Goal: Complete application form

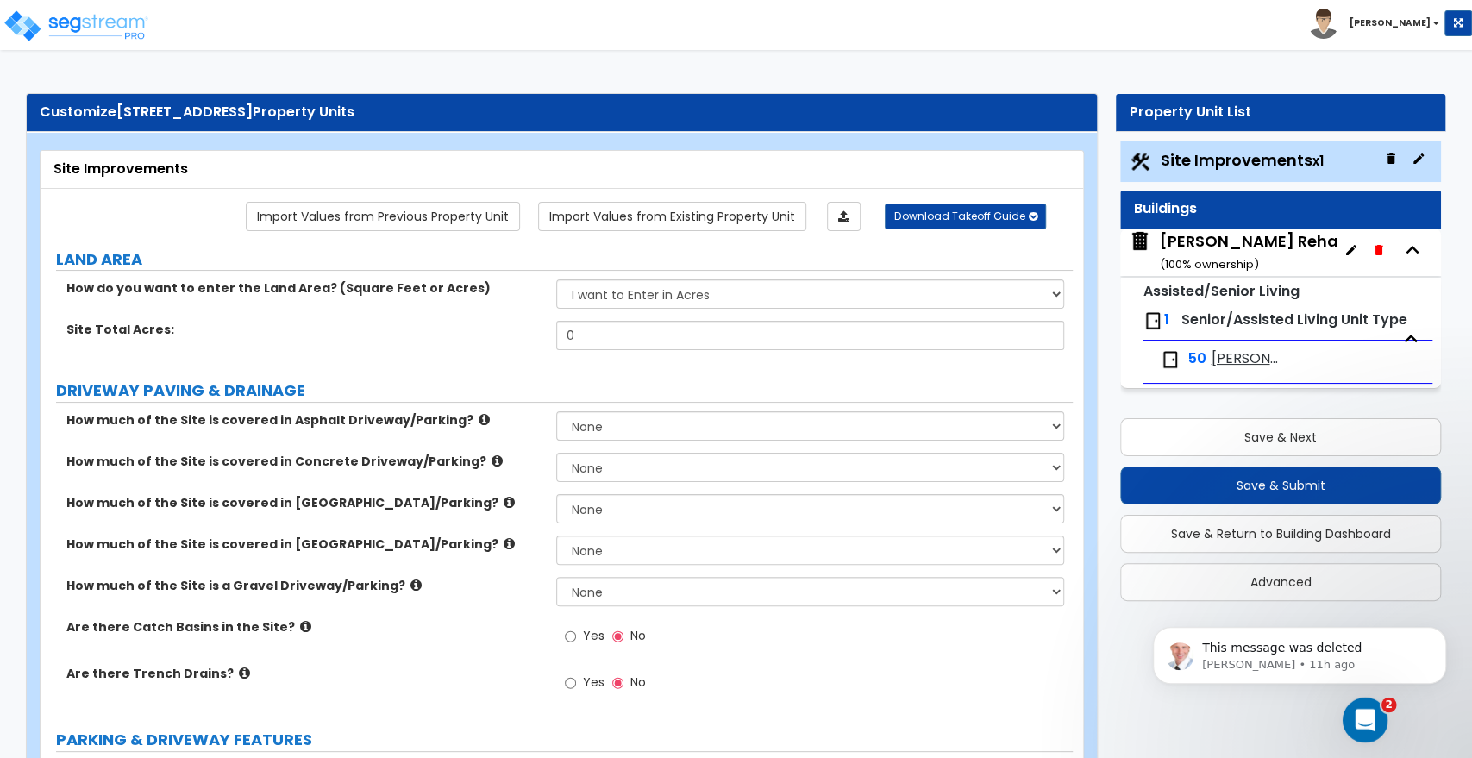
click at [1367, 721] on icon "Open Intercom Messenger" at bounding box center [1362, 718] width 28 height 28
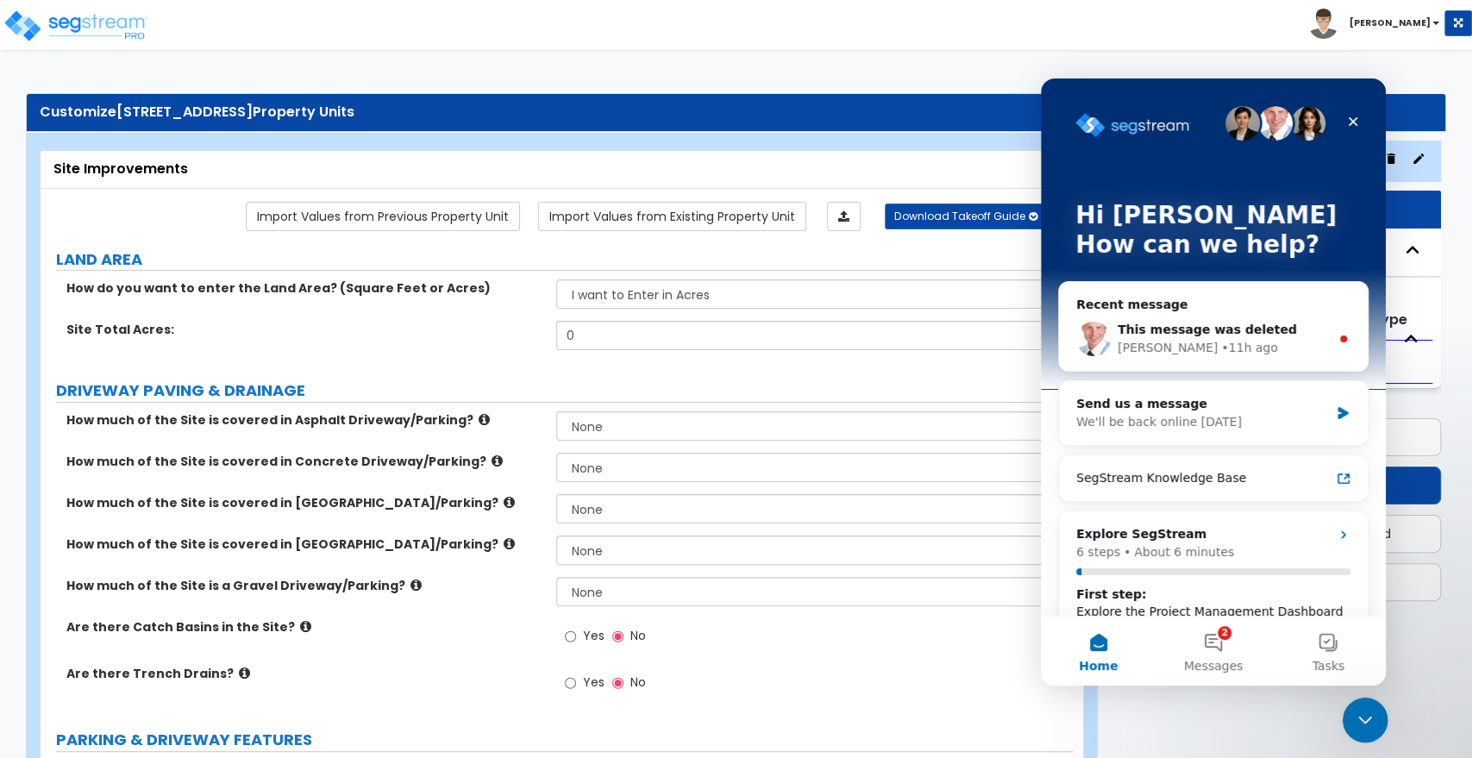
click at [1361, 725] on icon "Close Intercom Messenger" at bounding box center [1362, 717] width 21 height 21
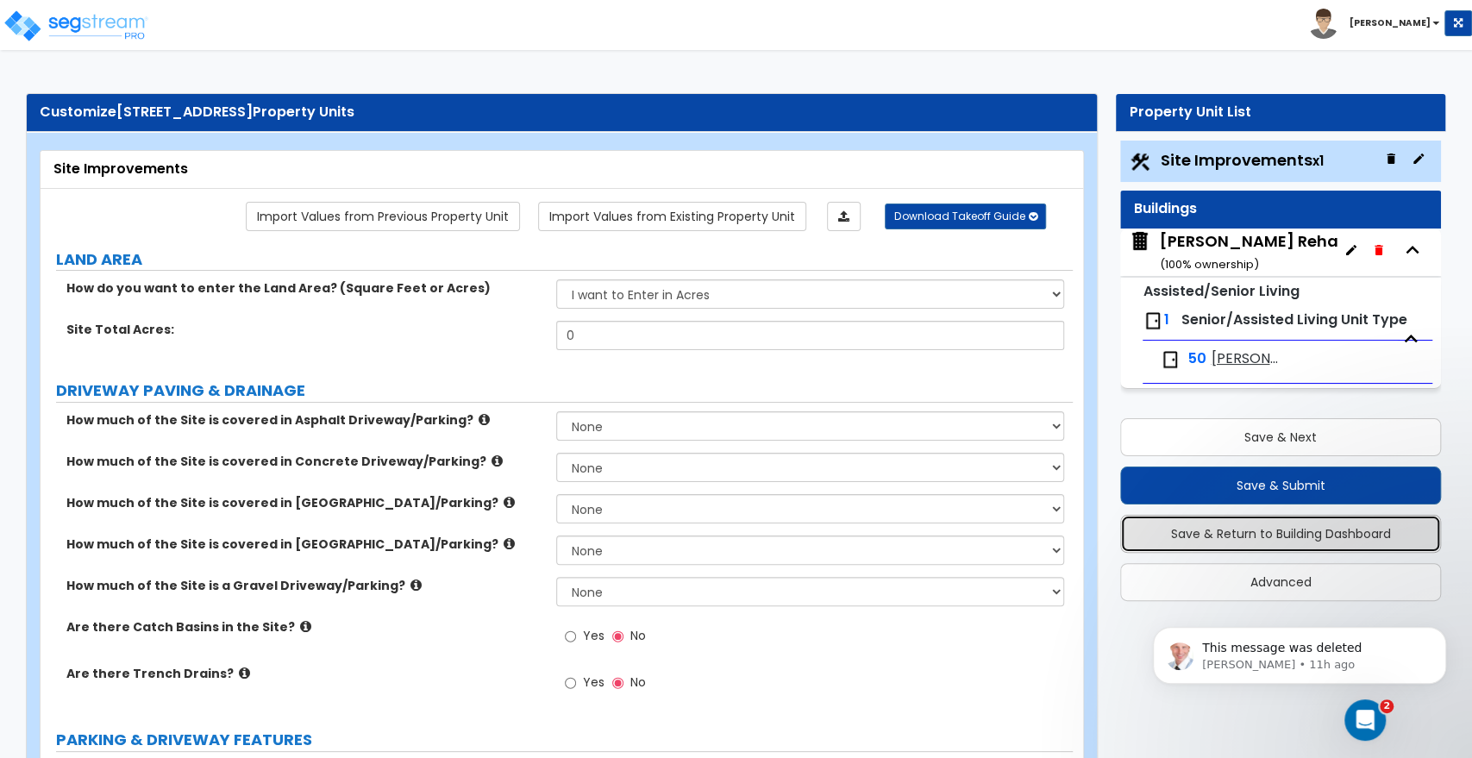
click at [1269, 535] on button "Save & Return to Building Dashboard" at bounding box center [1280, 534] width 321 height 38
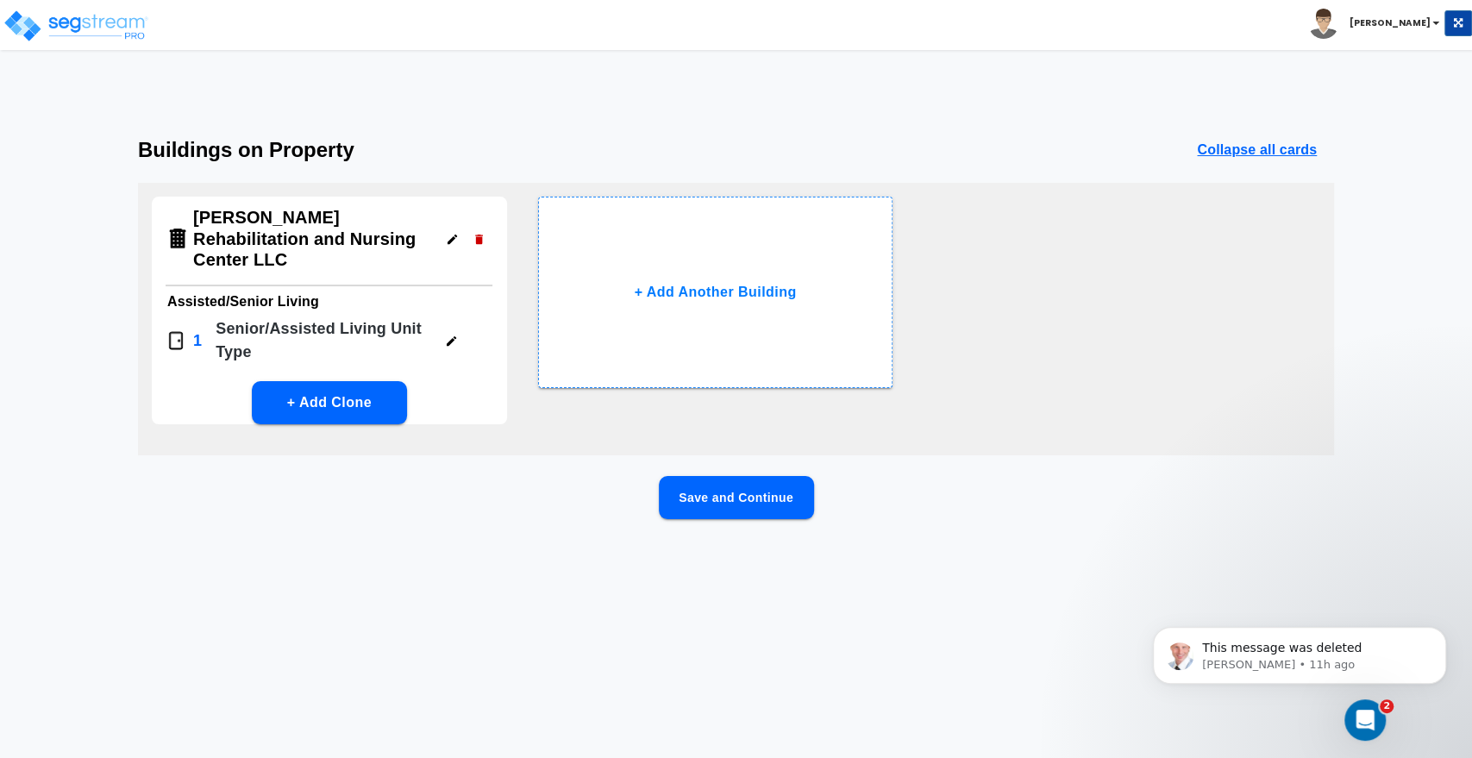
click at [451, 328] on button "button" at bounding box center [451, 341] width 27 height 27
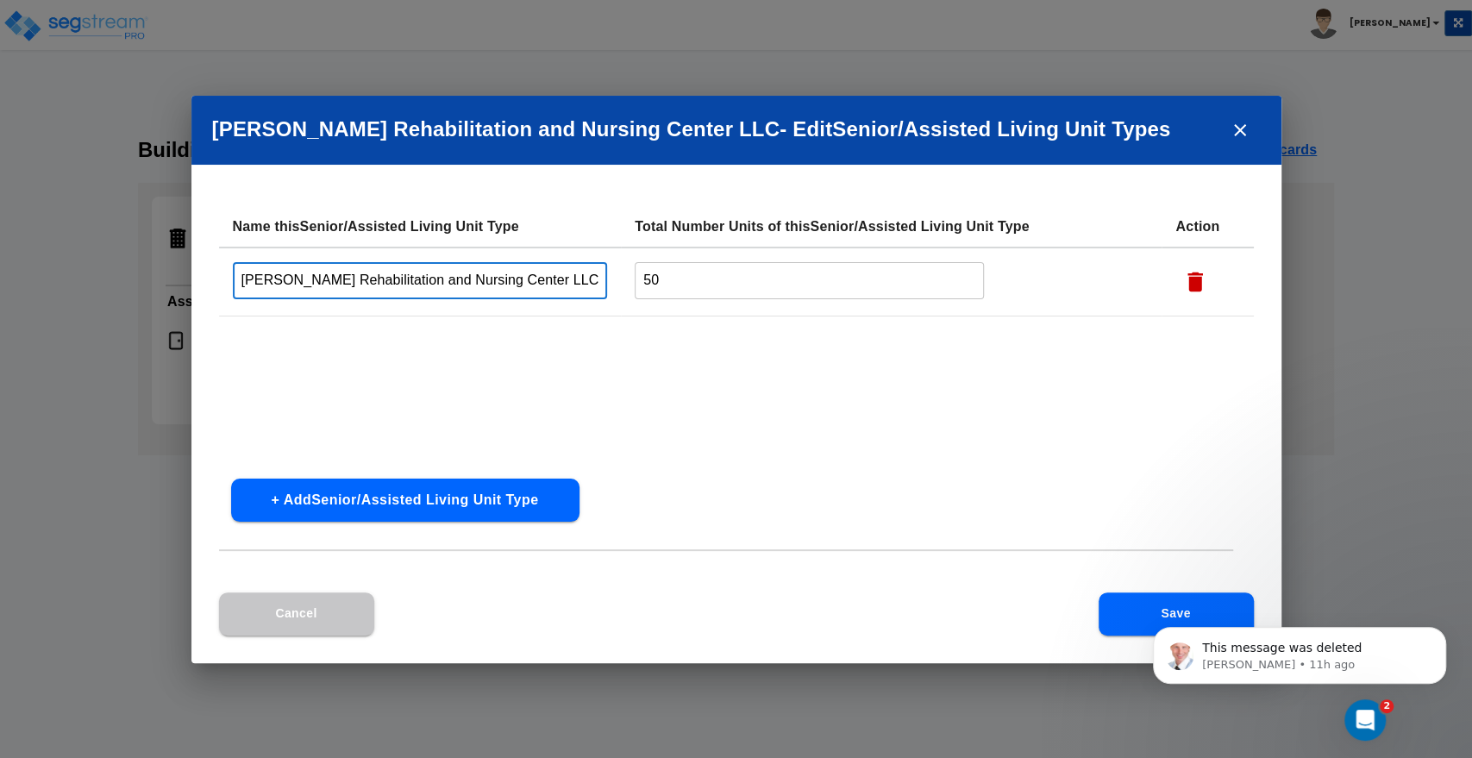
drag, startPoint x: 547, startPoint y: 282, endPoint x: 191, endPoint y: 276, distance: 356.1
click at [191, 276] on div "Name this Senior/Assisted Living Unit Type Total Number Units of this Senior/As…" at bounding box center [736, 399] width 1090 height 386
type input "Private"
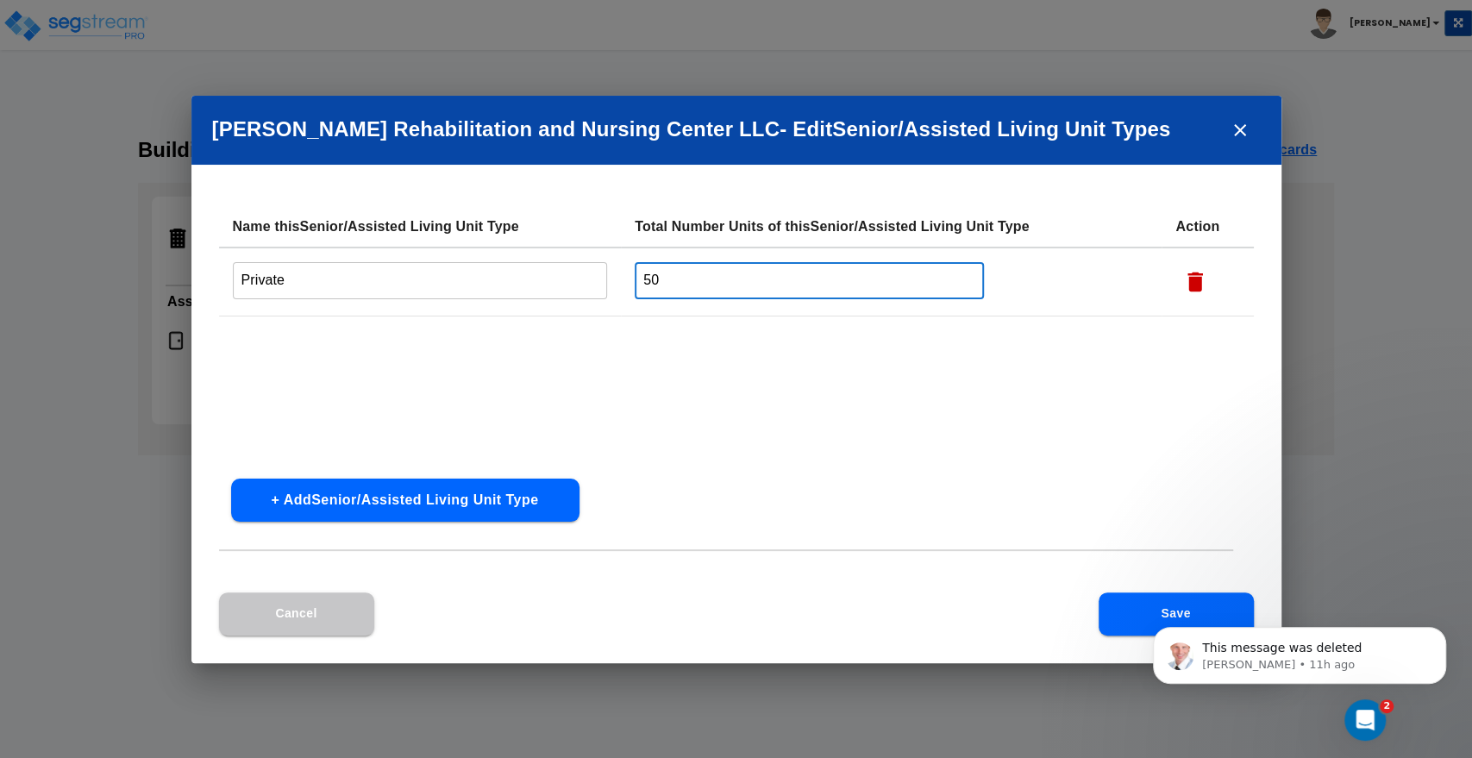
drag, startPoint x: 685, startPoint y: 285, endPoint x: 567, endPoint y: 288, distance: 117.3
click at [567, 288] on tr "Private ​ 50 ​" at bounding box center [736, 281] width 1035 height 69
type input "32"
click at [428, 495] on button "+ Add Senior/Assisted Living Unit Type" at bounding box center [405, 499] width 348 height 43
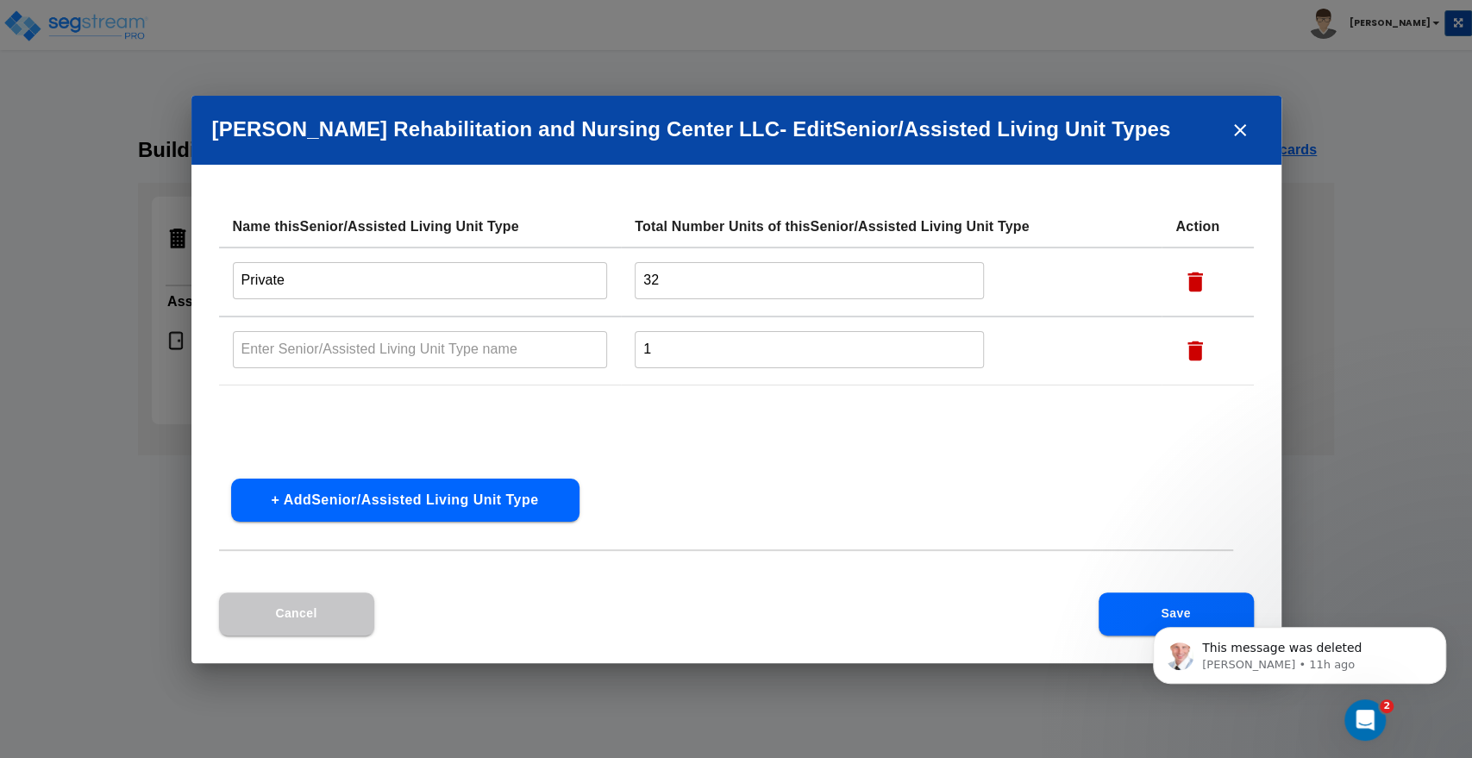
click at [290, 341] on input "text" at bounding box center [420, 349] width 375 height 37
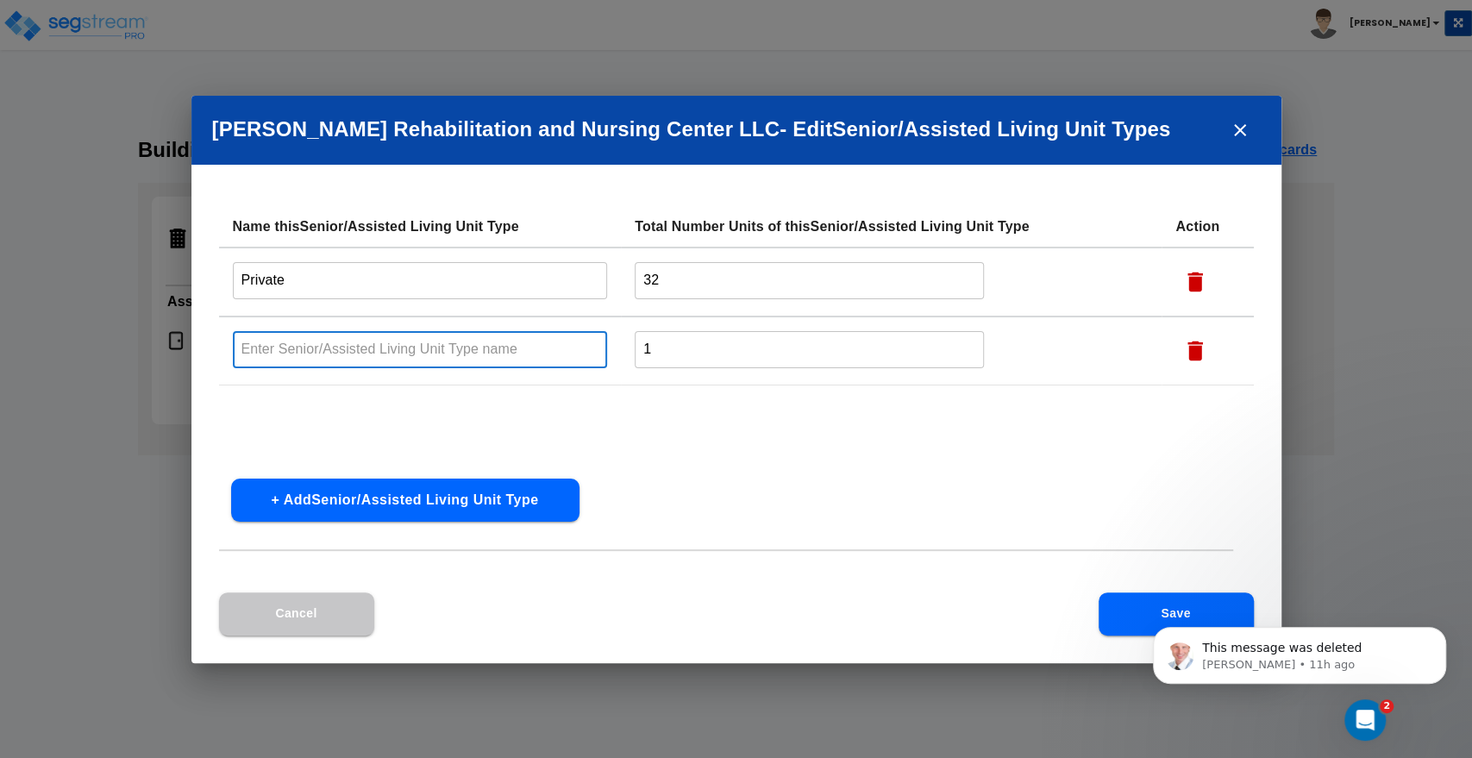
type input "Semi Private"
drag, startPoint x: 580, startPoint y: 347, endPoint x: 568, endPoint y: 346, distance: 12.1
click at [568, 347] on tr "Semi Private ​ 1 ​" at bounding box center [736, 350] width 1035 height 69
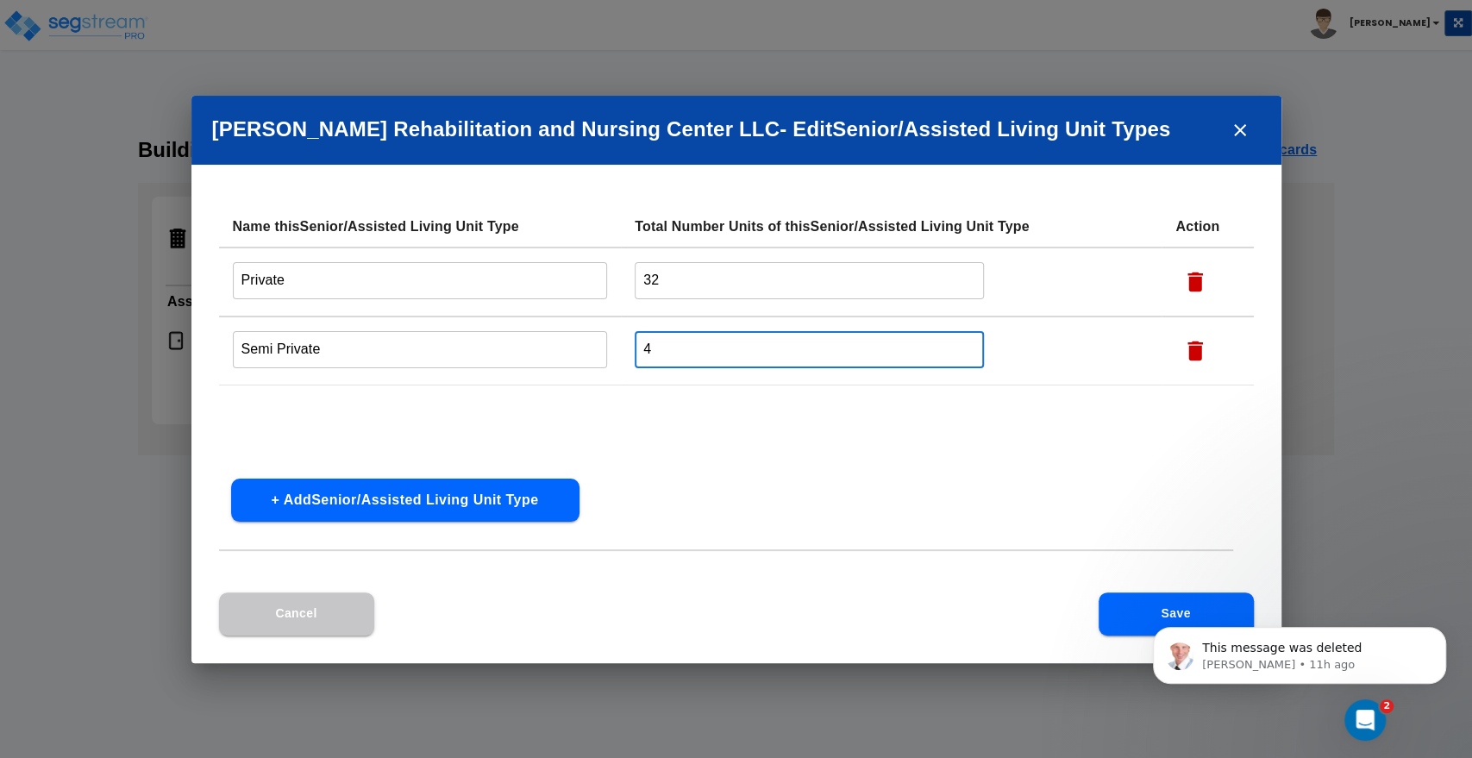
type input "4"
click at [1242, 610] on body "This message was deleted [PERSON_NAME] • 11h ago" at bounding box center [1299, 650] width 331 height 107
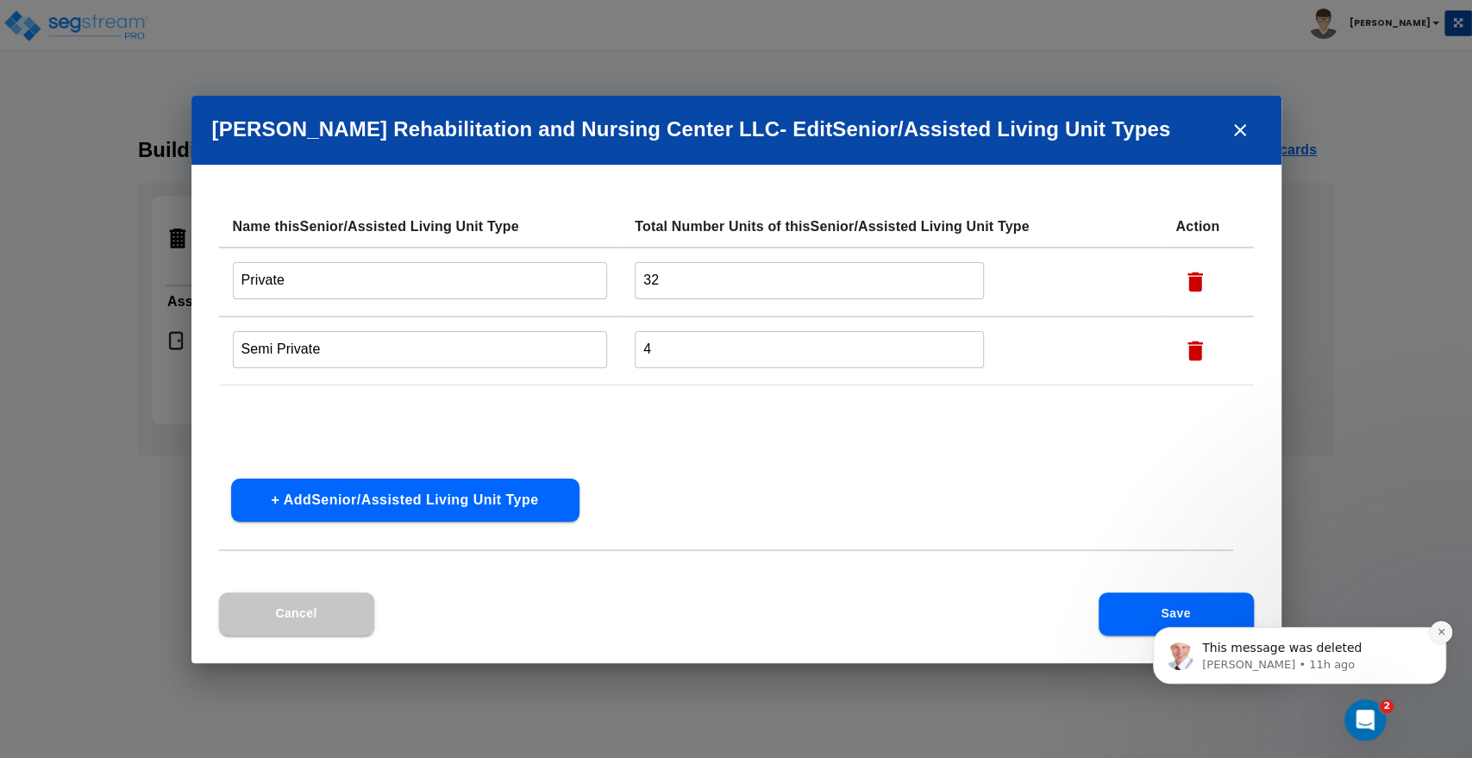
click at [1443, 632] on icon "Dismiss notification" at bounding box center [1440, 631] width 9 height 9
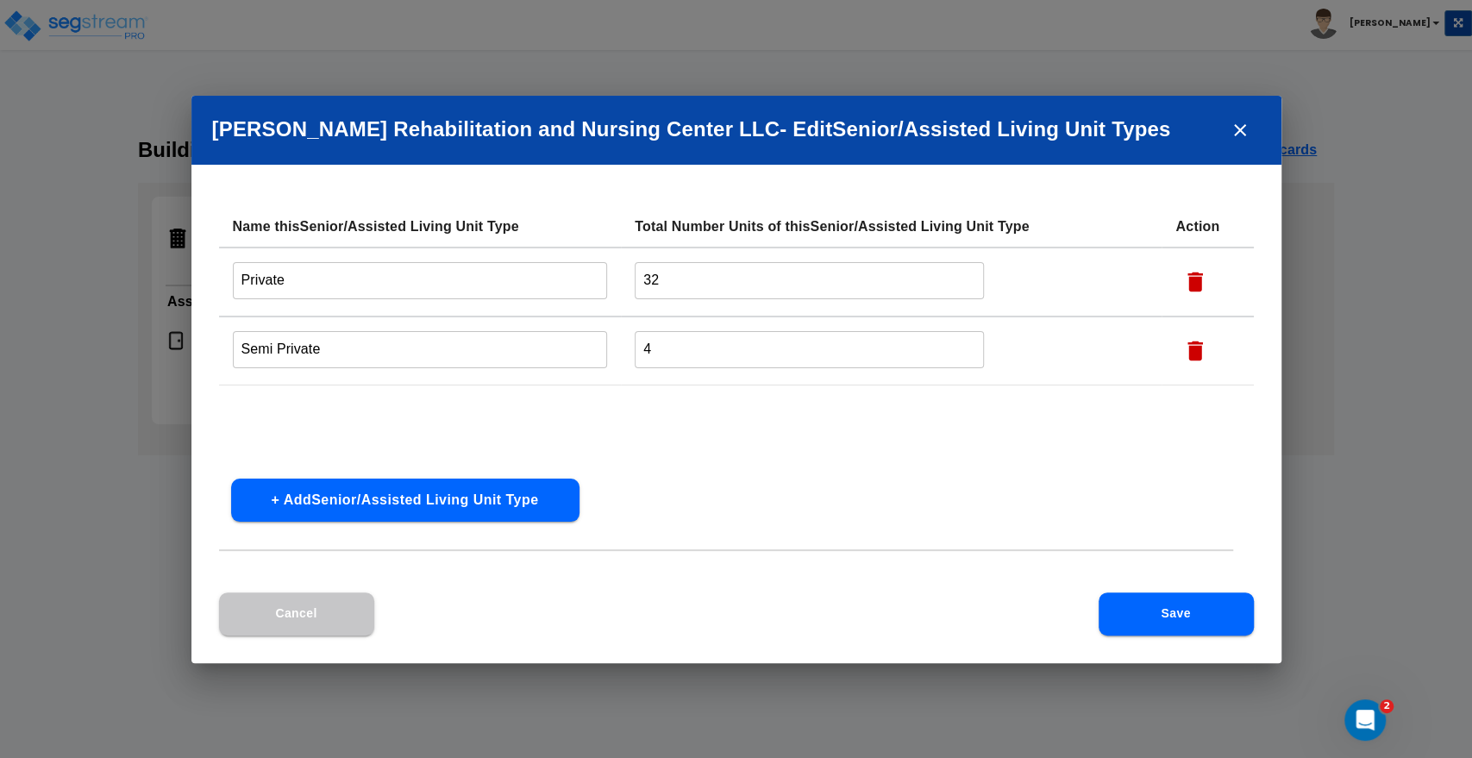
click at [1154, 614] on button "Save" at bounding box center [1175, 613] width 155 height 43
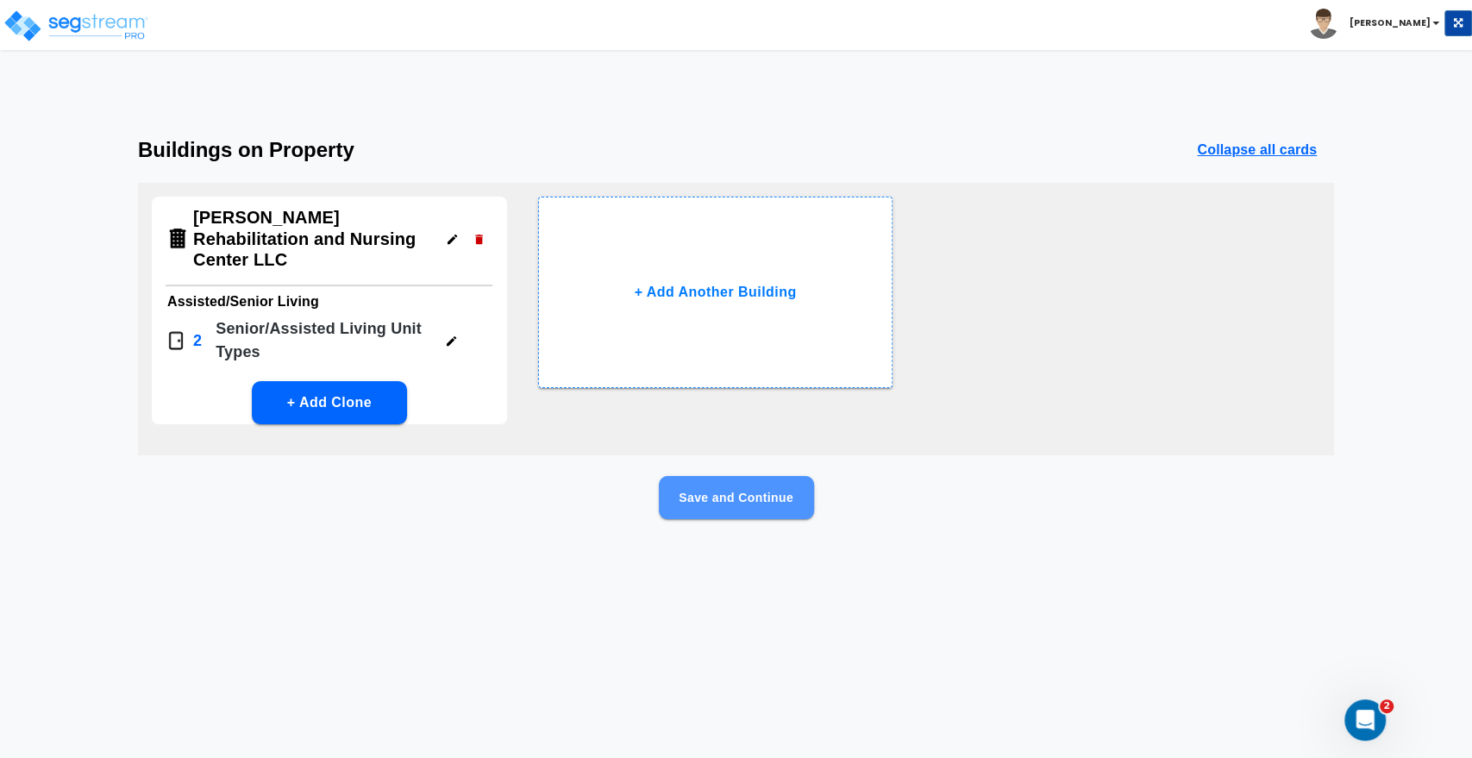
click at [742, 476] on button "Save and Continue" at bounding box center [736, 497] width 155 height 43
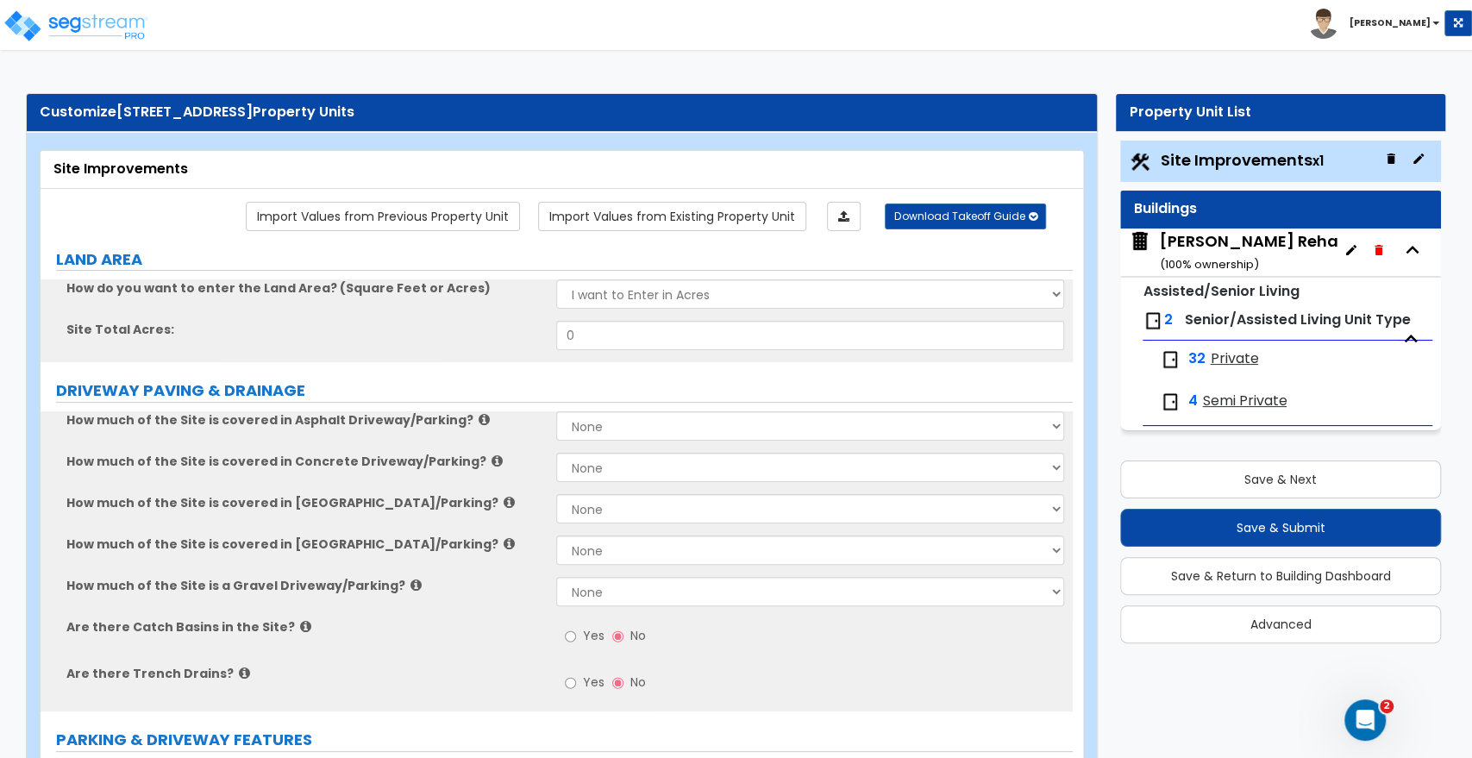
click at [1224, 238] on div "[PERSON_NAME] Rehabilitation and Nursing Center LLC ( 100 % ownership)" at bounding box center [1380, 252] width 441 height 44
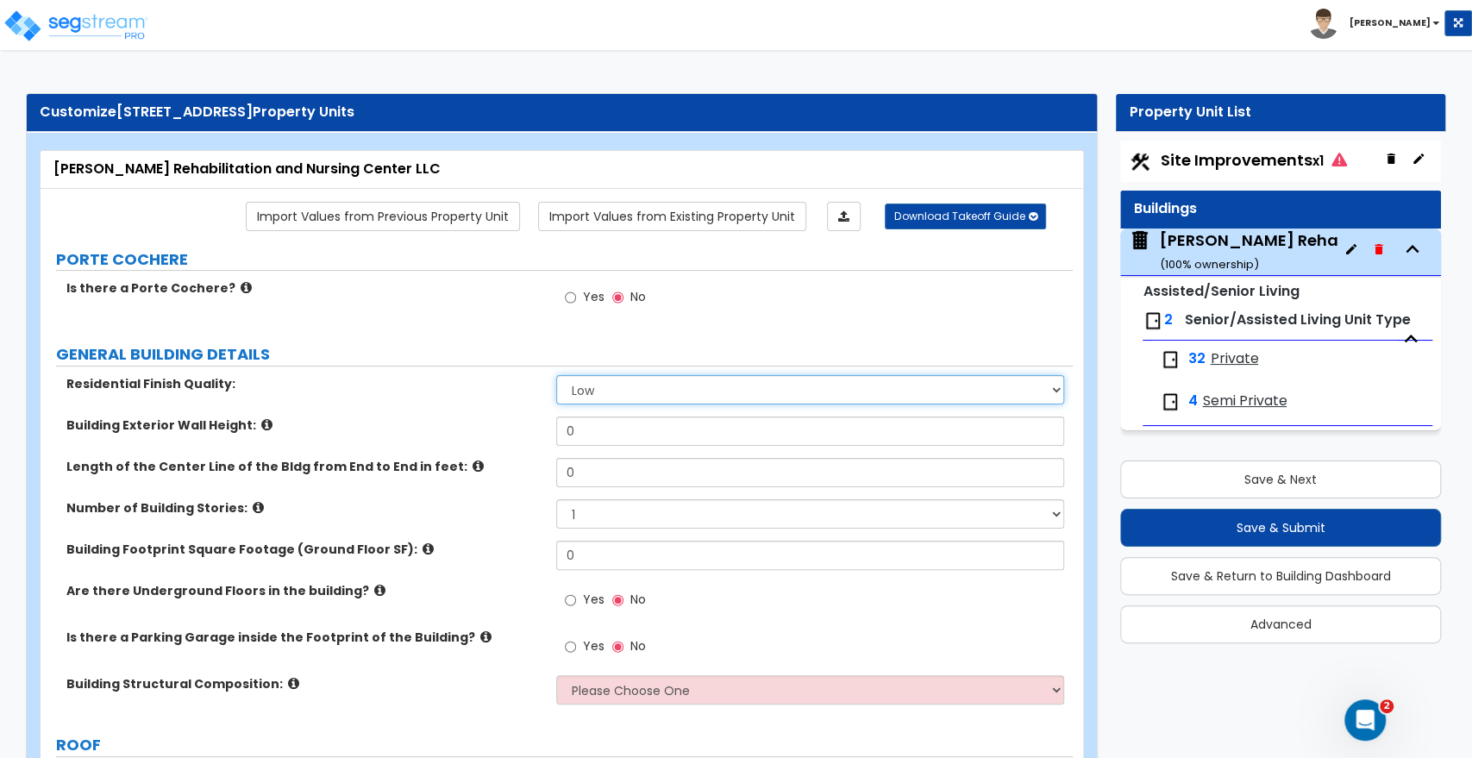
click at [644, 398] on select "Low Average High" at bounding box center [809, 389] width 507 height 29
select select "1"
click at [556, 375] on select "Low Average High" at bounding box center [809, 389] width 507 height 29
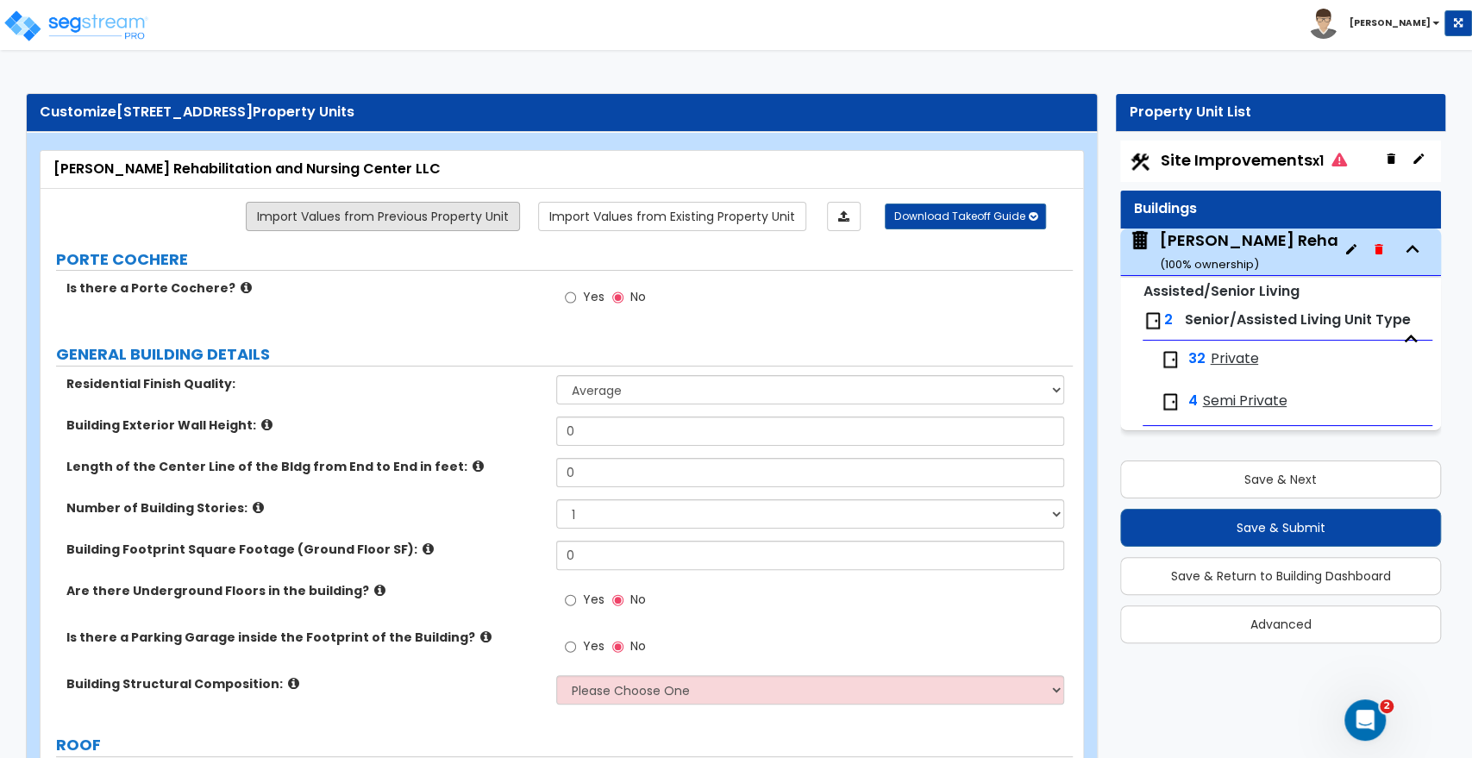
click at [392, 219] on link "Import Values from Previous Property Unit" at bounding box center [383, 216] width 274 height 29
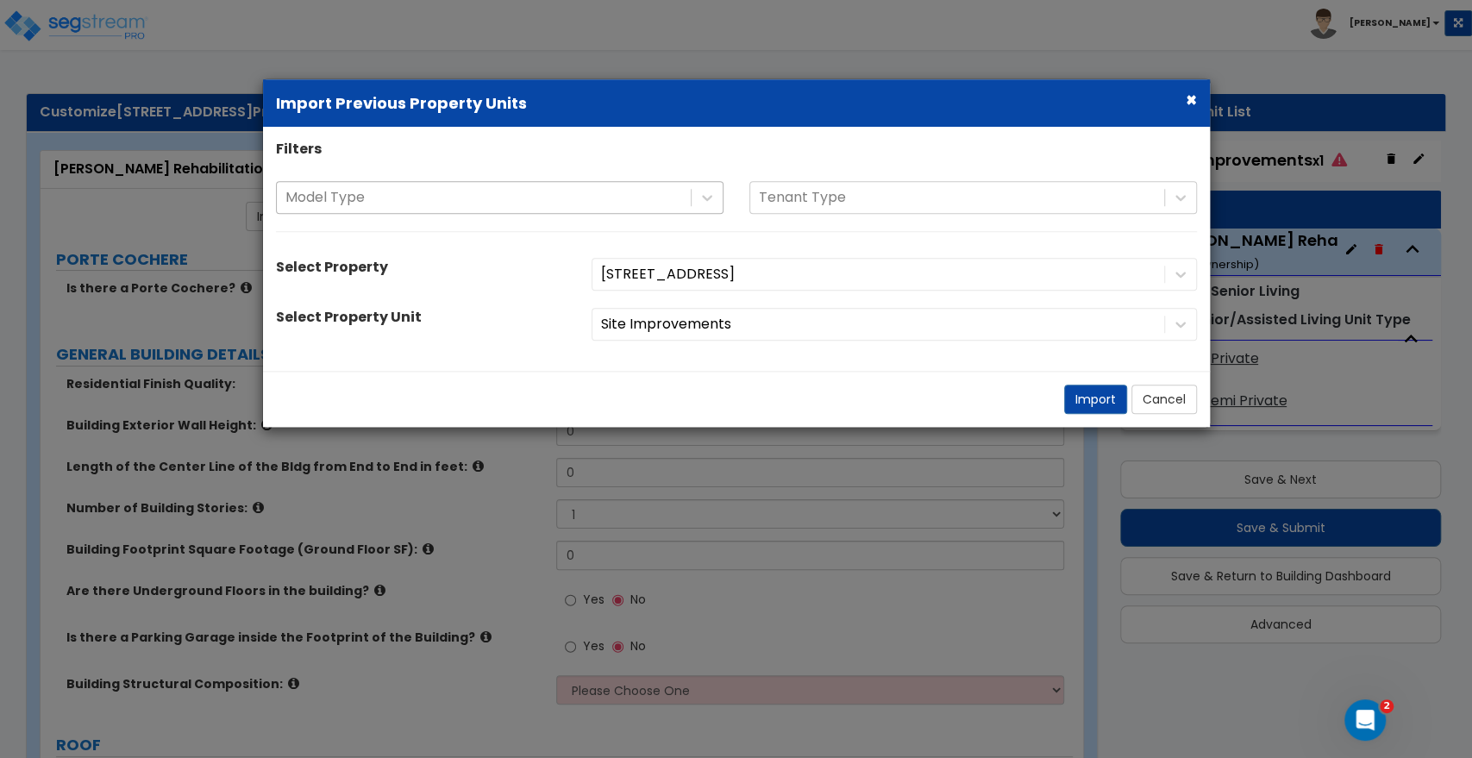
click at [552, 197] on div at bounding box center [483, 197] width 397 height 23
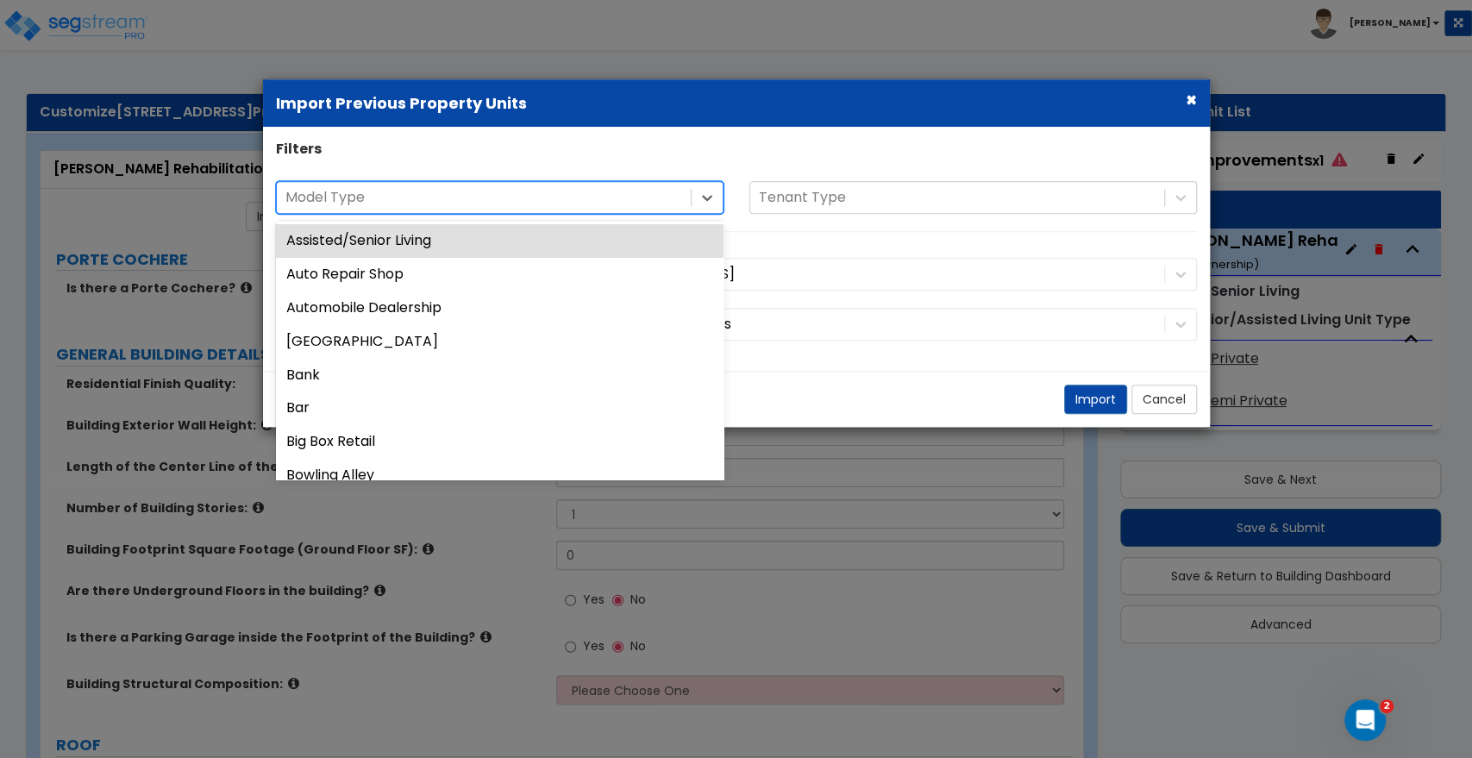
click at [555, 193] on div at bounding box center [483, 197] width 397 height 23
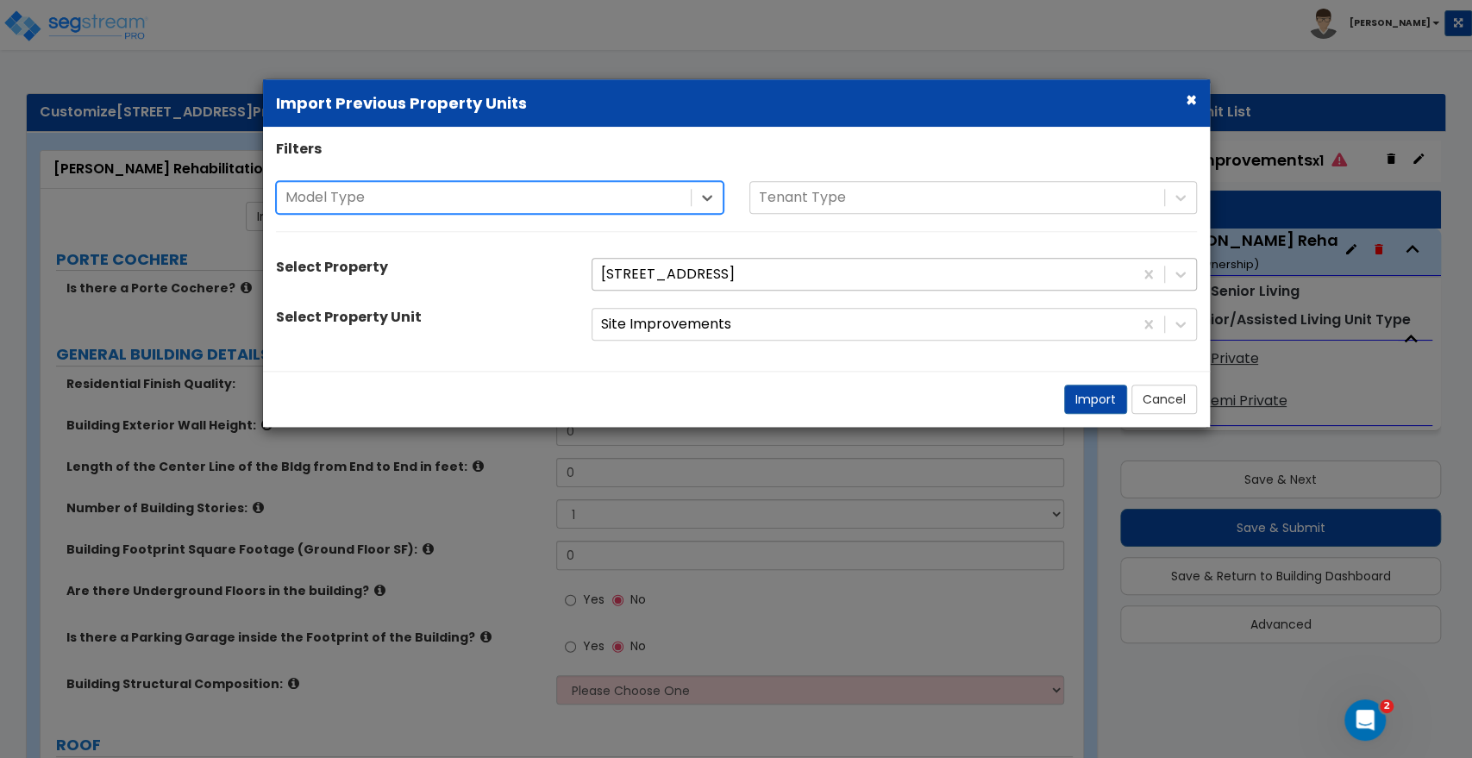
click at [687, 268] on div at bounding box center [862, 274] width 523 height 23
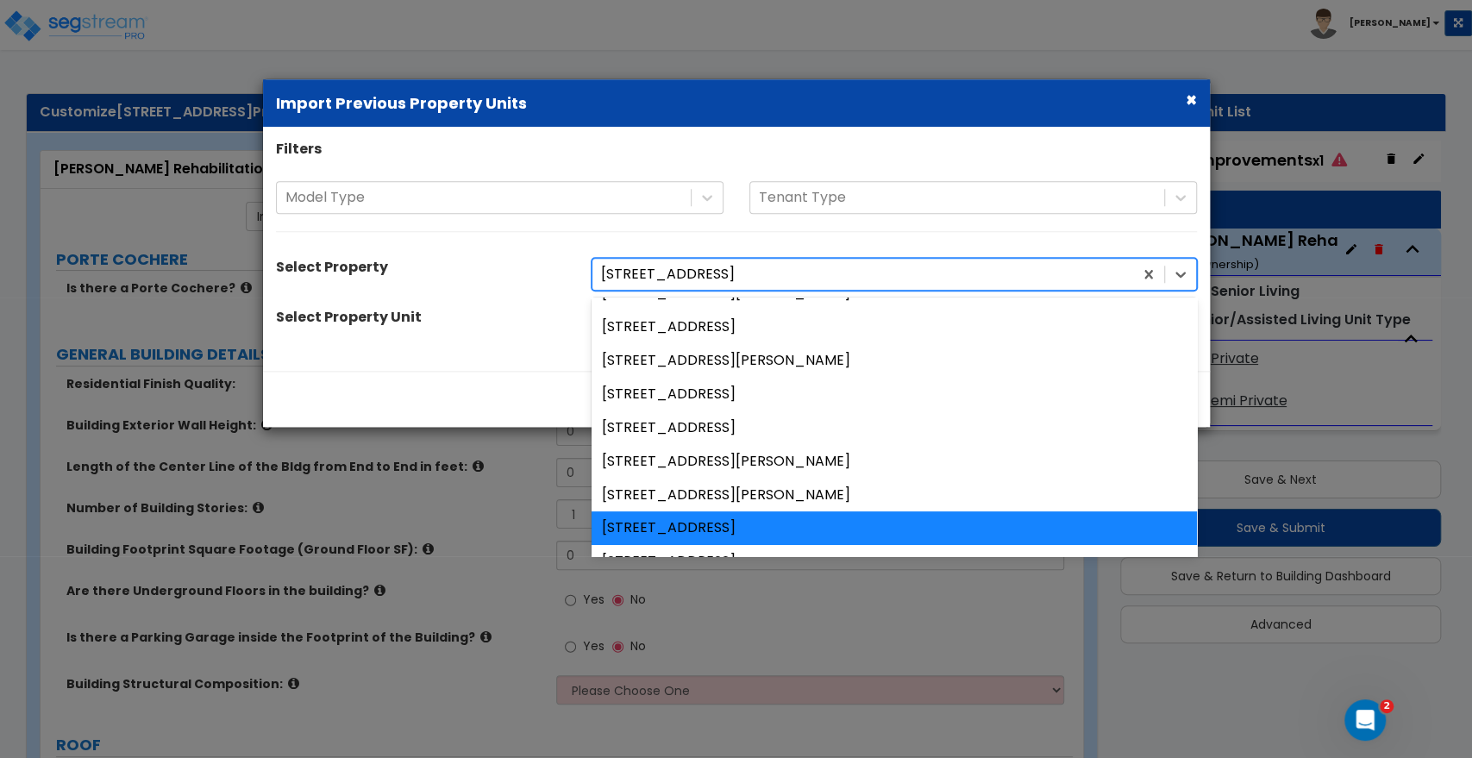
scroll to position [287, 0]
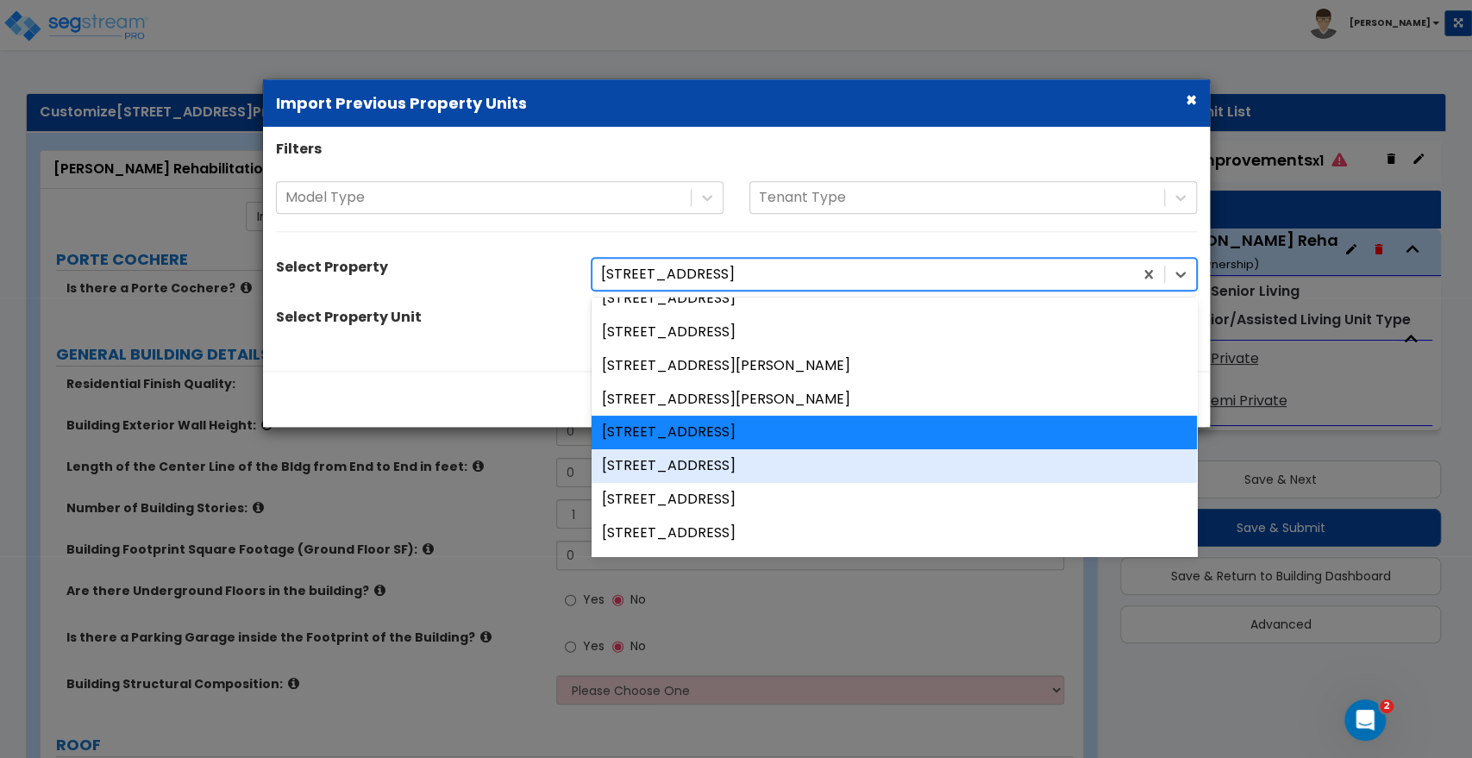
click at [655, 470] on div "[STREET_ADDRESS]" at bounding box center [893, 466] width 605 height 34
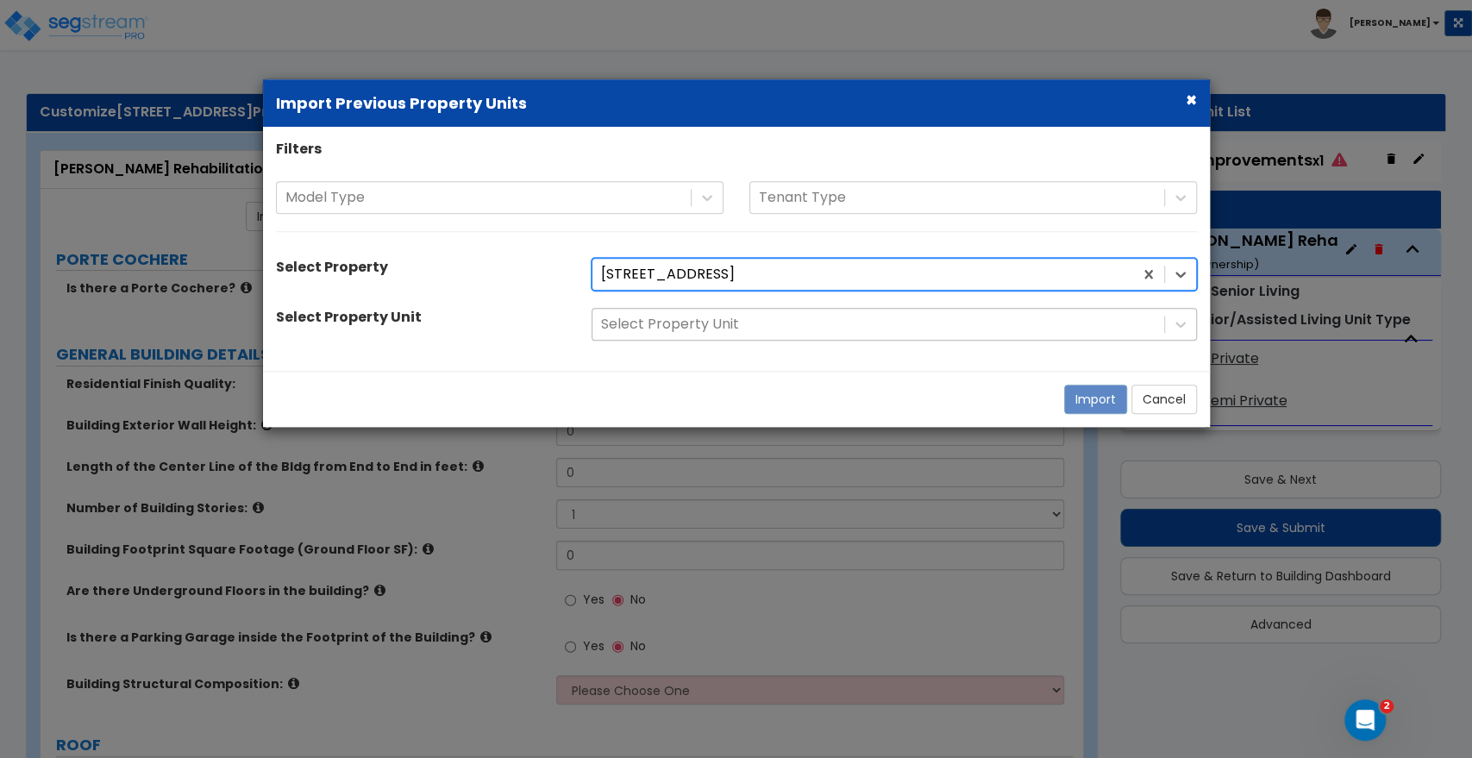
click at [876, 322] on div at bounding box center [878, 324] width 554 height 23
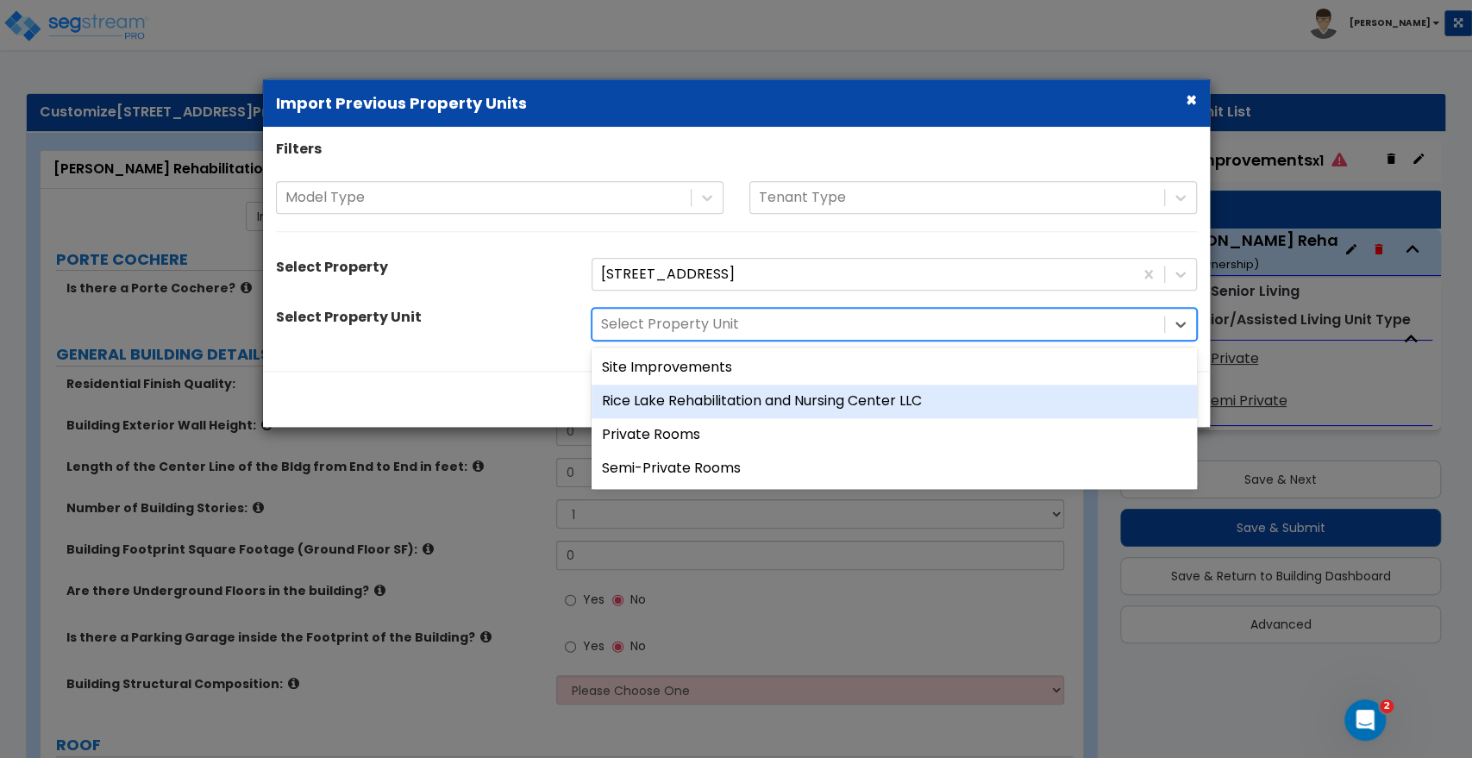
click at [713, 402] on div "Rice Lake Rehabilitation and Nursing Center LLC" at bounding box center [893, 402] width 605 height 34
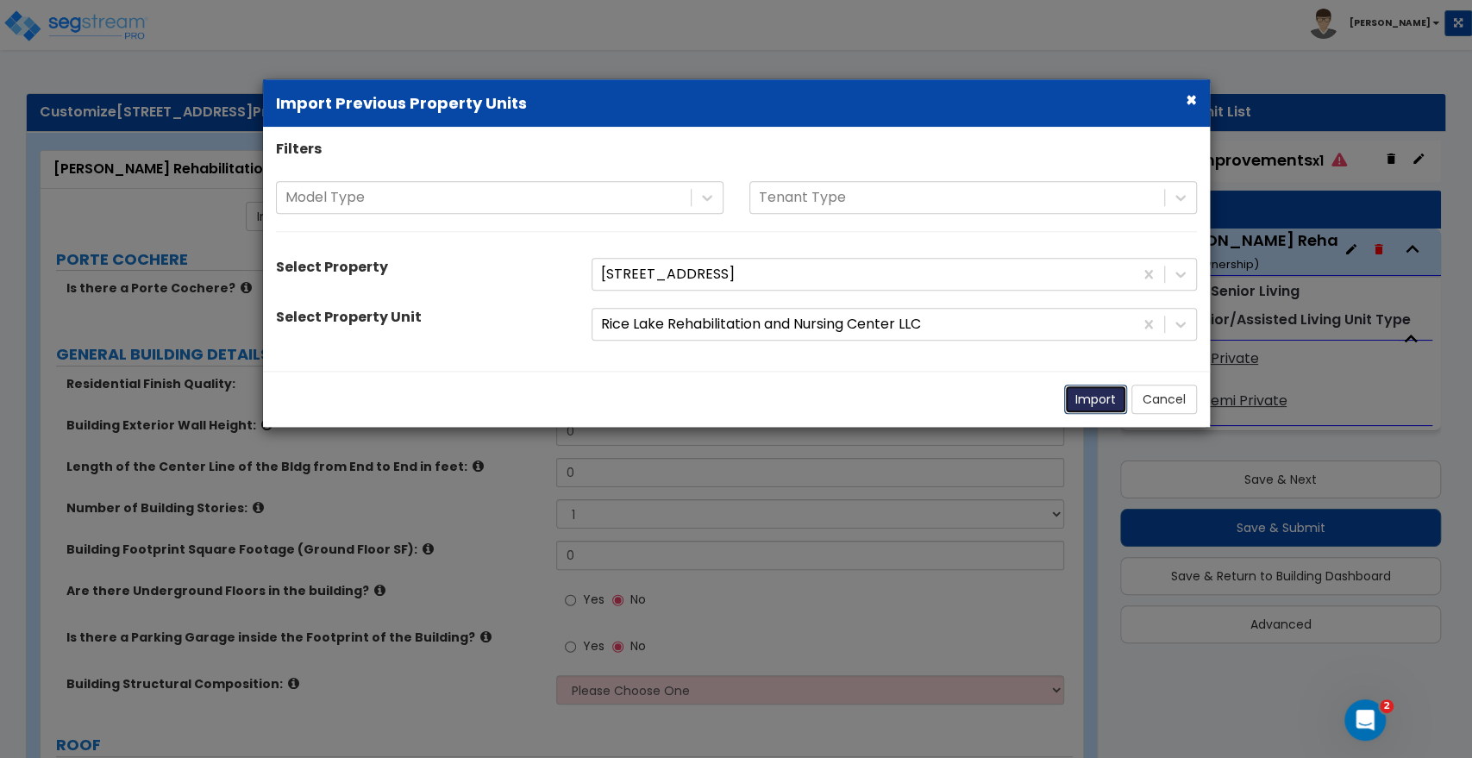
click at [1104, 401] on button "Import" at bounding box center [1095, 399] width 63 height 29
radio input "true"
type input "14"
type input "600"
type input "33300"
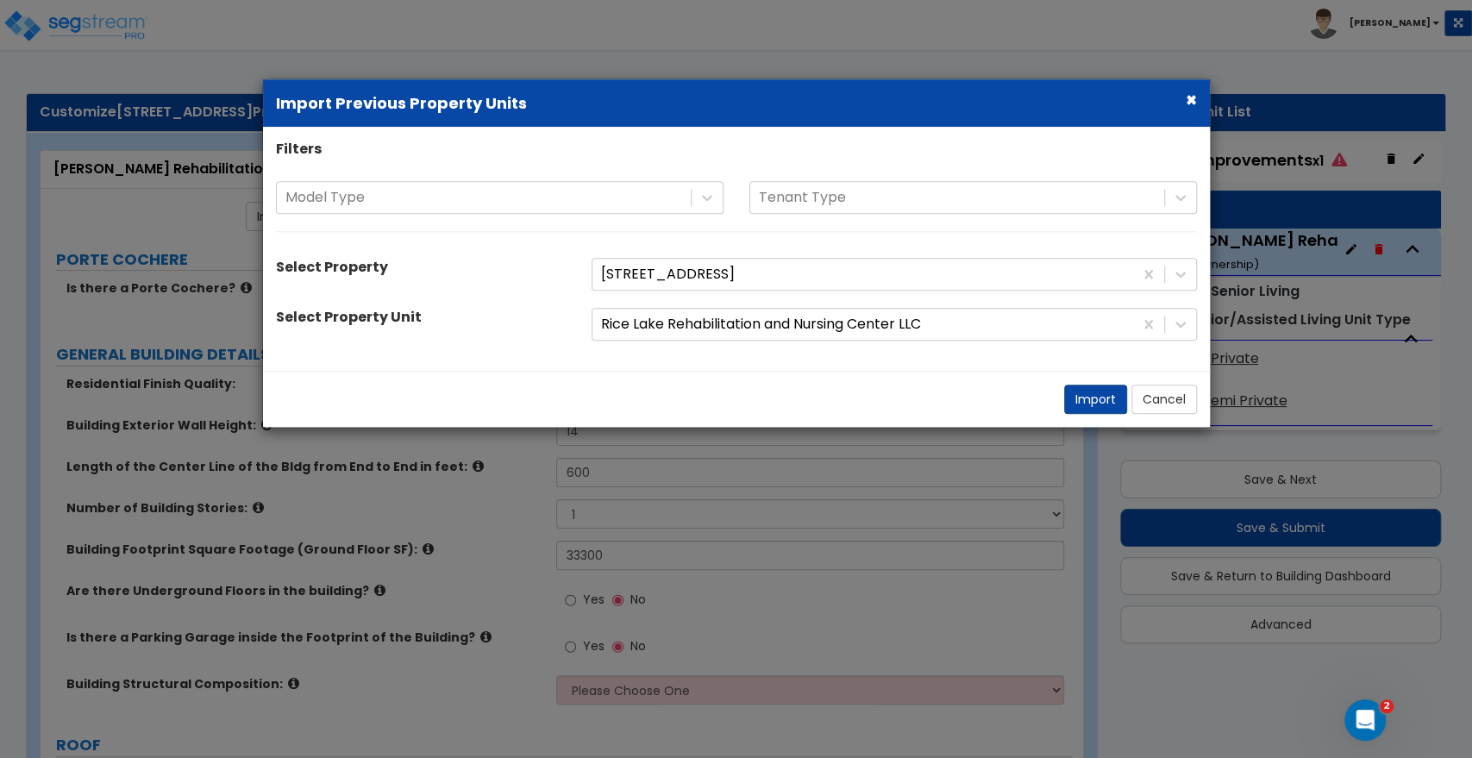
select select "6"
select select "1"
radio input "true"
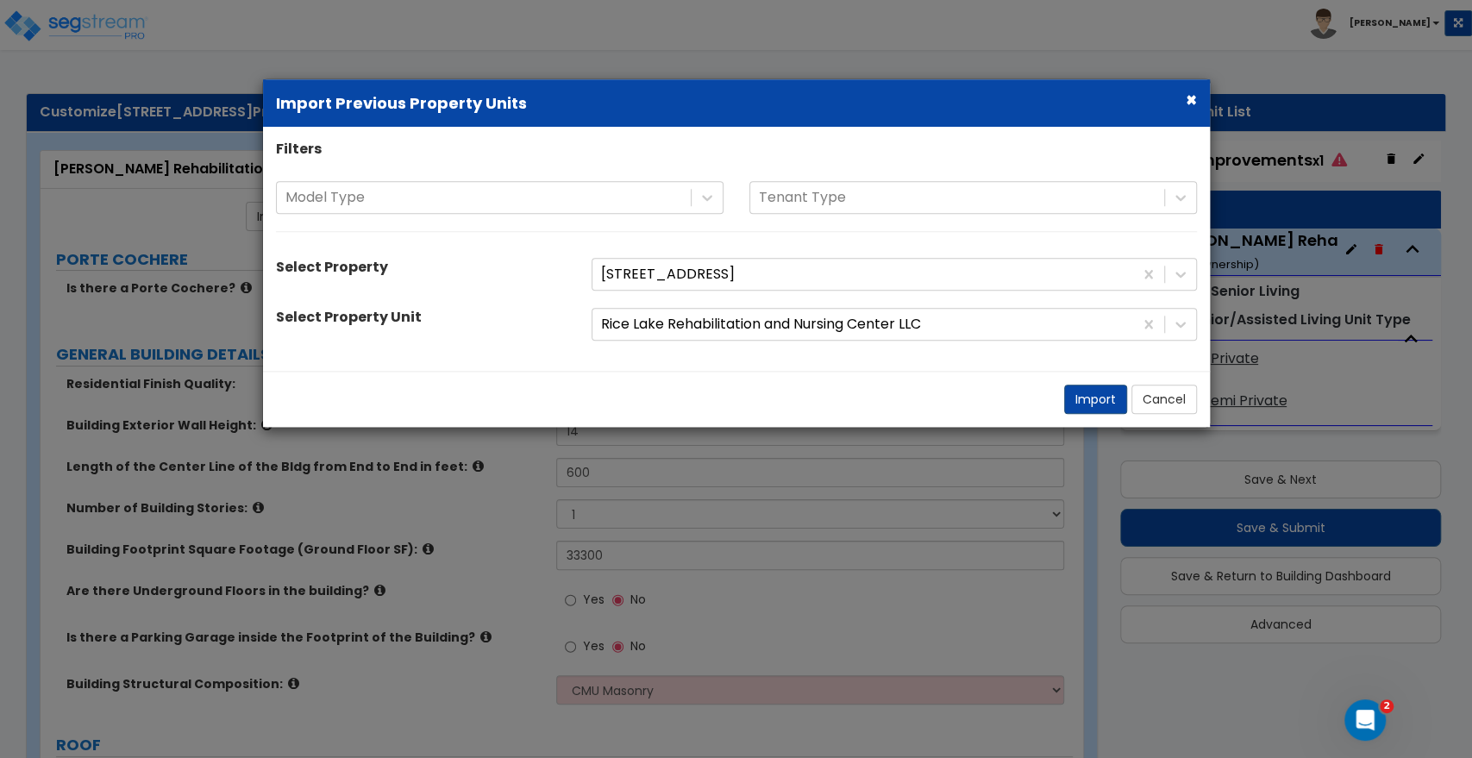
radio input "true"
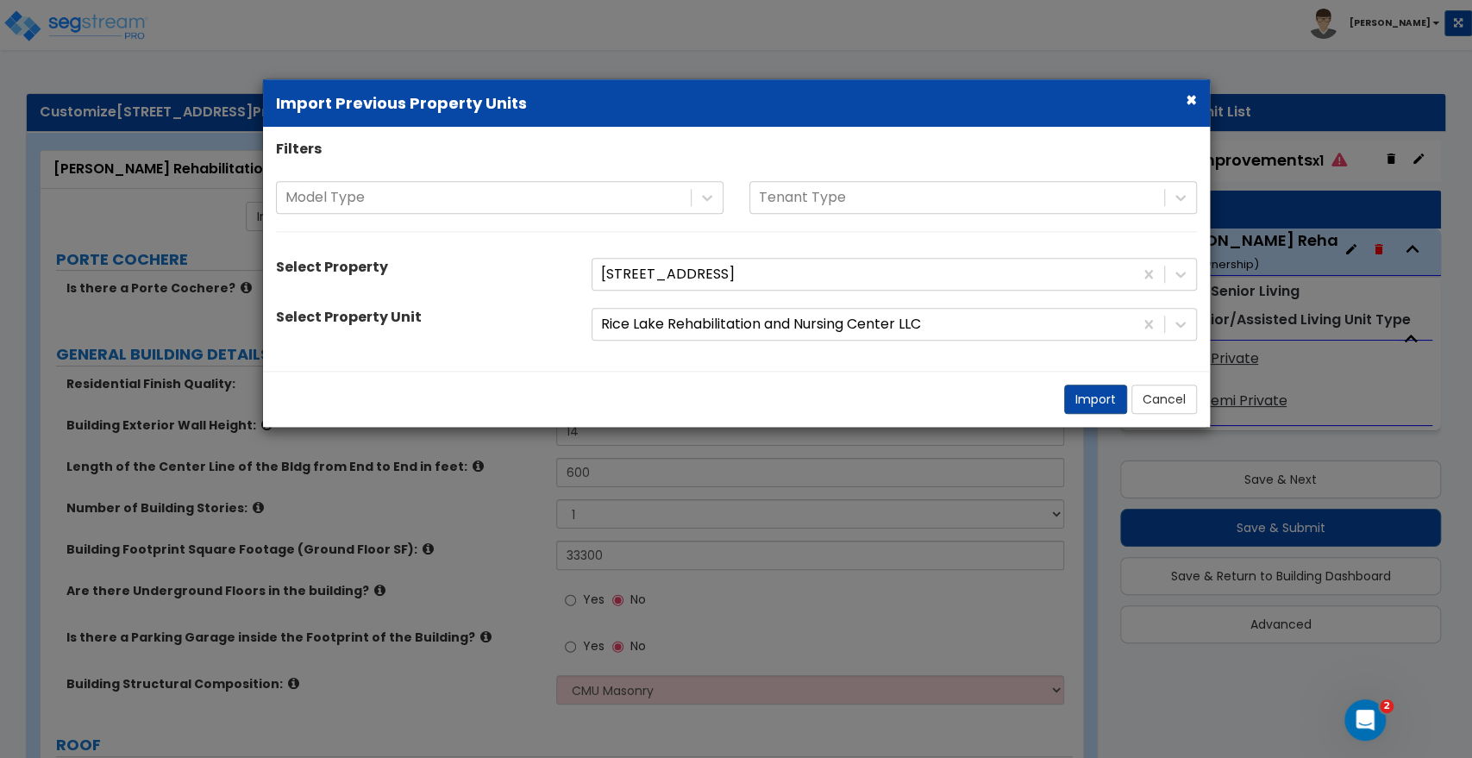
radio input "true"
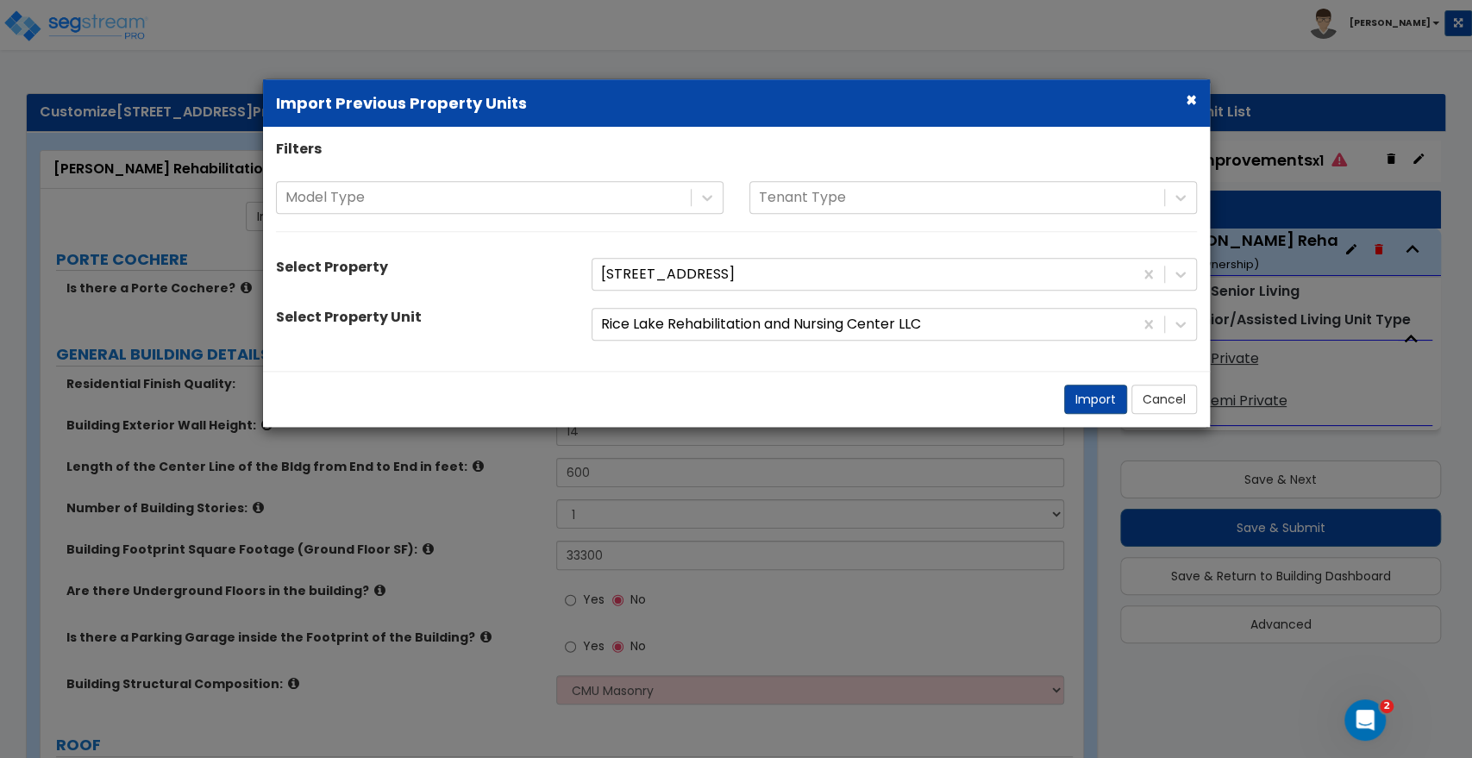
radio input "true"
select select "2"
radio input "true"
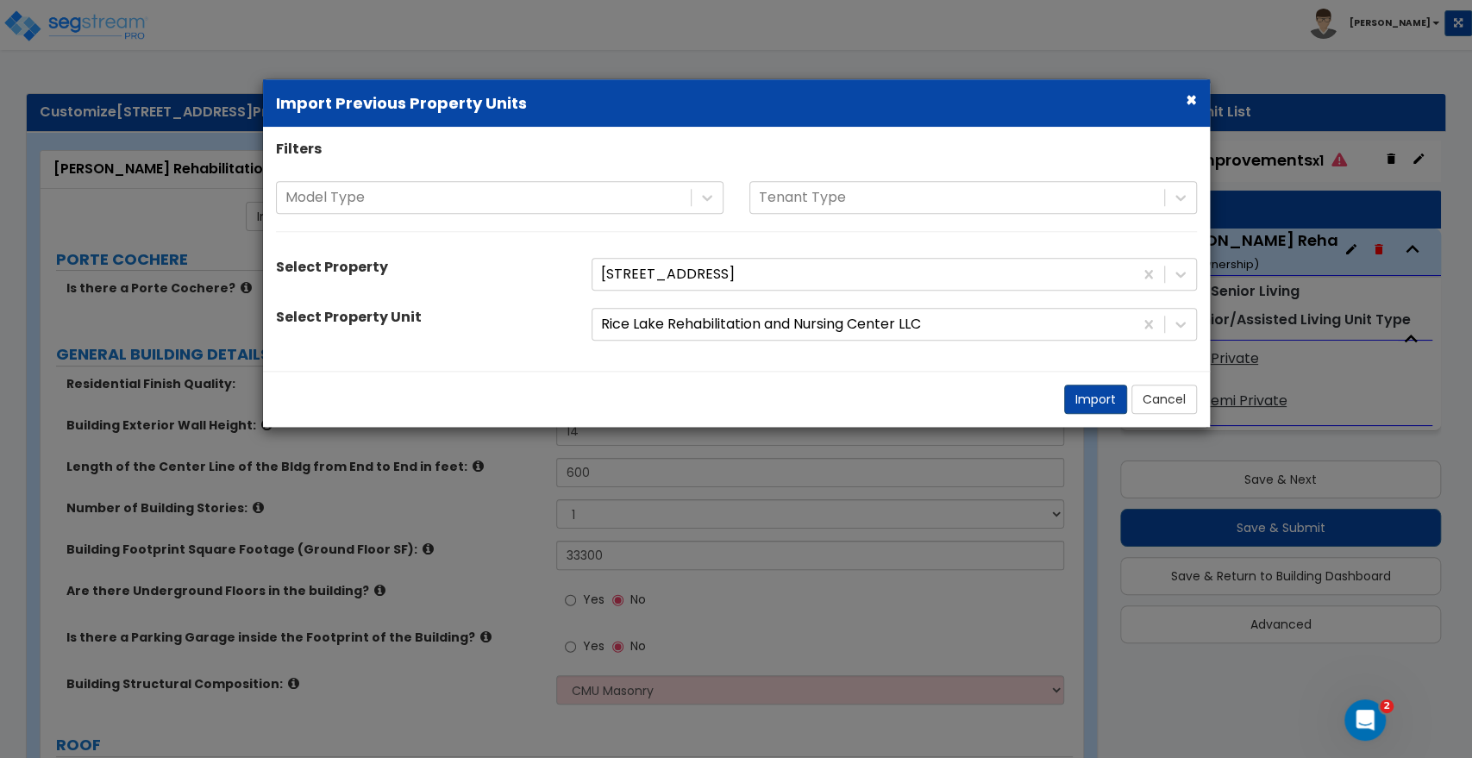
select select "2"
radio input "true"
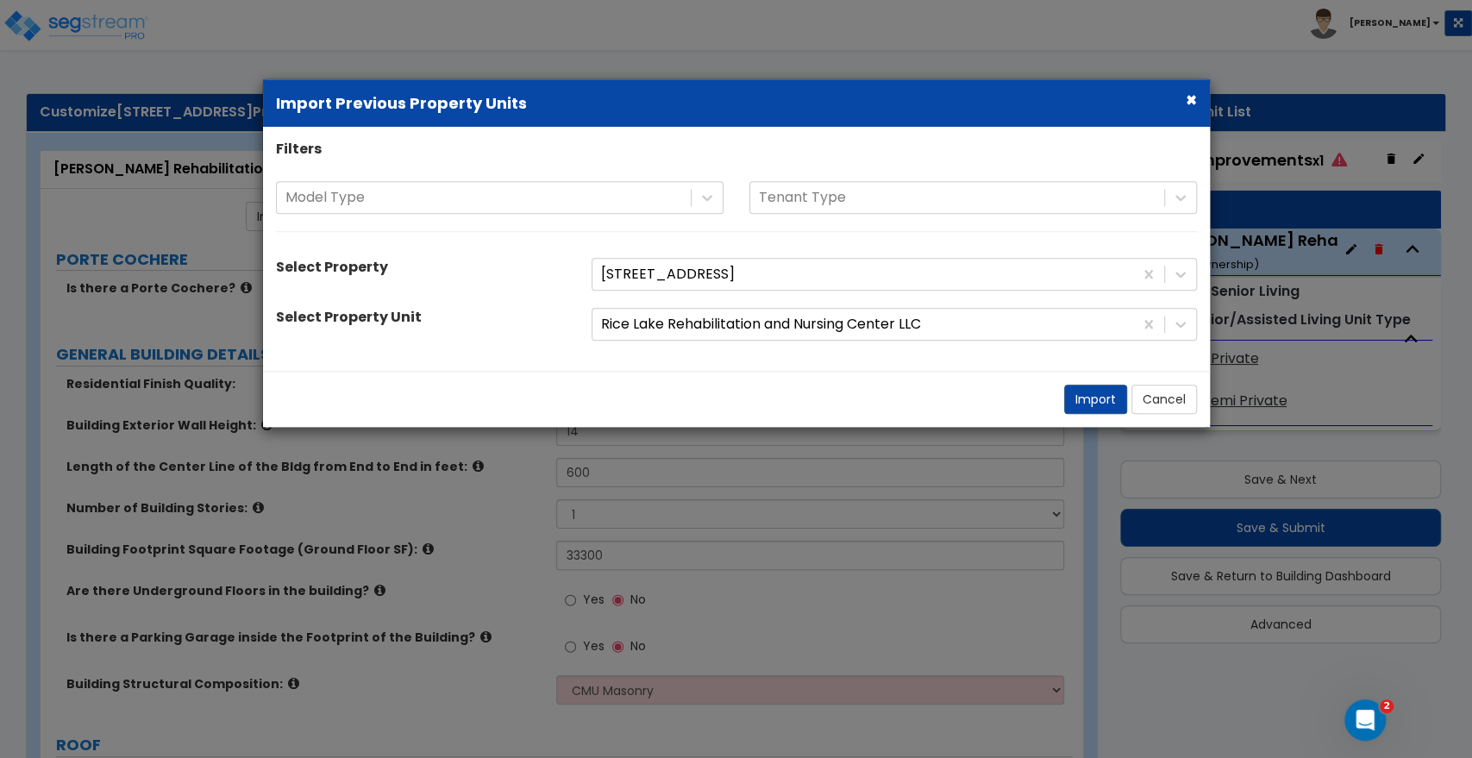
radio input "true"
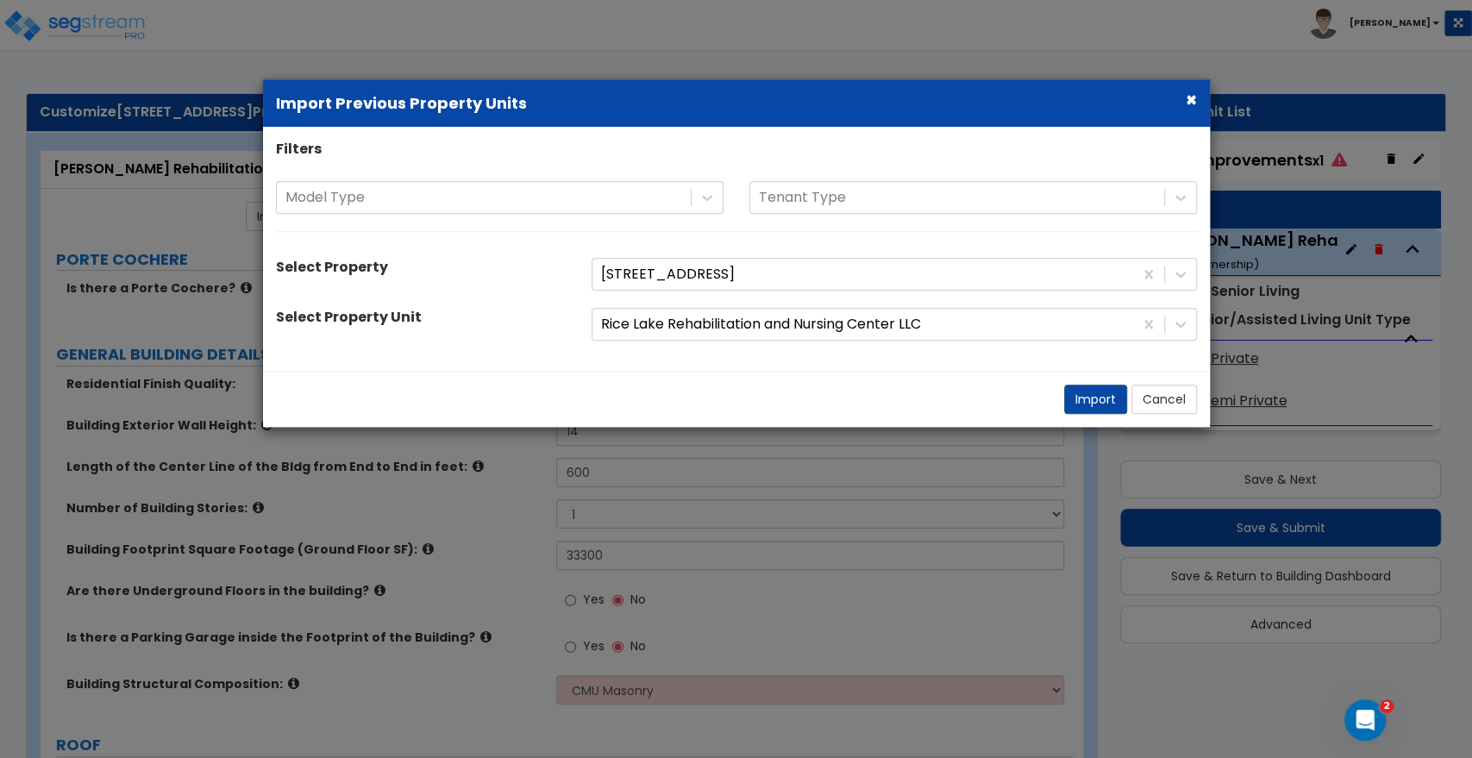
radio input "true"
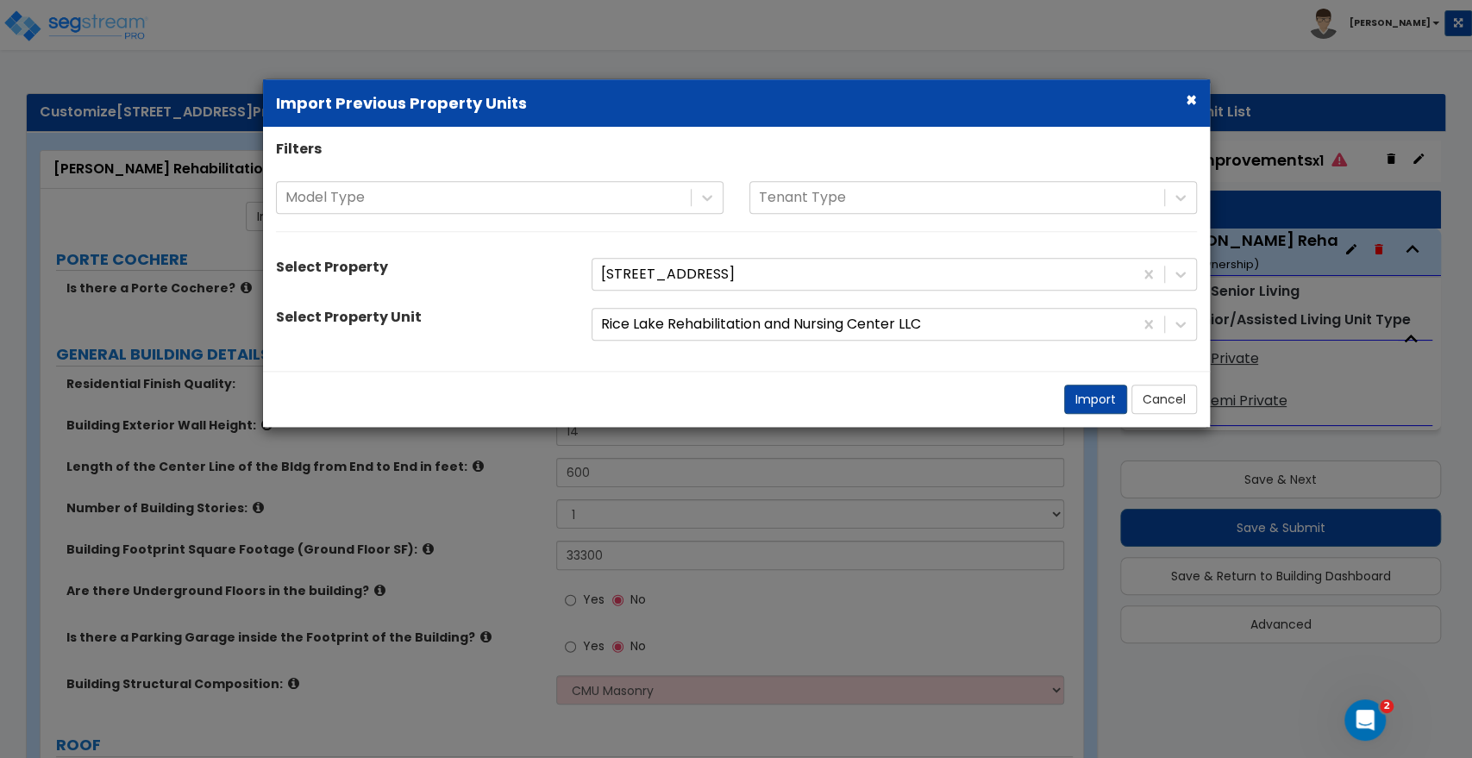
type input "100"
select select "2"
radio input "true"
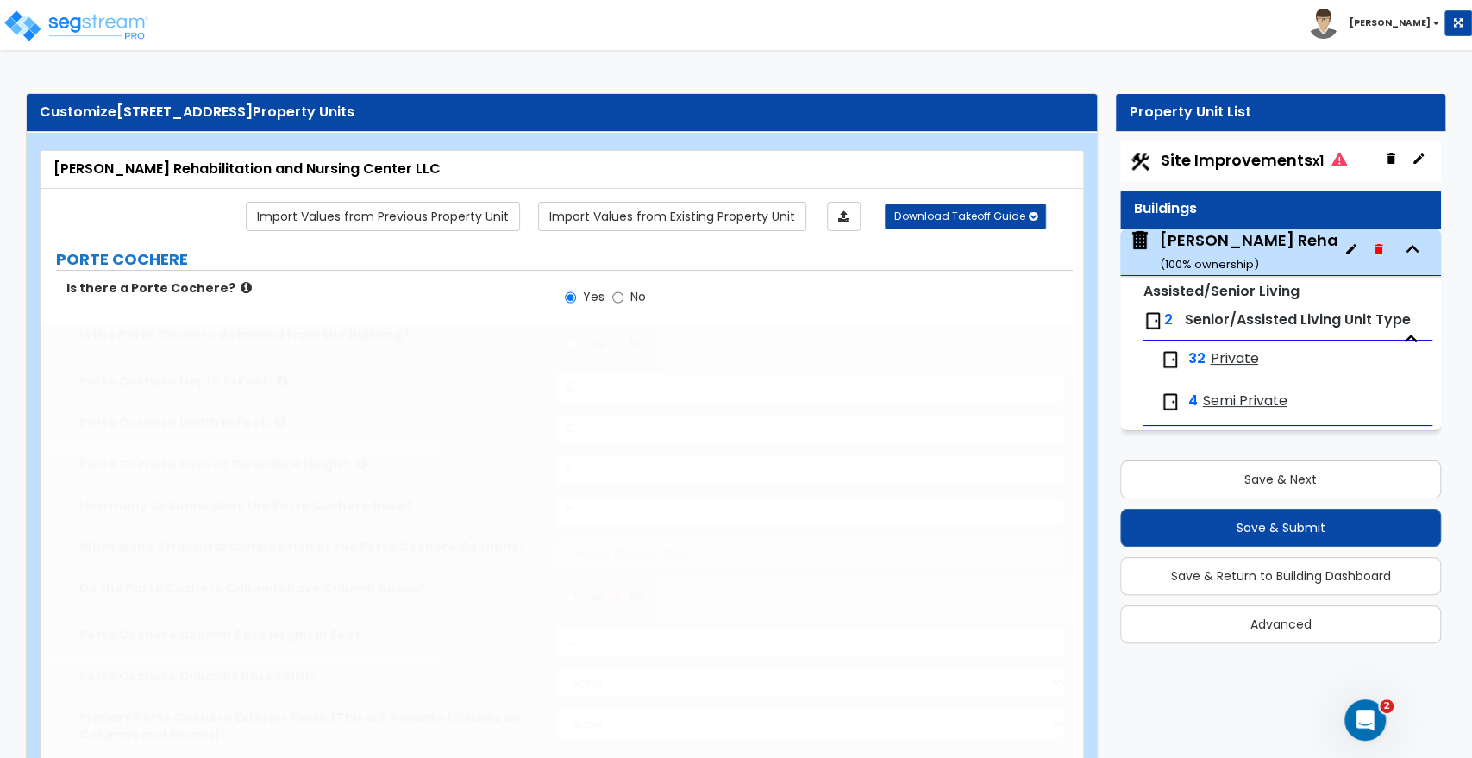
radio input "true"
type input "24"
type input "35"
type input "16"
type input "4"
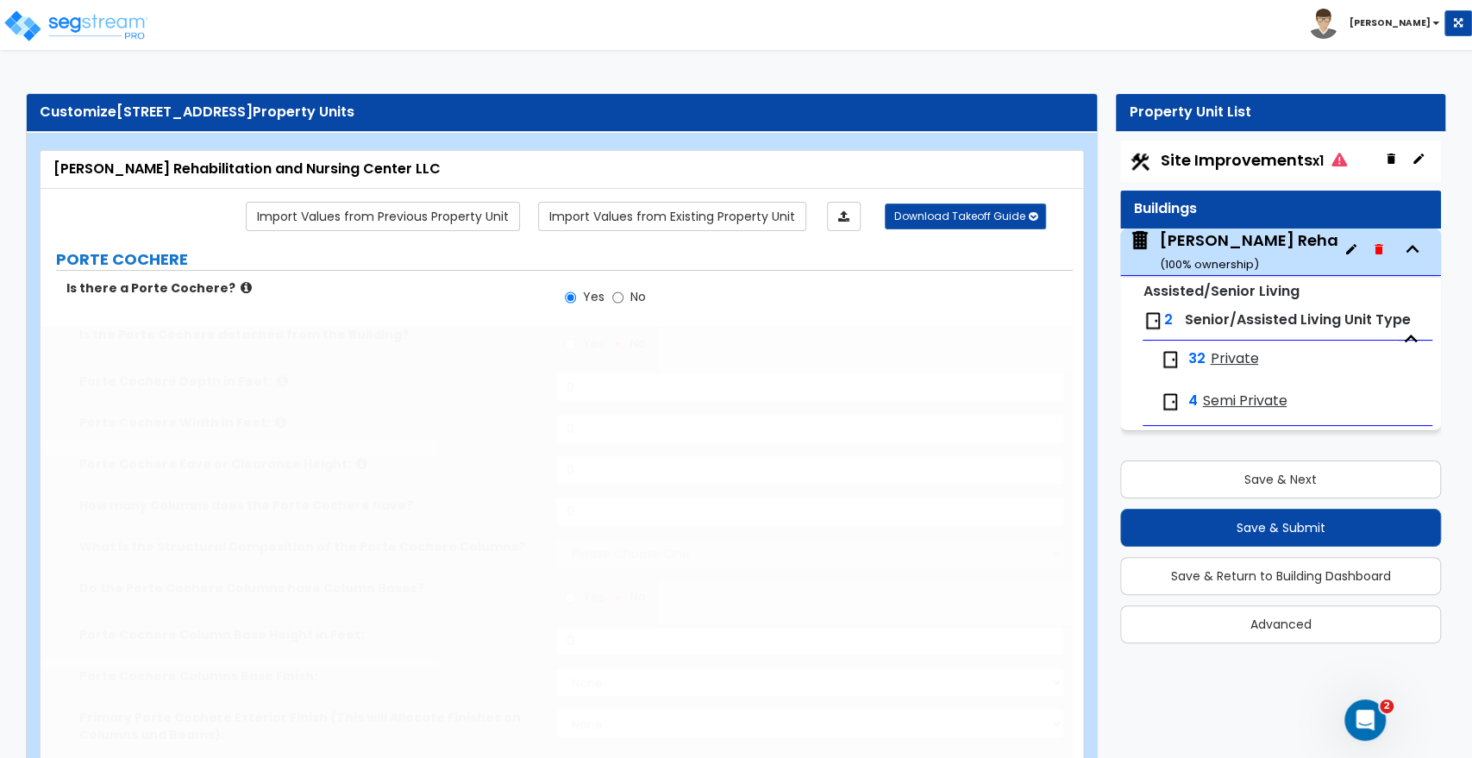
select select "2"
radio input "true"
type input "6"
select select "5"
select select "6"
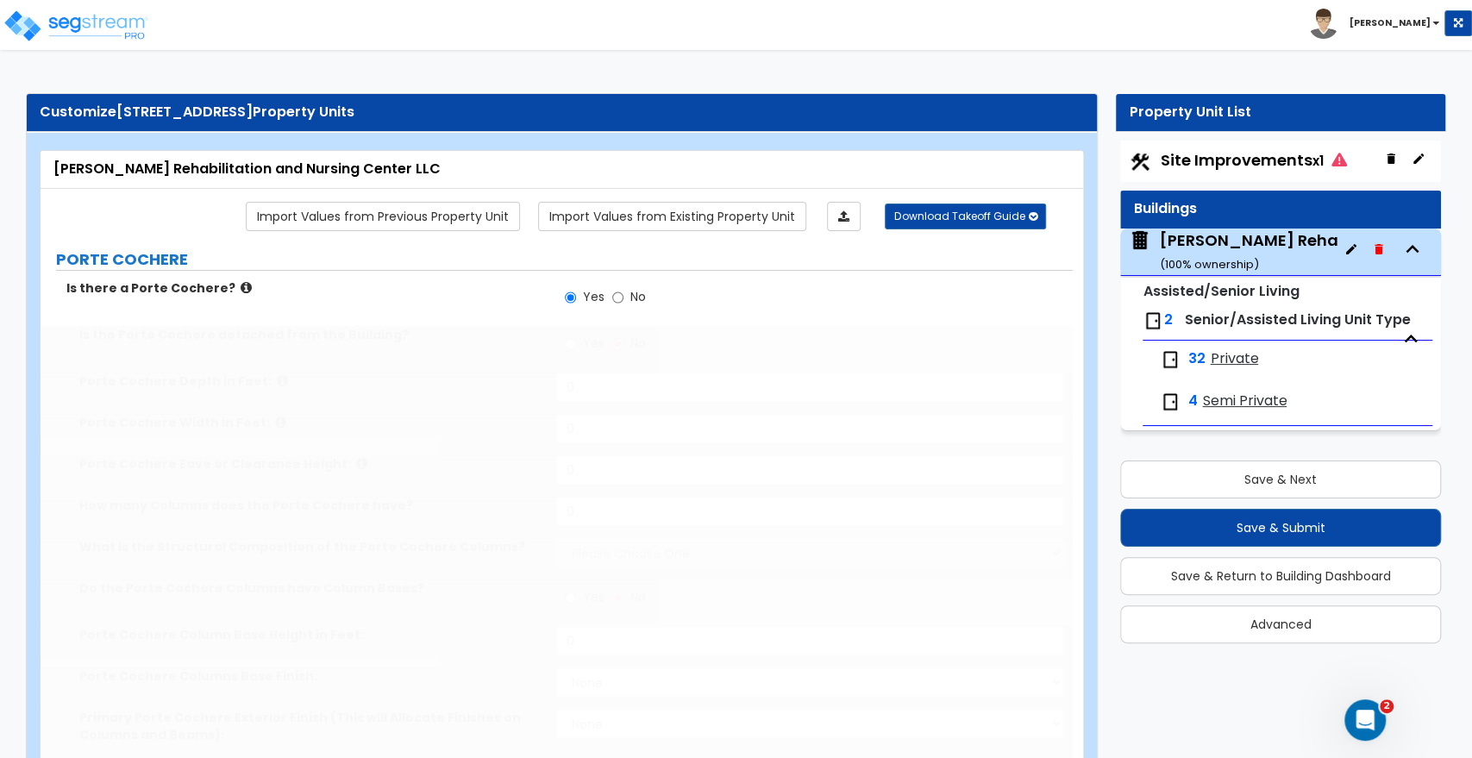
select select "1"
select select "4"
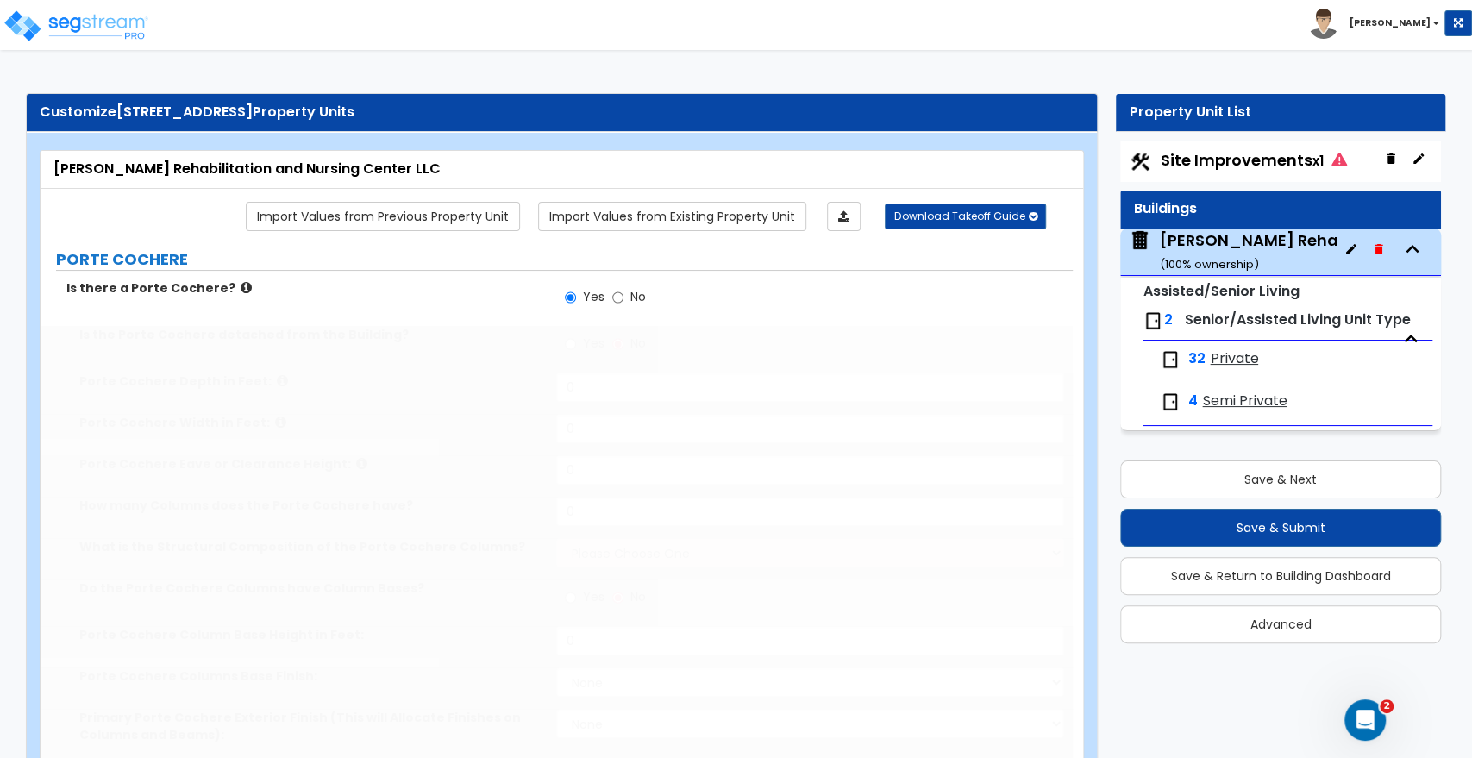
select select "2"
select select "1"
select select "2"
select select "1"
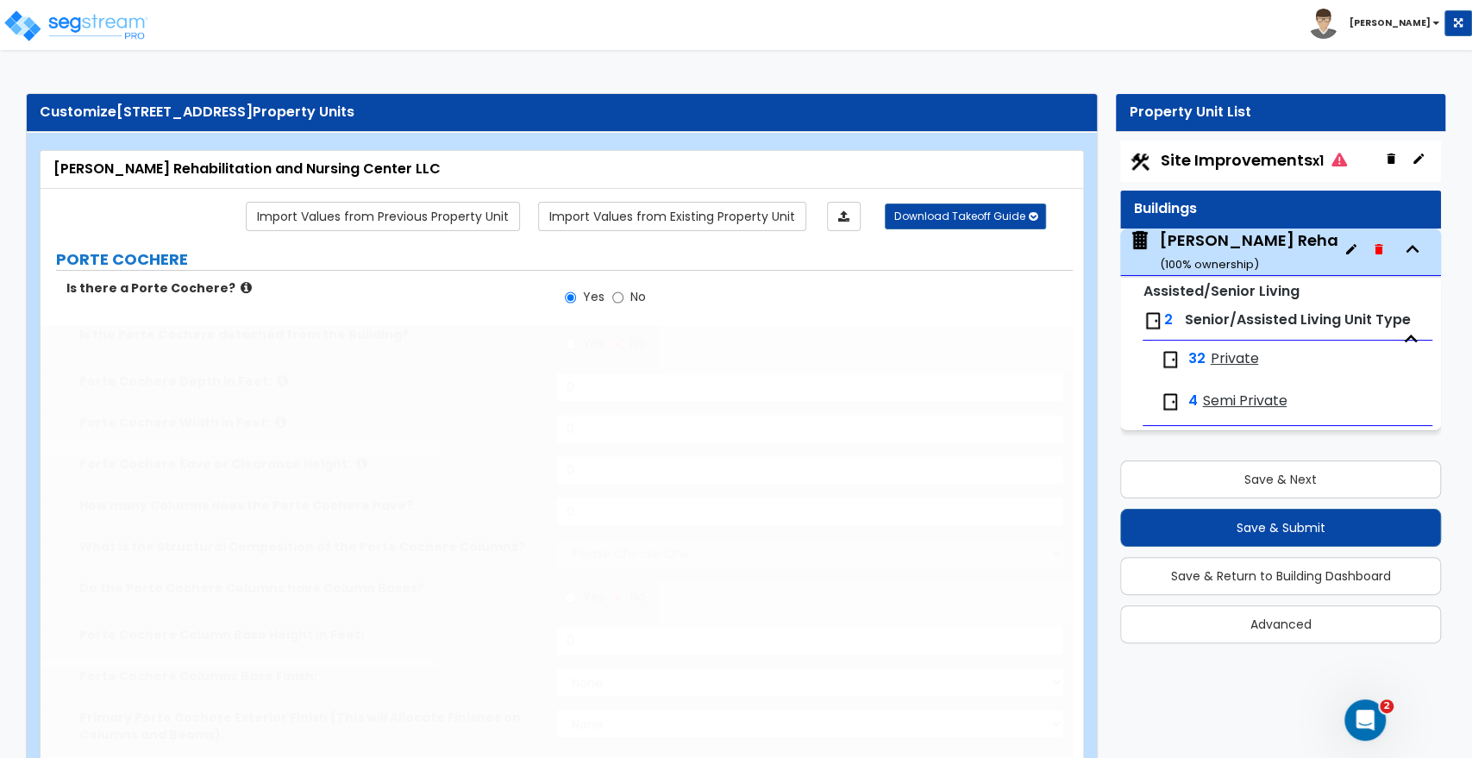
type input "7"
type input "1"
type input "3"
select select "3"
type input "27"
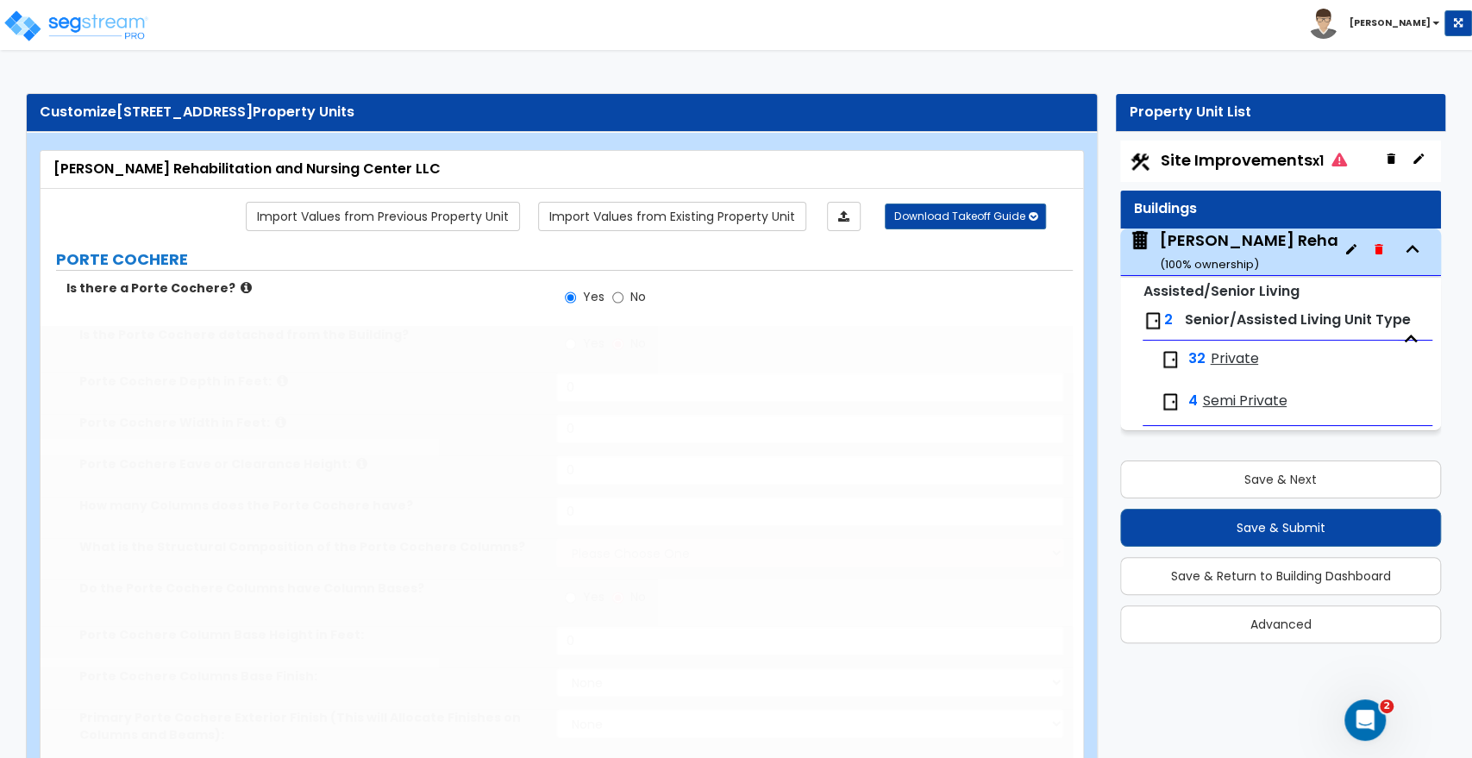
type input "770"
radio input "true"
select select "2"
type input "13"
type input "3"
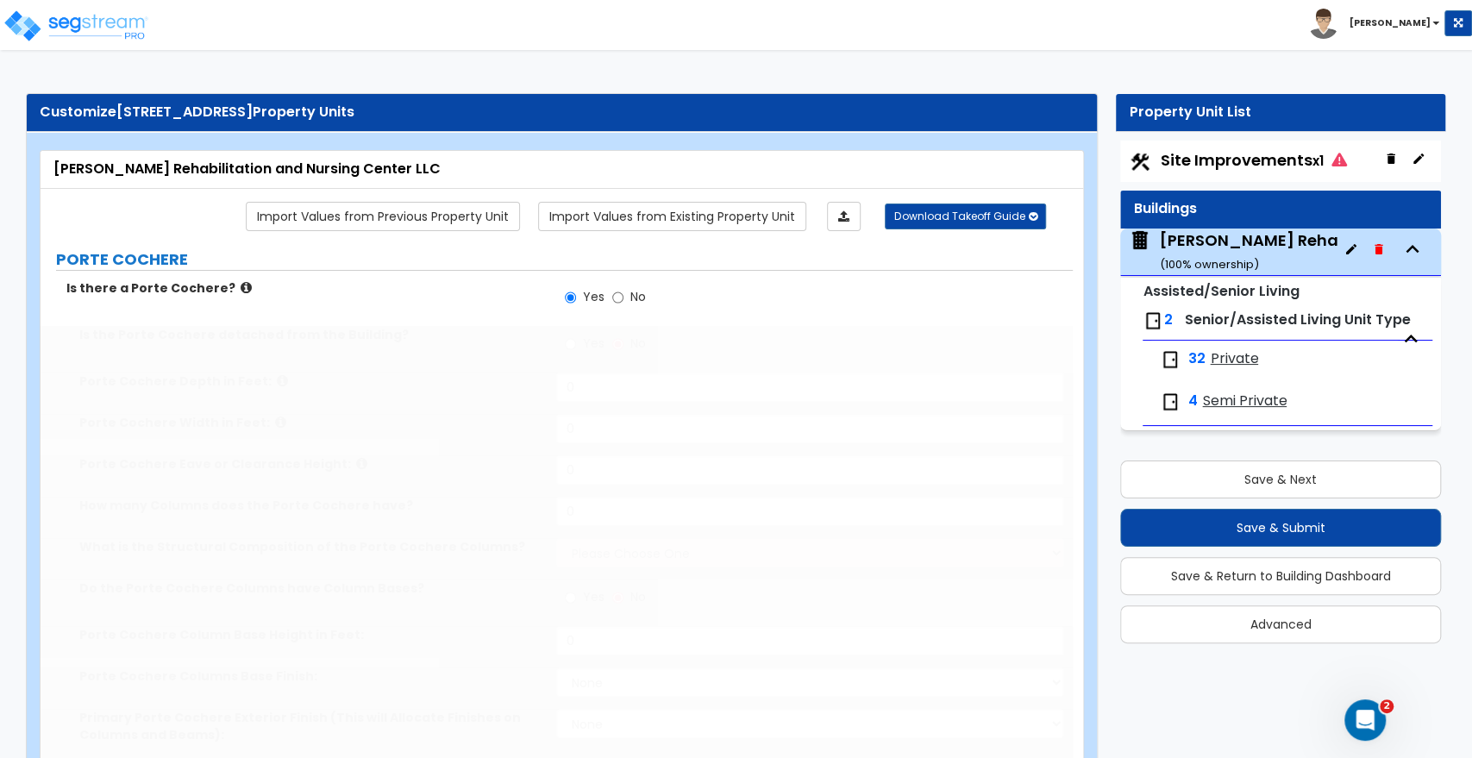
type input "9"
type input "1290"
select select "5"
select select "2"
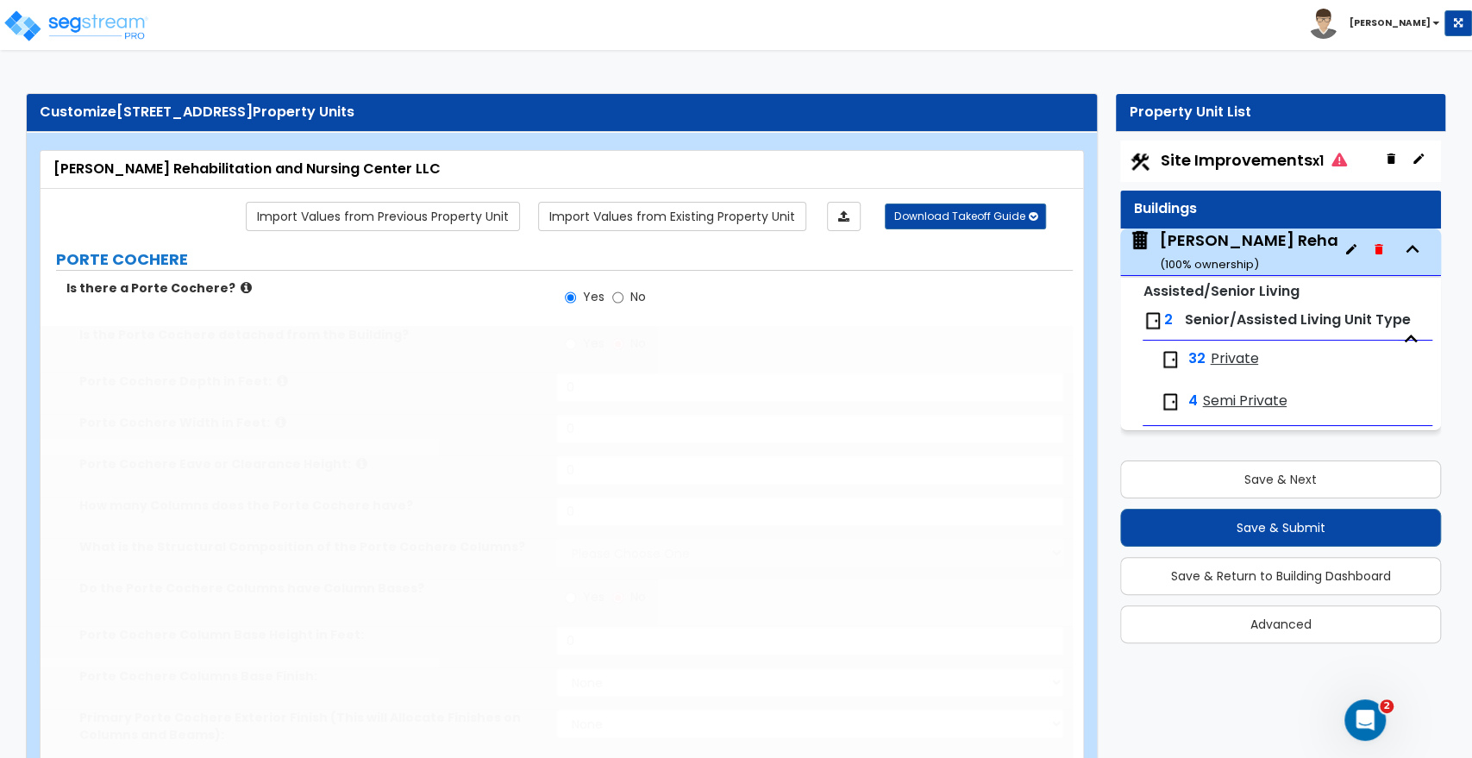
radio input "true"
select select "3"
type input "1"
type input "2"
select select "2"
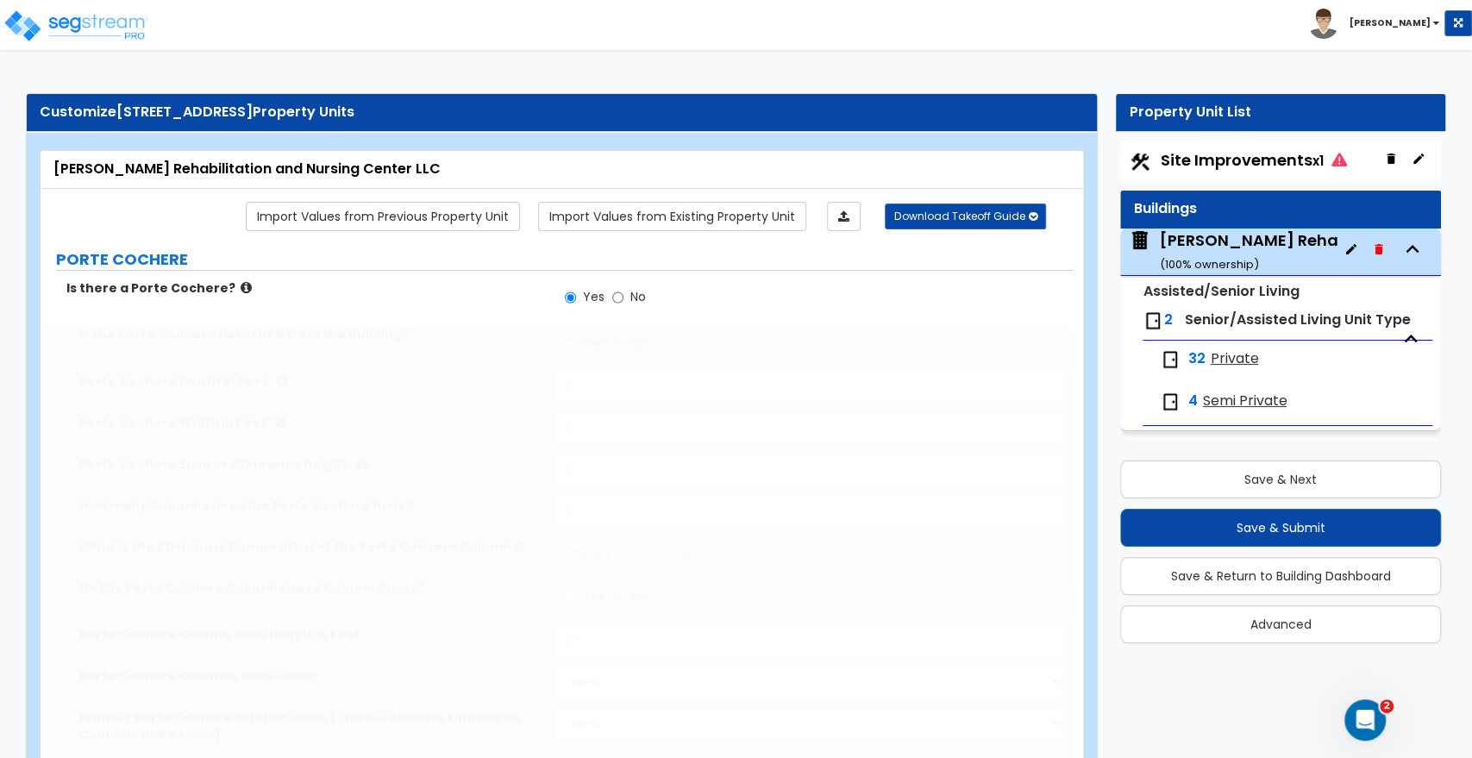
type input "16"
type input "5"
type input "4"
type input "1"
type input "2210"
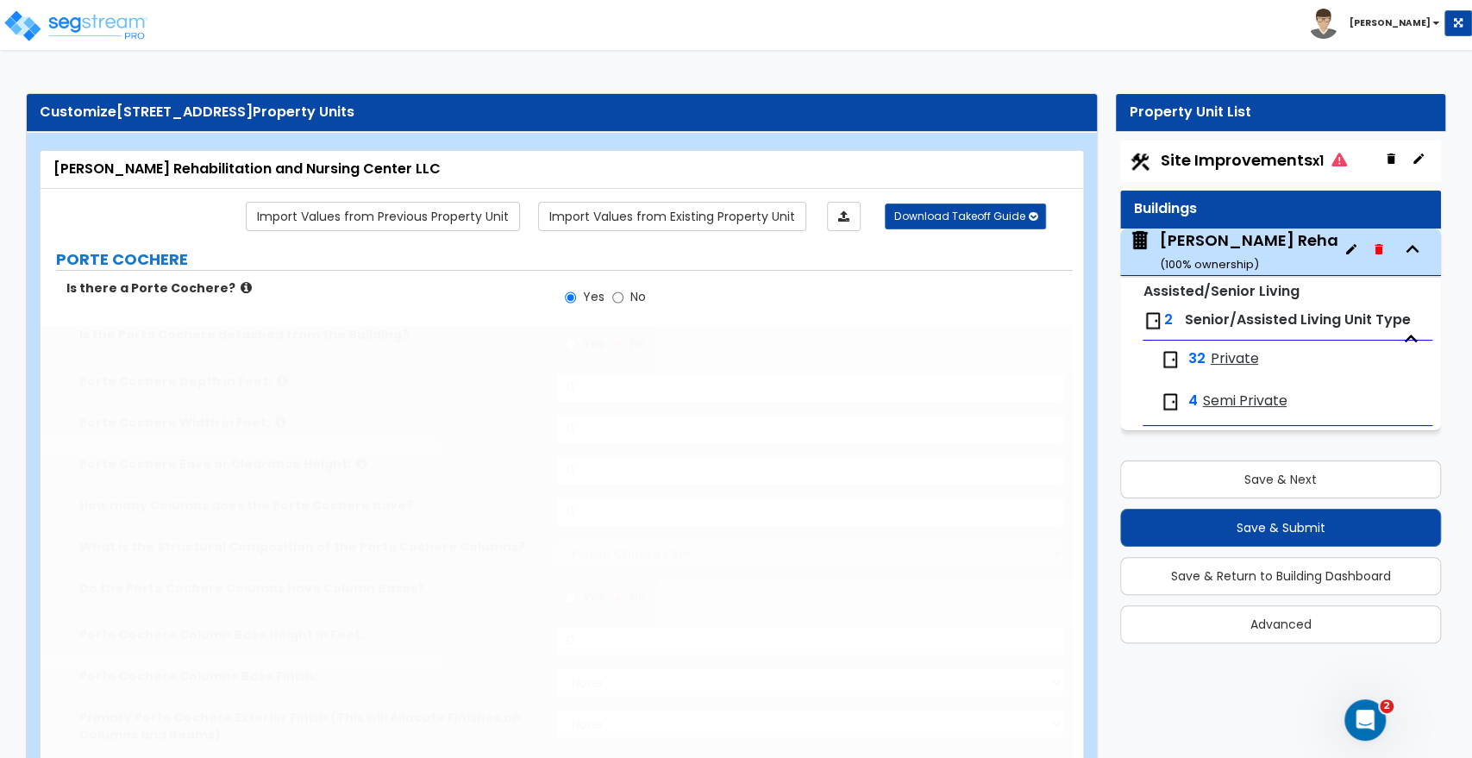
select select "5"
type input "5"
type input "2"
type input "80"
select select "6"
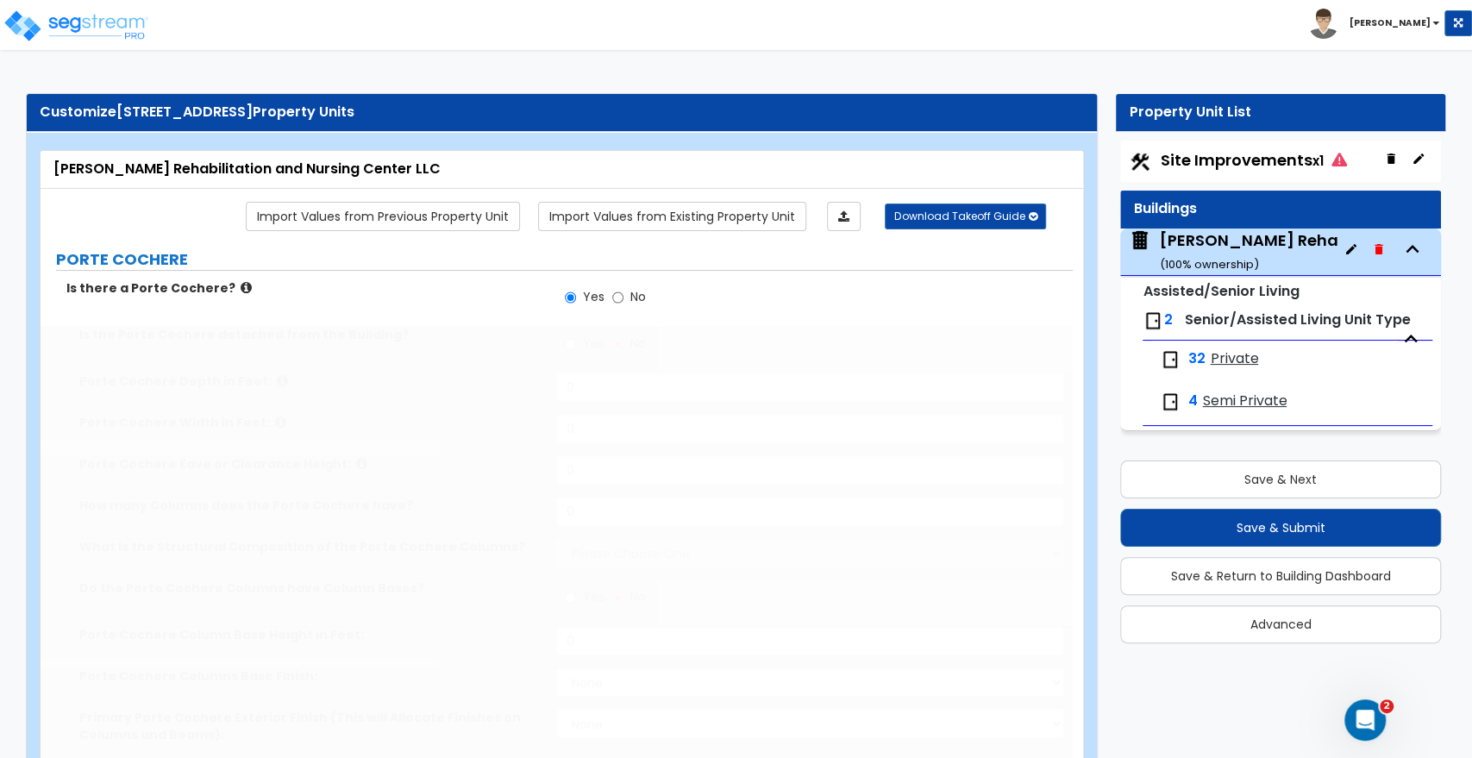
select select "2"
type input "11"
type input "9"
type input "11"
type input "1"
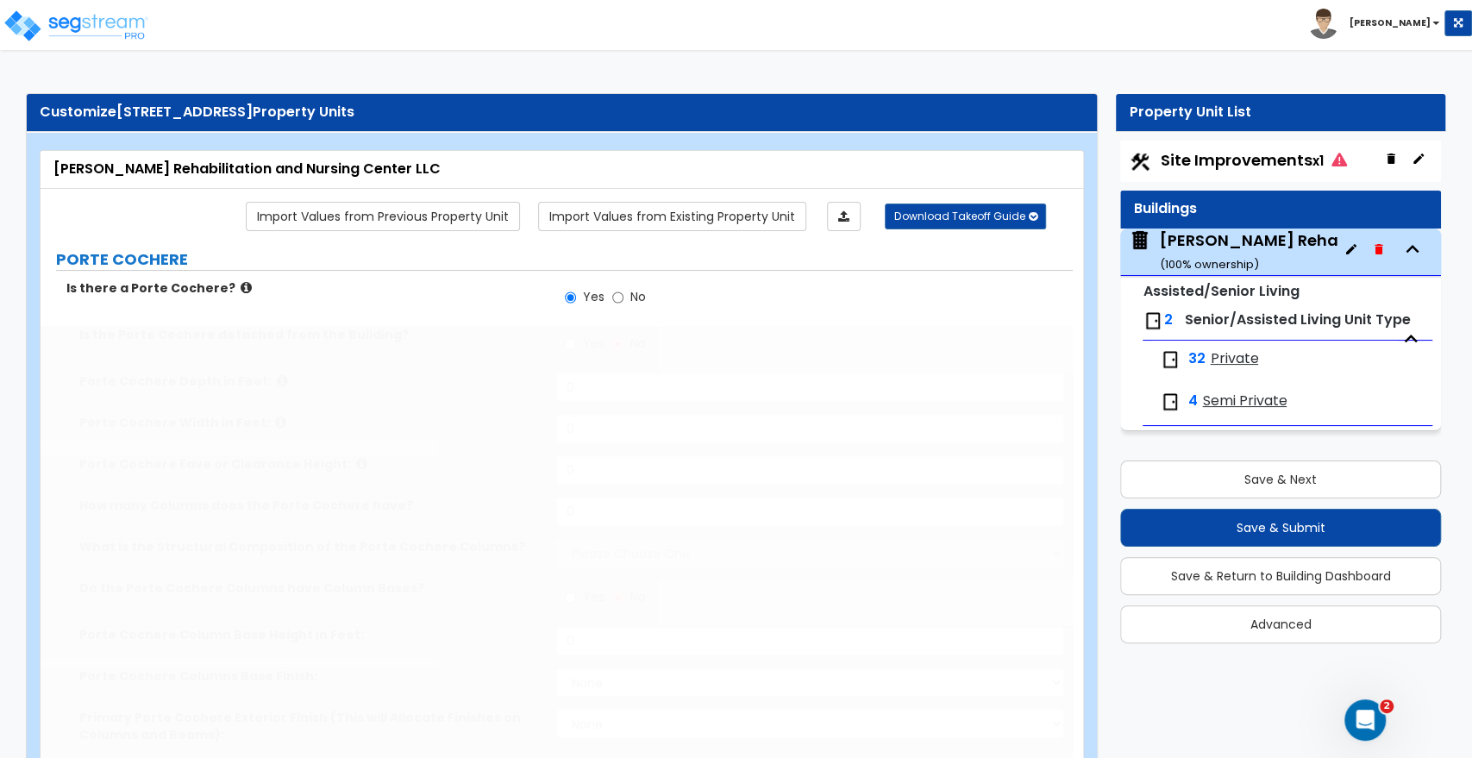
type input "2"
radio input "true"
type input "2"
type input "1160"
radio input "true"
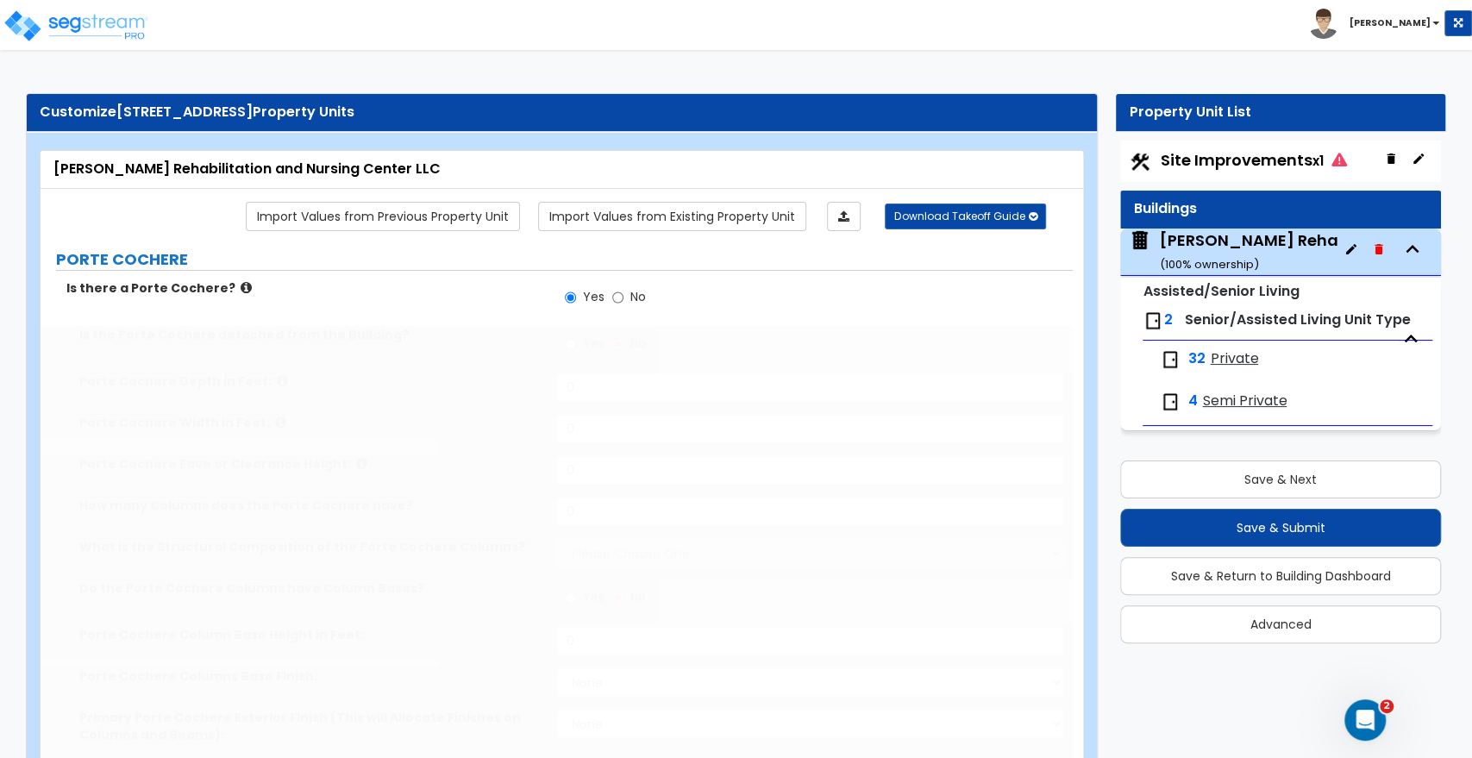
select select "3"
select select "6"
radio input "true"
select select "2"
type input "20"
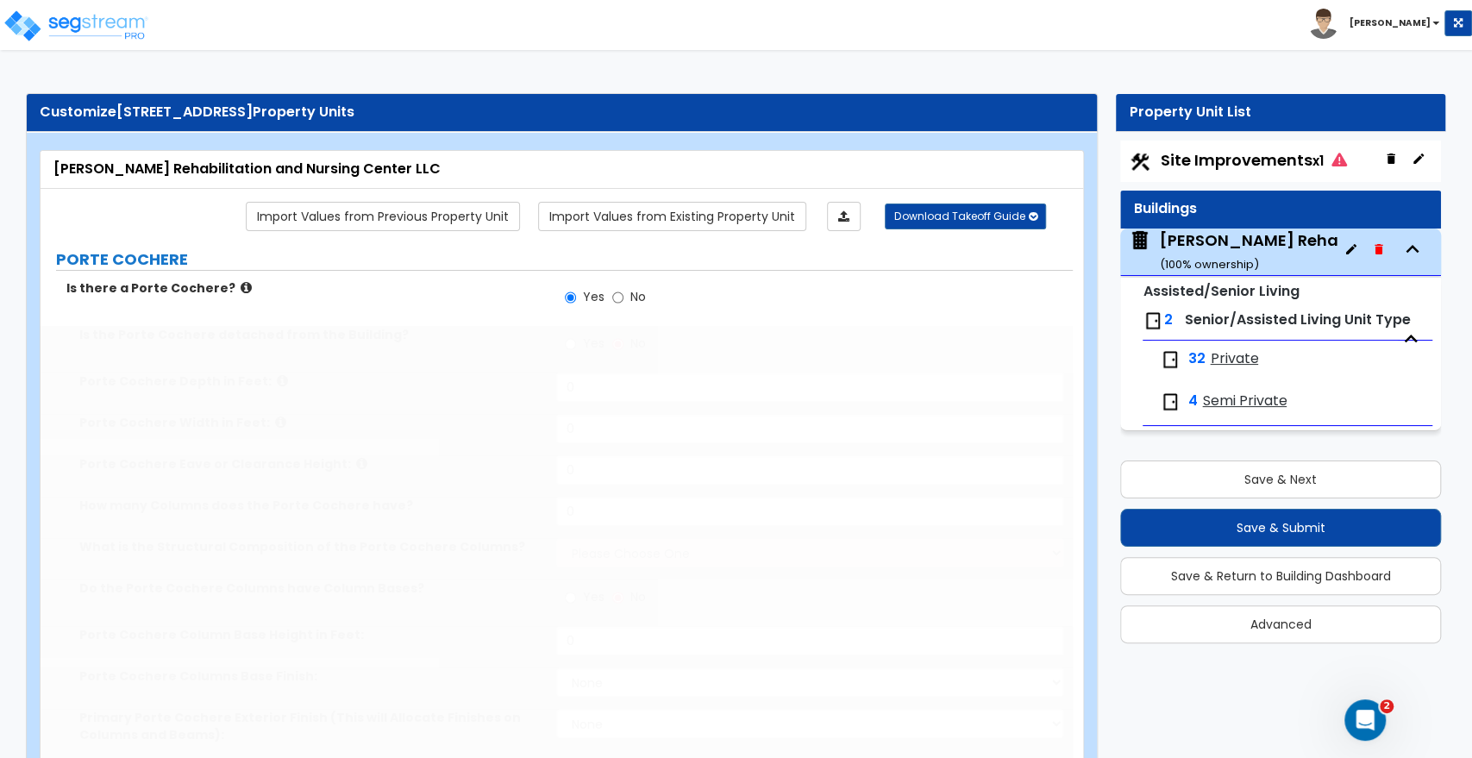
type input "1350"
select select "1"
radio input "true"
select select "1"
radio input "true"
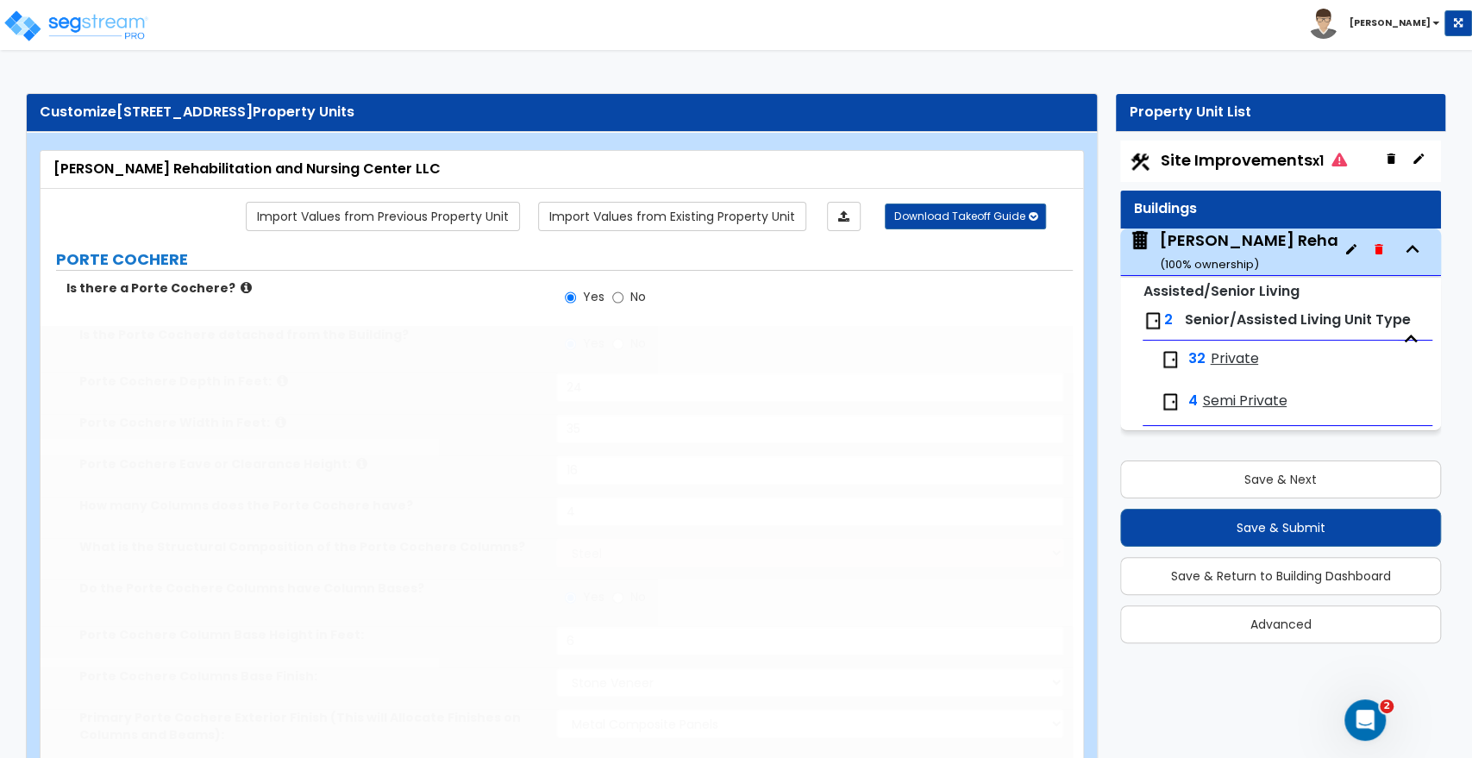
select select "1"
type input "2"
radio input "true"
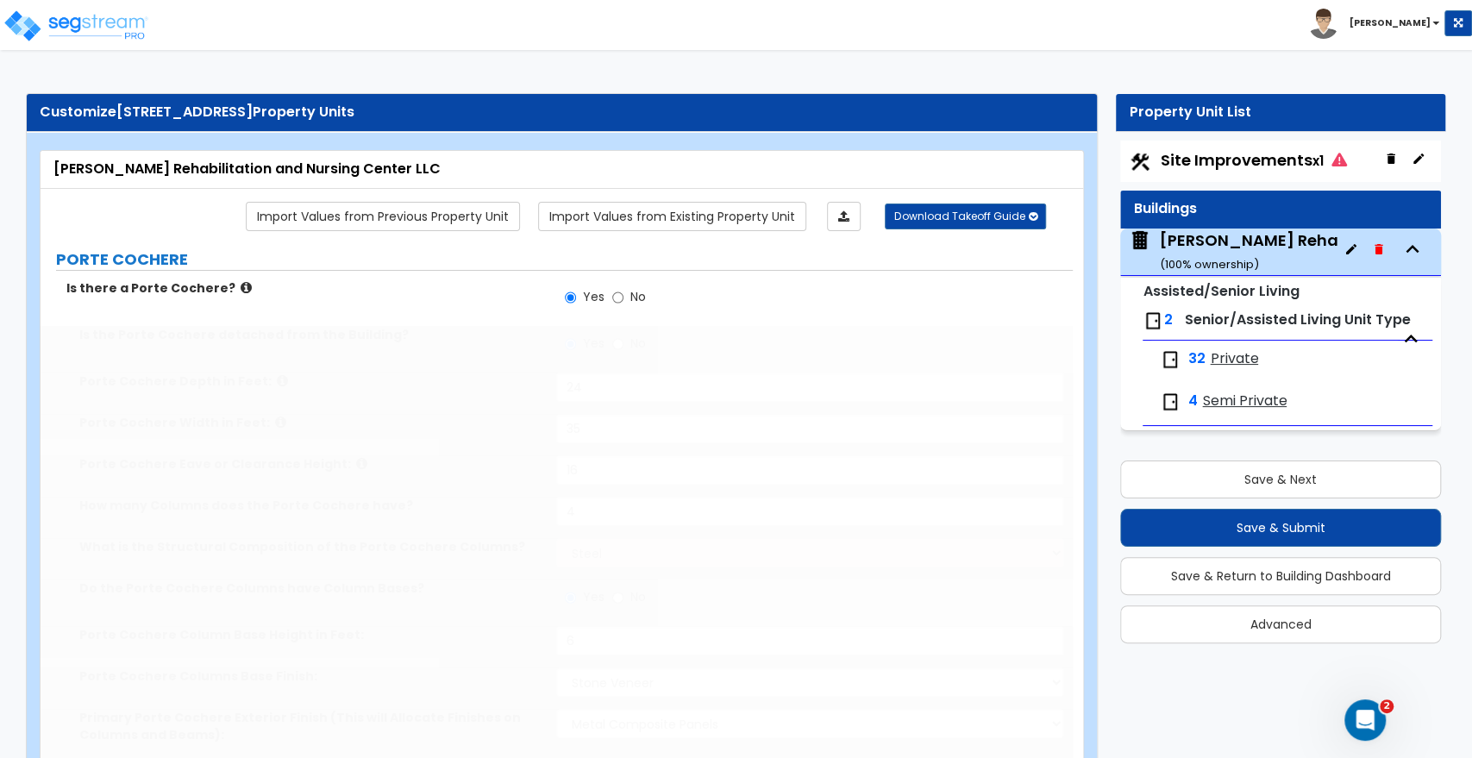
radio input "true"
type input "976"
type input "256"
type input "3"
select select "1"
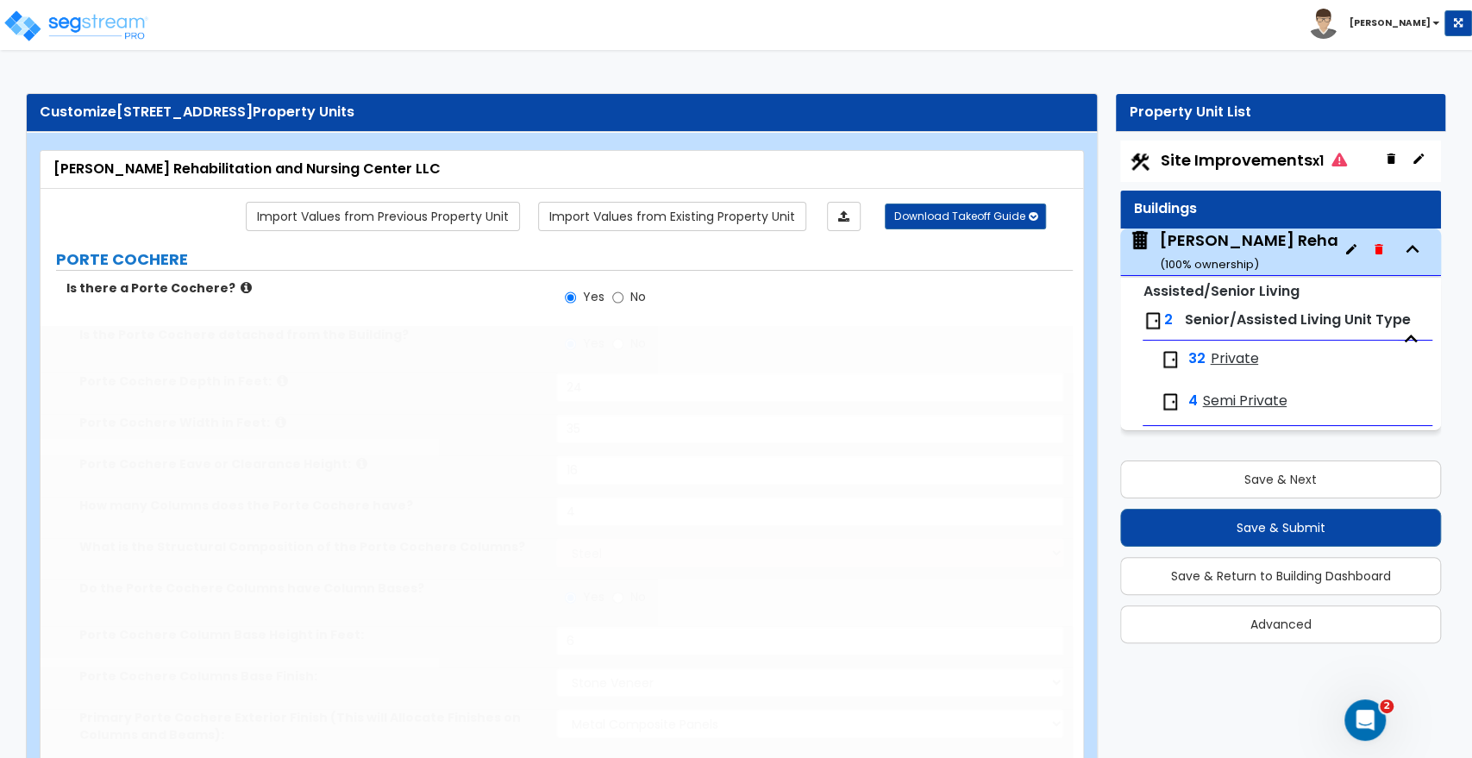
select select "2"
type input "2"
type input "12"
radio input "true"
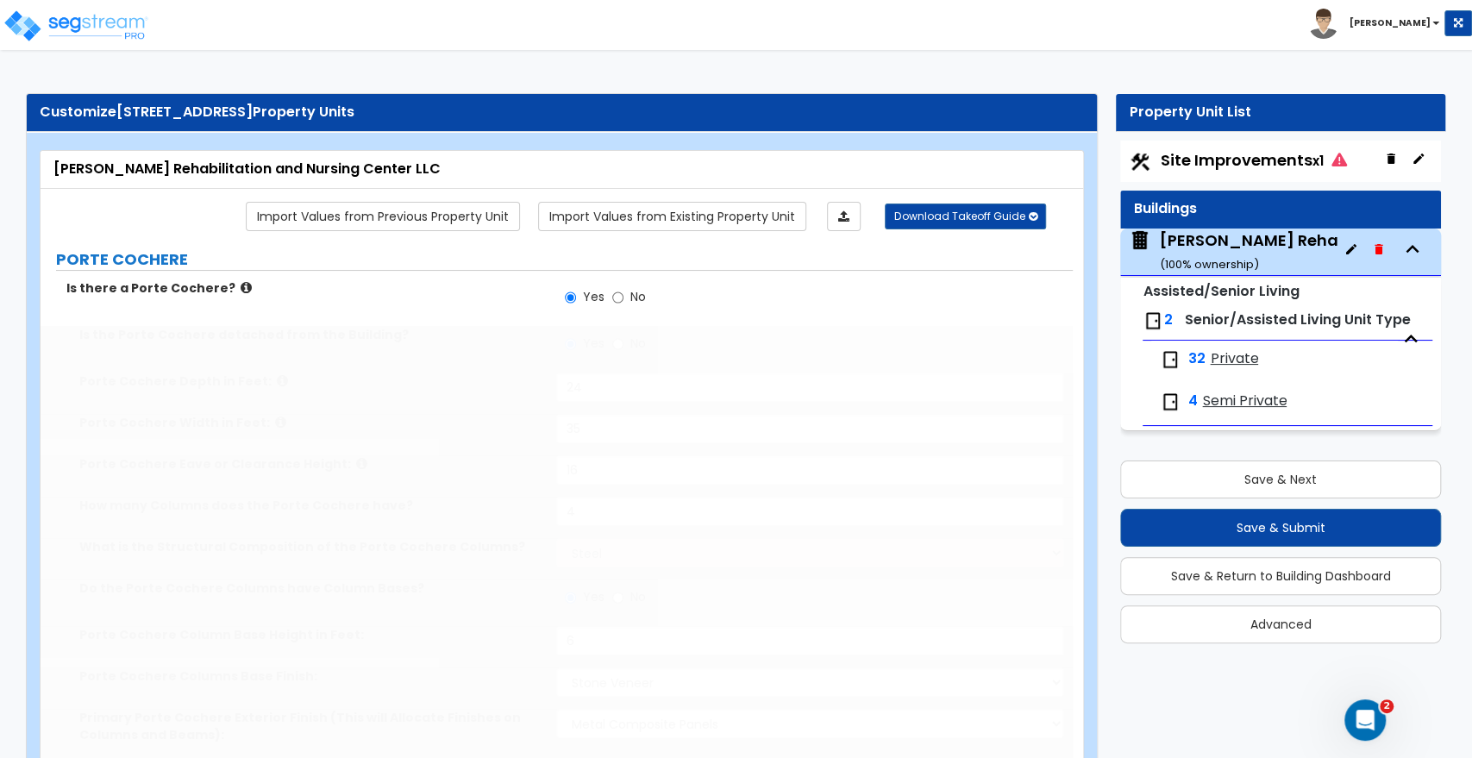
type input "6"
select select "2"
type input "23"
type input "15"
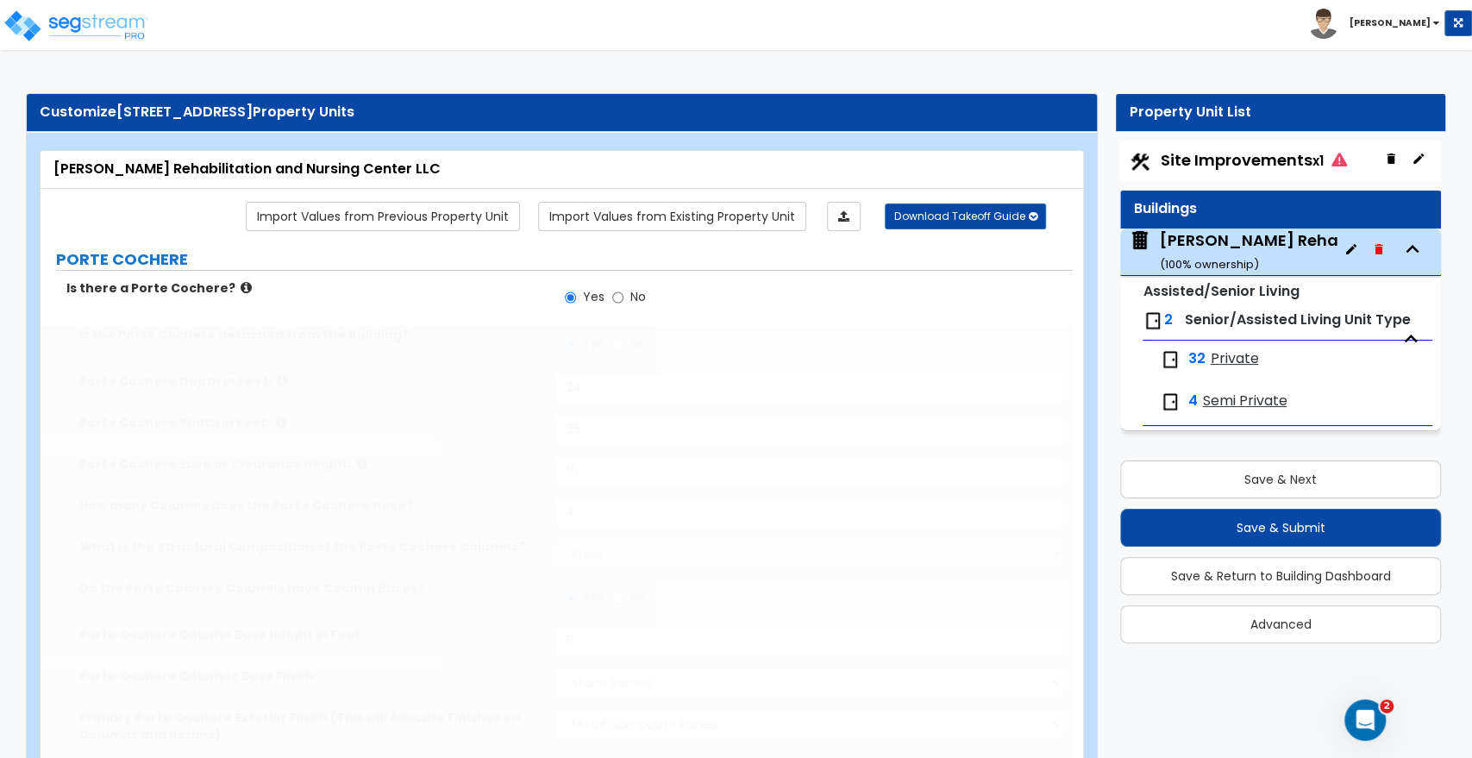
radio input "true"
select select "1"
select select "2"
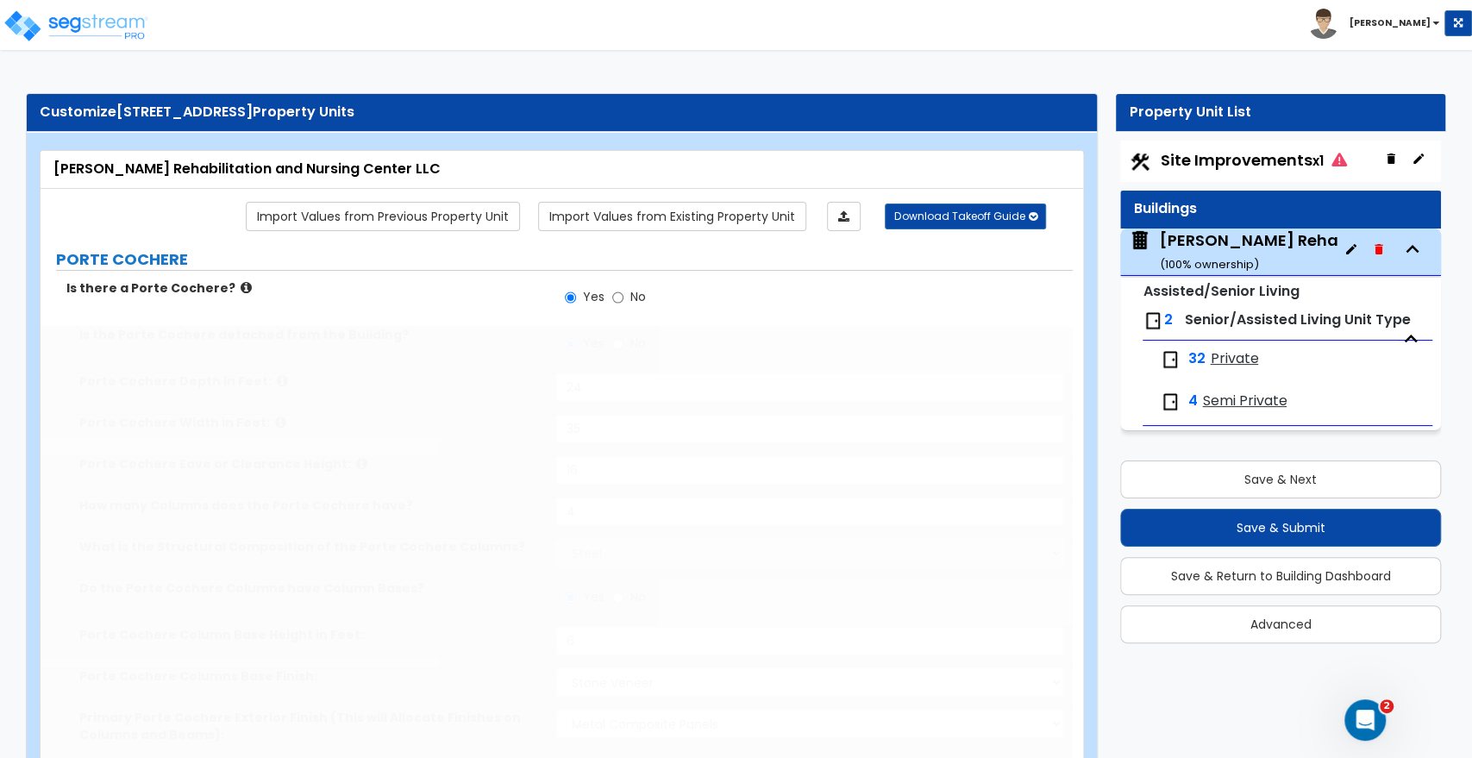
type input "1"
select select "2"
type input "30"
select select "1"
select select "9"
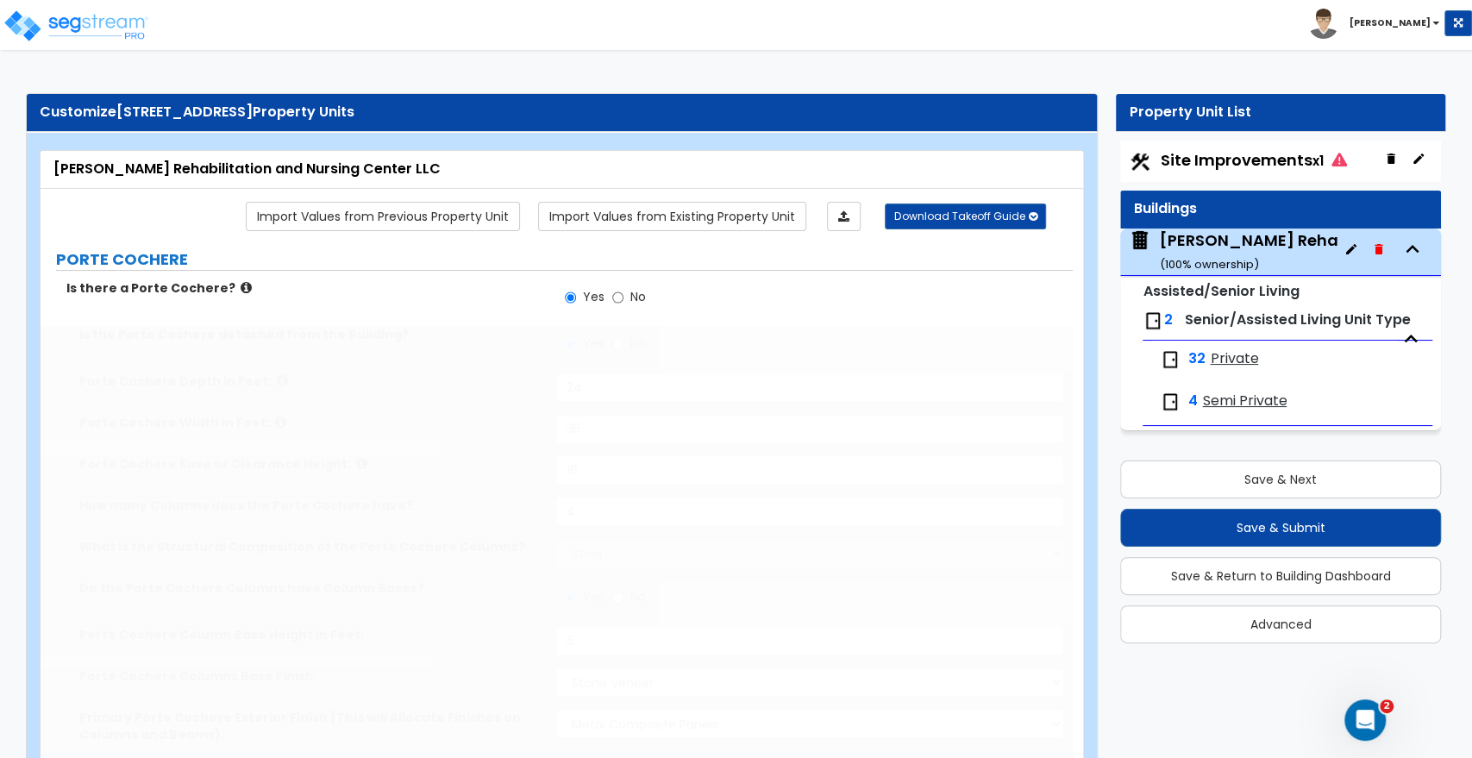
type input "50"
select select "5"
radio input "true"
select select "6"
type input "100"
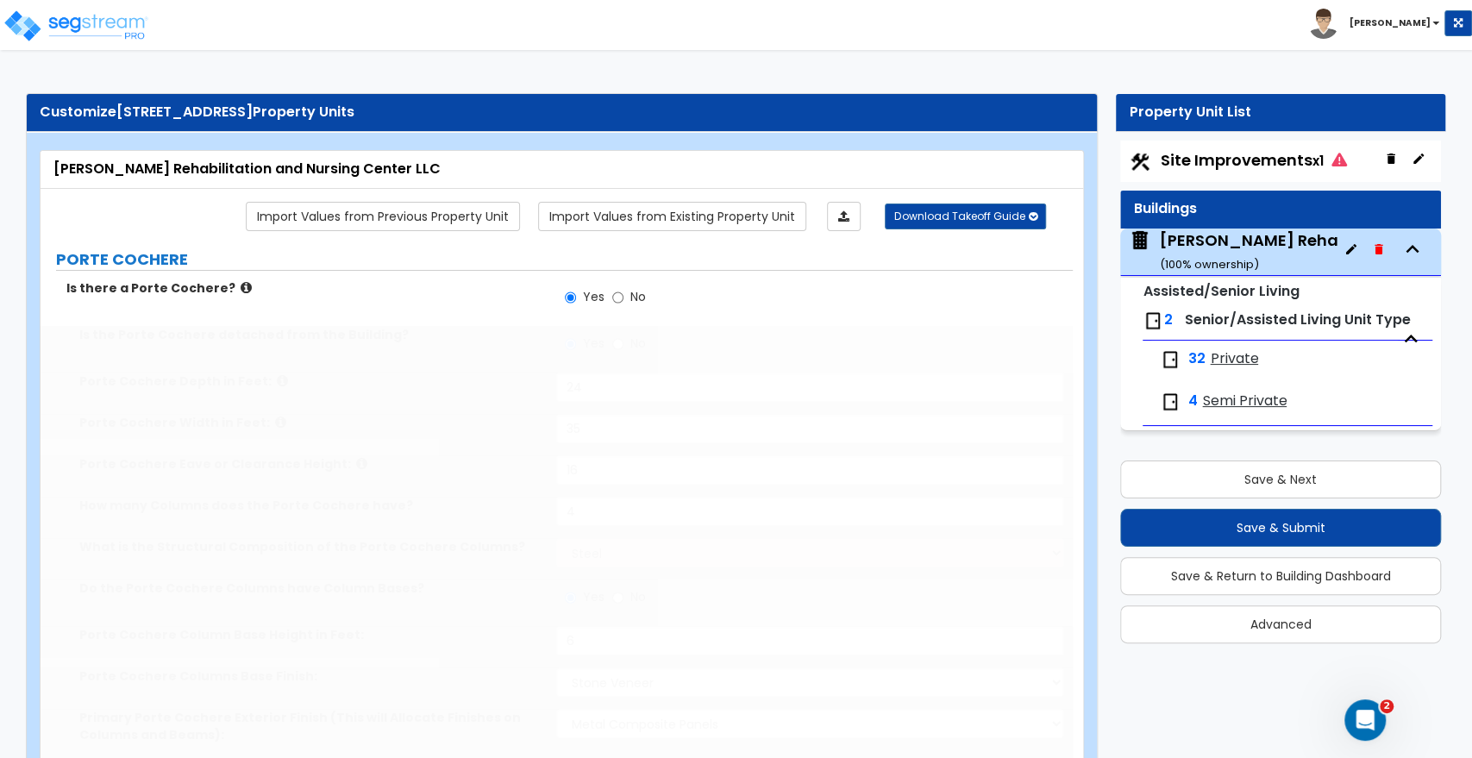
radio input "true"
select select "1"
select select "4"
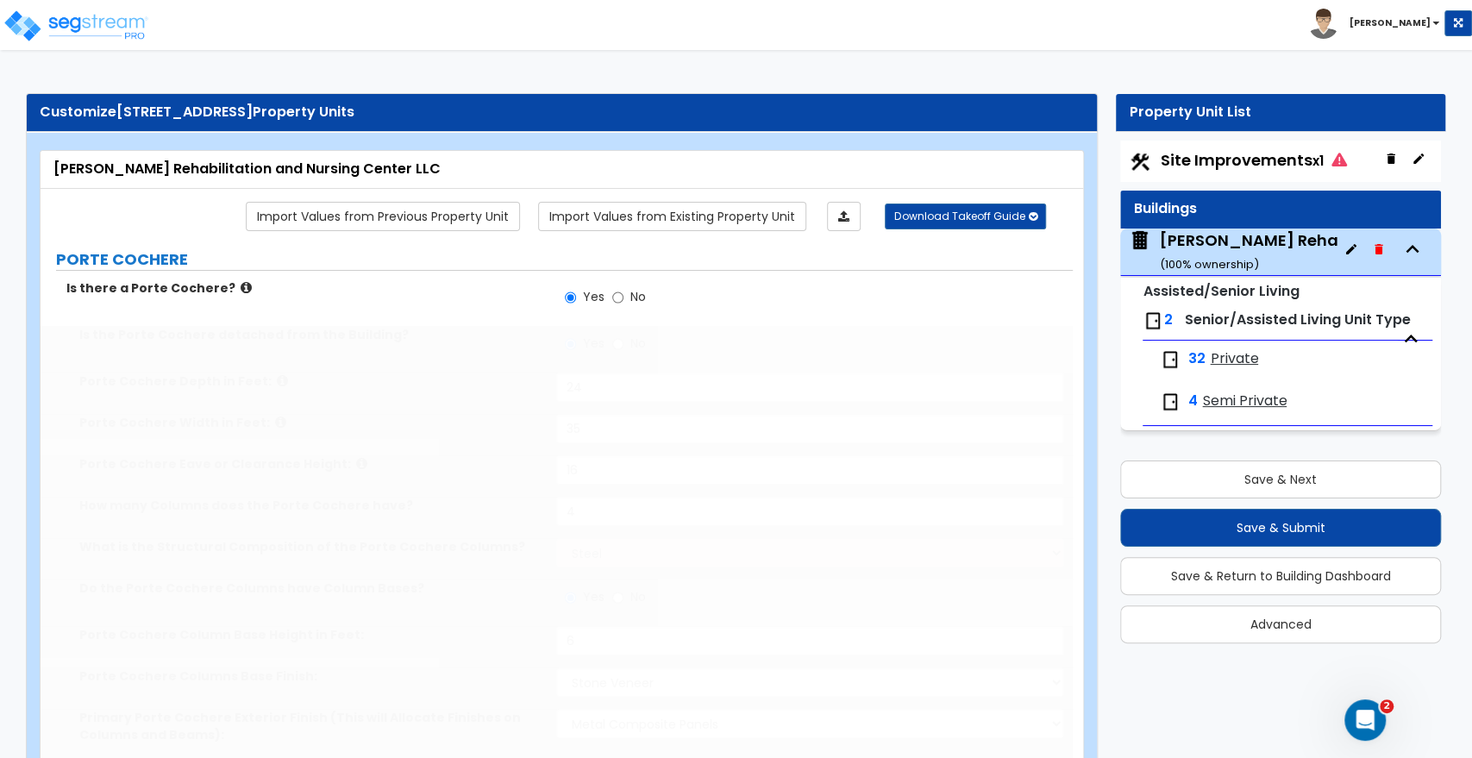
select select "3"
type input "85"
type input "22"
type input "5"
radio input "true"
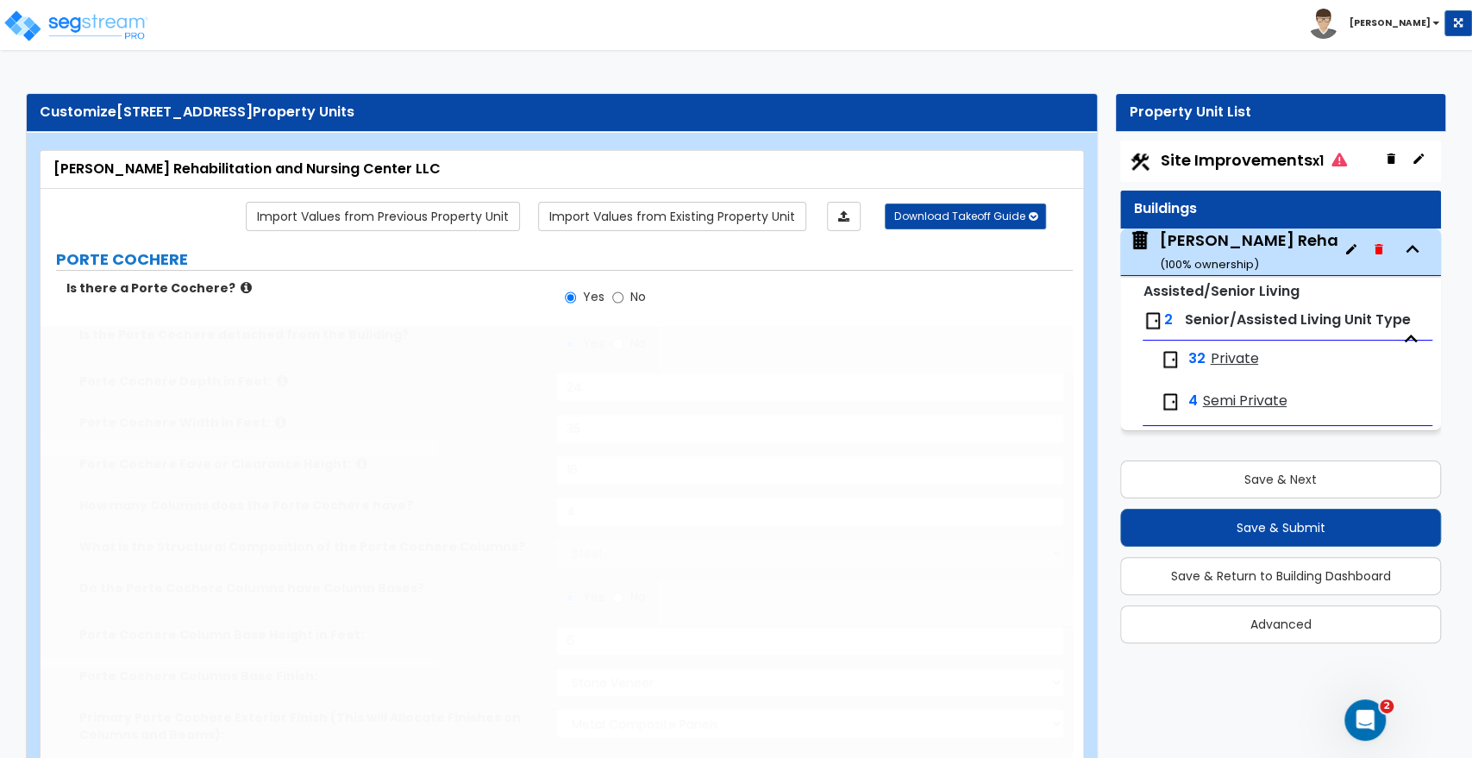
radio input "true"
select select "1"
type input "3"
select select "1"
type input "3"
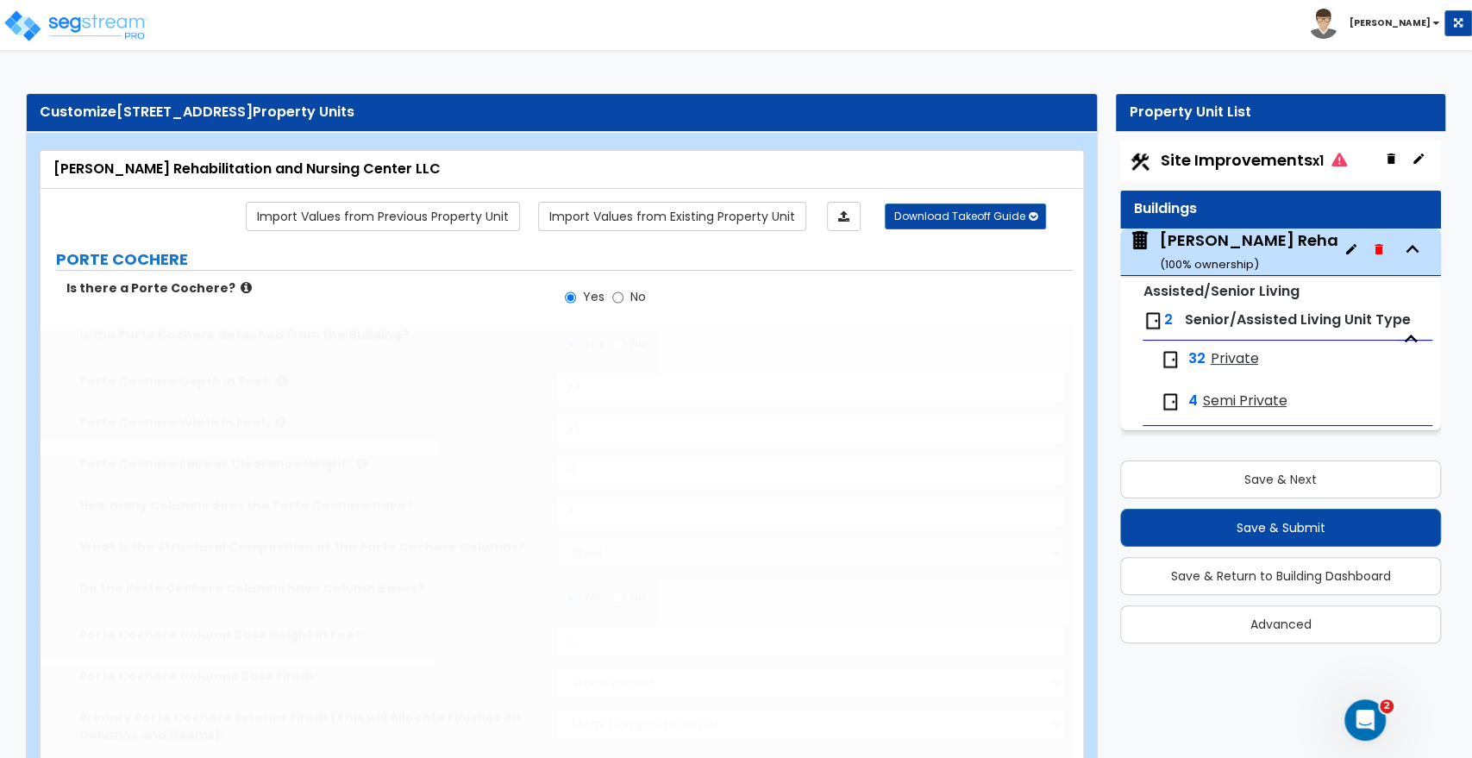
type input "1"
type input "220"
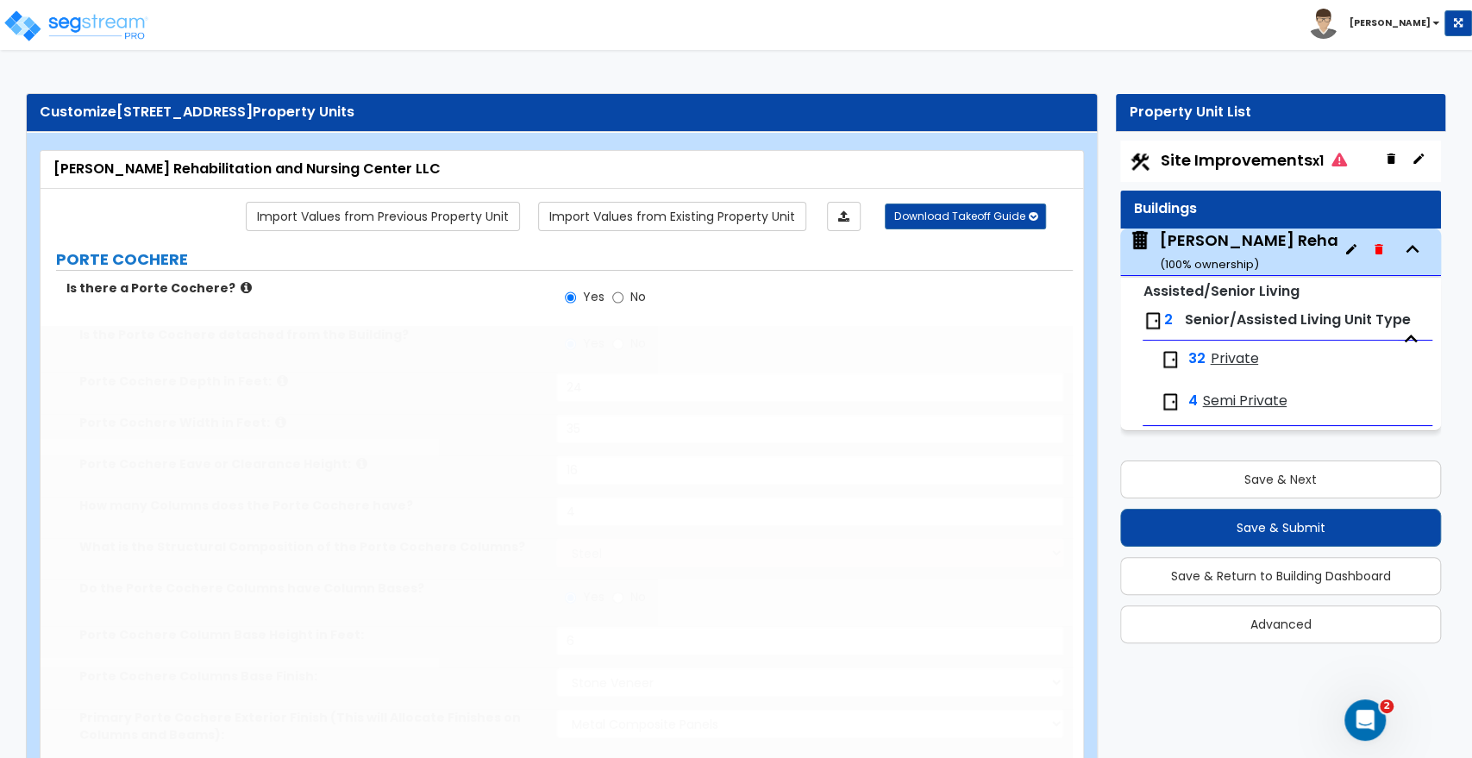
select select "2"
type input "4"
type input "16"
type input "1"
type input "2"
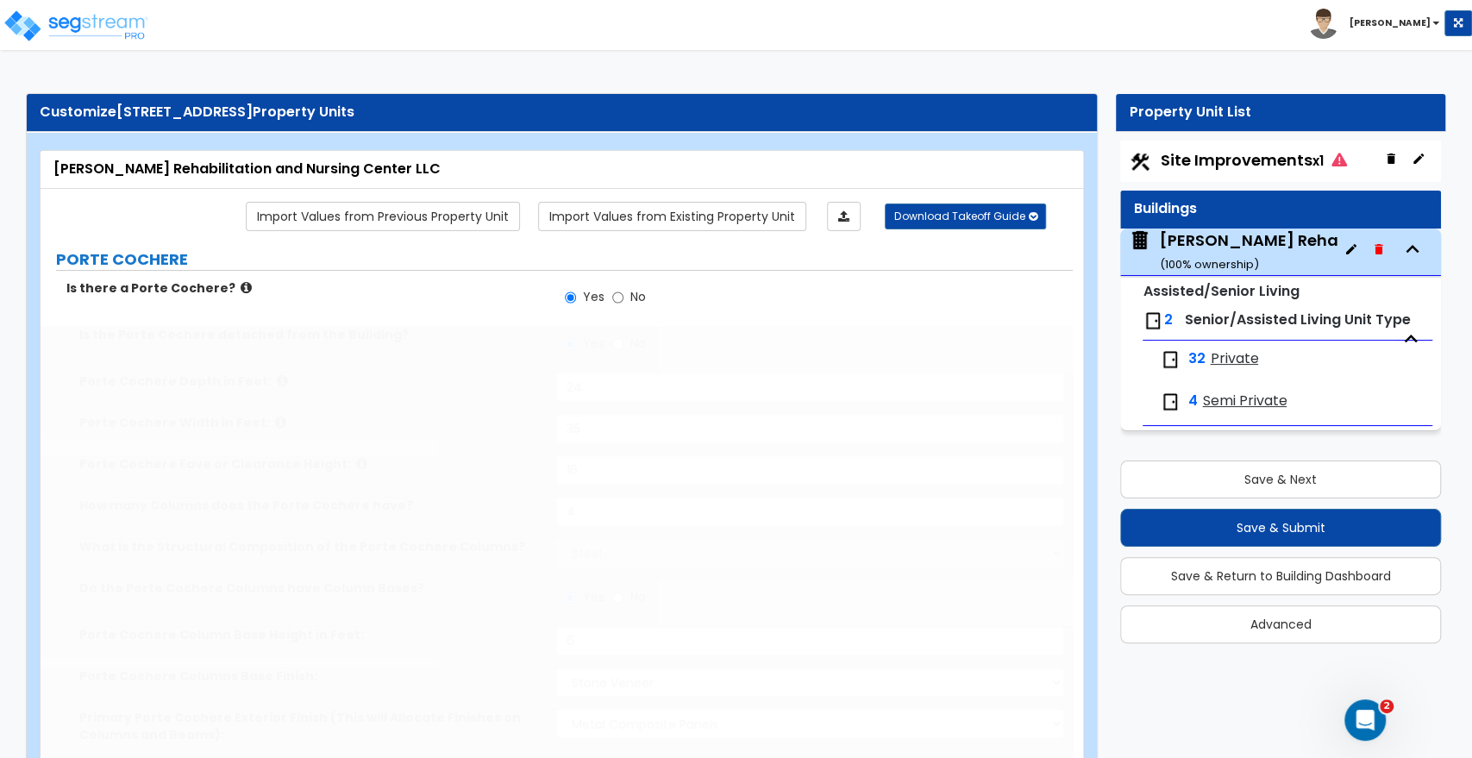
type input "2"
radio input "true"
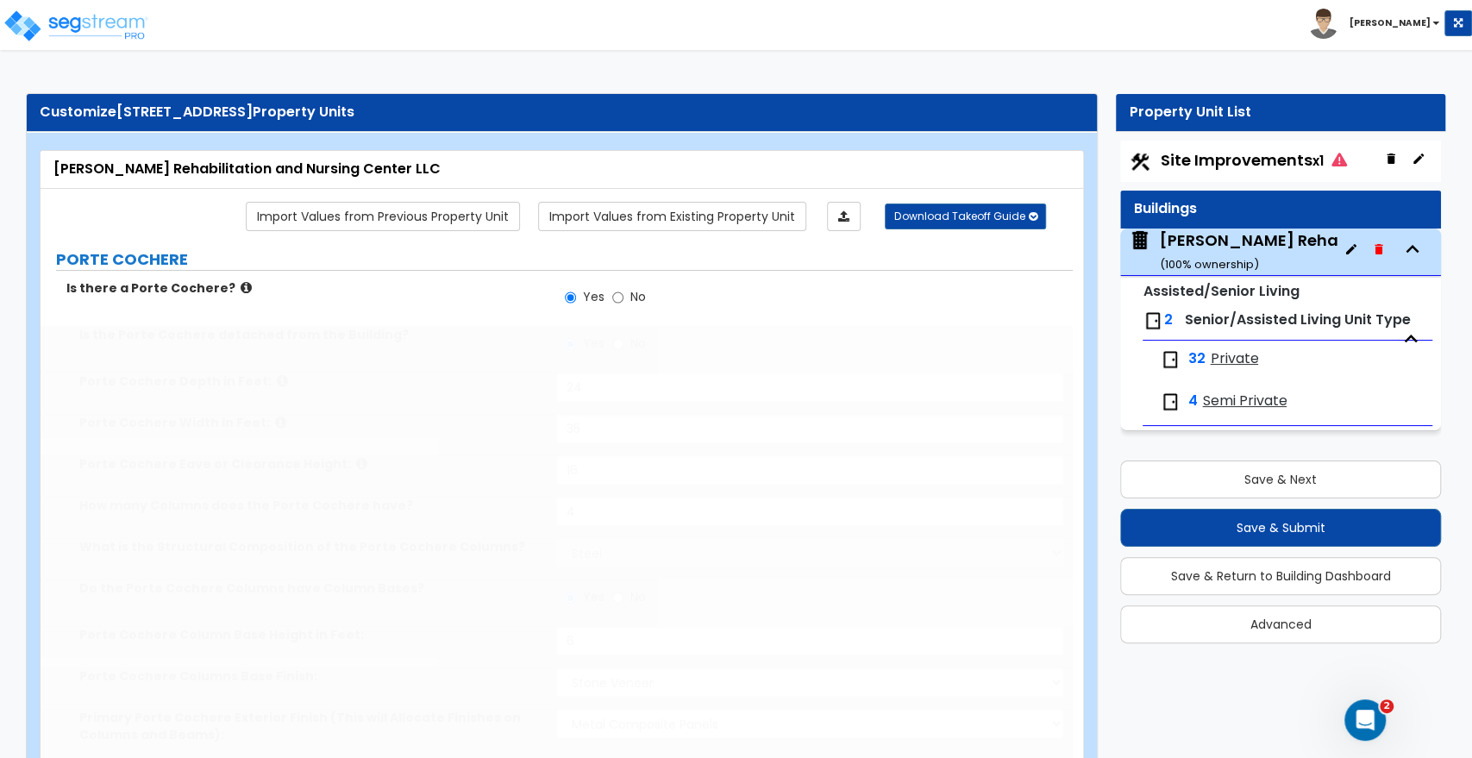
select select "2"
select select "1"
type input "2"
type input "16"
type input "2"
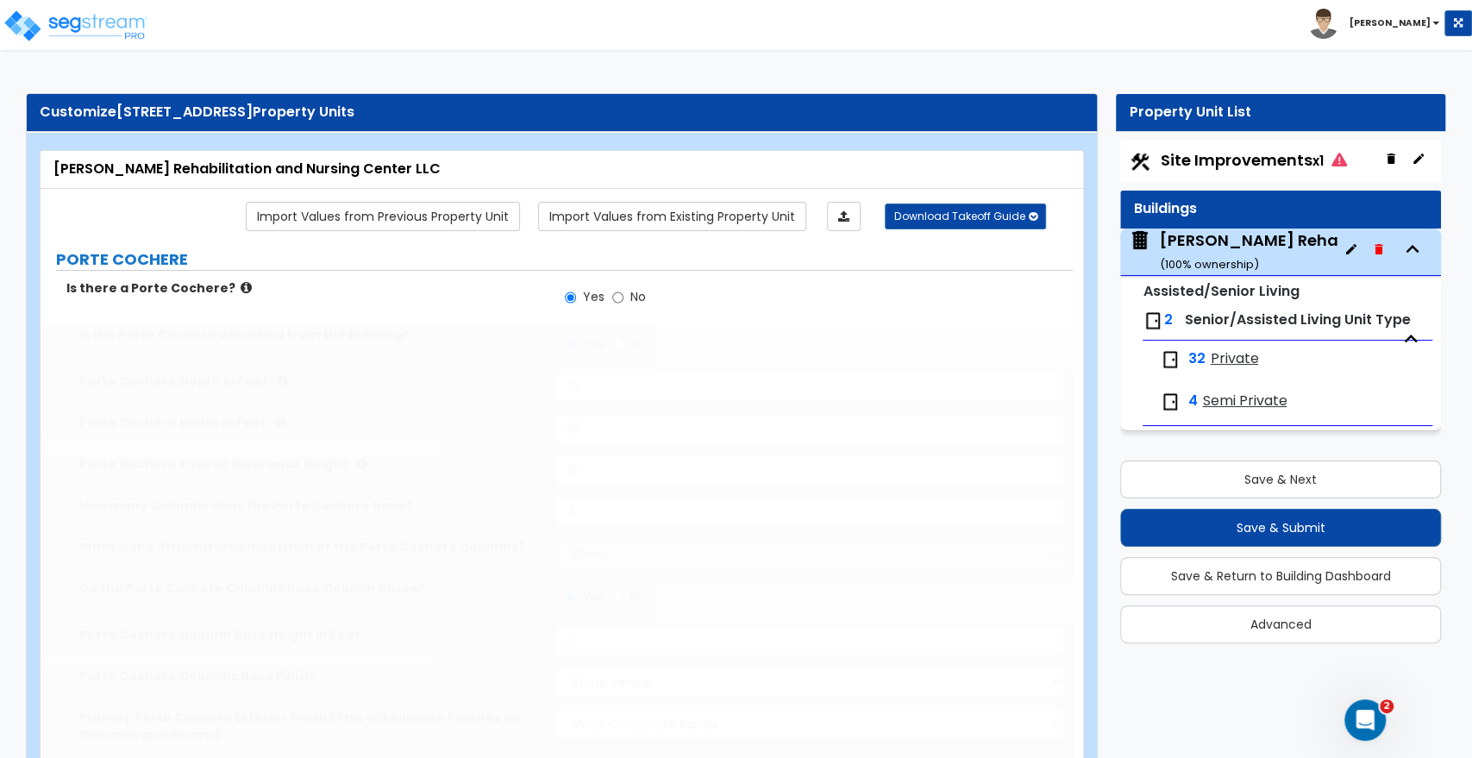
type input "2"
select select "1"
type input "1"
radio input "true"
select select "1"
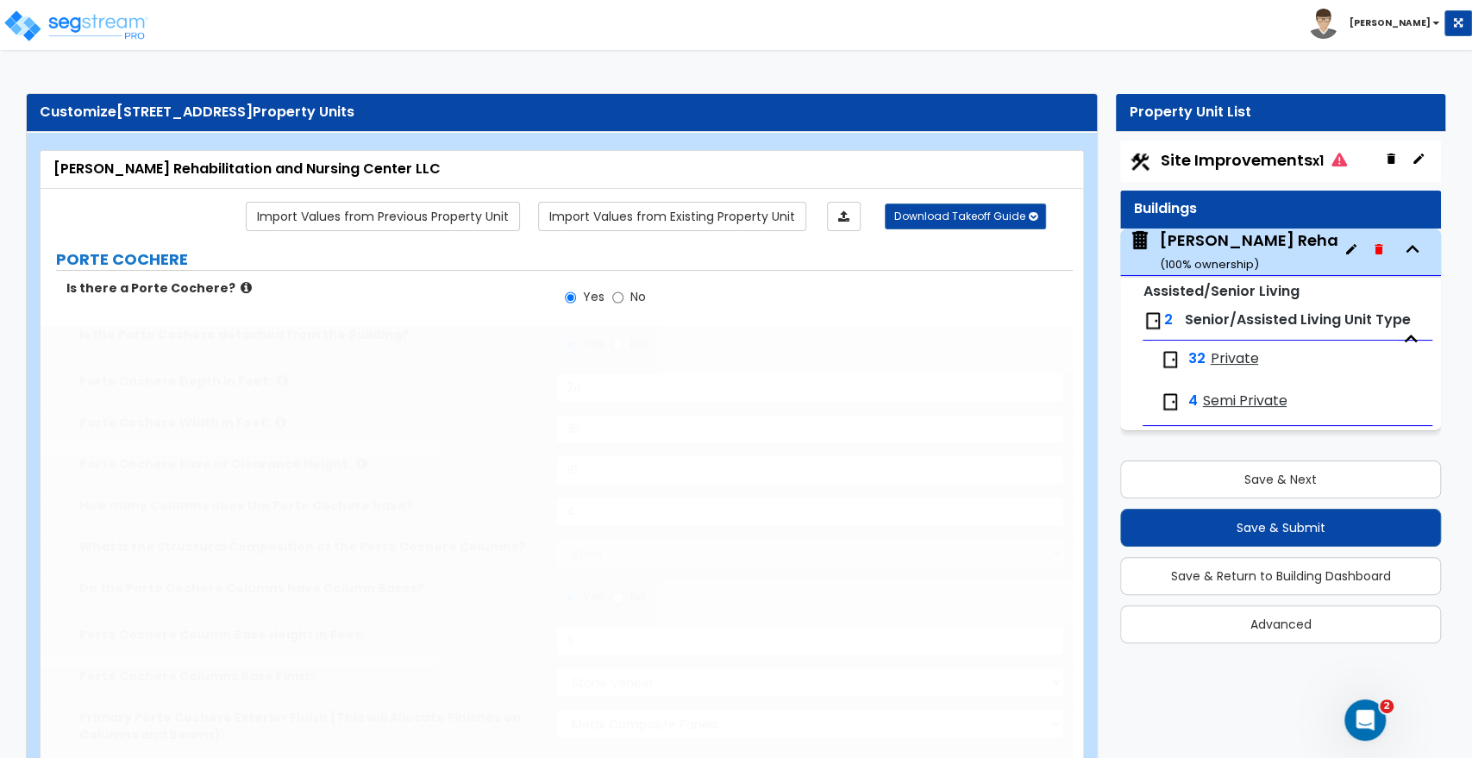
type input "1"
select select "3"
select select "2"
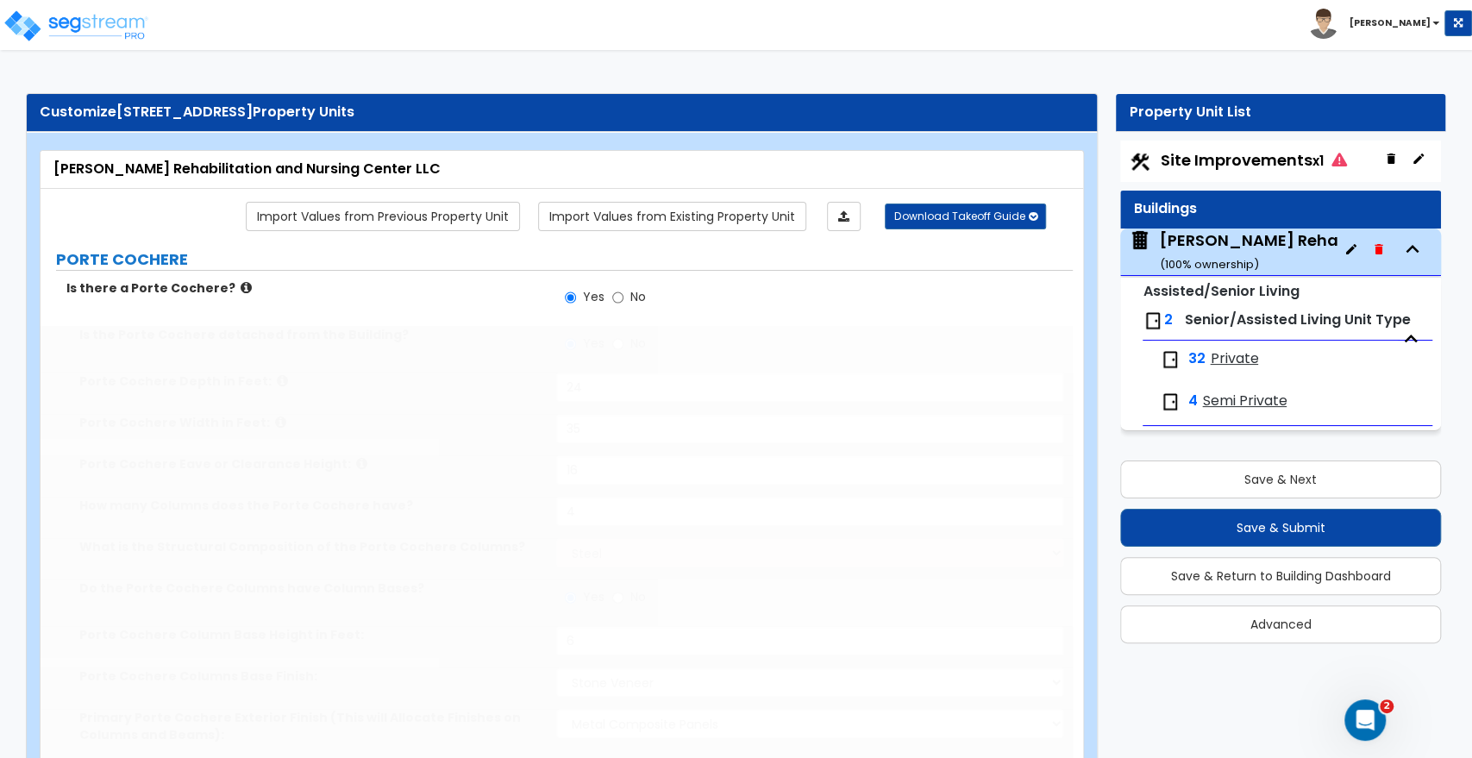
select select "1"
type input "6"
select select "3"
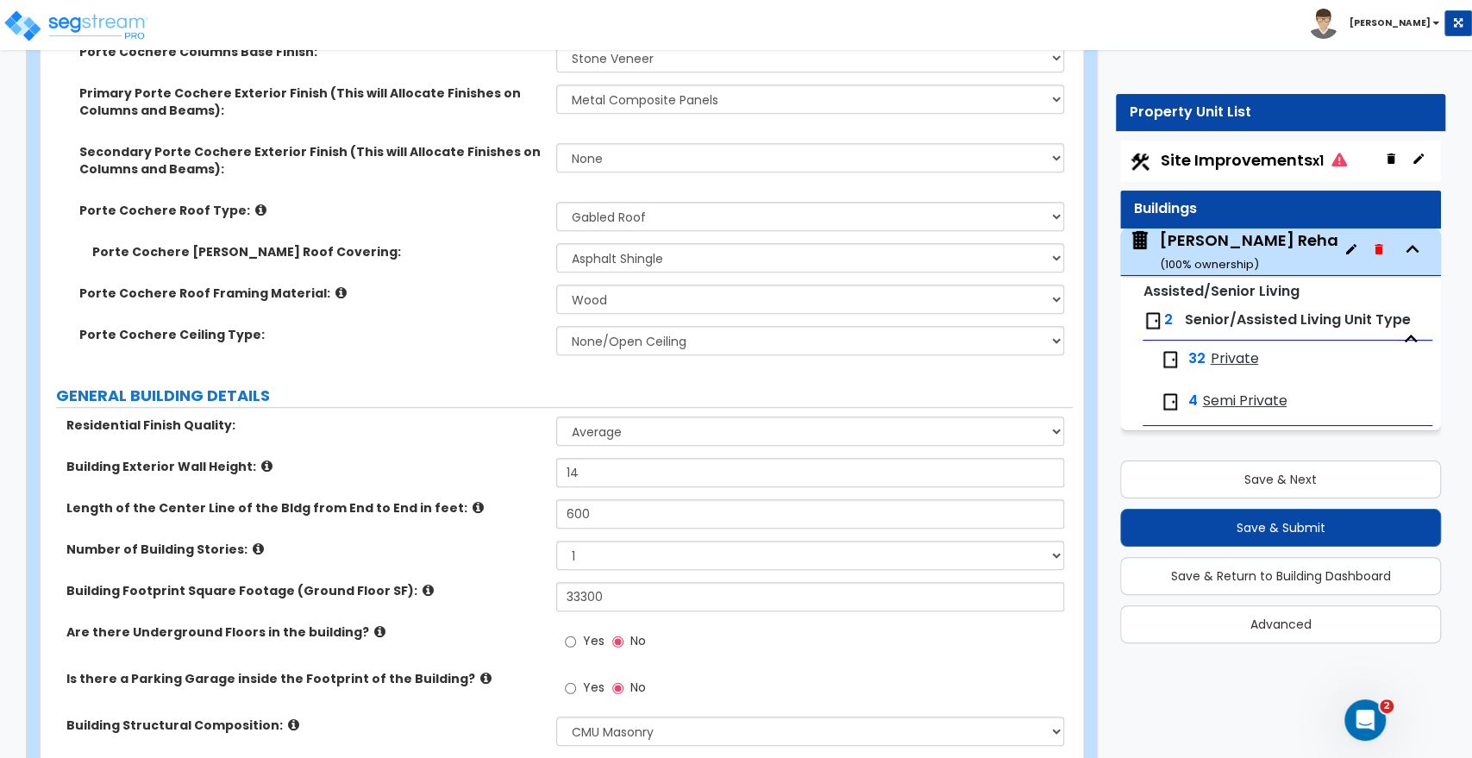
scroll to position [670, 0]
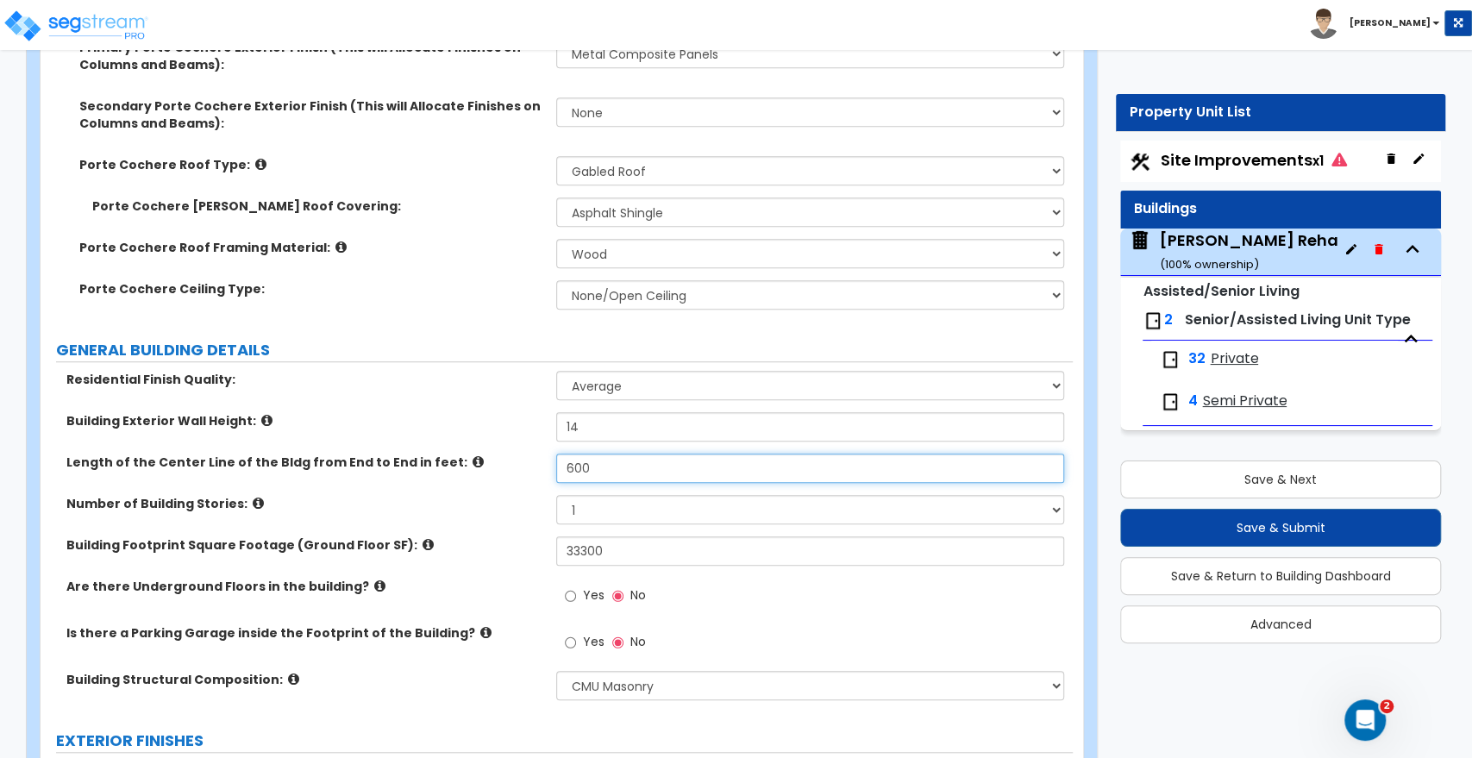
drag, startPoint x: 608, startPoint y: 474, endPoint x: 509, endPoint y: 468, distance: 99.3
click at [509, 468] on div "Length of the Center Line of the Bldg from End to End in feet: 600" at bounding box center [557, 473] width 1032 height 41
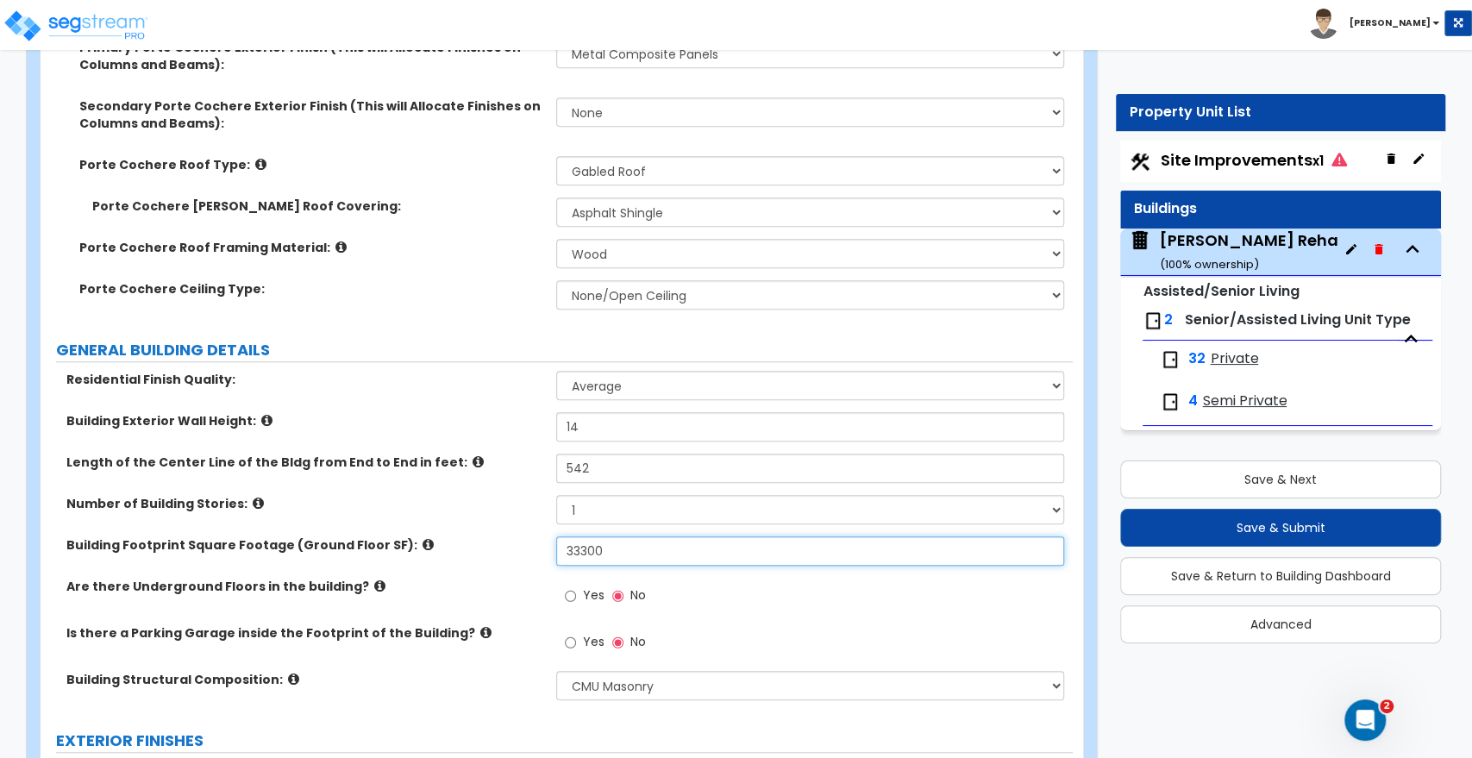
drag, startPoint x: 630, startPoint y: 547, endPoint x: 517, endPoint y: 545, distance: 113.0
click at [517, 545] on div "Building Footprint Square Footage (Ground Floor SF): 33300" at bounding box center [557, 556] width 1032 height 41
click at [779, 597] on div "Yes No" at bounding box center [814, 601] width 516 height 47
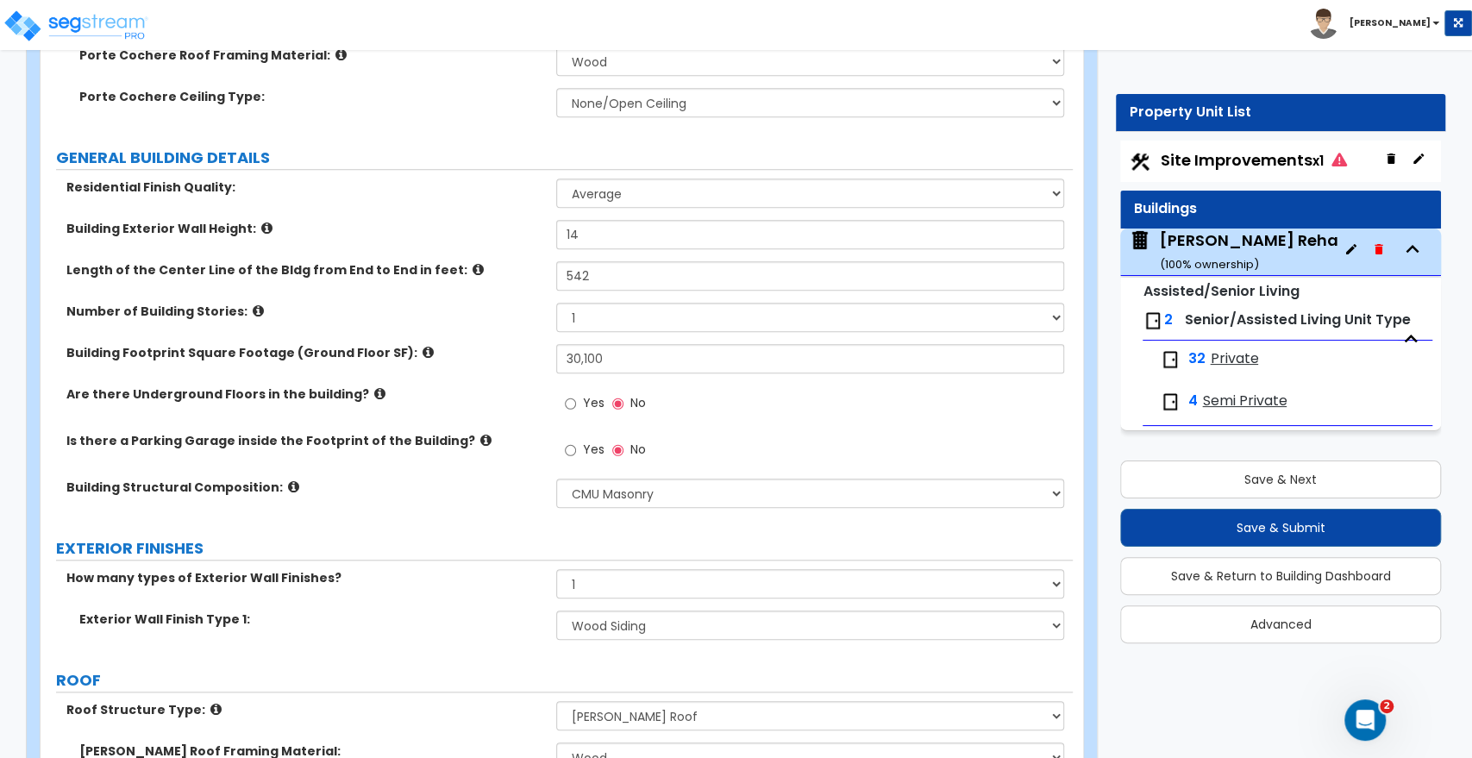
scroll to position [1054, 0]
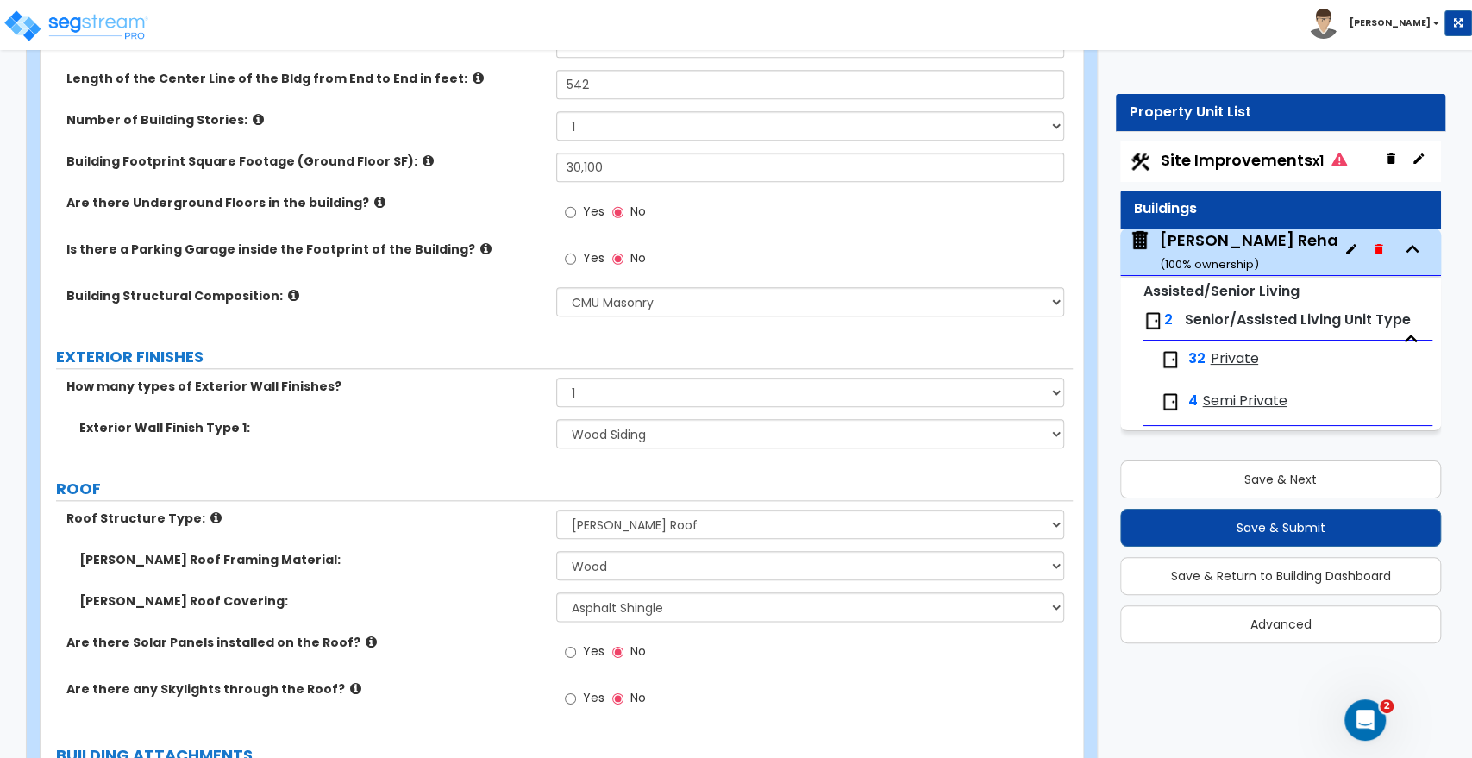
click at [664, 364] on label "EXTERIOR FINISHES" at bounding box center [564, 357] width 1016 height 22
click at [659, 389] on select "None 1 2 3" at bounding box center [809, 392] width 507 height 29
click at [556, 378] on select "None 1 2 3" at bounding box center [809, 392] width 507 height 29
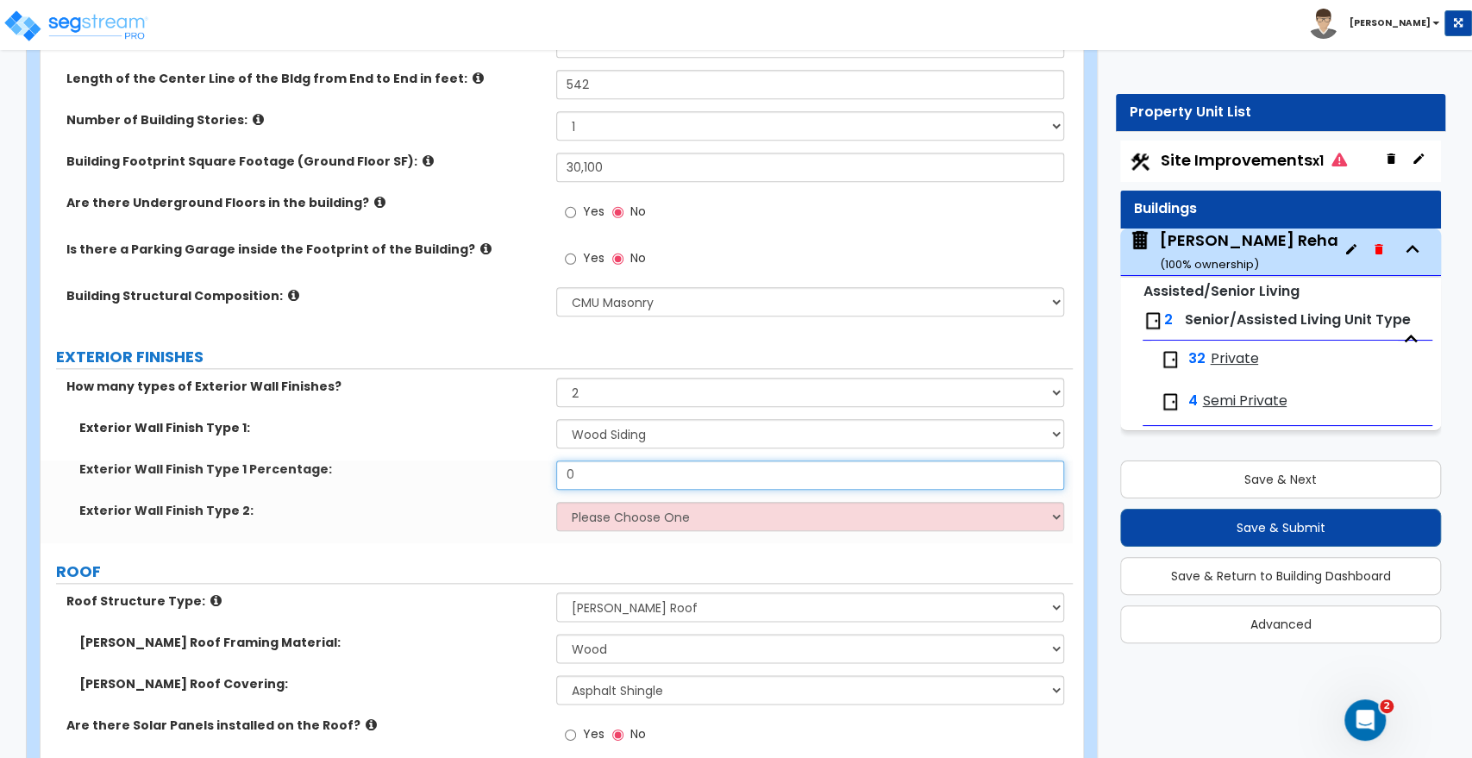
click at [635, 472] on input "0" at bounding box center [809, 474] width 507 height 29
drag, startPoint x: 600, startPoint y: 471, endPoint x: 498, endPoint y: 470, distance: 101.7
click at [498, 470] on div "Exterior Wall Finish Type 1 Percentage: 0" at bounding box center [557, 480] width 1032 height 41
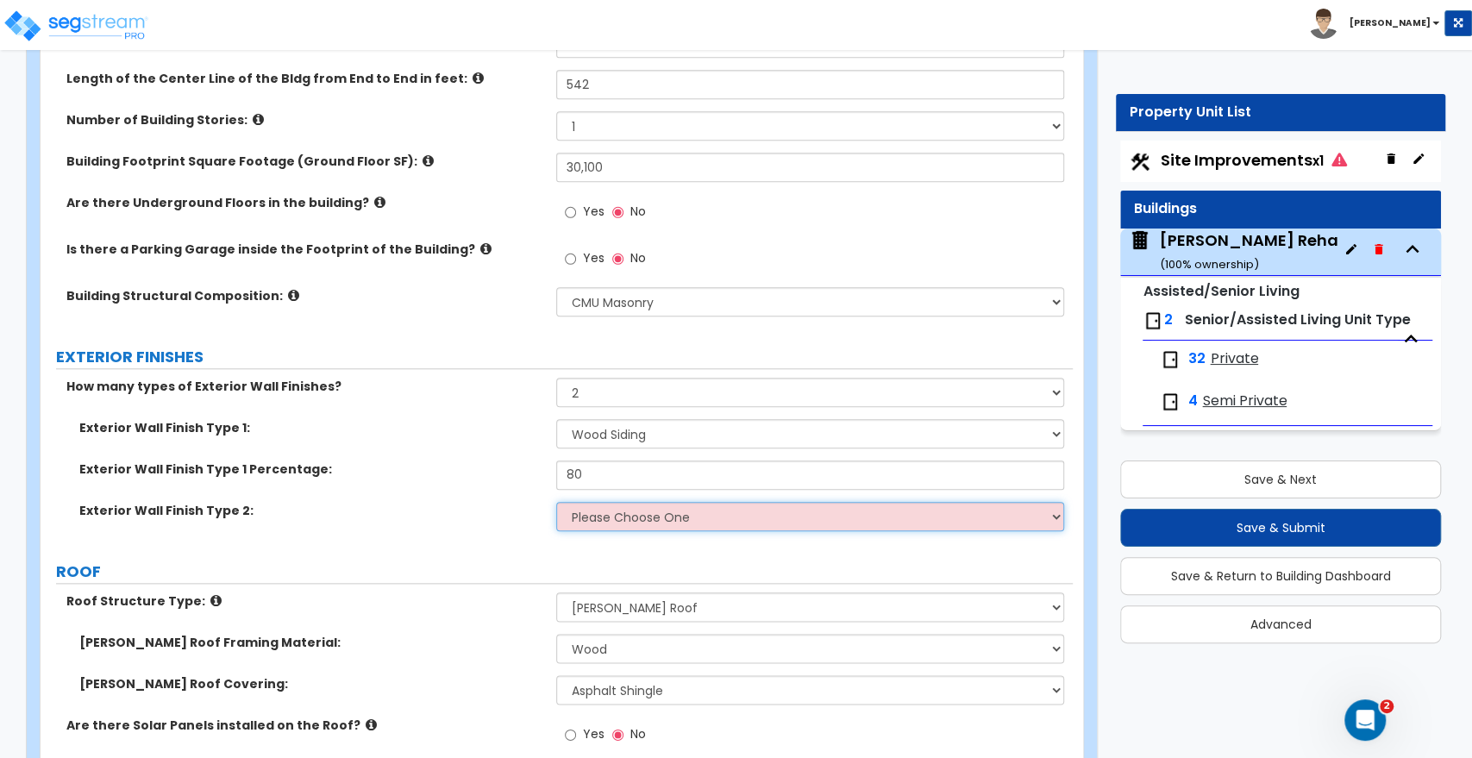
click at [611, 509] on select "Please Choose One No Finish/Shared Wall No Wall Brick Veneer Stone Veneer Wood …" at bounding box center [809, 516] width 507 height 29
click at [556, 502] on select "Please Choose One No Finish/Shared Wall No Wall Brick Veneer Stone Veneer Wood …" at bounding box center [809, 516] width 507 height 29
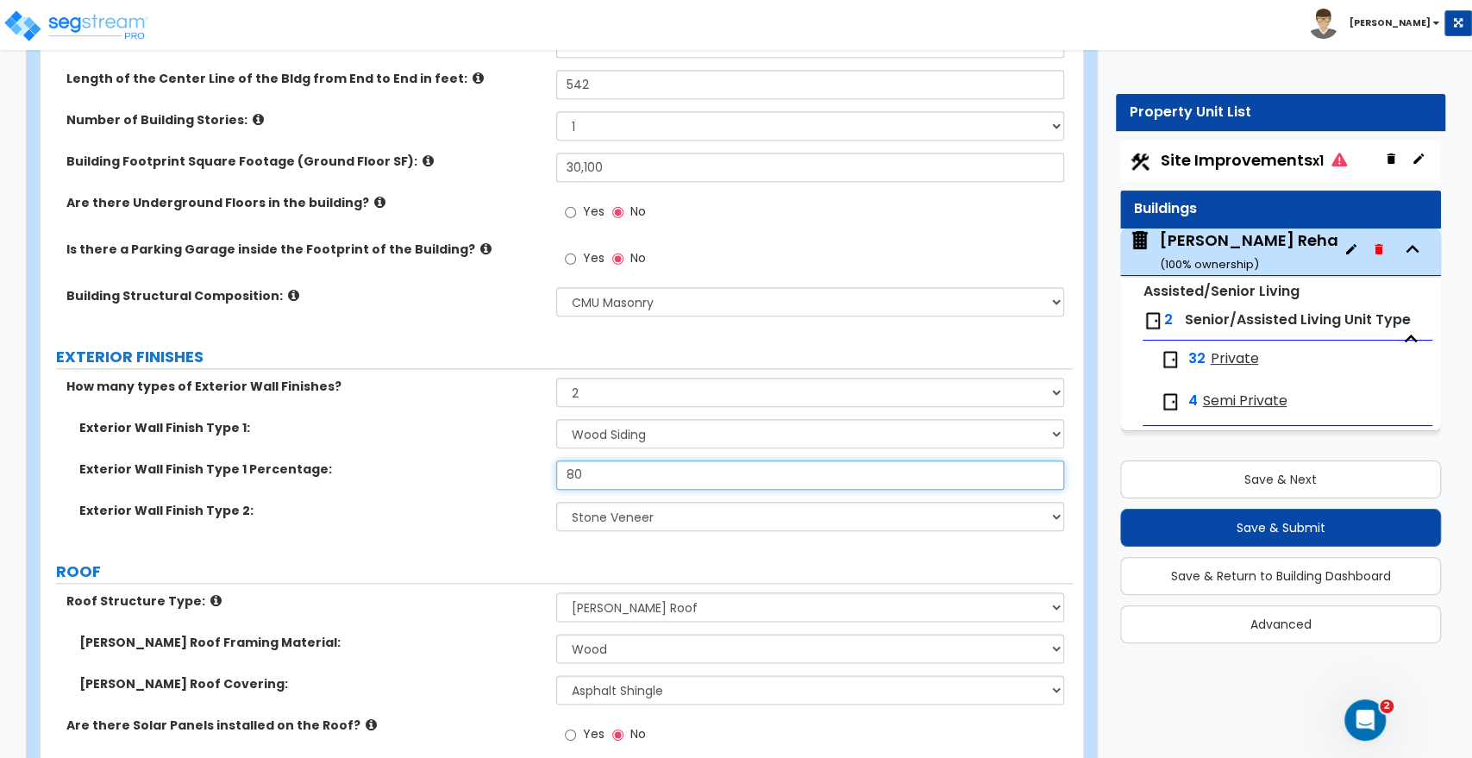
drag, startPoint x: 597, startPoint y: 472, endPoint x: 548, endPoint y: 474, distance: 48.3
click at [548, 474] on div "Exterior Wall Finish Type 1 Percentage: 80" at bounding box center [557, 480] width 1032 height 41
click at [516, 466] on label "Exterior Wall Finish Type 1 Percentage:" at bounding box center [311, 468] width 464 height 17
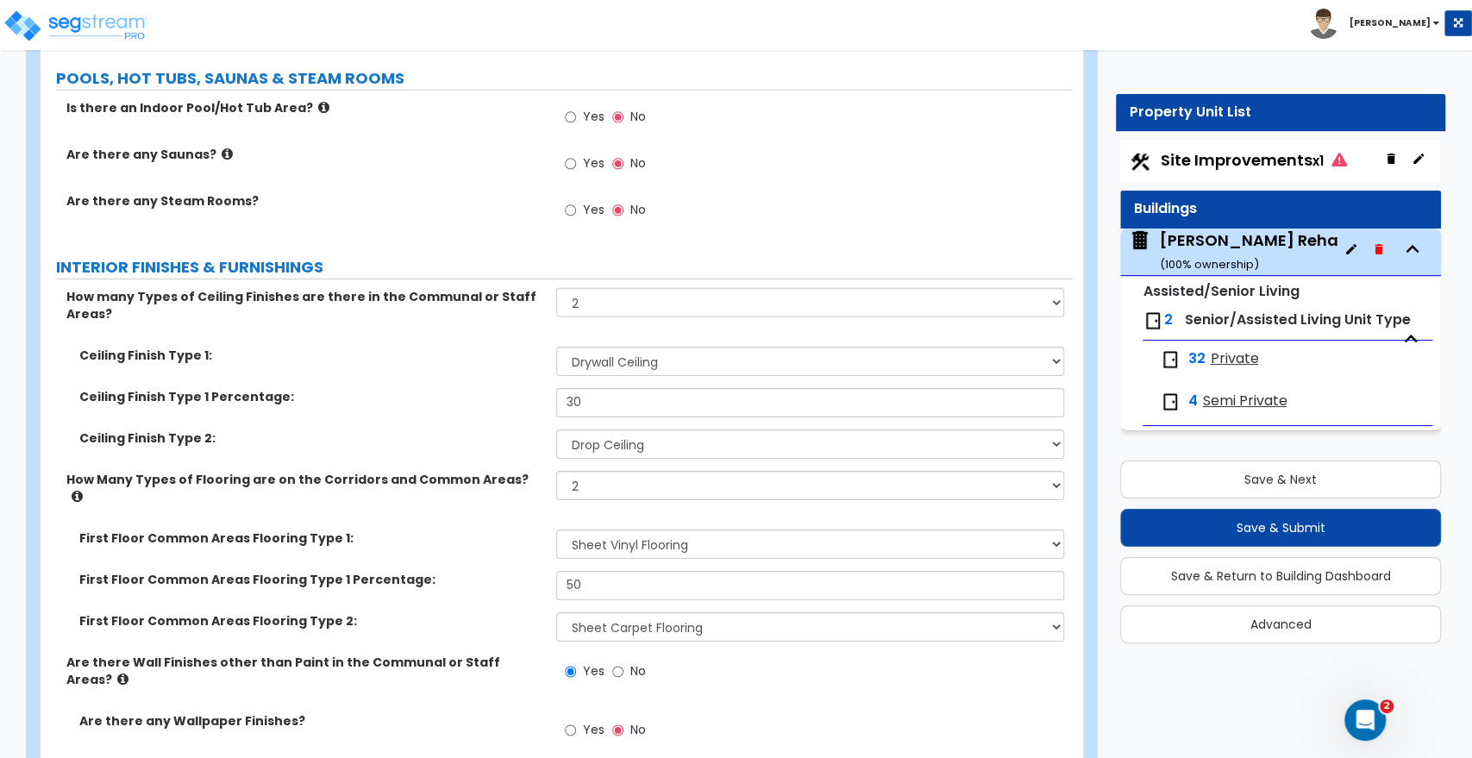
scroll to position [8032, 0]
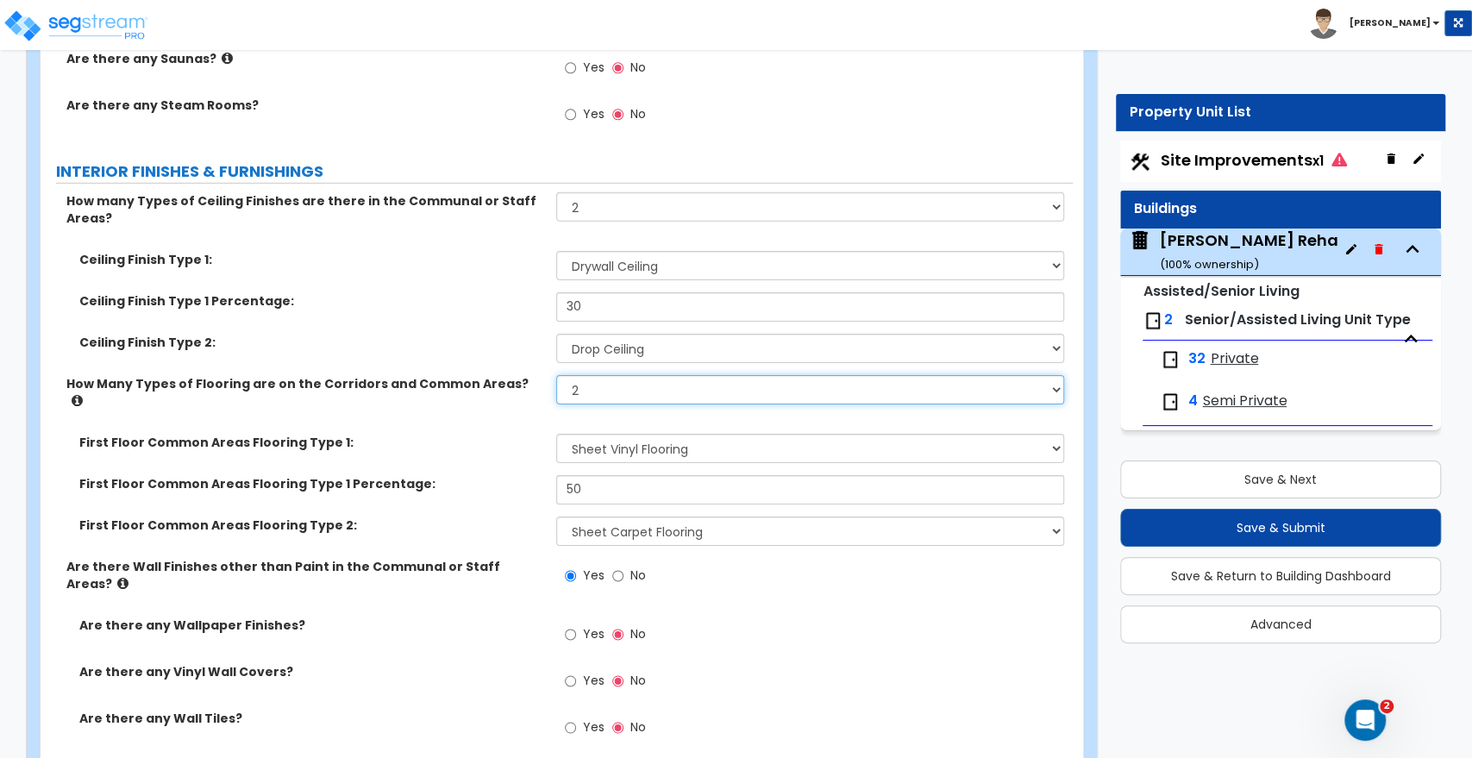
click at [650, 378] on select "Please Choose One 1 2 3" at bounding box center [809, 389] width 507 height 29
click at [556, 375] on select "Please Choose One 1 2 3" at bounding box center [809, 389] width 507 height 29
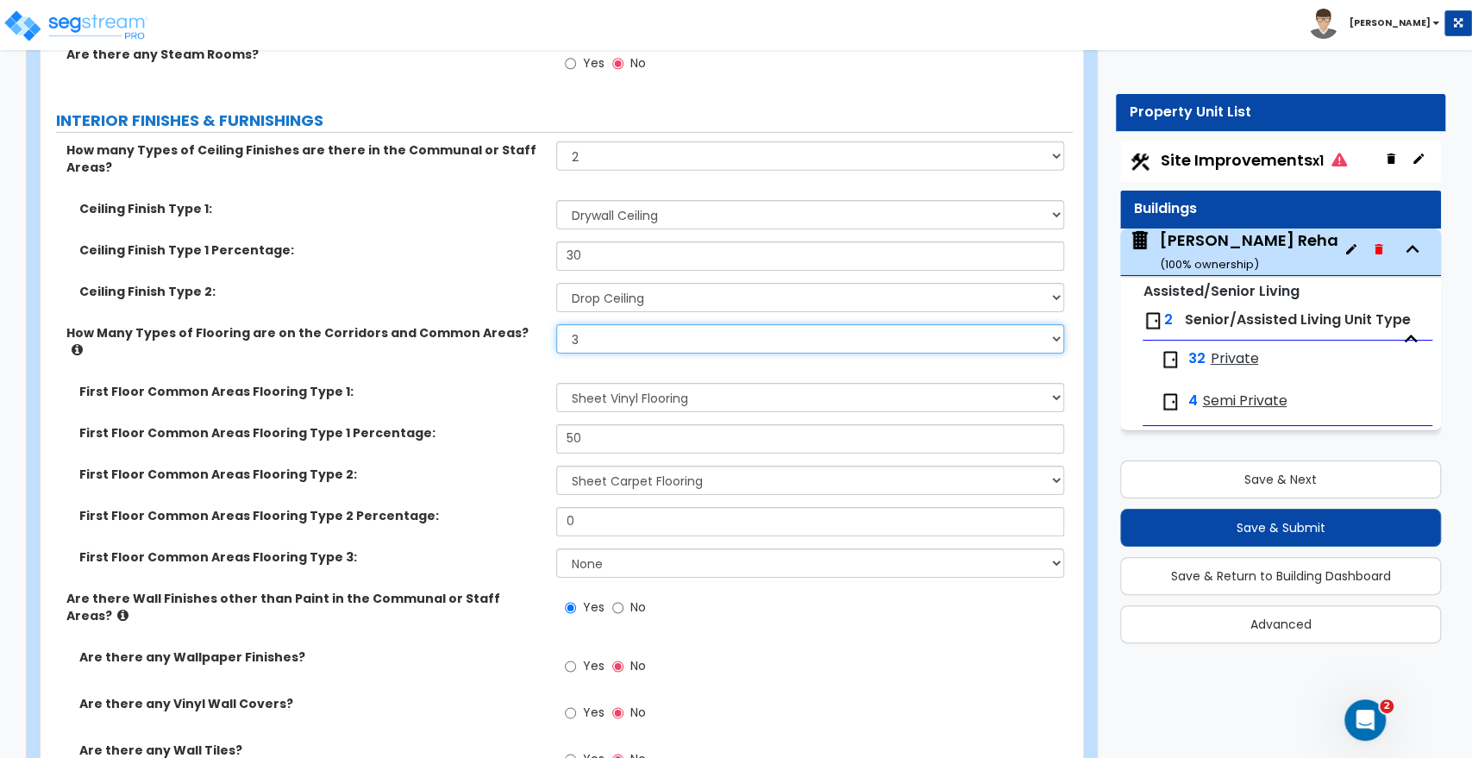
scroll to position [8127, 0]
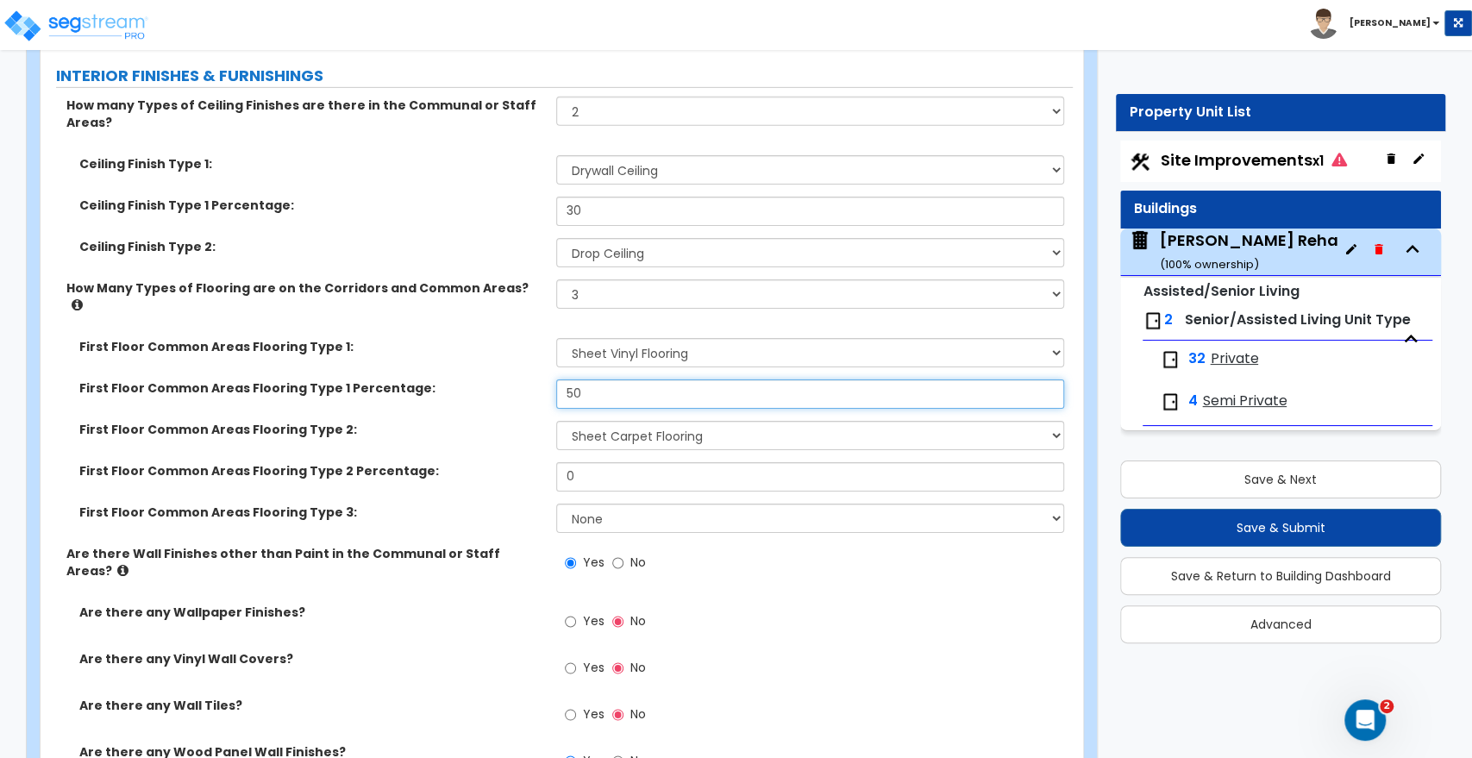
drag, startPoint x: 605, startPoint y: 360, endPoint x: 546, endPoint y: 359, distance: 59.5
click at [546, 379] on div "First Floor Common Areas Flooring Type 1 Percentage: 50" at bounding box center [557, 399] width 1032 height 41
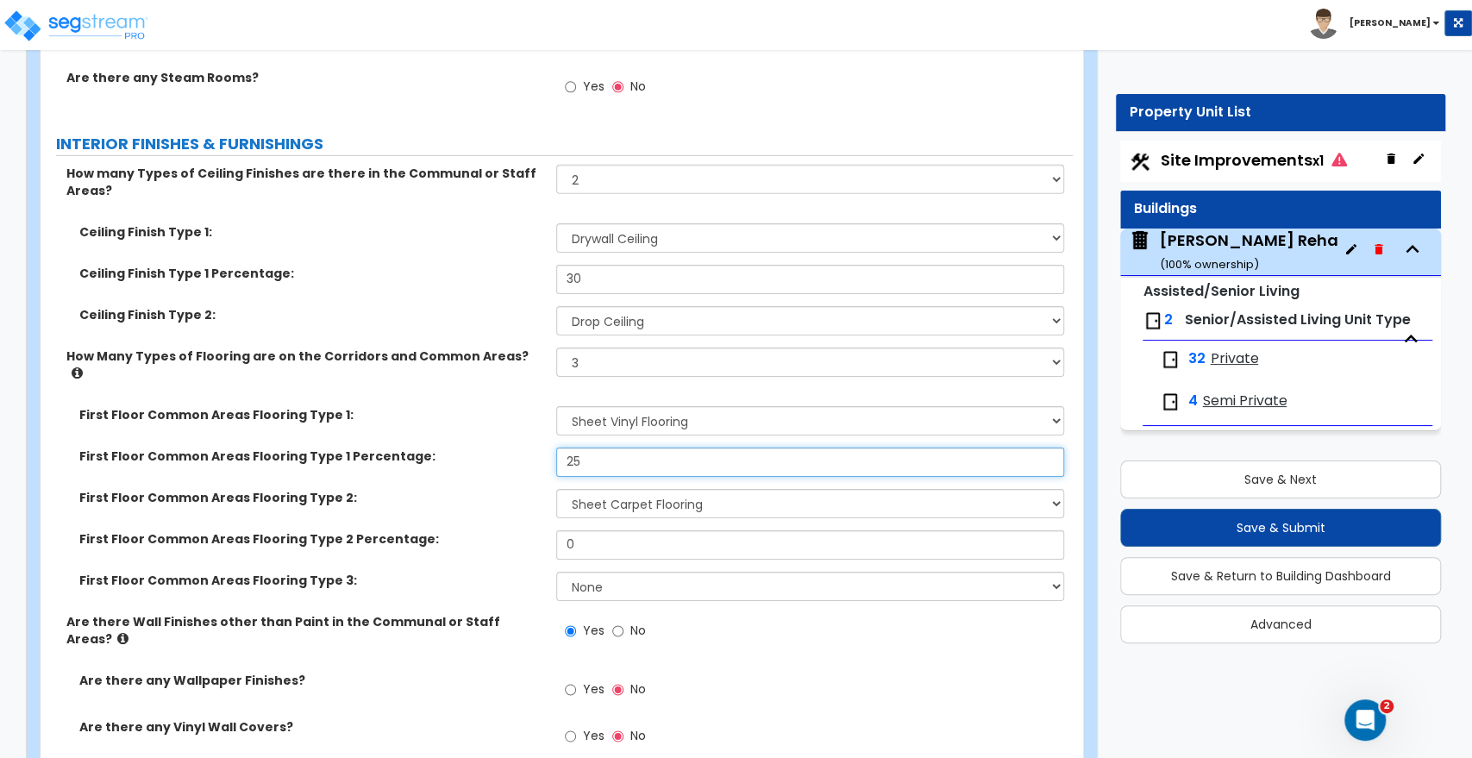
scroll to position [8032, 0]
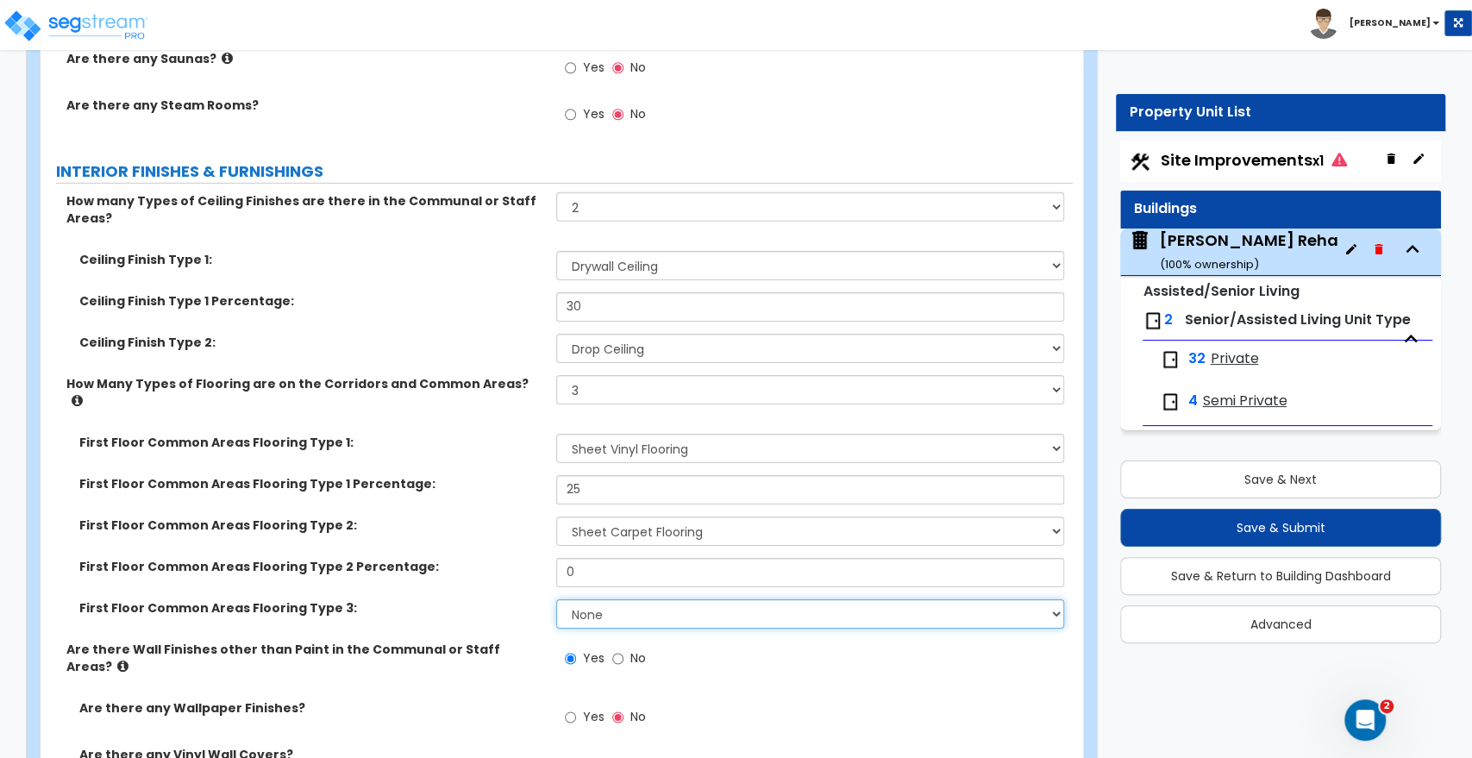
click at [634, 599] on select "None Tile Flooring Hardwood Flooring Resilient Laminate Flooring VCT Flooring S…" at bounding box center [809, 613] width 507 height 29
click at [556, 599] on select "None Tile Flooring Hardwood Flooring Resilient Laminate Flooring VCT Flooring S…" at bounding box center [809, 613] width 507 height 29
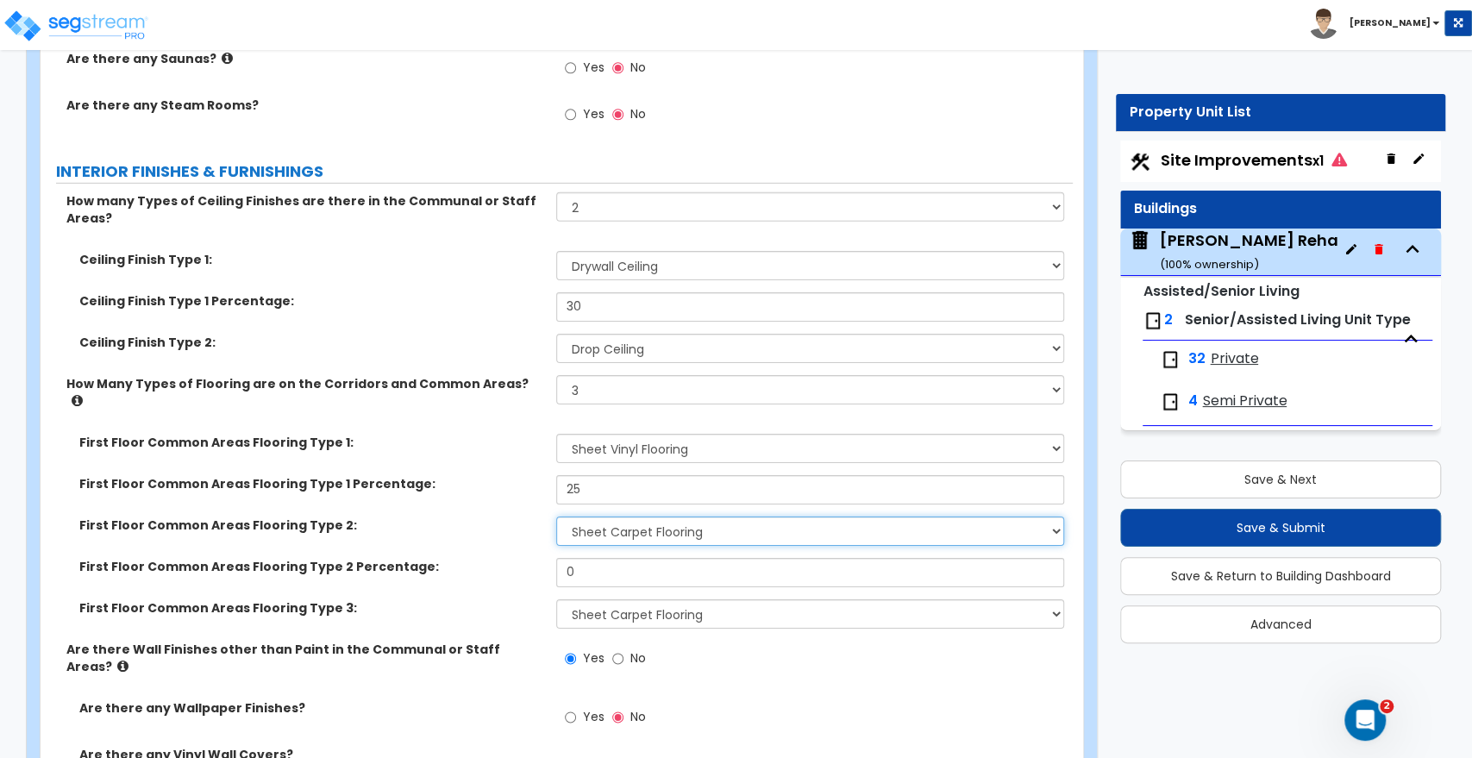
click at [632, 516] on select "None Tile Flooring Hardwood Flooring Resilient Laminate Flooring VCT Flooring S…" at bounding box center [809, 530] width 507 height 29
click at [556, 516] on select "None Tile Flooring Hardwood Flooring Resilient Laminate Flooring VCT Flooring S…" at bounding box center [809, 530] width 507 height 29
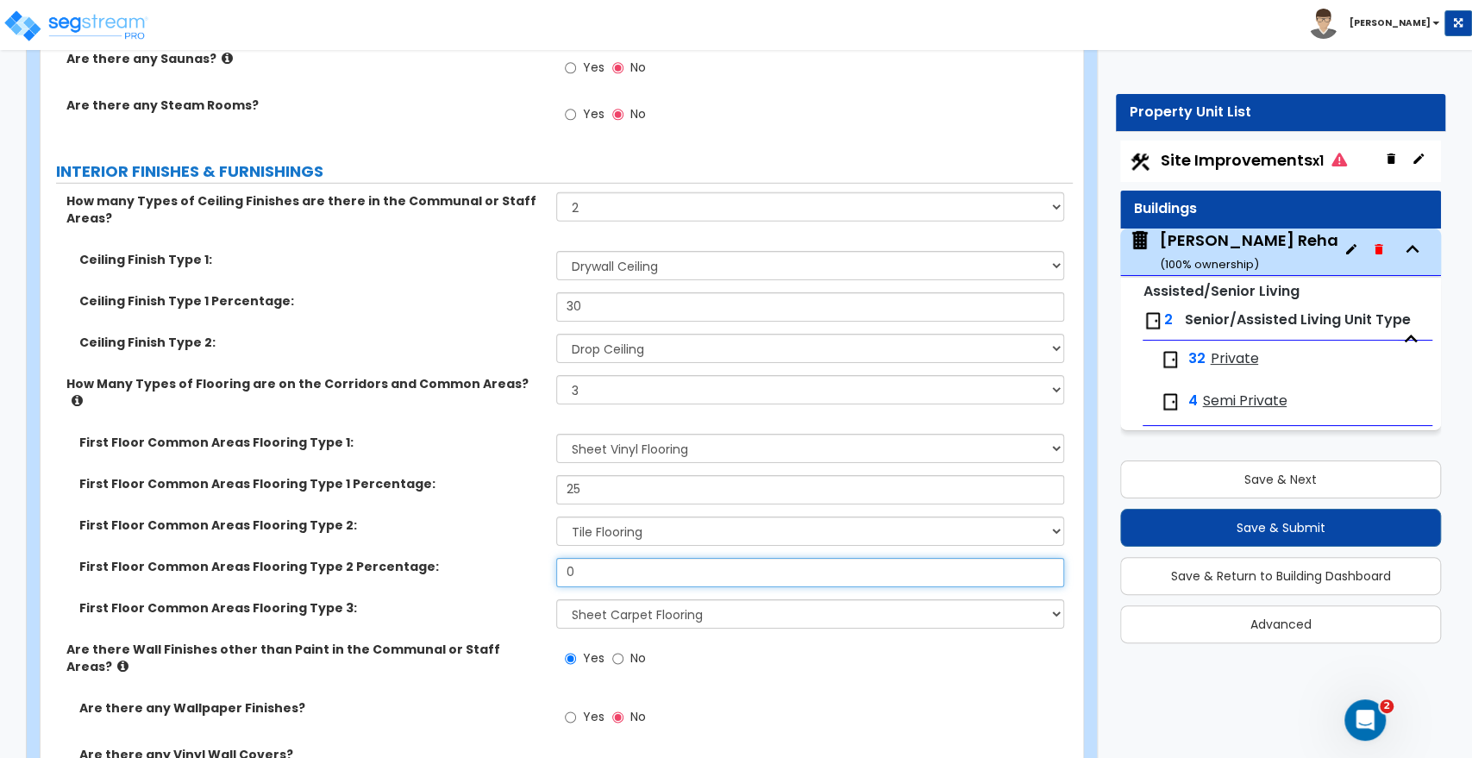
drag, startPoint x: 558, startPoint y: 544, endPoint x: 544, endPoint y: 545, distance: 13.8
click at [544, 558] on div "First Floor Common Areas Flooring Type 2 Percentage: 0" at bounding box center [557, 578] width 1032 height 41
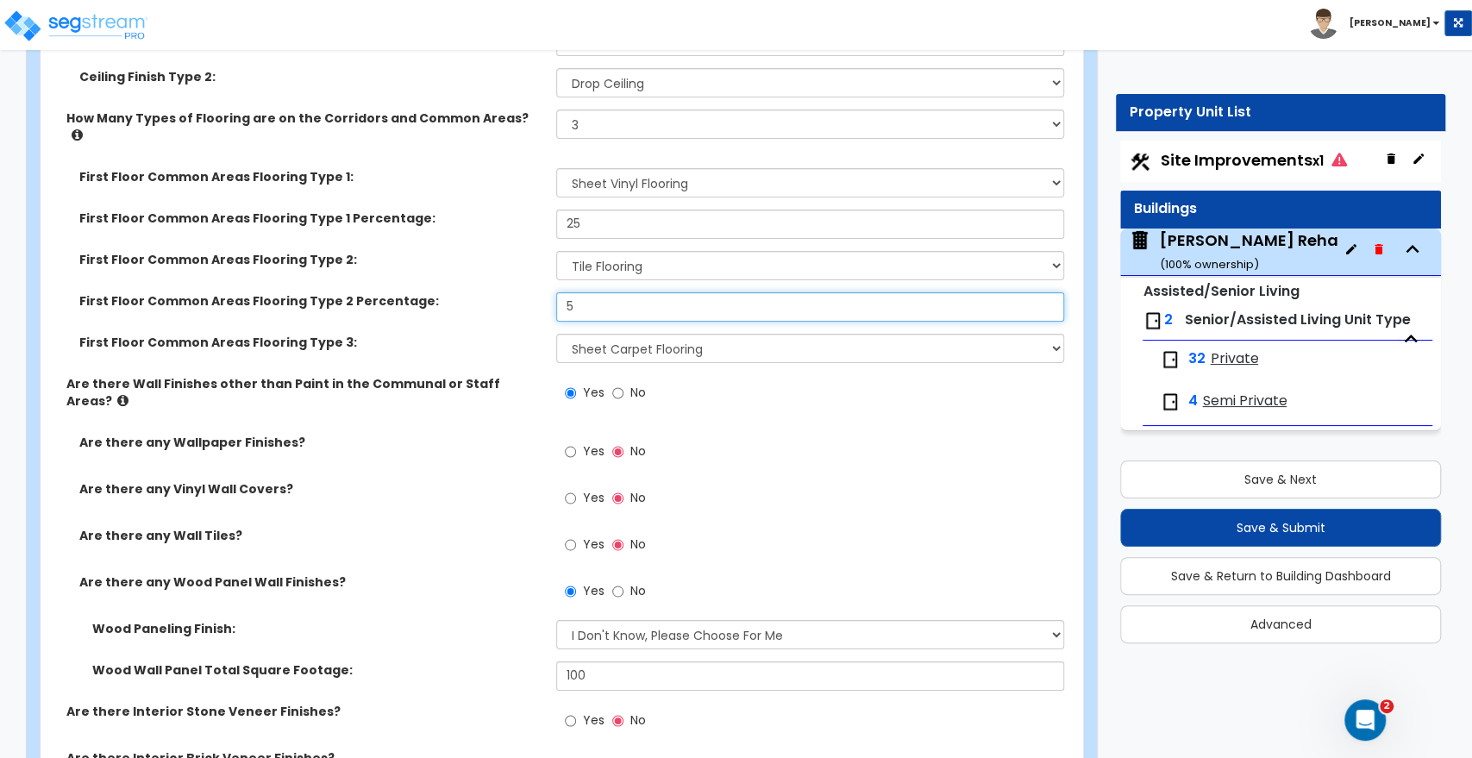
scroll to position [8319, 0]
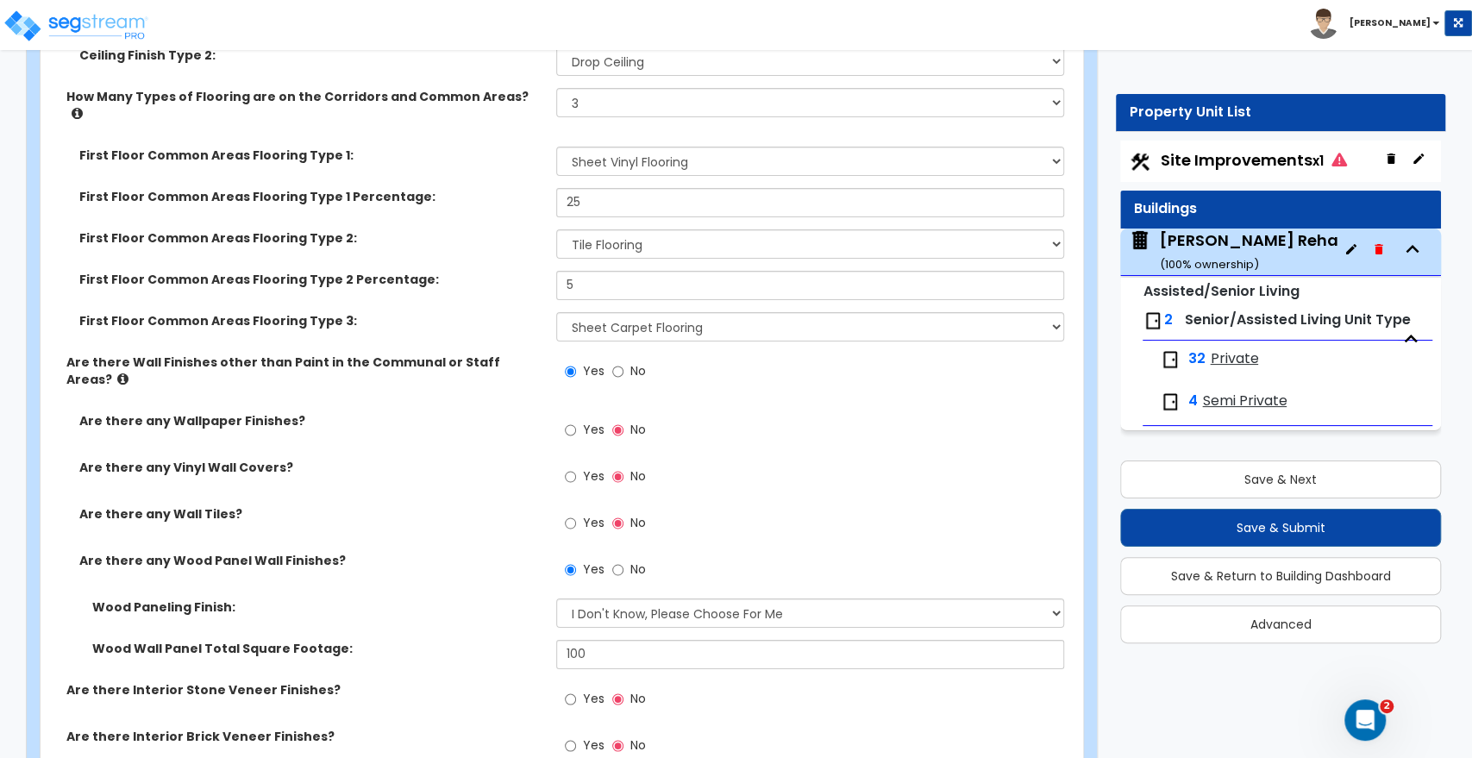
click at [834, 412] on div "Yes No" at bounding box center [814, 435] width 516 height 47
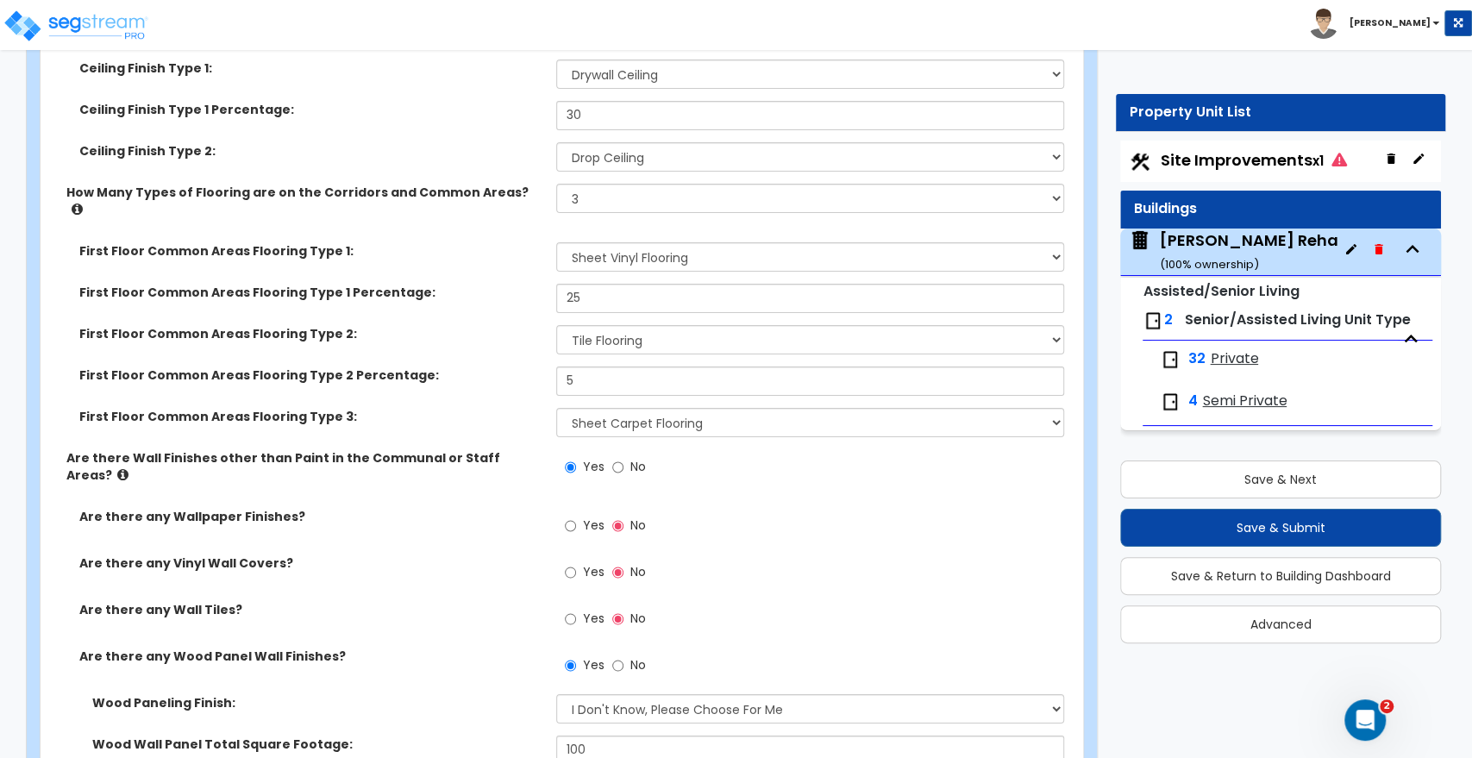
scroll to position [8127, 0]
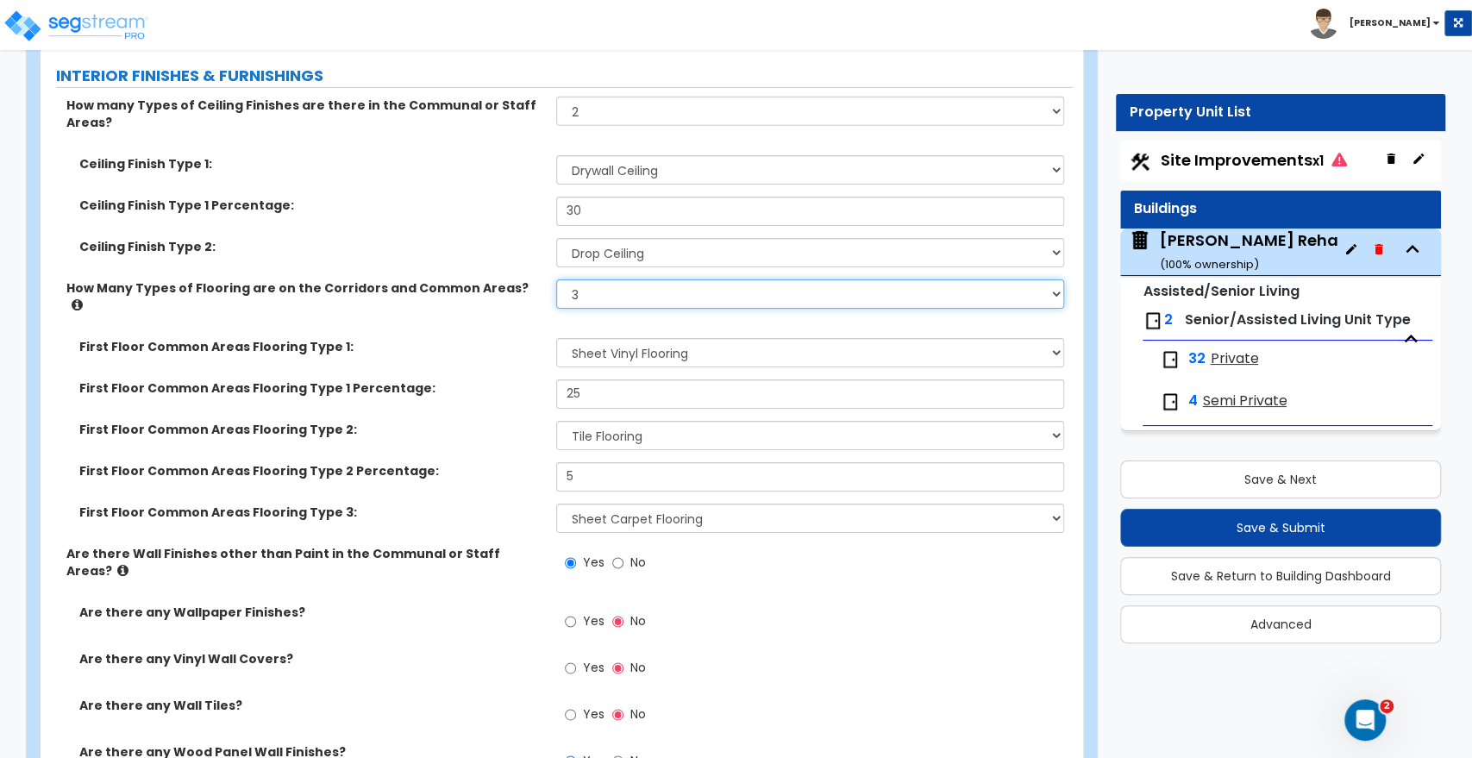
click at [757, 279] on select "Please Choose One 1 2 3" at bounding box center [809, 293] width 507 height 29
click at [556, 279] on select "Please Choose One 1 2 3" at bounding box center [809, 293] width 507 height 29
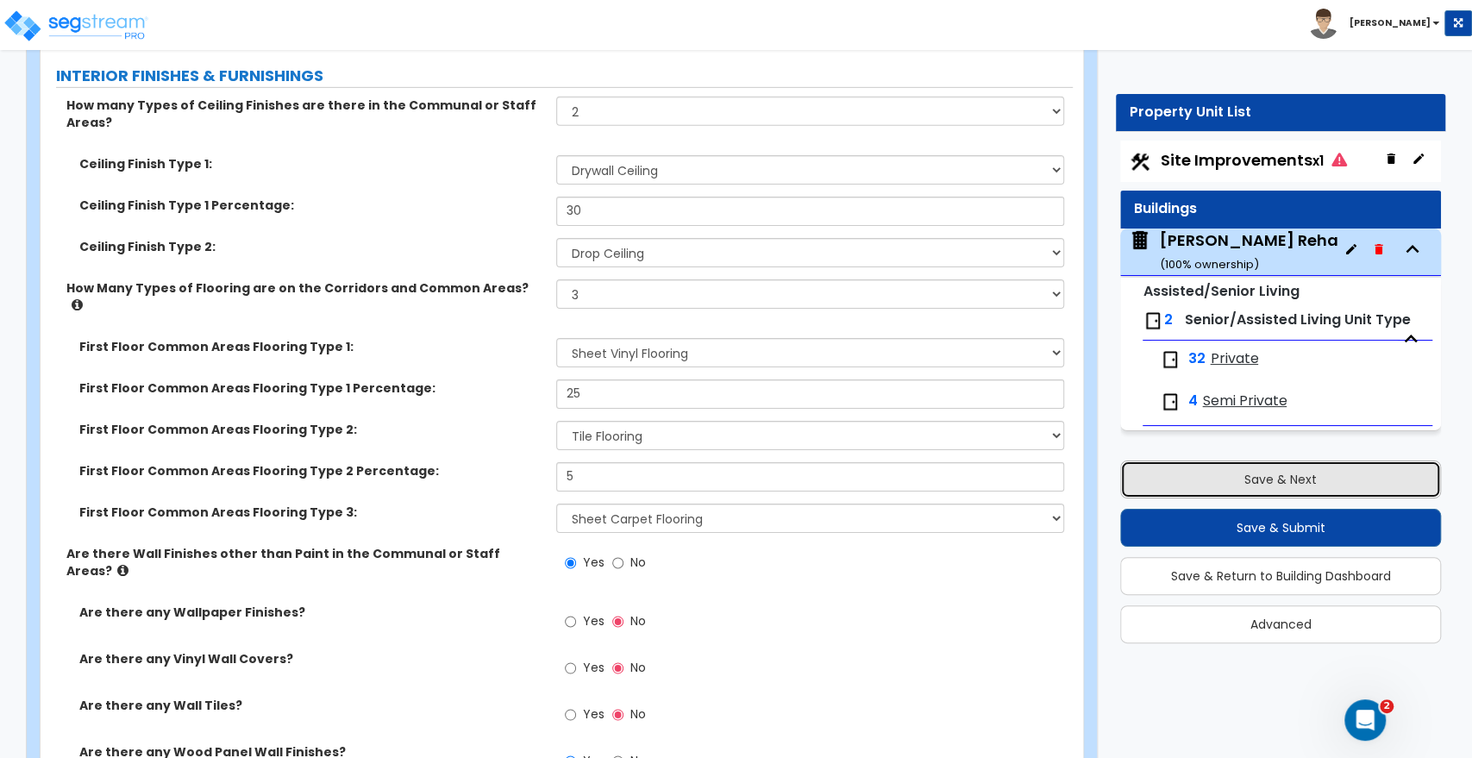
click at [1271, 478] on button "Save & Next" at bounding box center [1280, 479] width 321 height 38
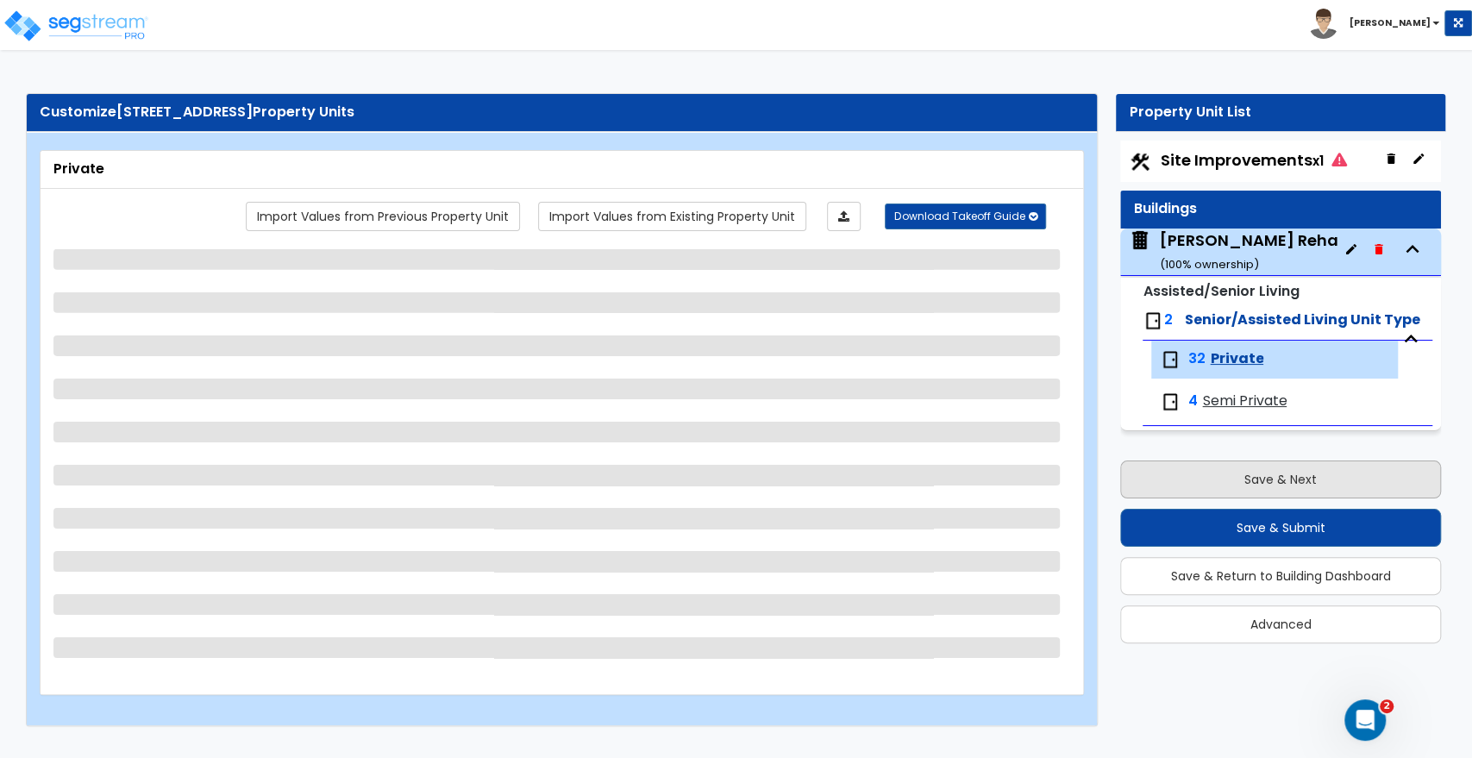
scroll to position [0, 0]
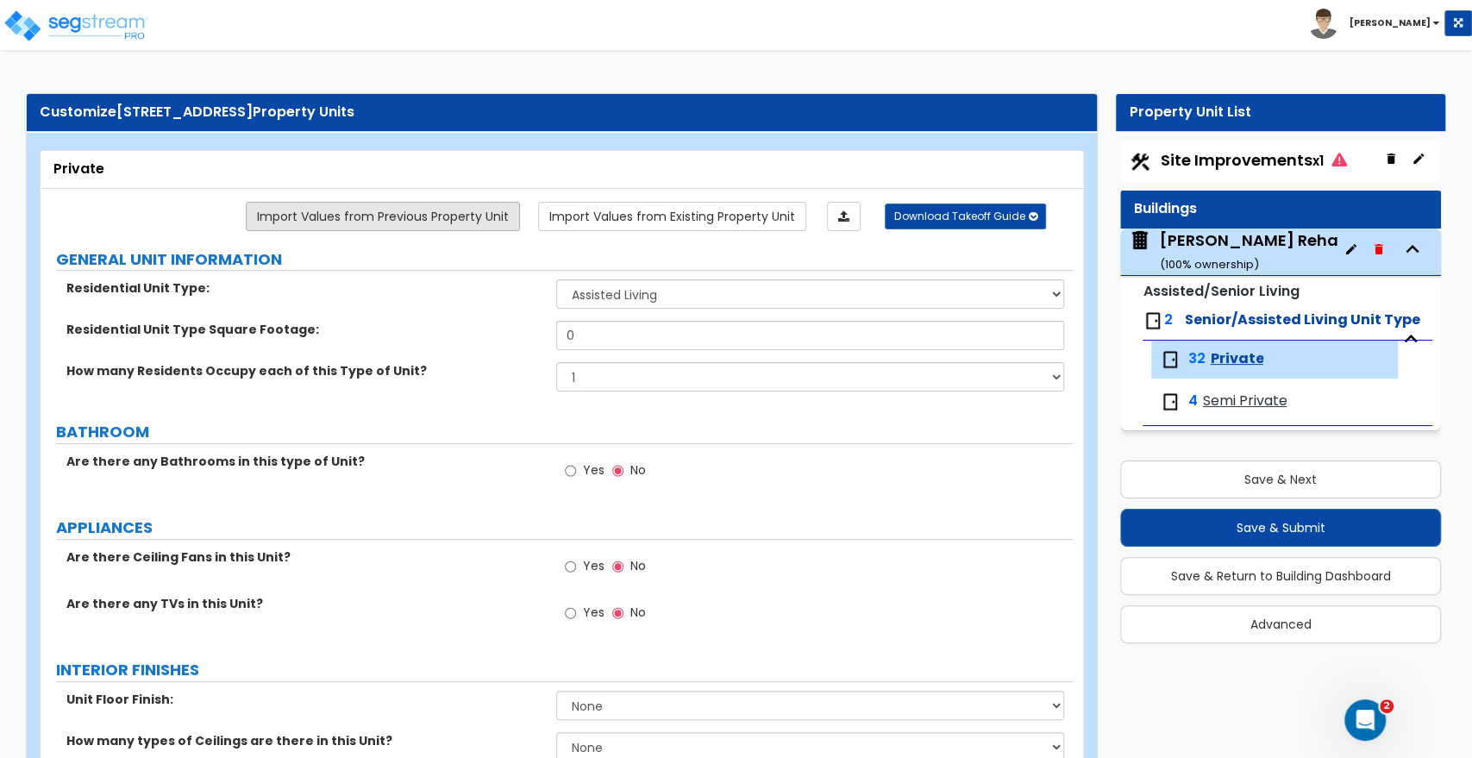
click at [428, 205] on link "Import Values from Previous Property Unit" at bounding box center [383, 216] width 274 height 29
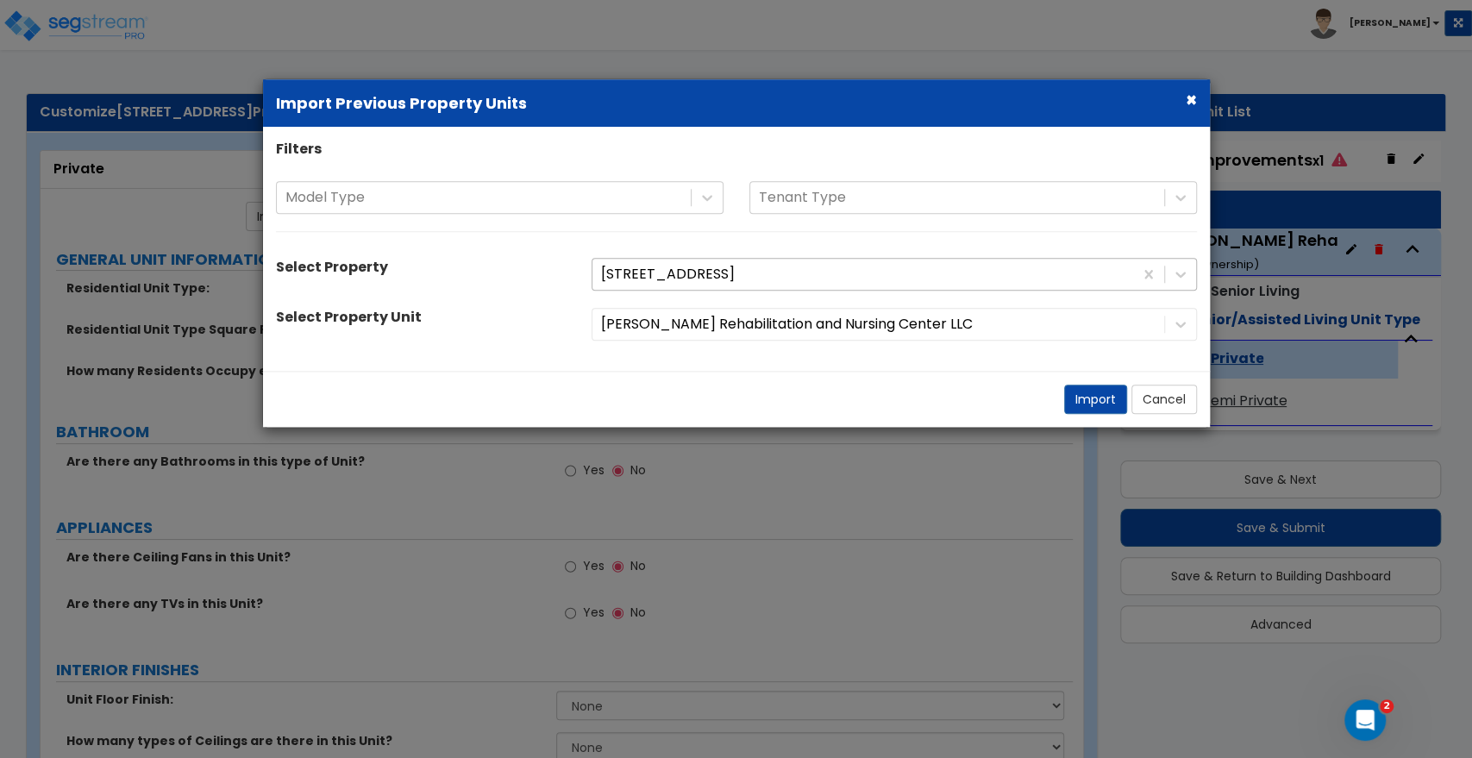
click at [669, 268] on div at bounding box center [862, 274] width 523 height 23
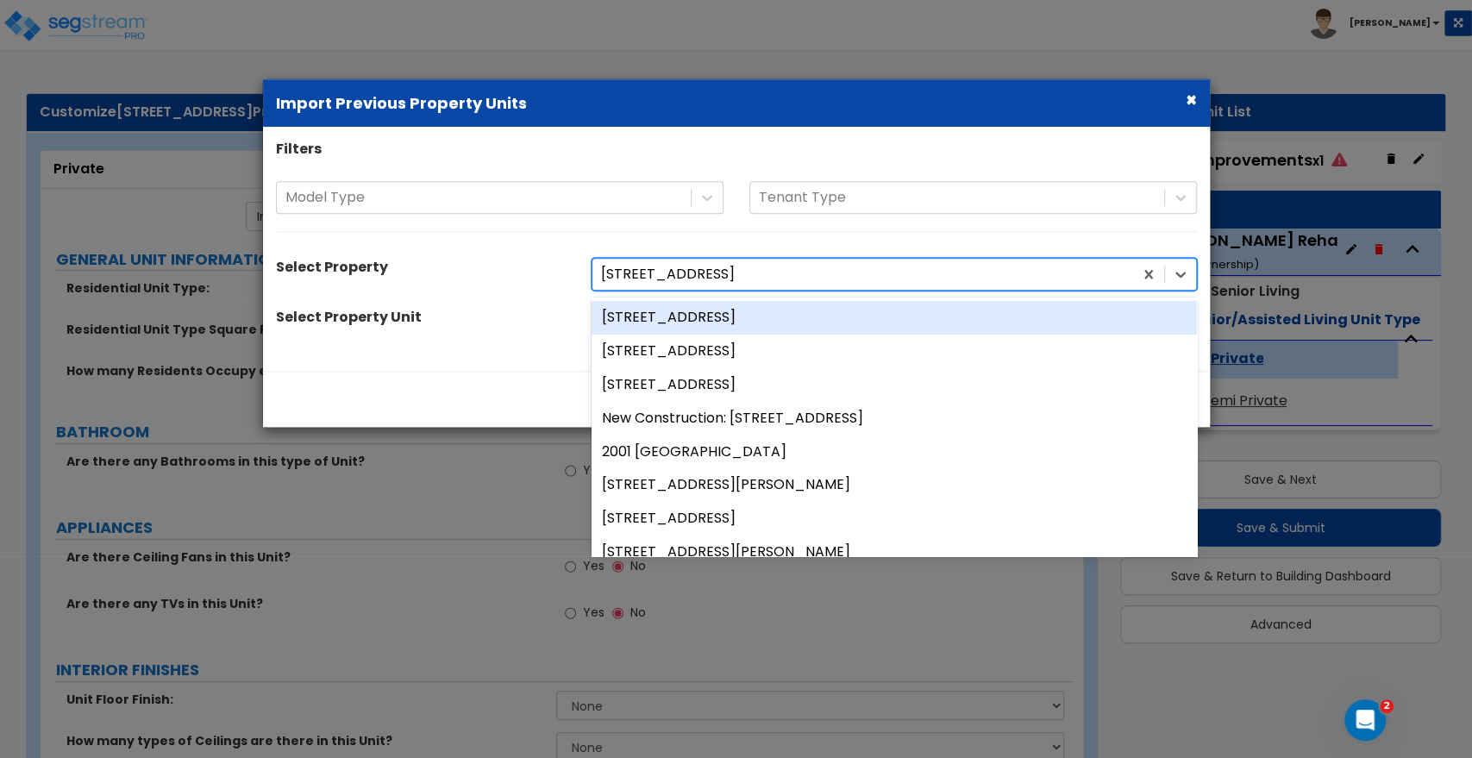
click at [744, 52] on div "× Import Previous Property Units Filters Model Type Tenant Type Select Property…" at bounding box center [736, 379] width 1472 height 758
click at [671, 273] on div at bounding box center [862, 274] width 523 height 23
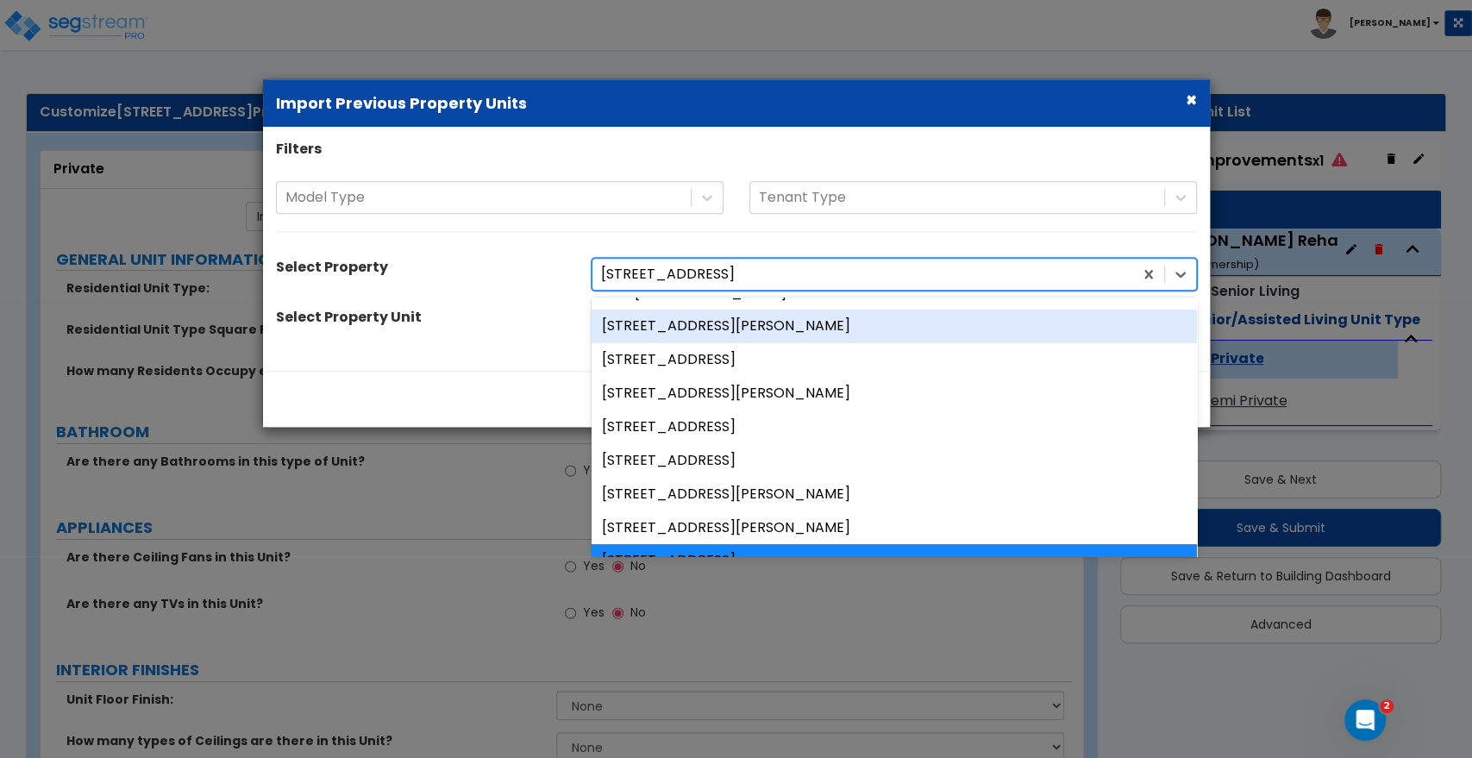
scroll to position [191, 0]
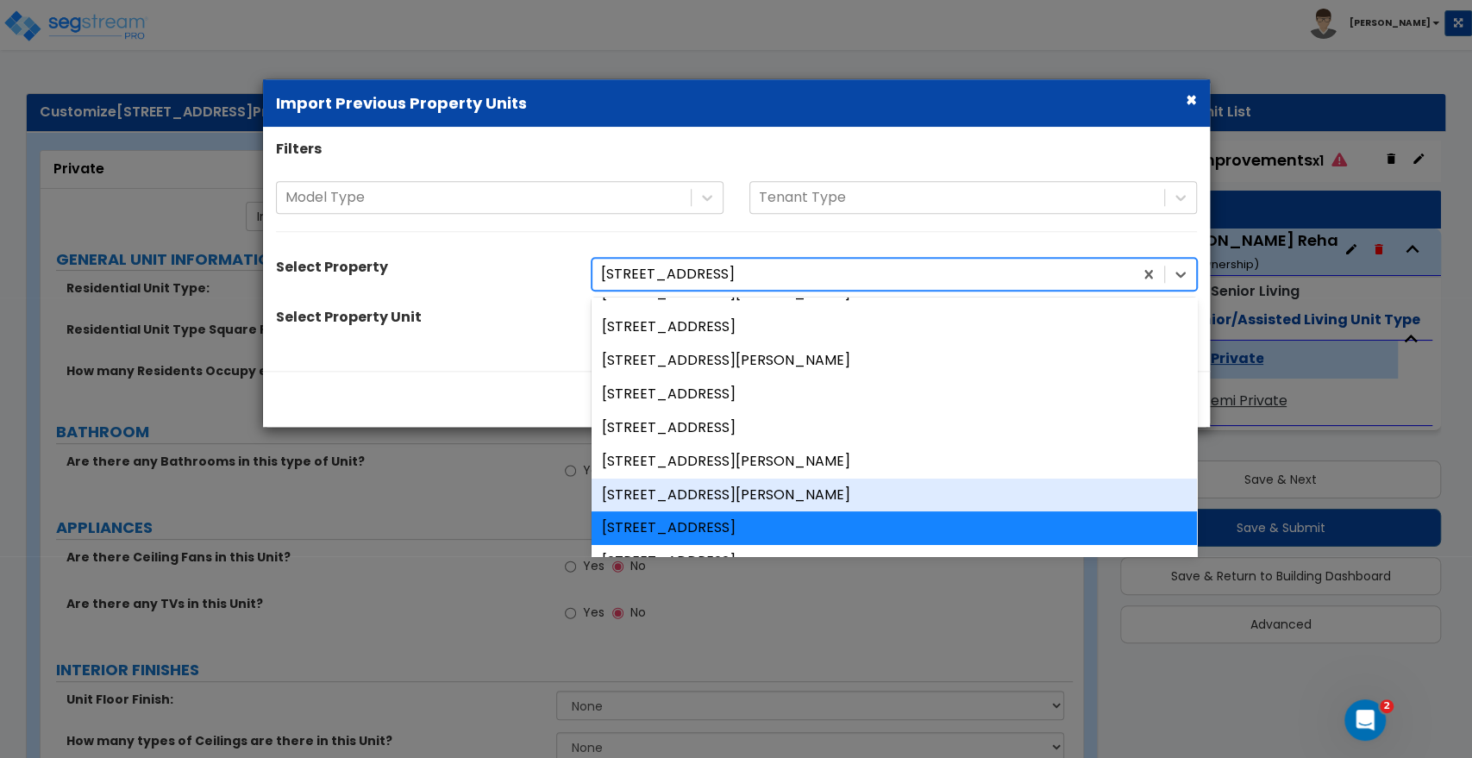
click at [635, 491] on div "[STREET_ADDRESS][PERSON_NAME]" at bounding box center [893, 495] width 605 height 34
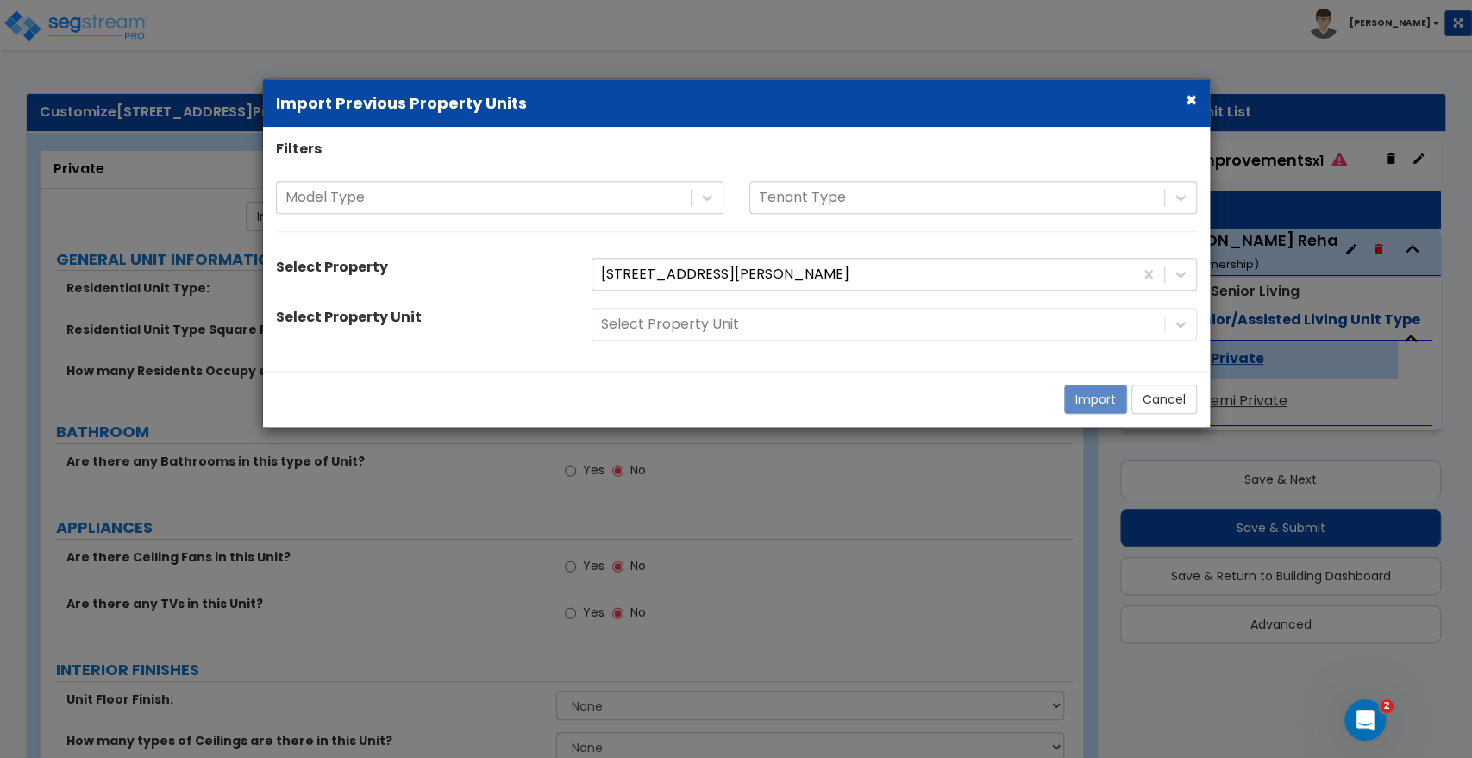
click at [713, 335] on div "Select Property Unit" at bounding box center [894, 324] width 631 height 33
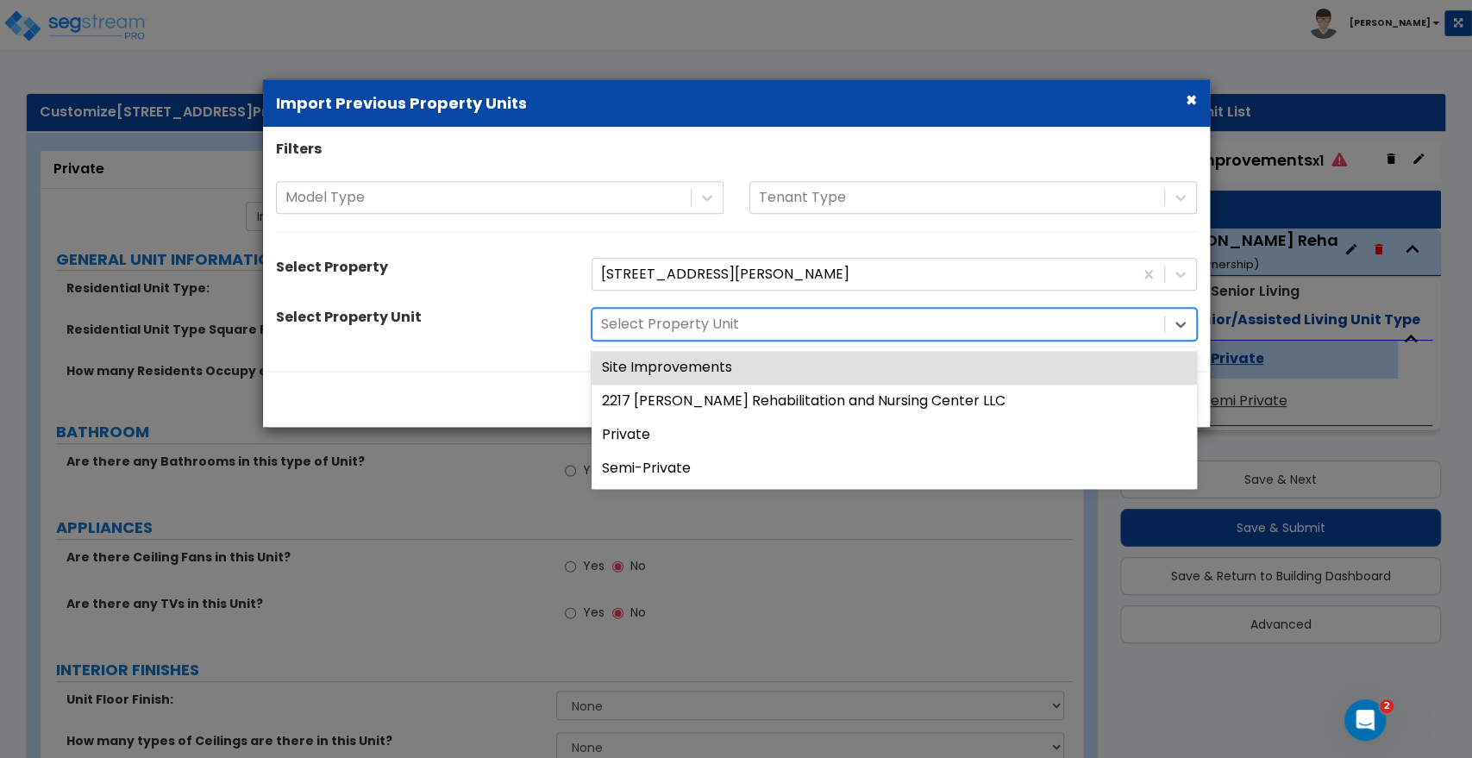
click at [715, 319] on div at bounding box center [878, 324] width 554 height 23
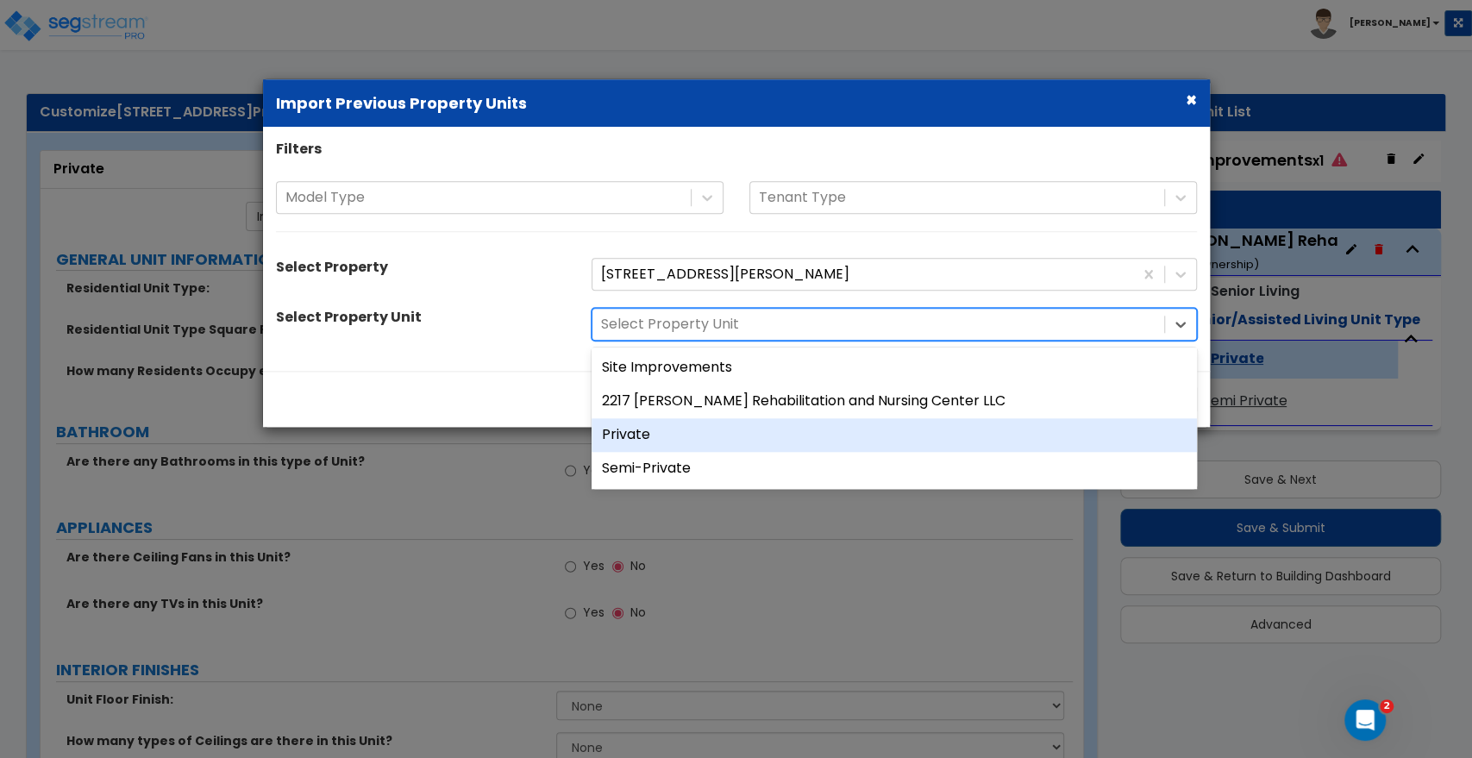
click at [641, 440] on div "Private" at bounding box center [893, 435] width 605 height 34
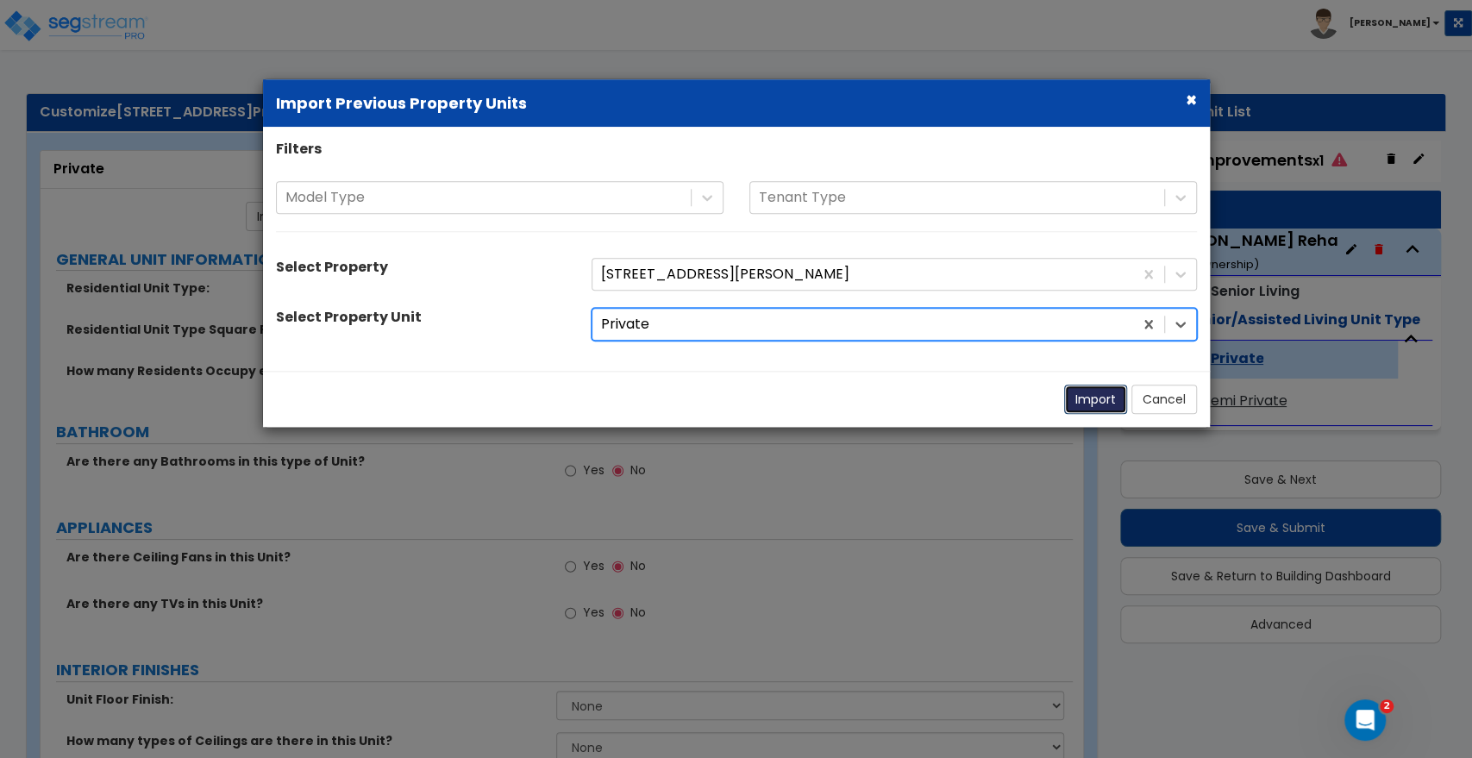
click at [1090, 403] on button "Import" at bounding box center [1095, 399] width 63 height 29
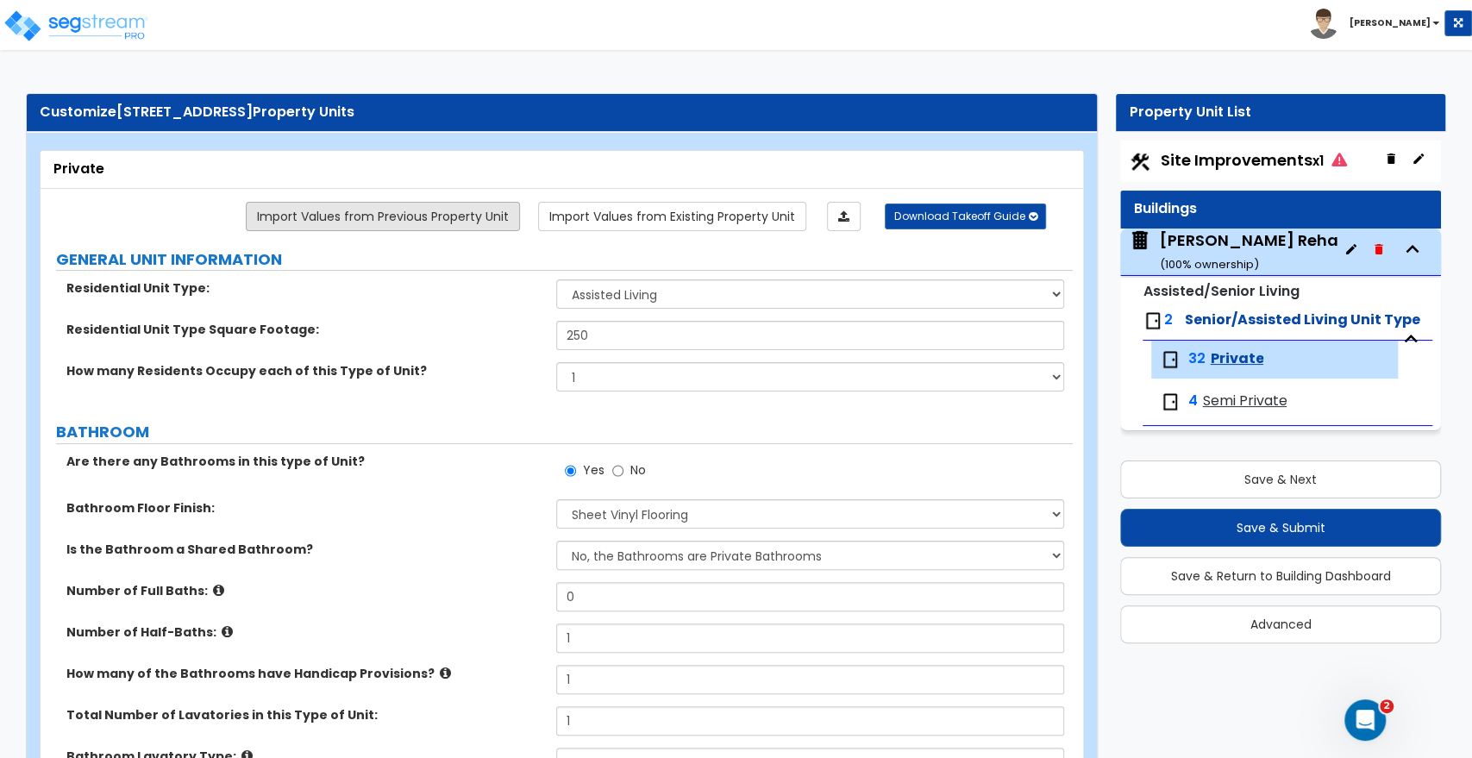
click at [475, 206] on link "Import Values from Previous Property Unit" at bounding box center [383, 216] width 274 height 29
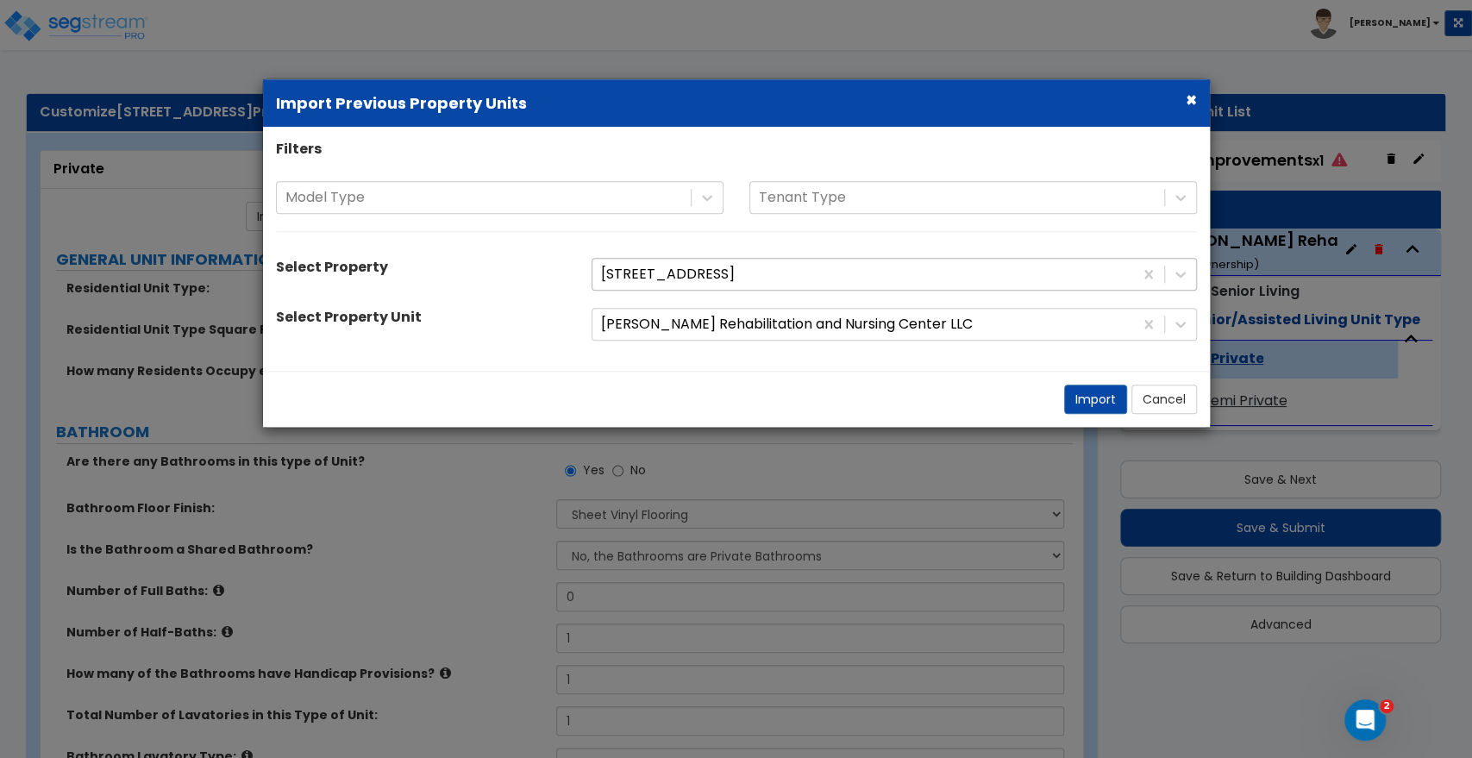
click at [702, 279] on div at bounding box center [862, 274] width 523 height 23
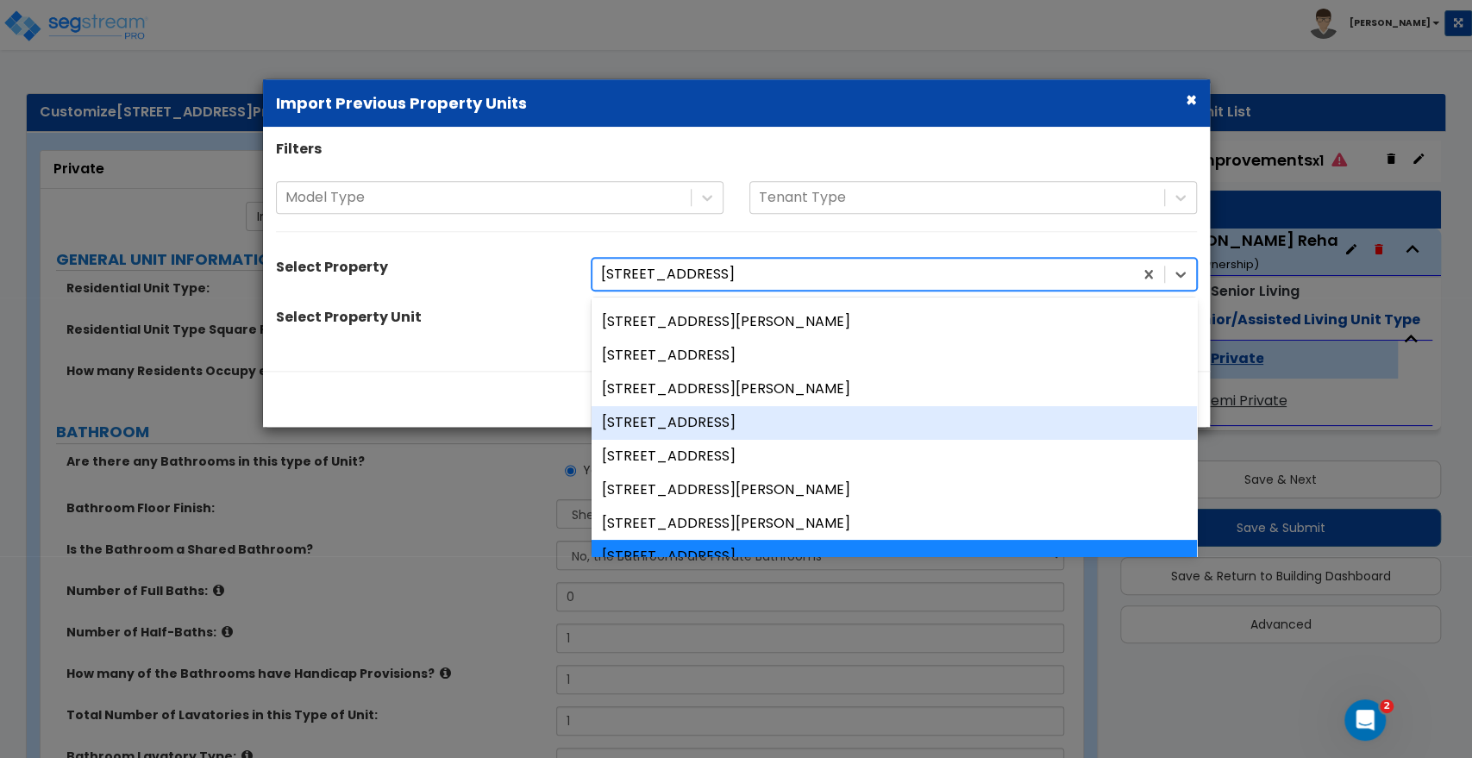
scroll to position [193, 0]
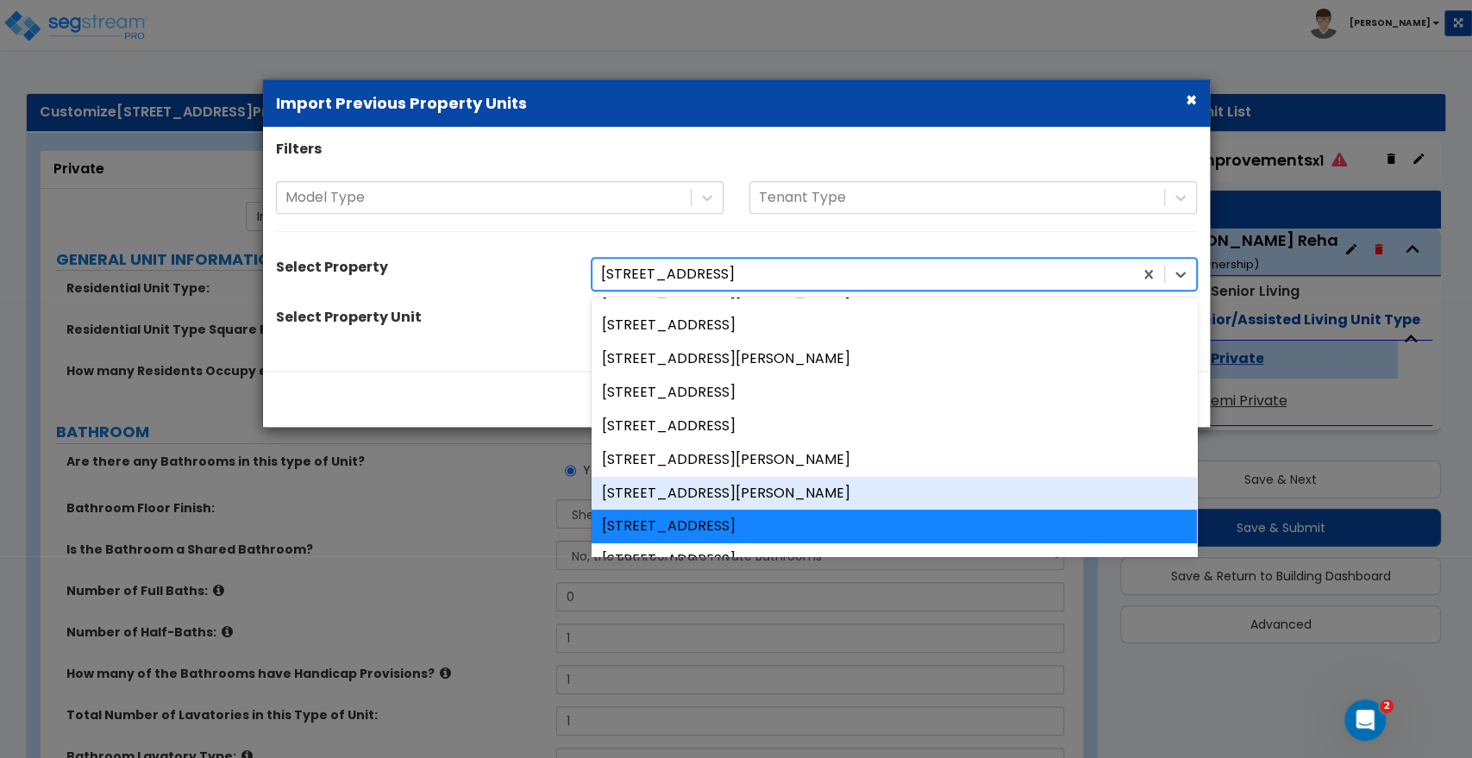
click at [637, 488] on div "[STREET_ADDRESS][PERSON_NAME]" at bounding box center [893, 494] width 605 height 34
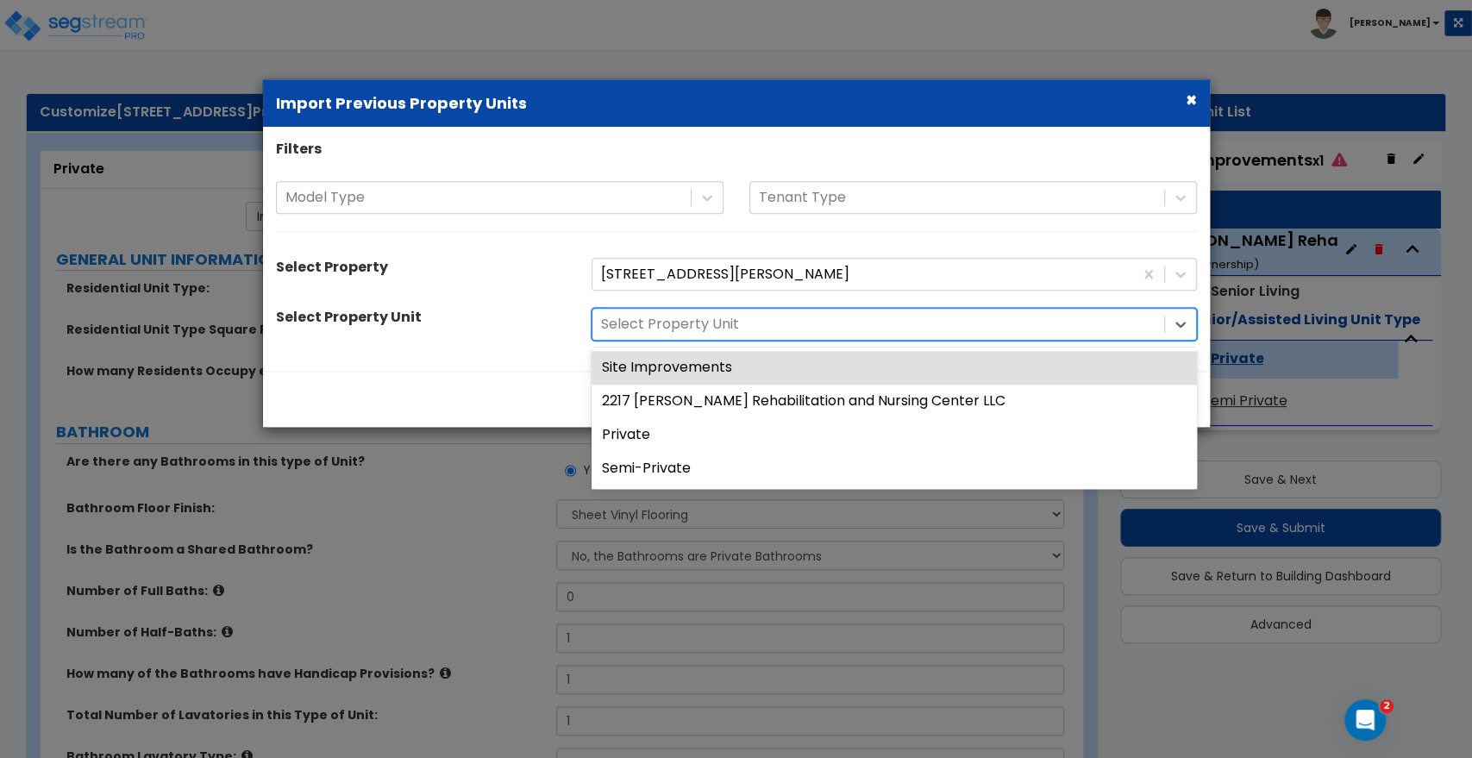
click at [677, 322] on div at bounding box center [878, 324] width 554 height 23
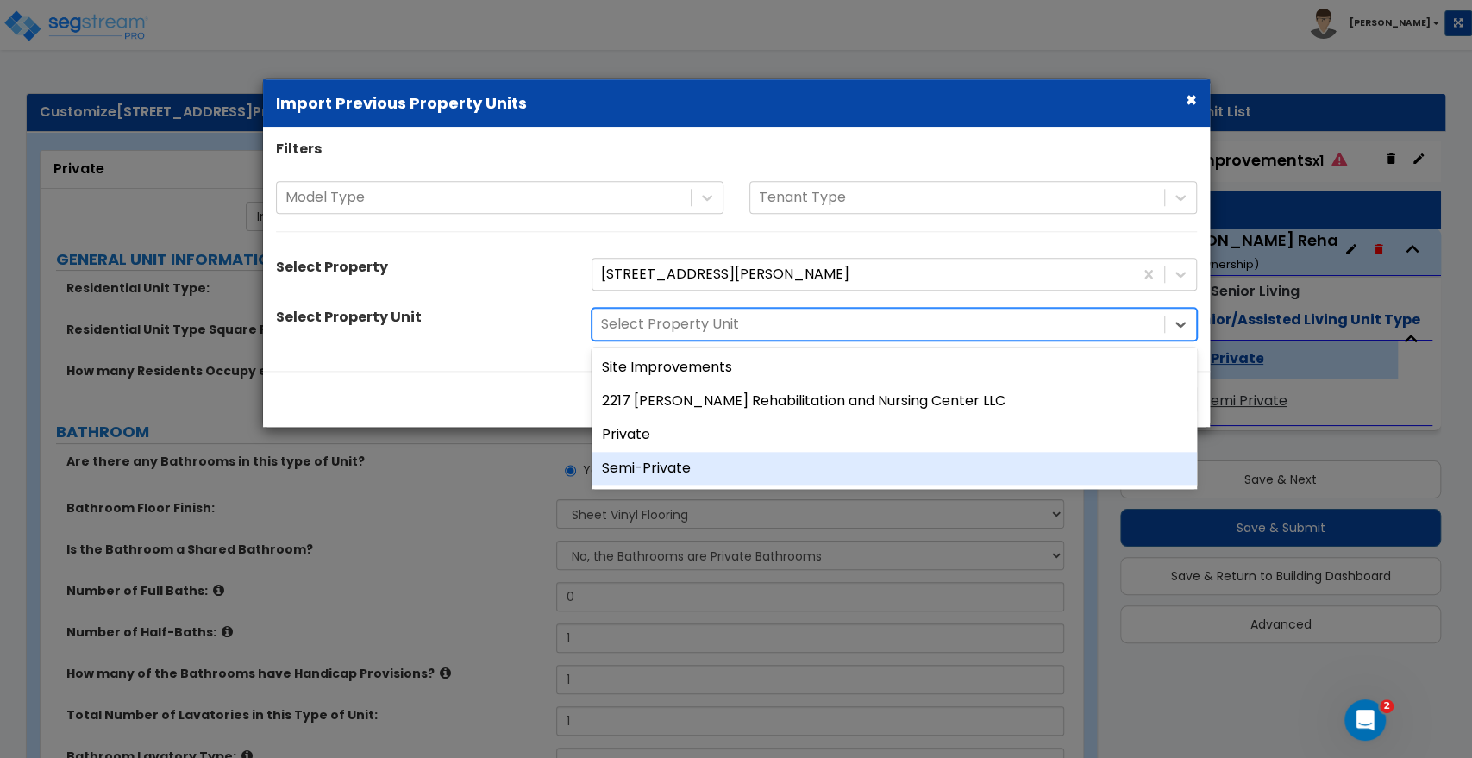
click at [635, 467] on div "Semi-Private" at bounding box center [893, 469] width 605 height 34
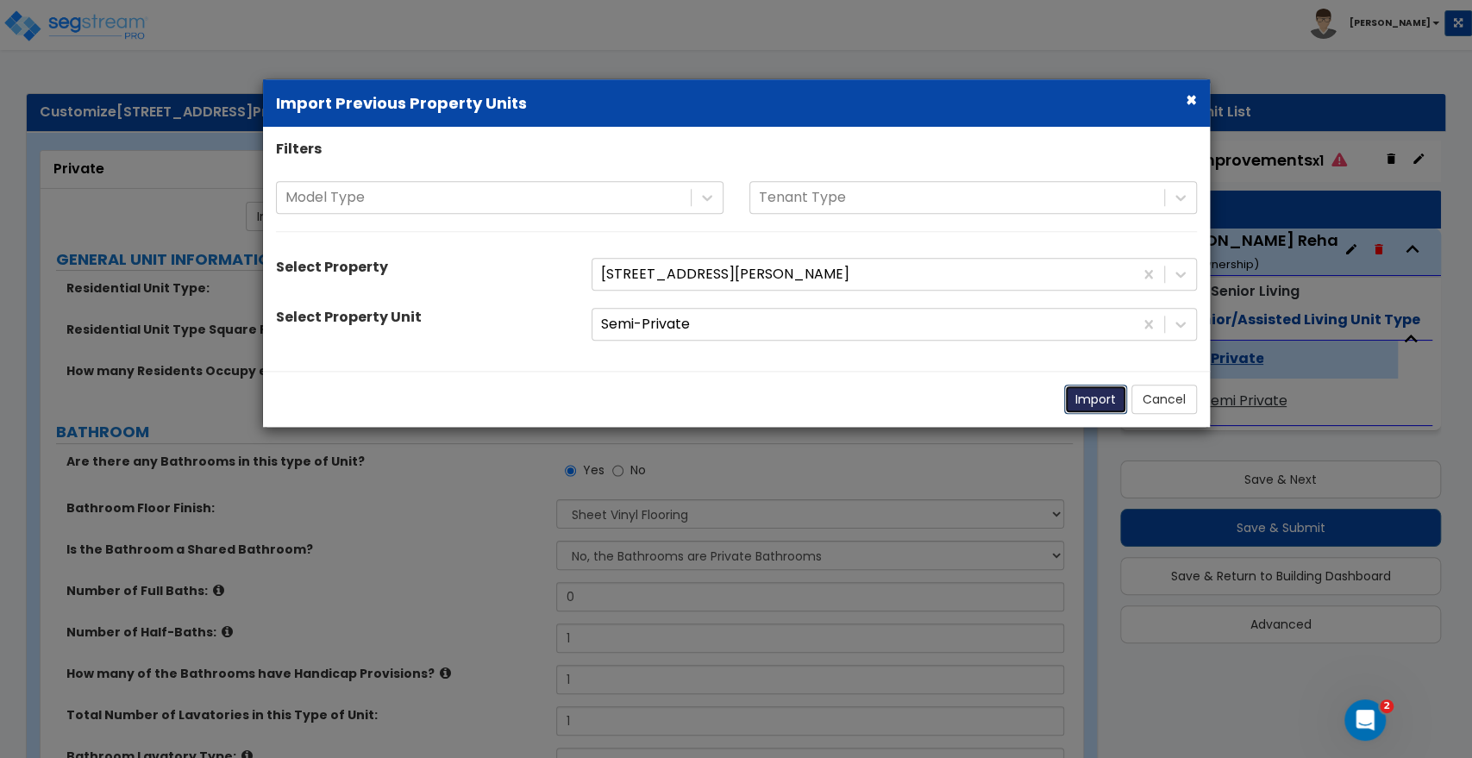
click at [1083, 403] on button "Import" at bounding box center [1095, 399] width 63 height 29
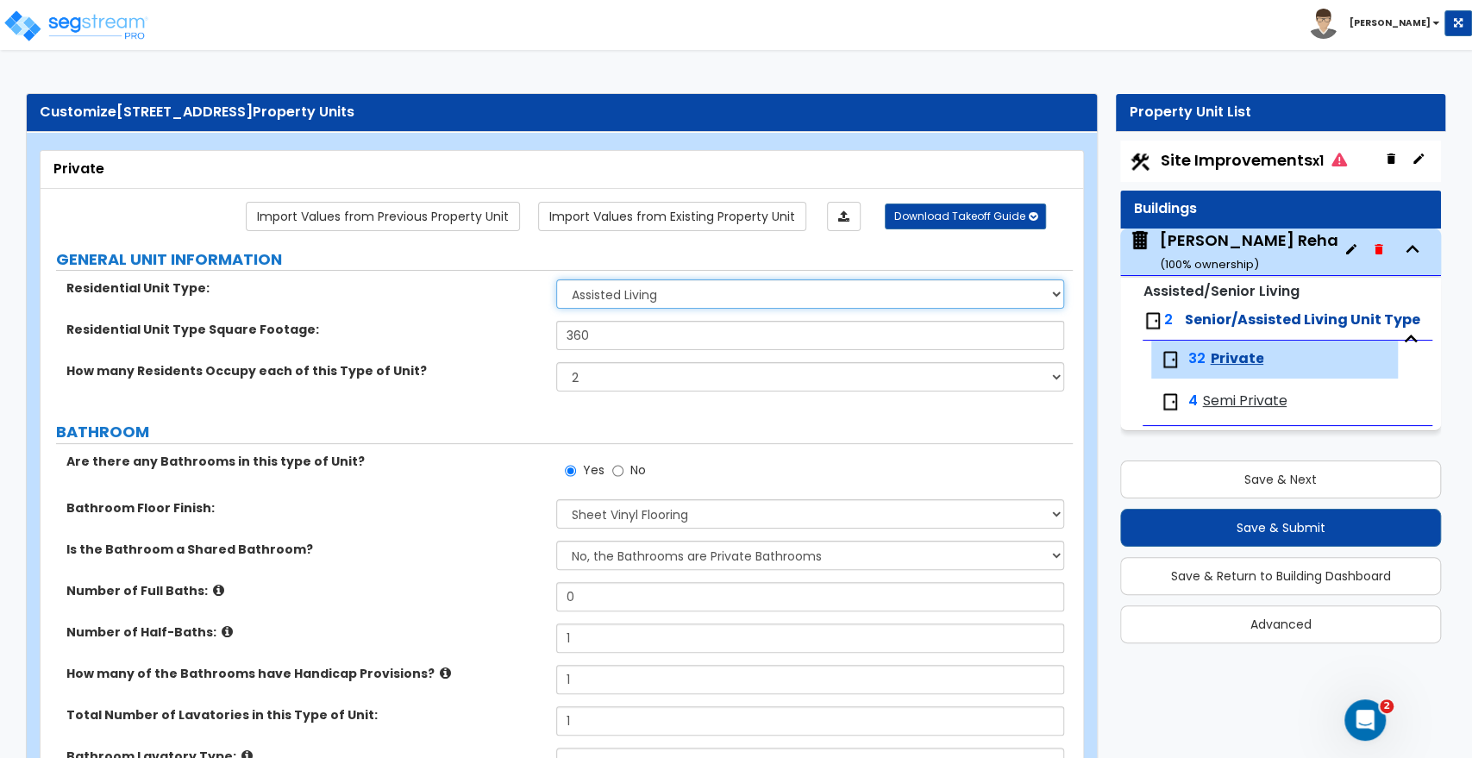
click at [795, 282] on select "Assisted Living Senior Living" at bounding box center [809, 293] width 507 height 29
click at [416, 215] on link "Import Values from Previous Property Unit" at bounding box center [383, 216] width 274 height 29
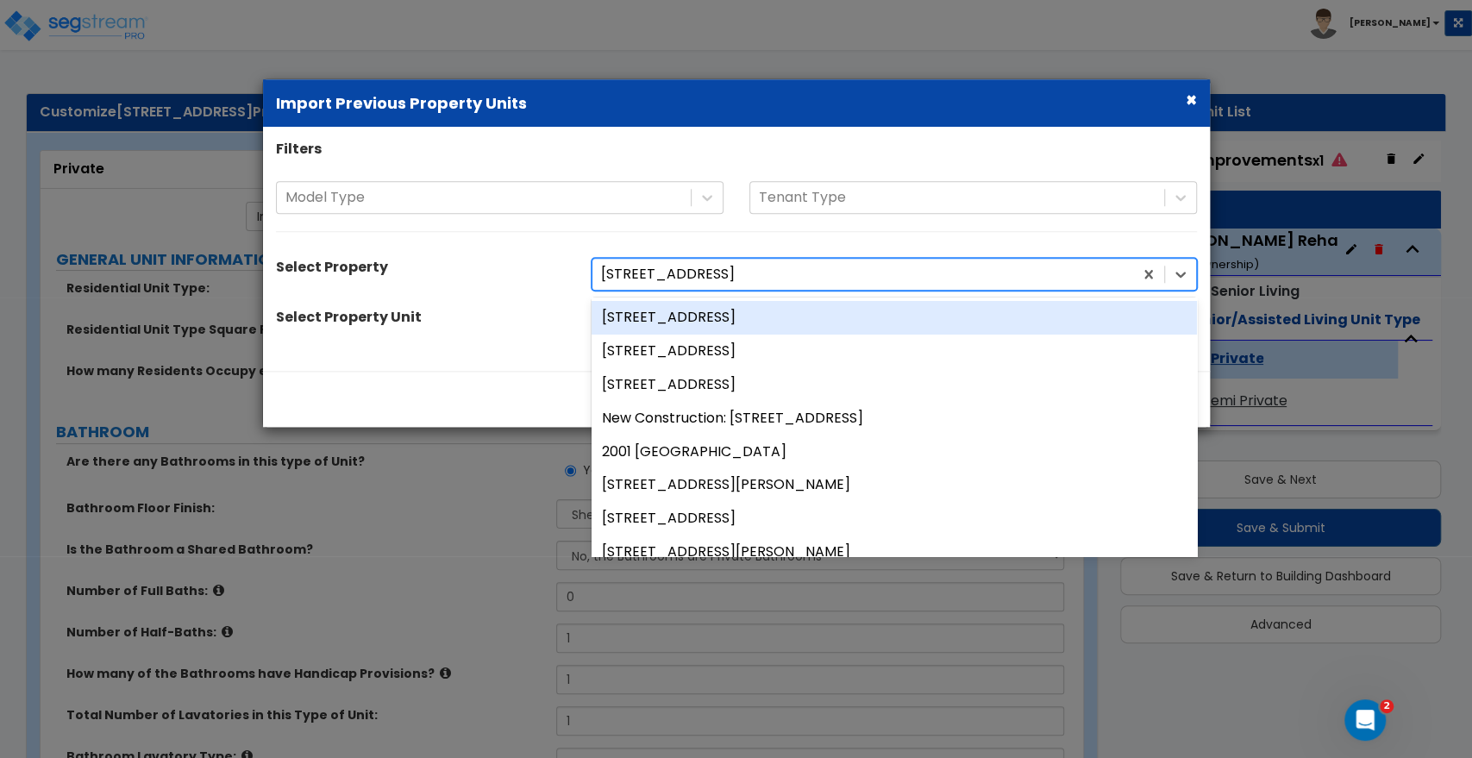
click at [683, 278] on div at bounding box center [862, 274] width 523 height 23
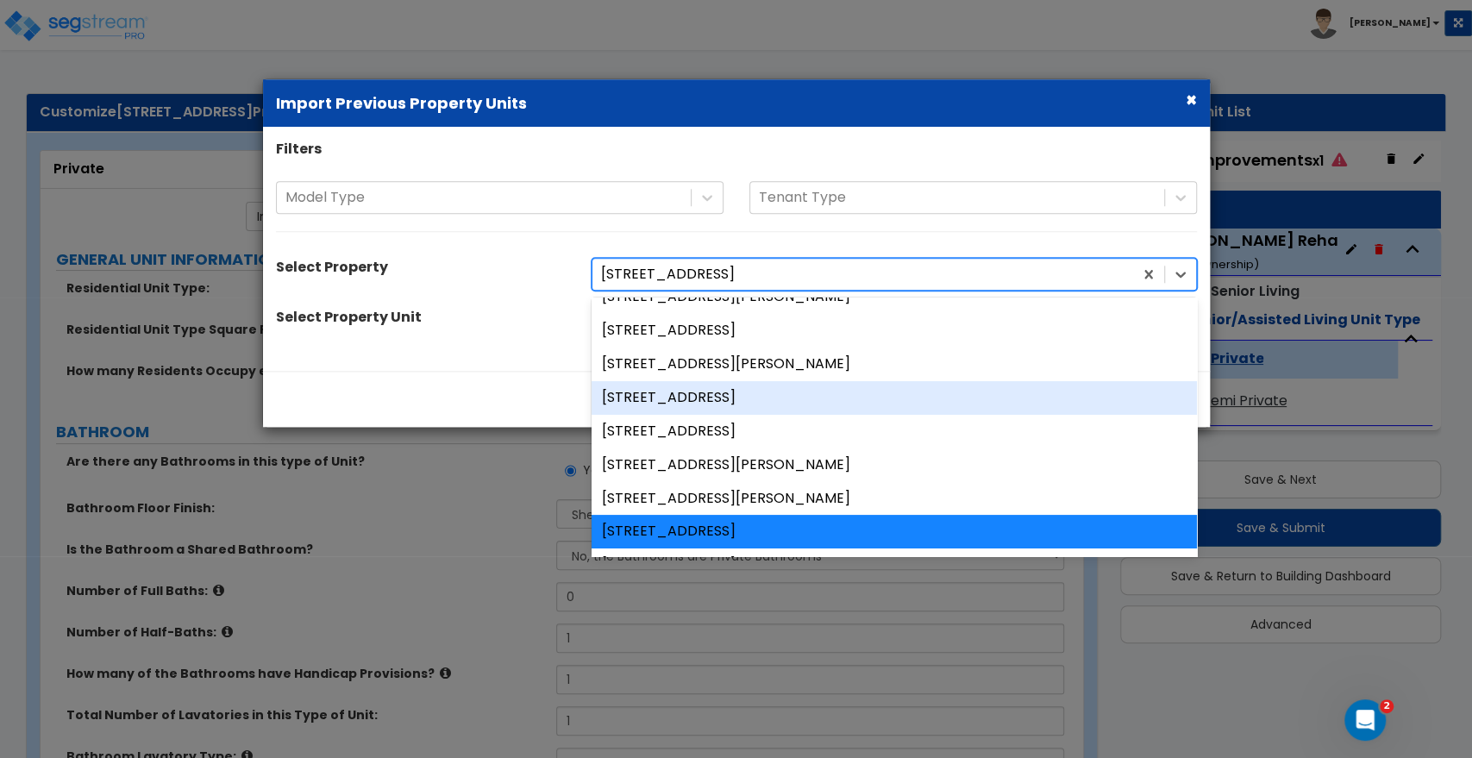
scroll to position [191, 0]
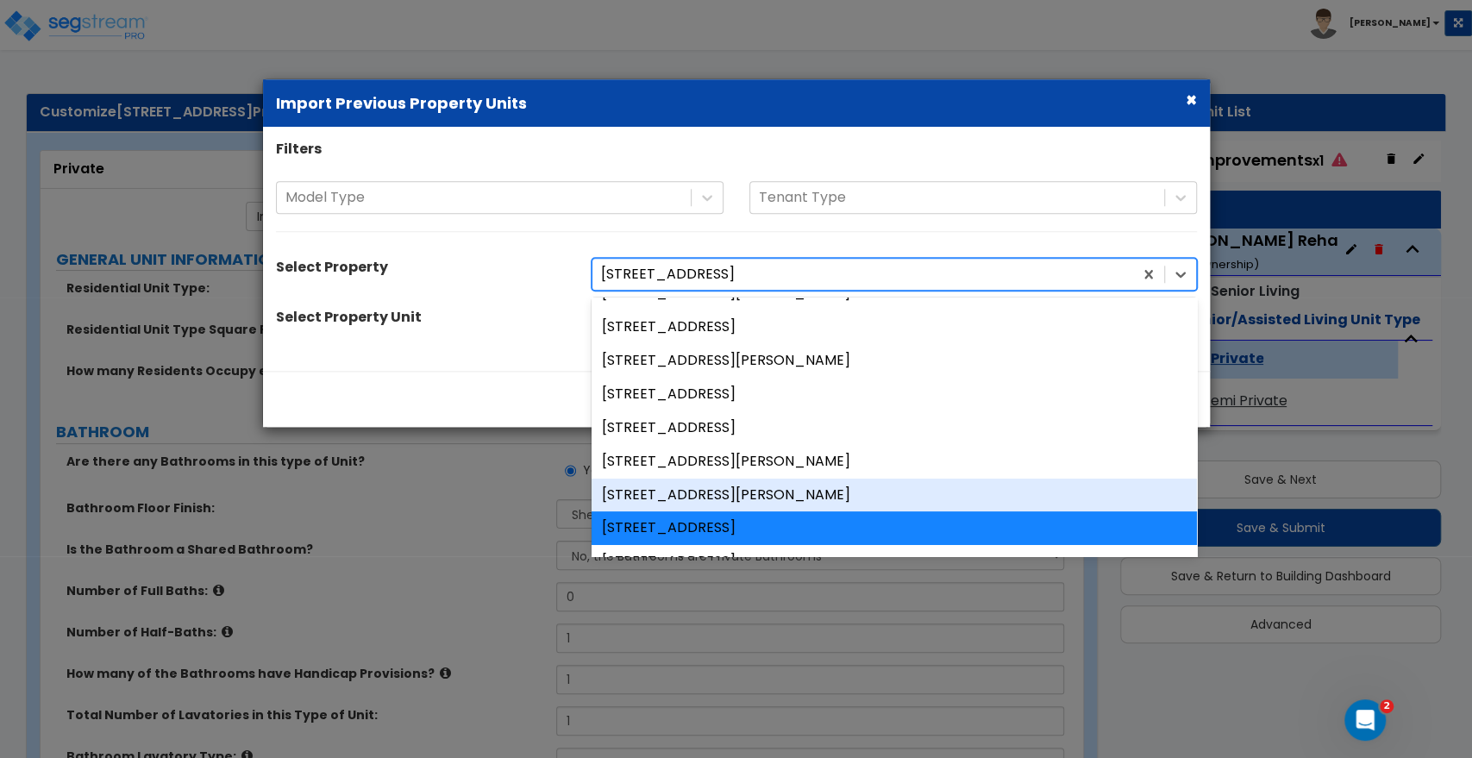
click at [636, 488] on div "[STREET_ADDRESS][PERSON_NAME]" at bounding box center [893, 495] width 605 height 34
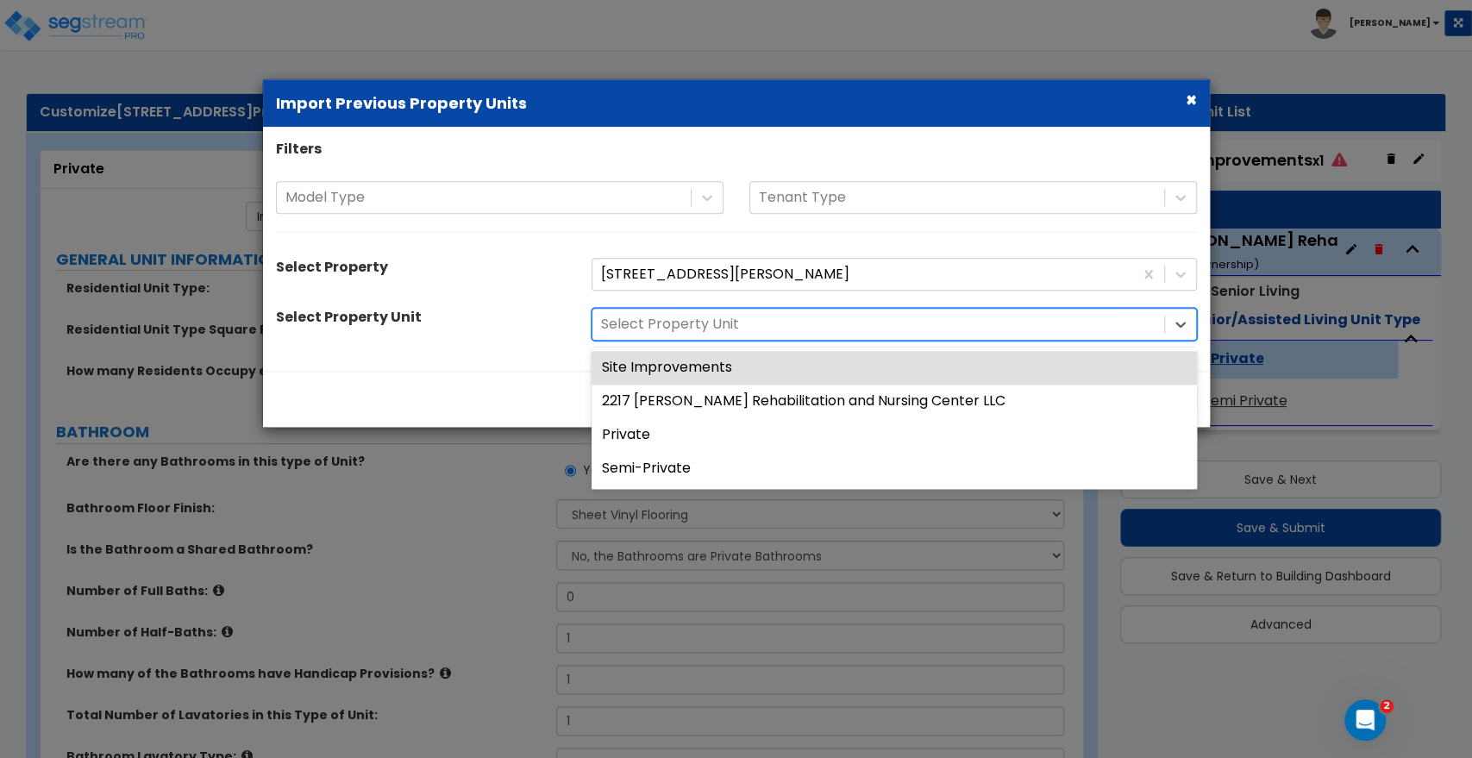
click at [950, 330] on div at bounding box center [878, 324] width 554 height 23
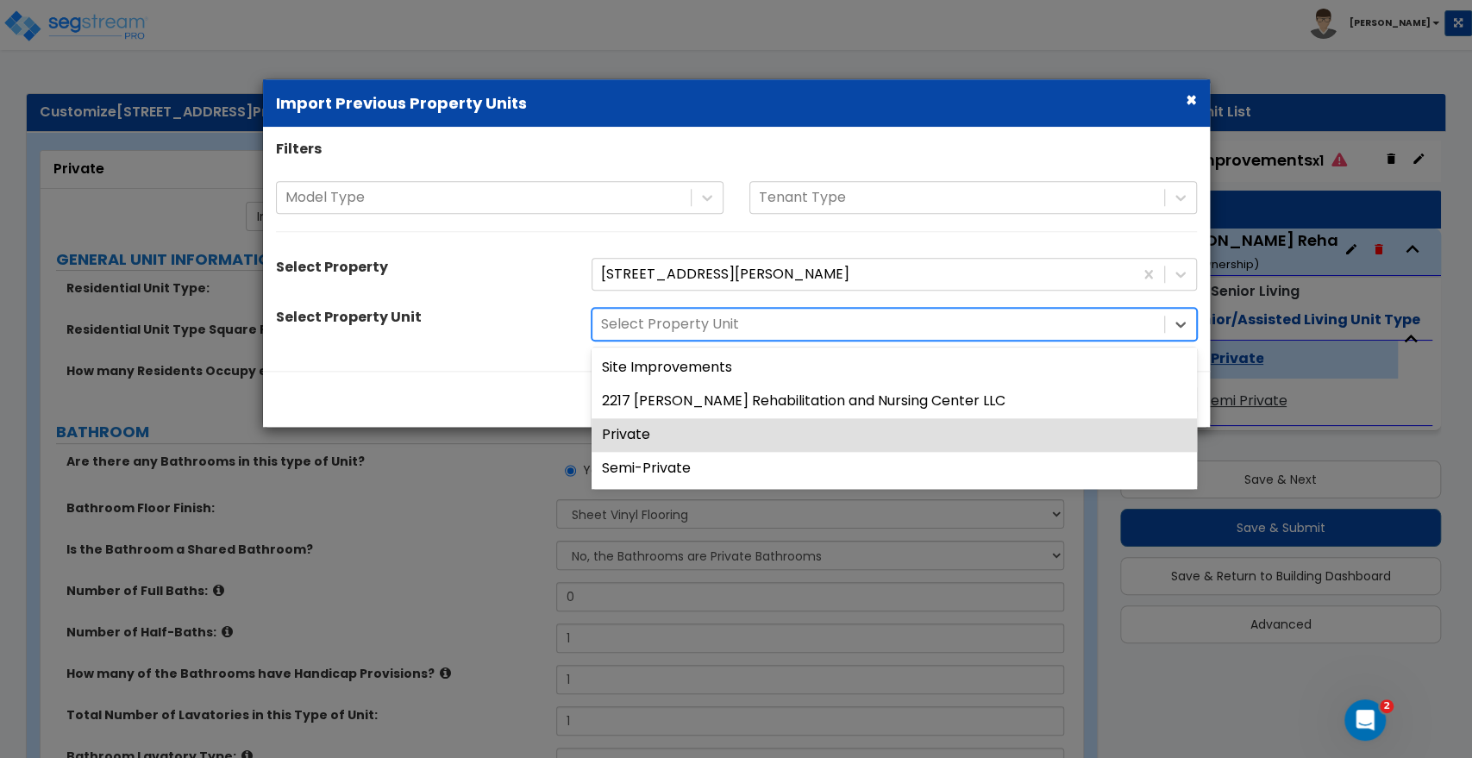
drag, startPoint x: 655, startPoint y: 428, endPoint x: 720, endPoint y: 436, distance: 65.2
click at [655, 428] on div "Private" at bounding box center [893, 435] width 605 height 34
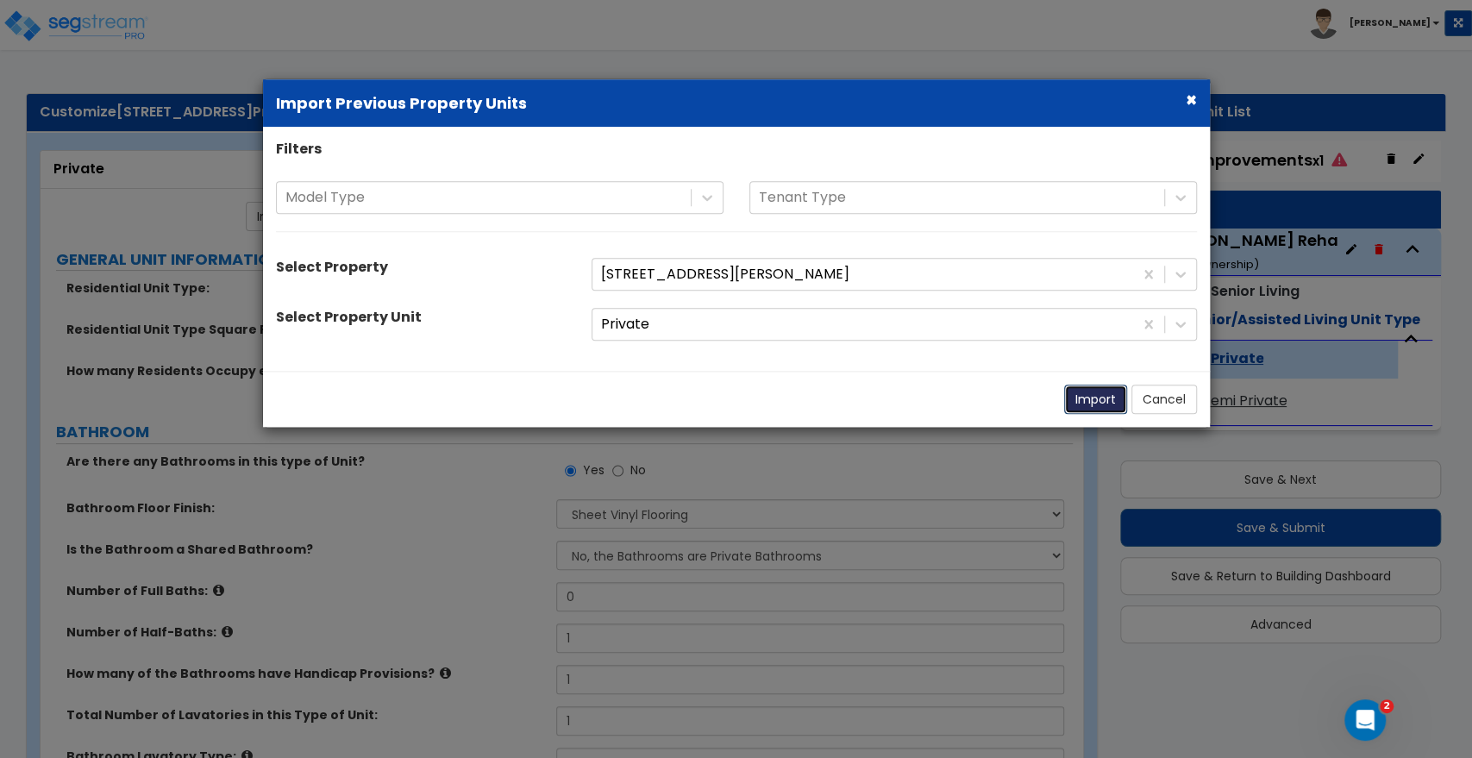
click at [1097, 397] on button "Import" at bounding box center [1095, 399] width 63 height 29
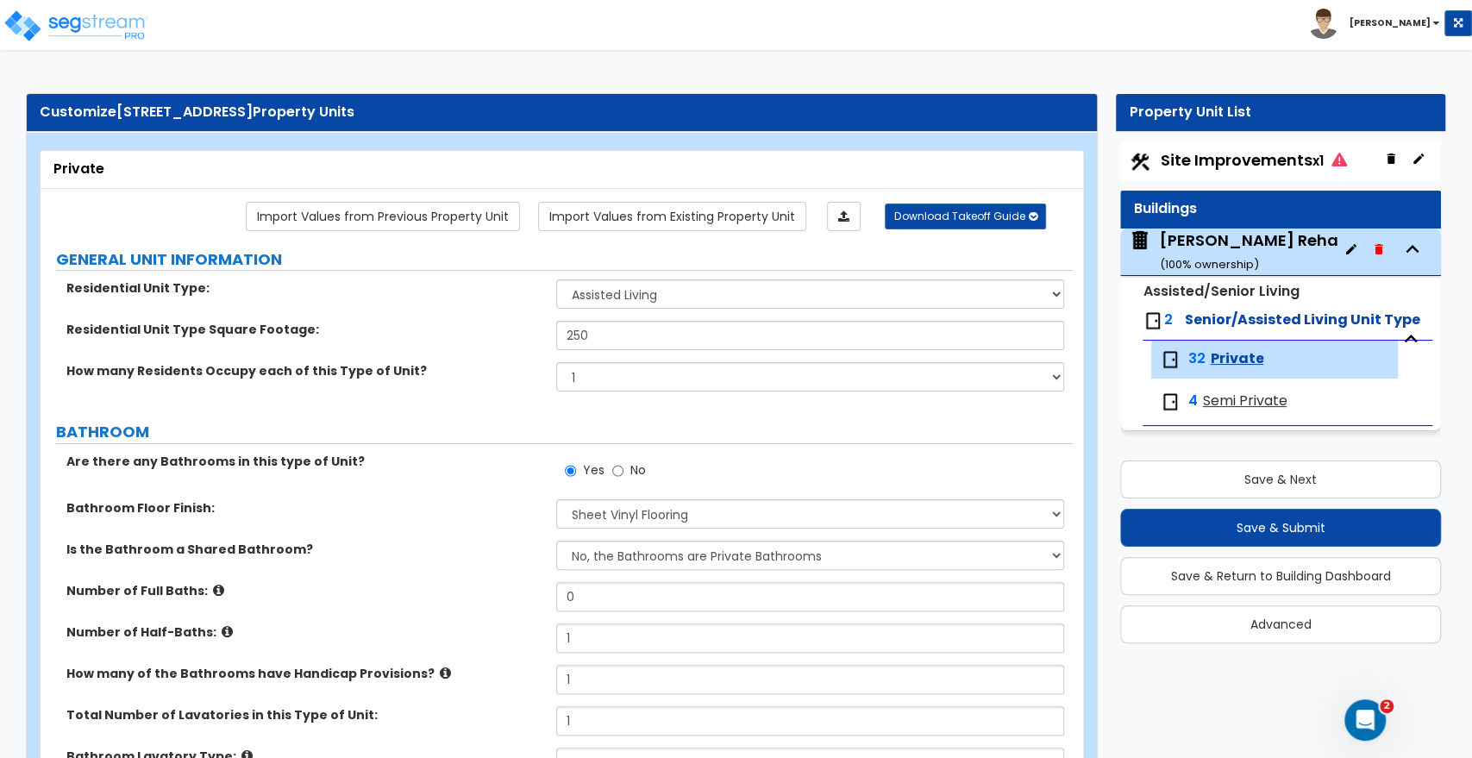
click at [1216, 400] on span "Semi Private" at bounding box center [1244, 401] width 84 height 20
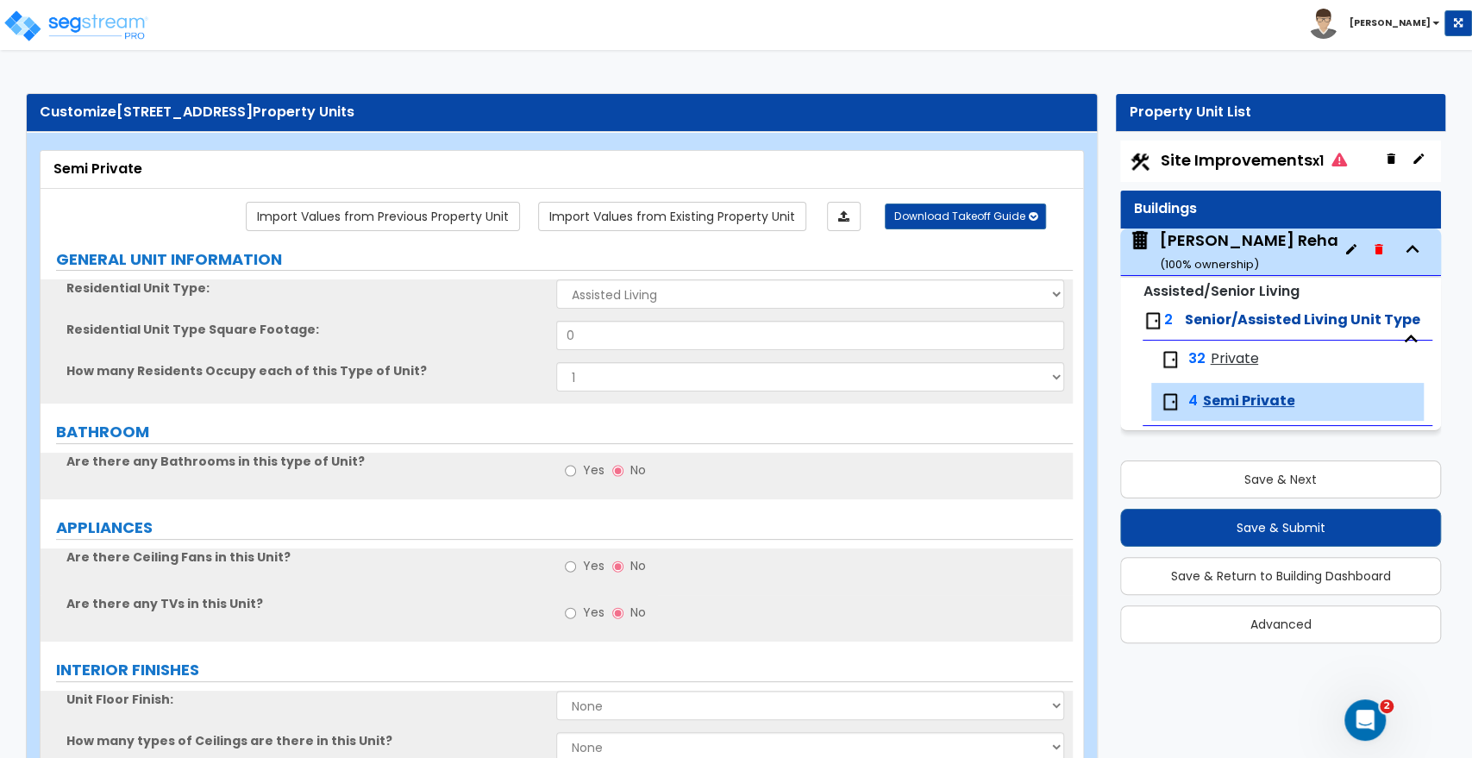
click at [1210, 364] on span "Private" at bounding box center [1234, 359] width 48 height 20
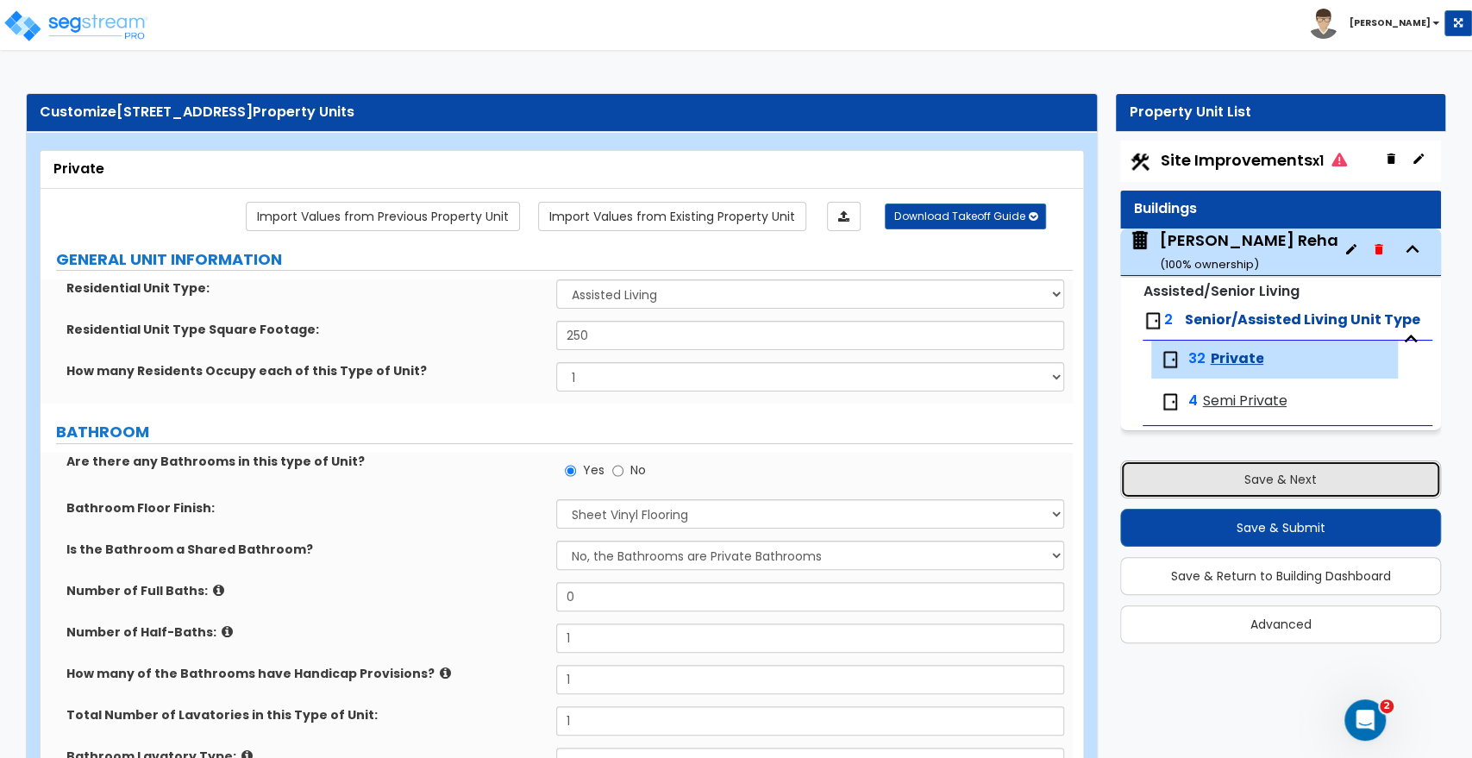
click at [1252, 472] on button "Save & Next" at bounding box center [1280, 479] width 321 height 38
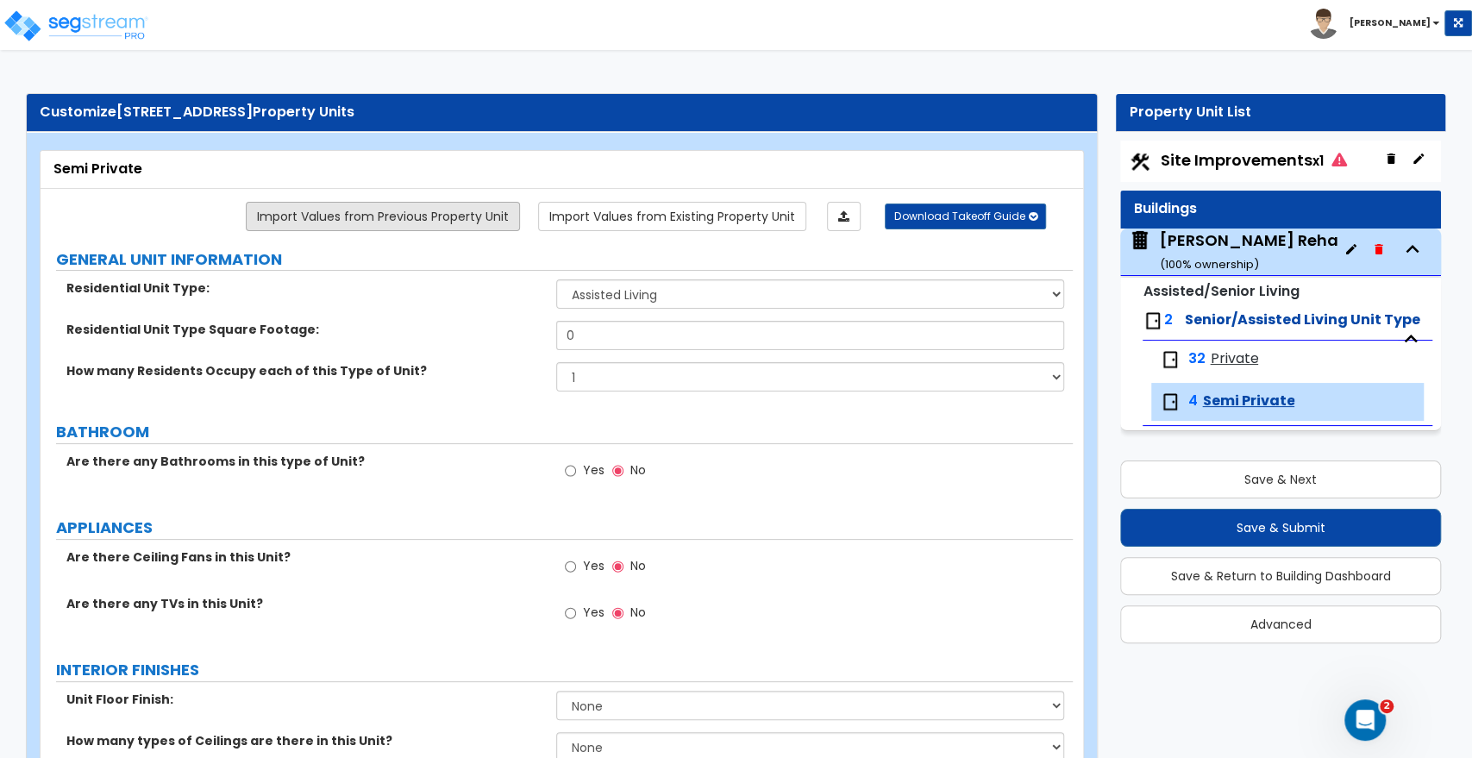
click at [491, 219] on link "Import Values from Previous Property Unit" at bounding box center [383, 216] width 274 height 29
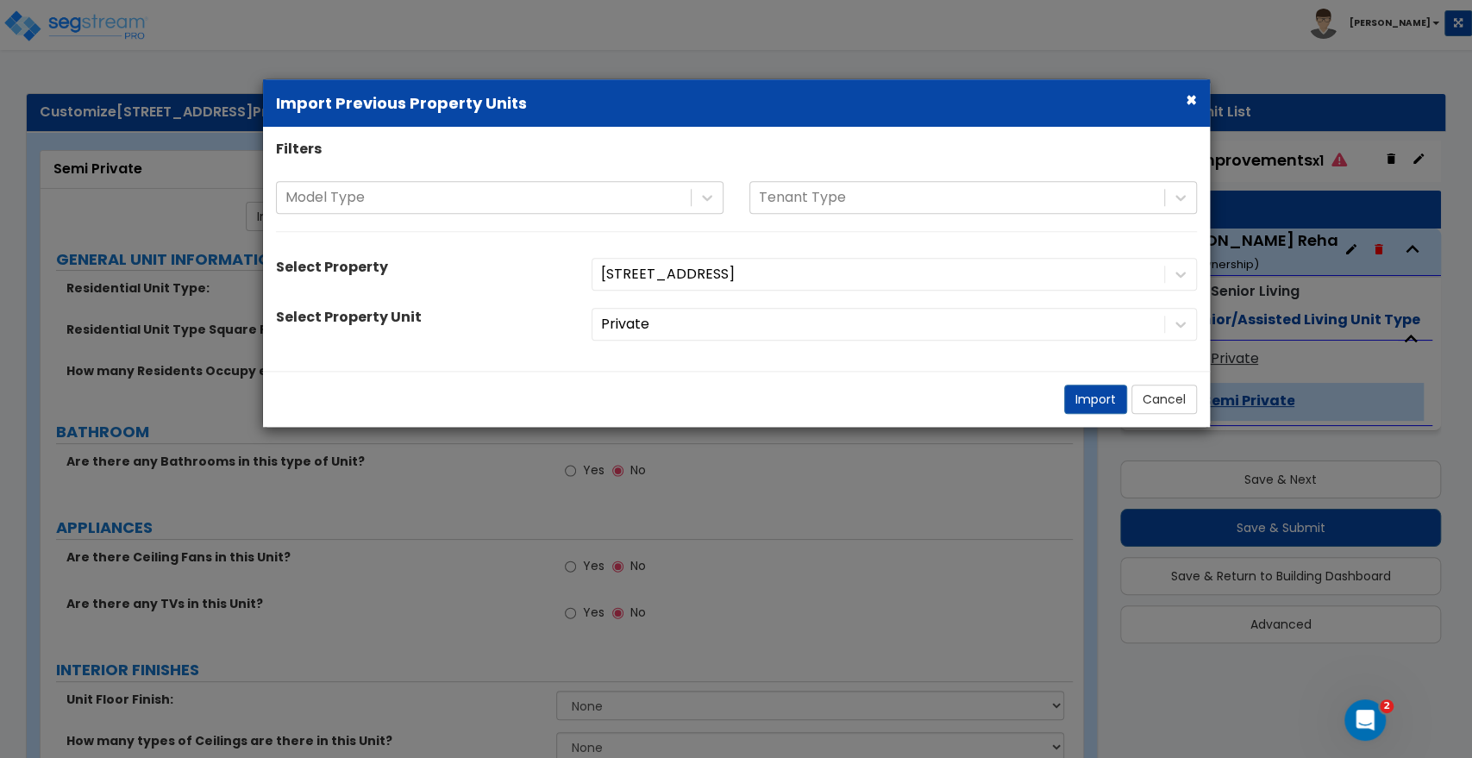
click at [622, 273] on div "[STREET_ADDRESS]" at bounding box center [894, 274] width 631 height 33
click at [723, 284] on div at bounding box center [878, 274] width 554 height 23
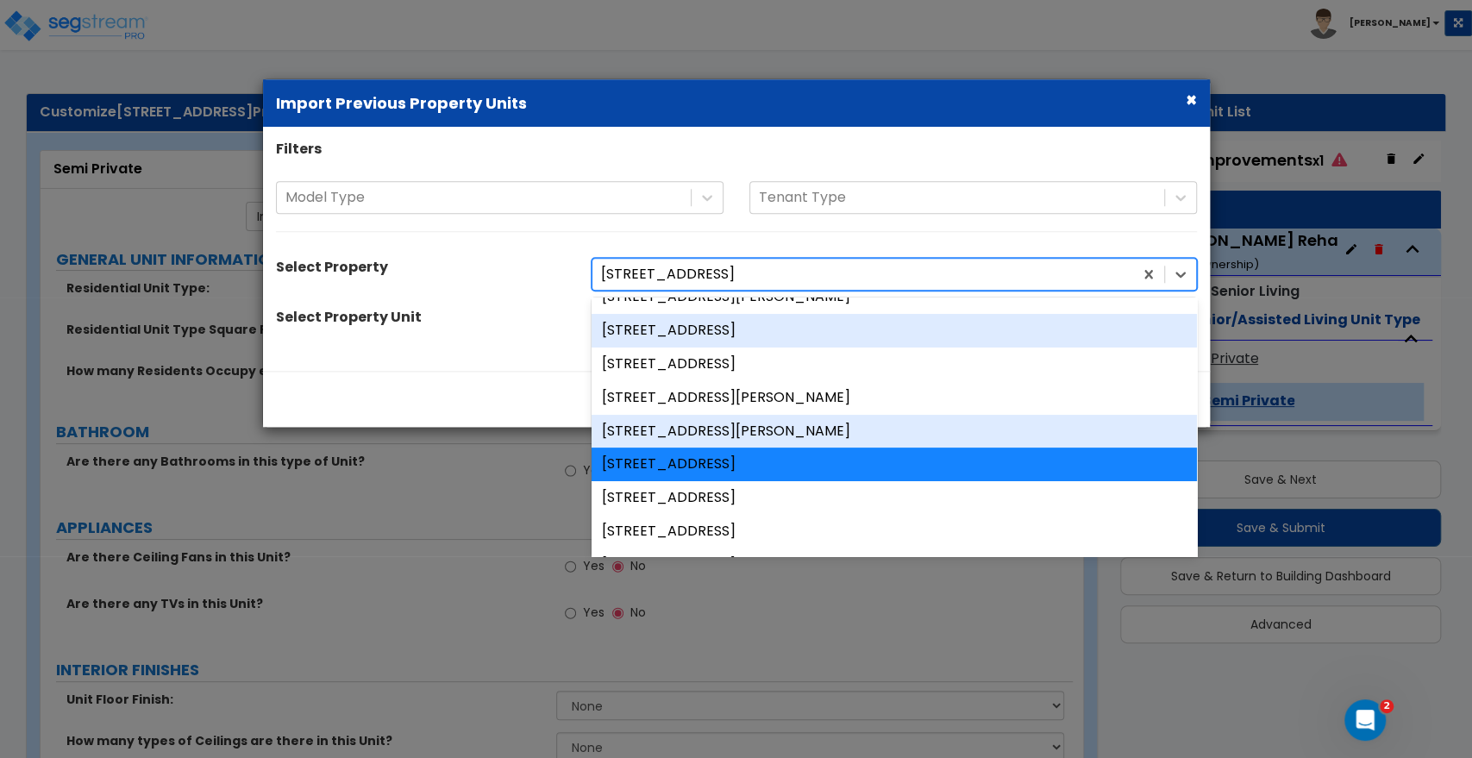
scroll to position [287, 0]
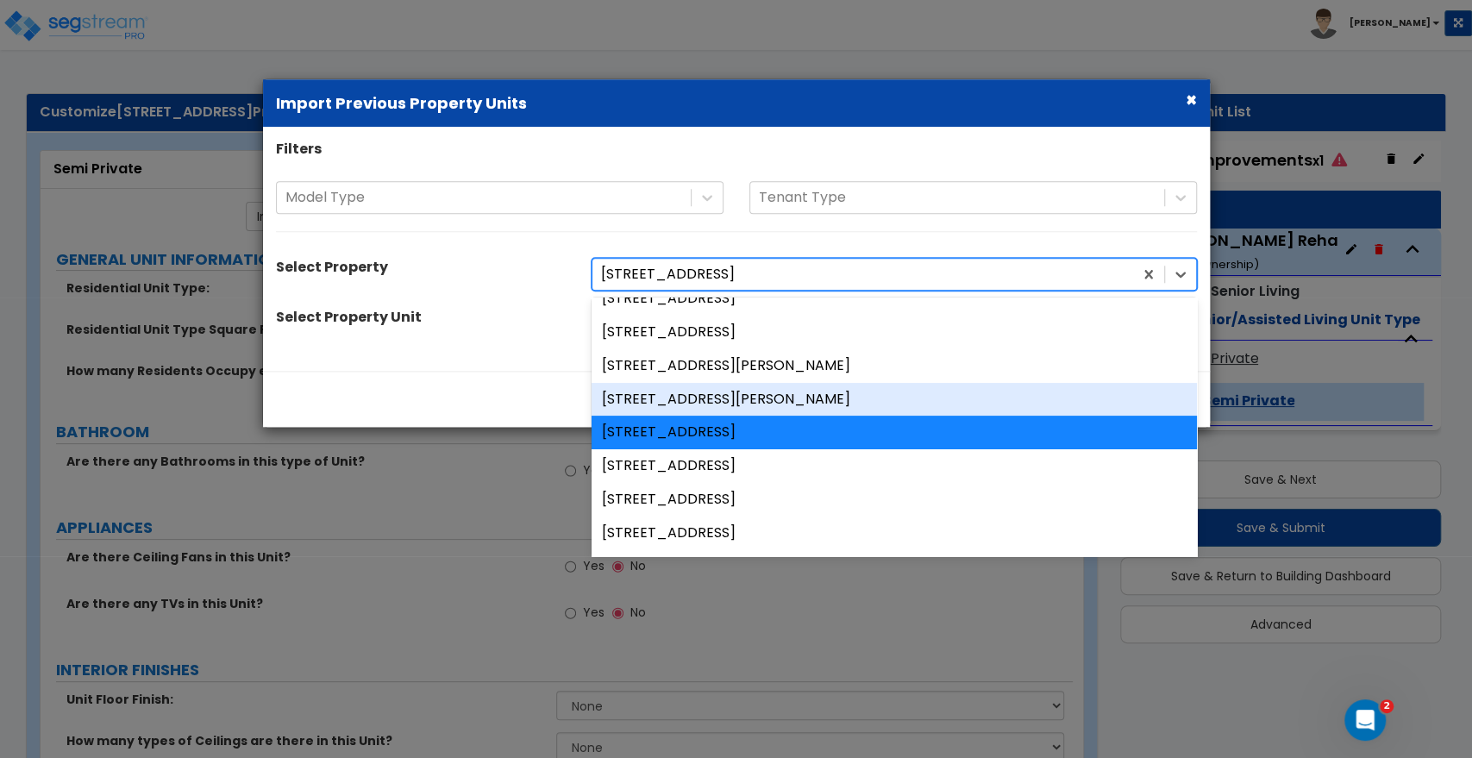
click at [680, 397] on div "[STREET_ADDRESS][PERSON_NAME]" at bounding box center [893, 400] width 605 height 34
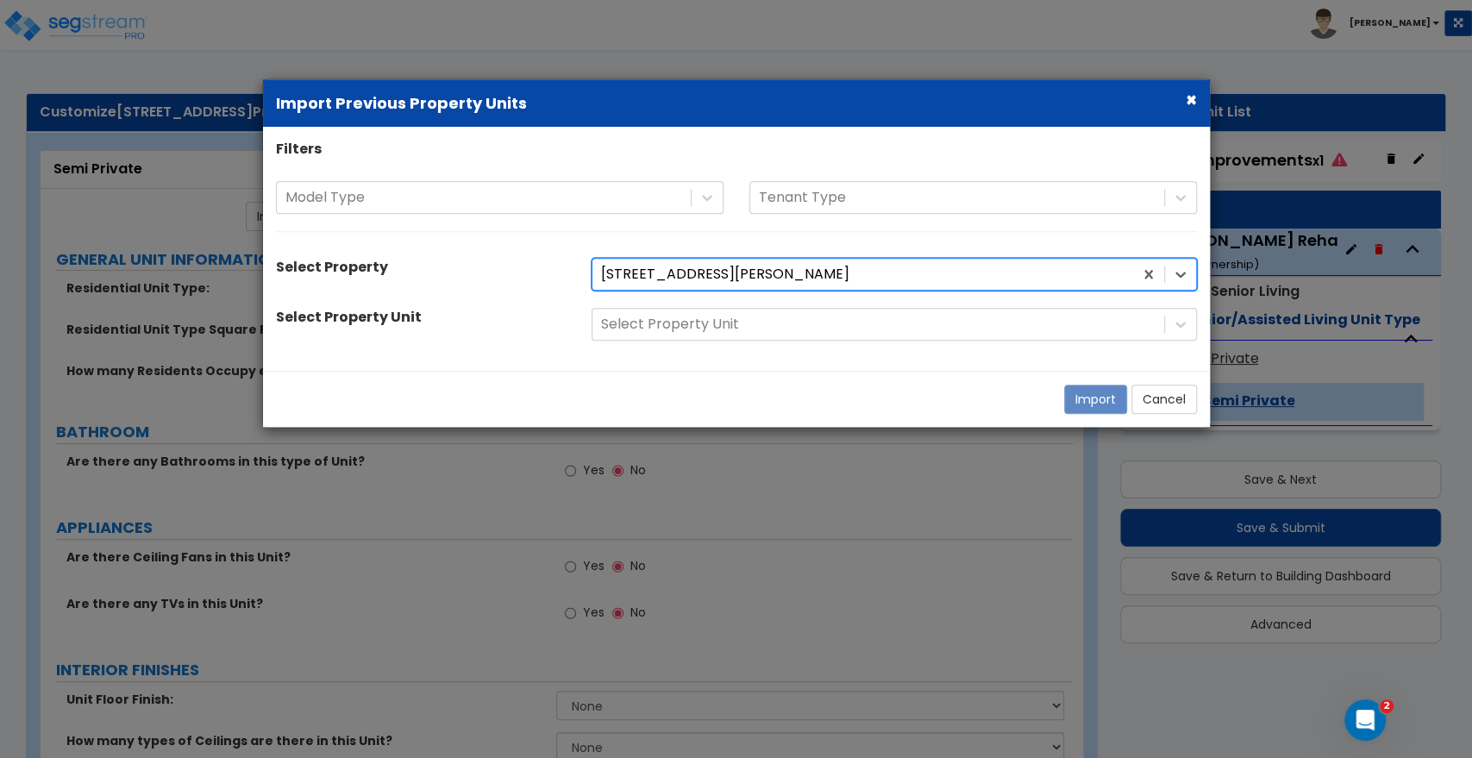
click at [738, 322] on div at bounding box center [878, 324] width 554 height 23
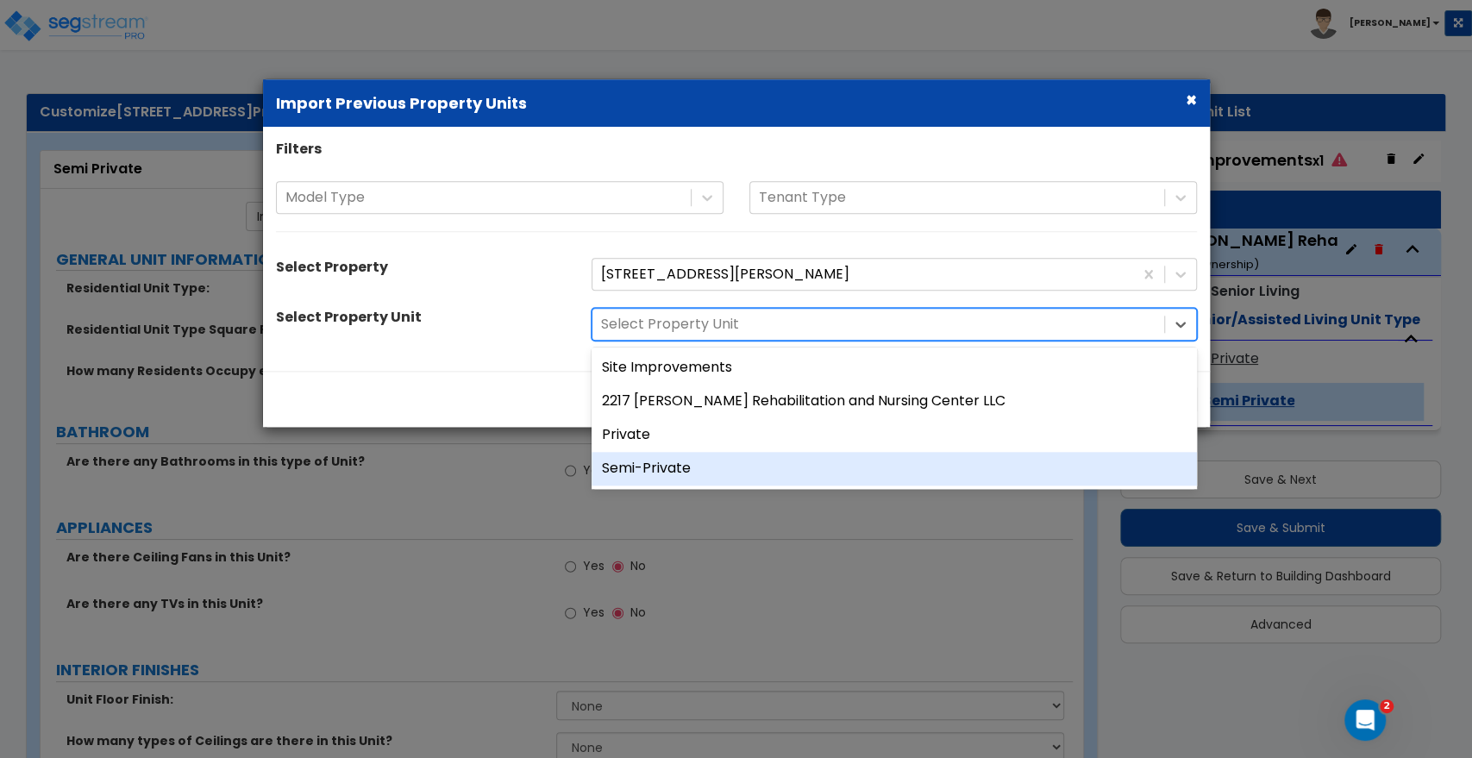
click at [663, 453] on div "Semi-Private" at bounding box center [893, 469] width 605 height 34
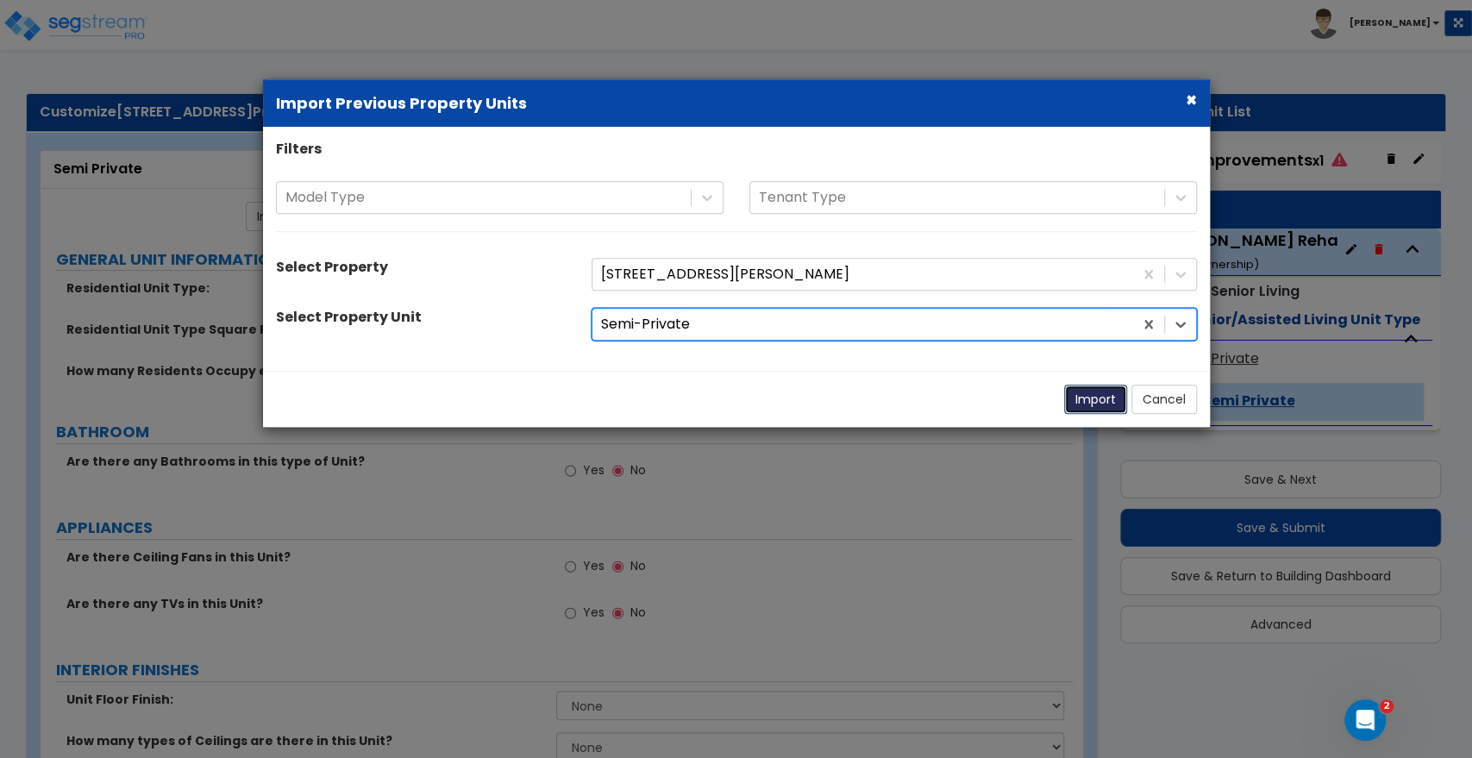
click at [1083, 391] on button "Import" at bounding box center [1095, 399] width 63 height 29
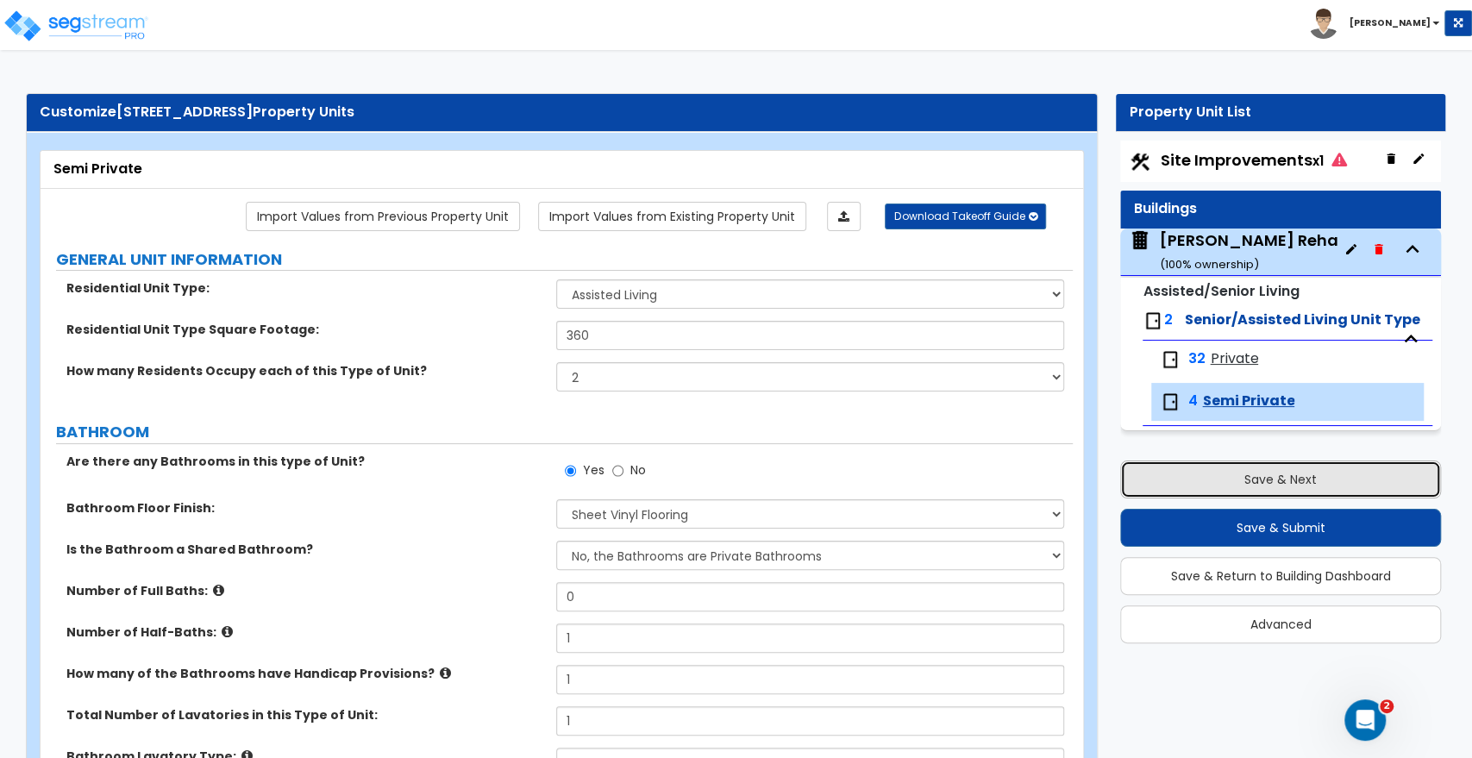
click at [1284, 471] on button "Save & Next" at bounding box center [1280, 479] width 321 height 38
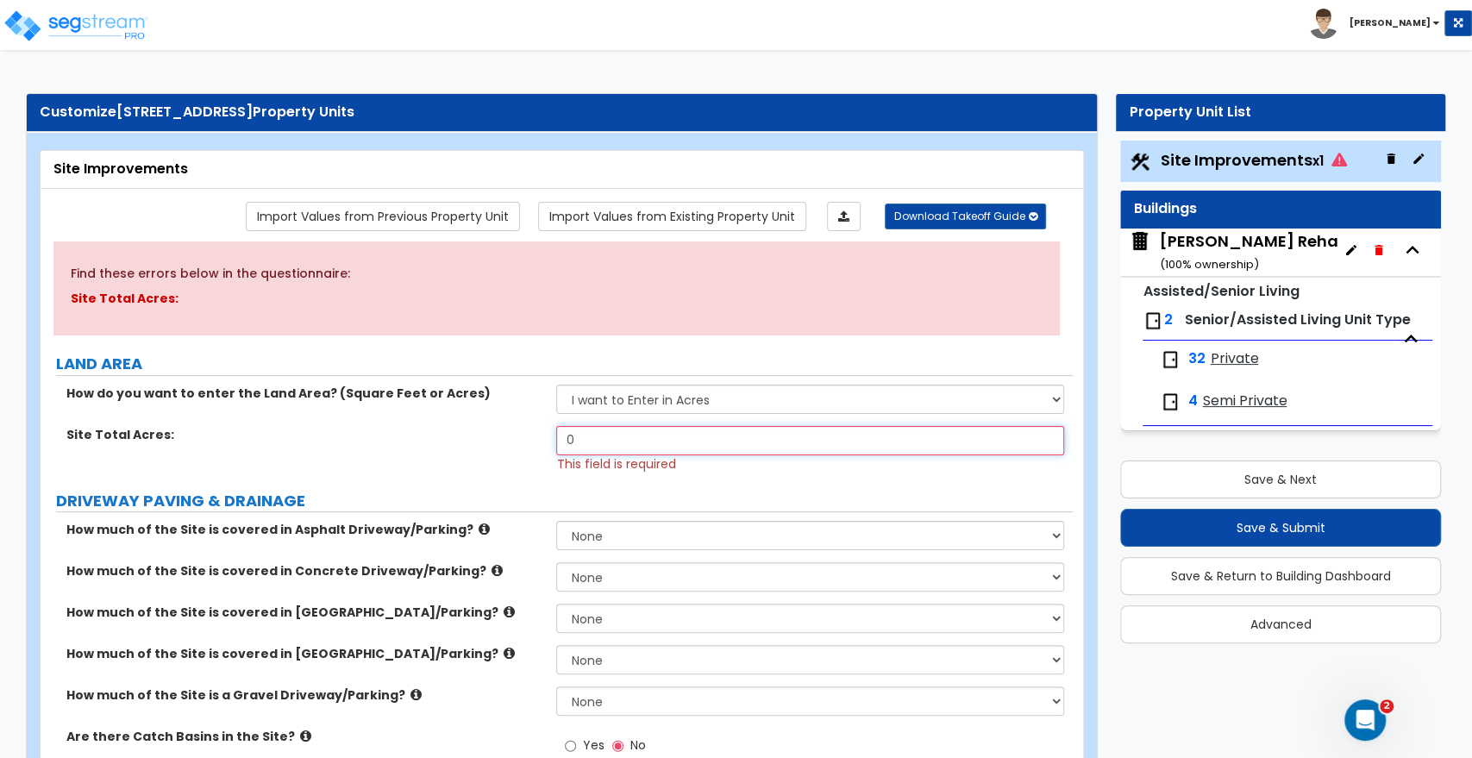
drag, startPoint x: 594, startPoint y: 436, endPoint x: 469, endPoint y: 443, distance: 125.2
click at [469, 443] on div "Site Total Acres: 0 This field is required" at bounding box center [557, 449] width 1032 height 47
click at [466, 460] on div "Site Total Acres: 5 This field is required" at bounding box center [557, 449] width 1032 height 47
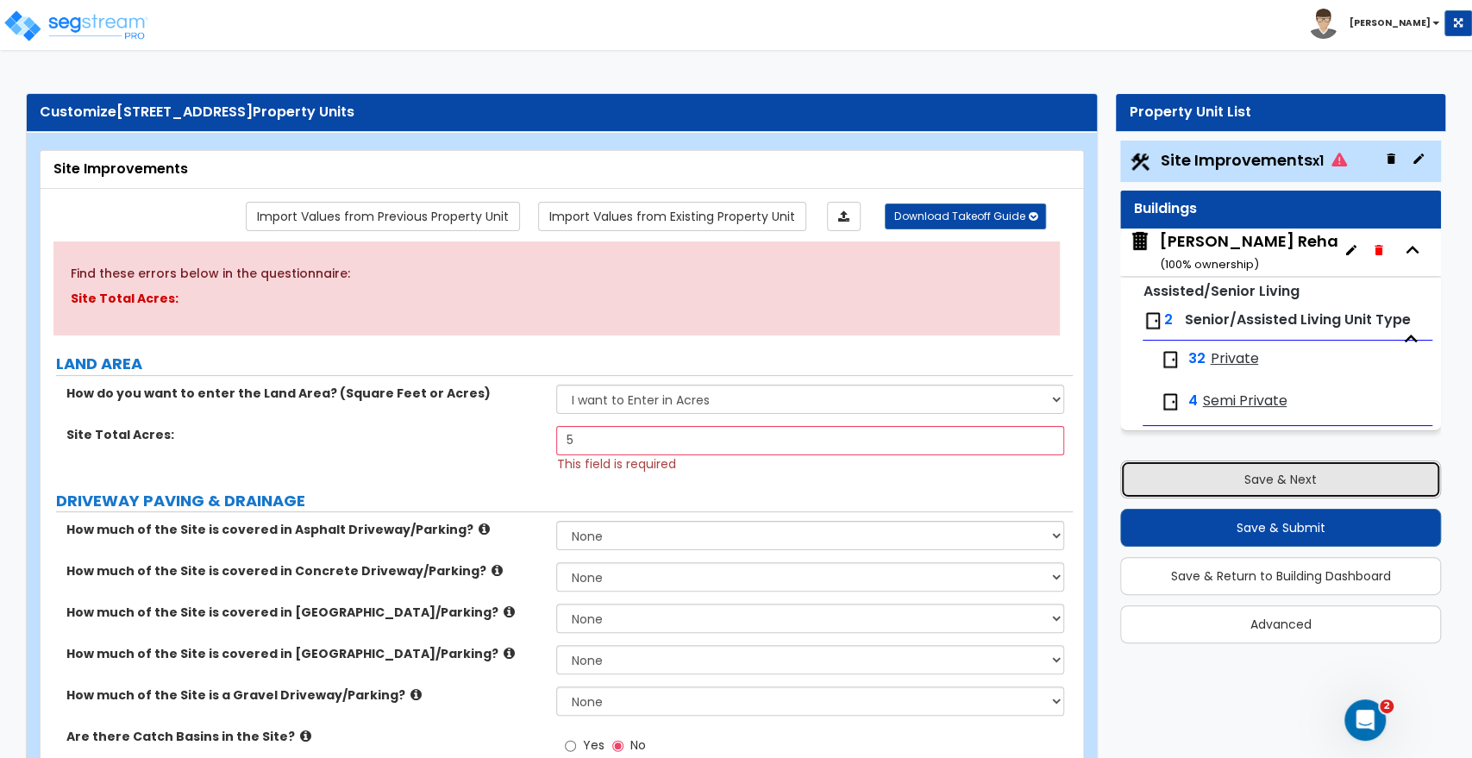
click at [1259, 467] on button "Save & Next" at bounding box center [1280, 479] width 321 height 38
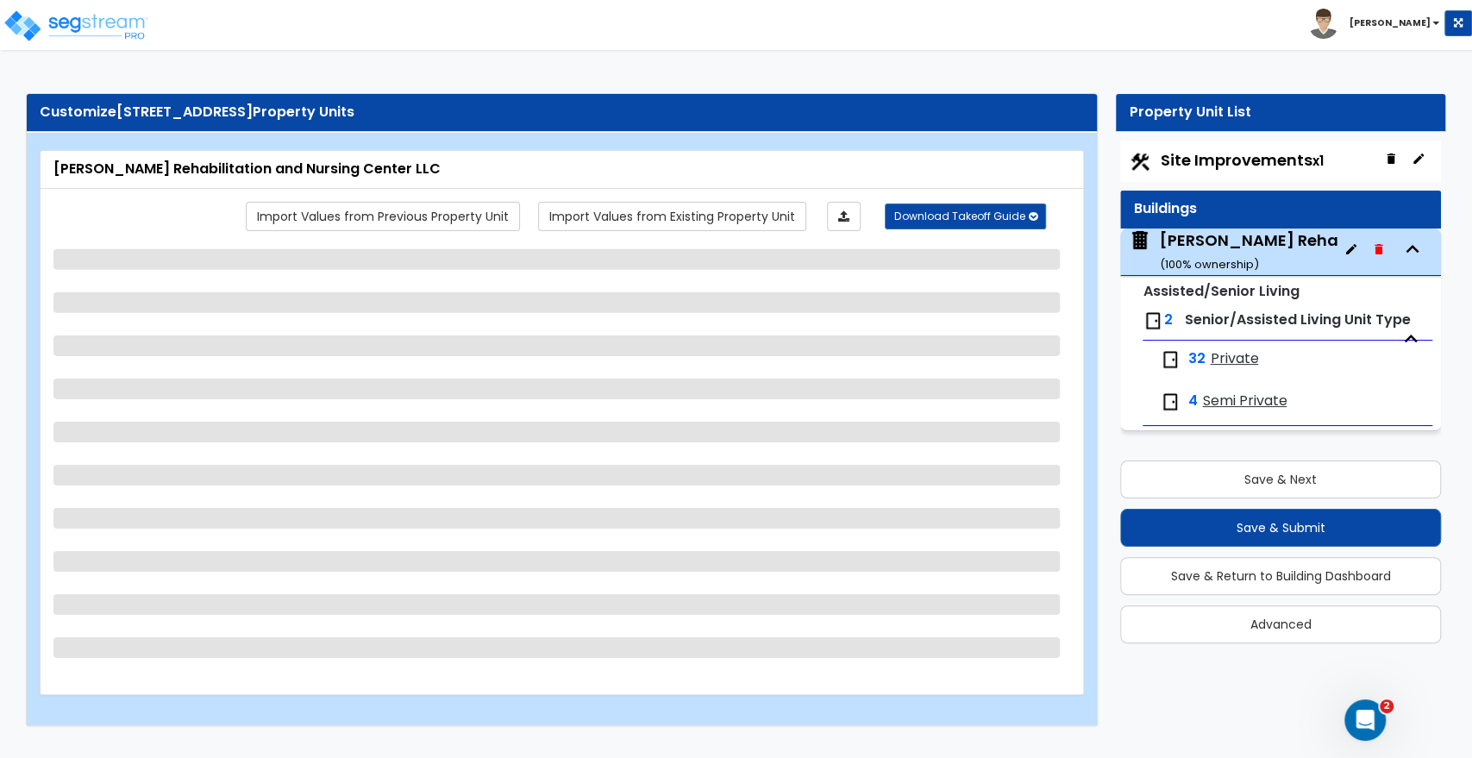
click at [1247, 153] on span "Site Improvements x1" at bounding box center [1241, 160] width 163 height 22
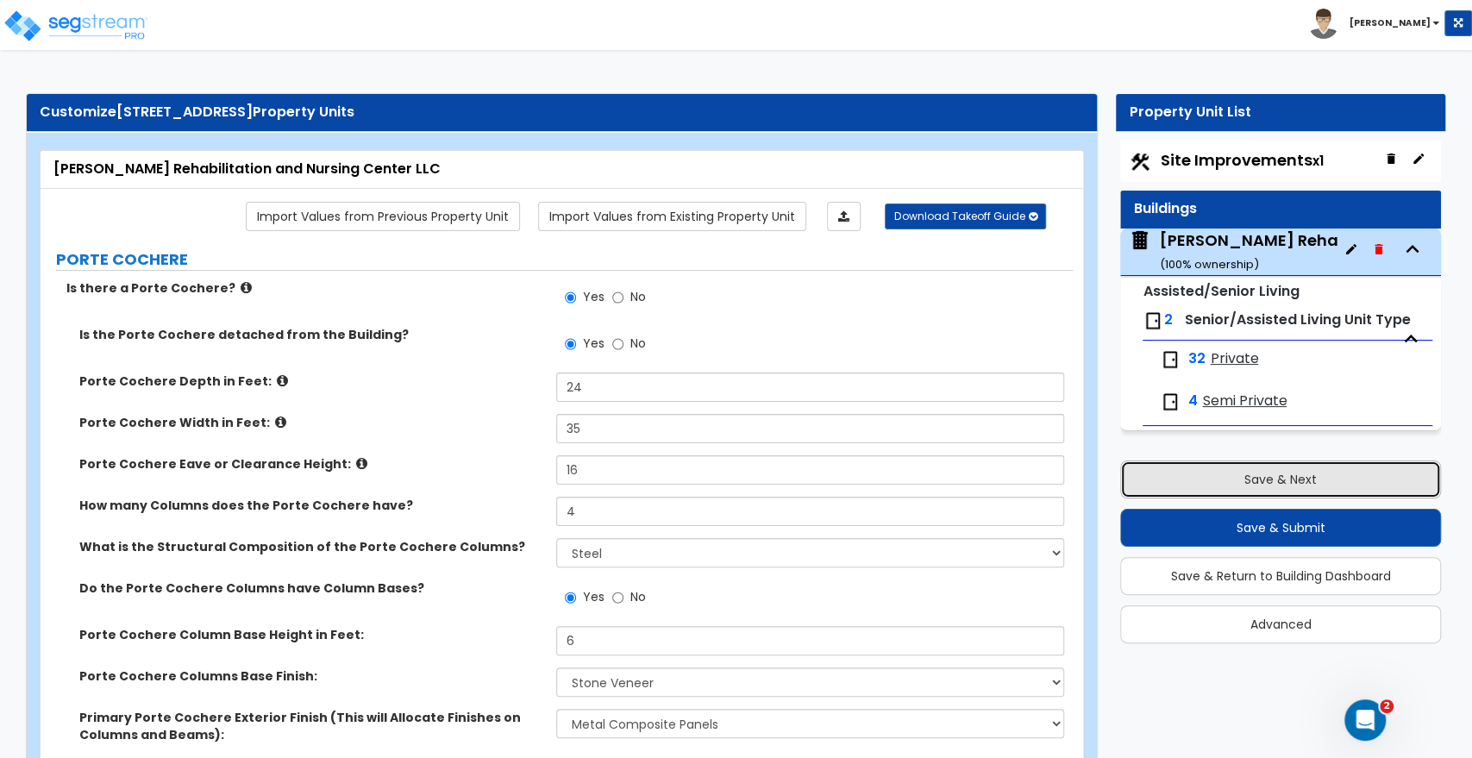
click at [1255, 495] on button "Save & Next" at bounding box center [1280, 479] width 321 height 38
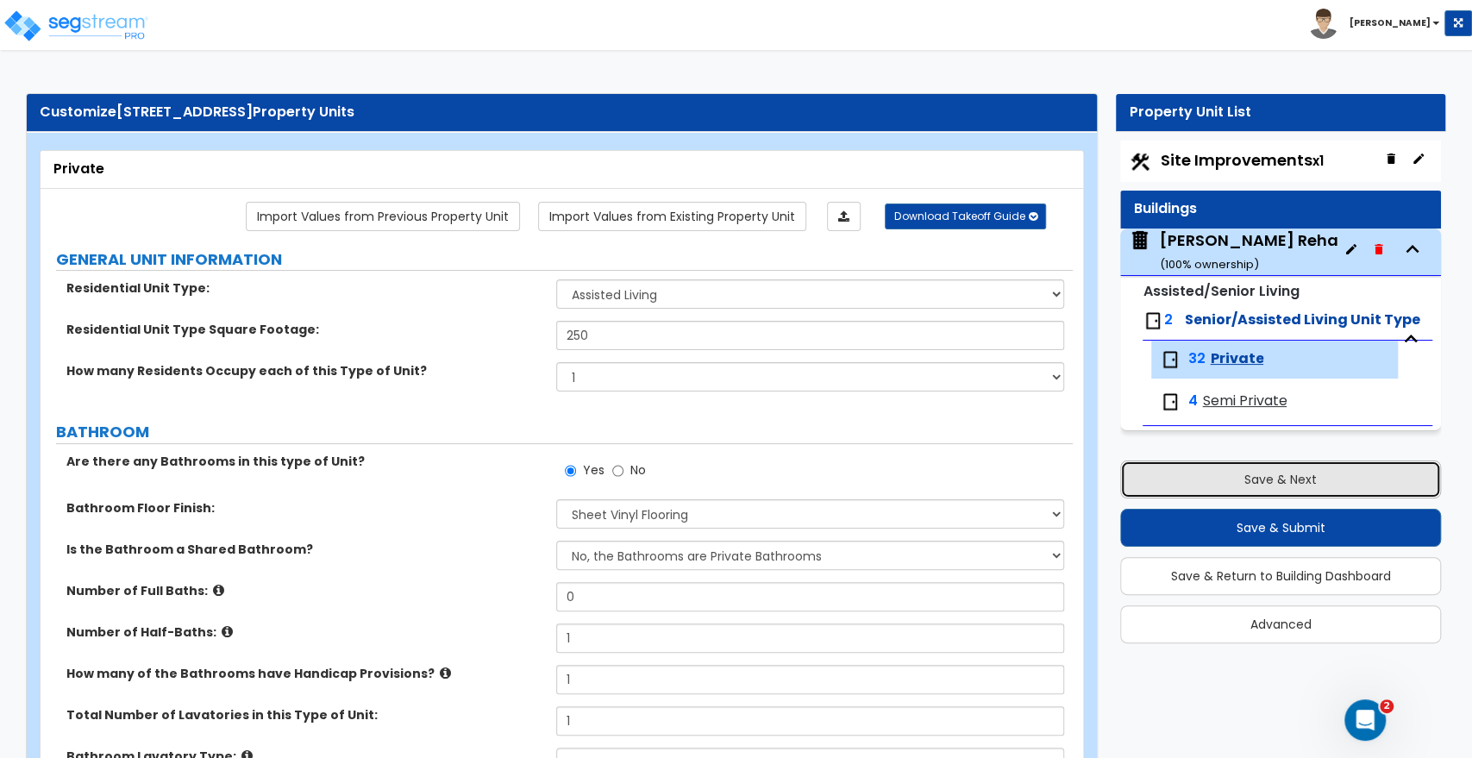
click at [1258, 479] on button "Save & Next" at bounding box center [1280, 479] width 321 height 38
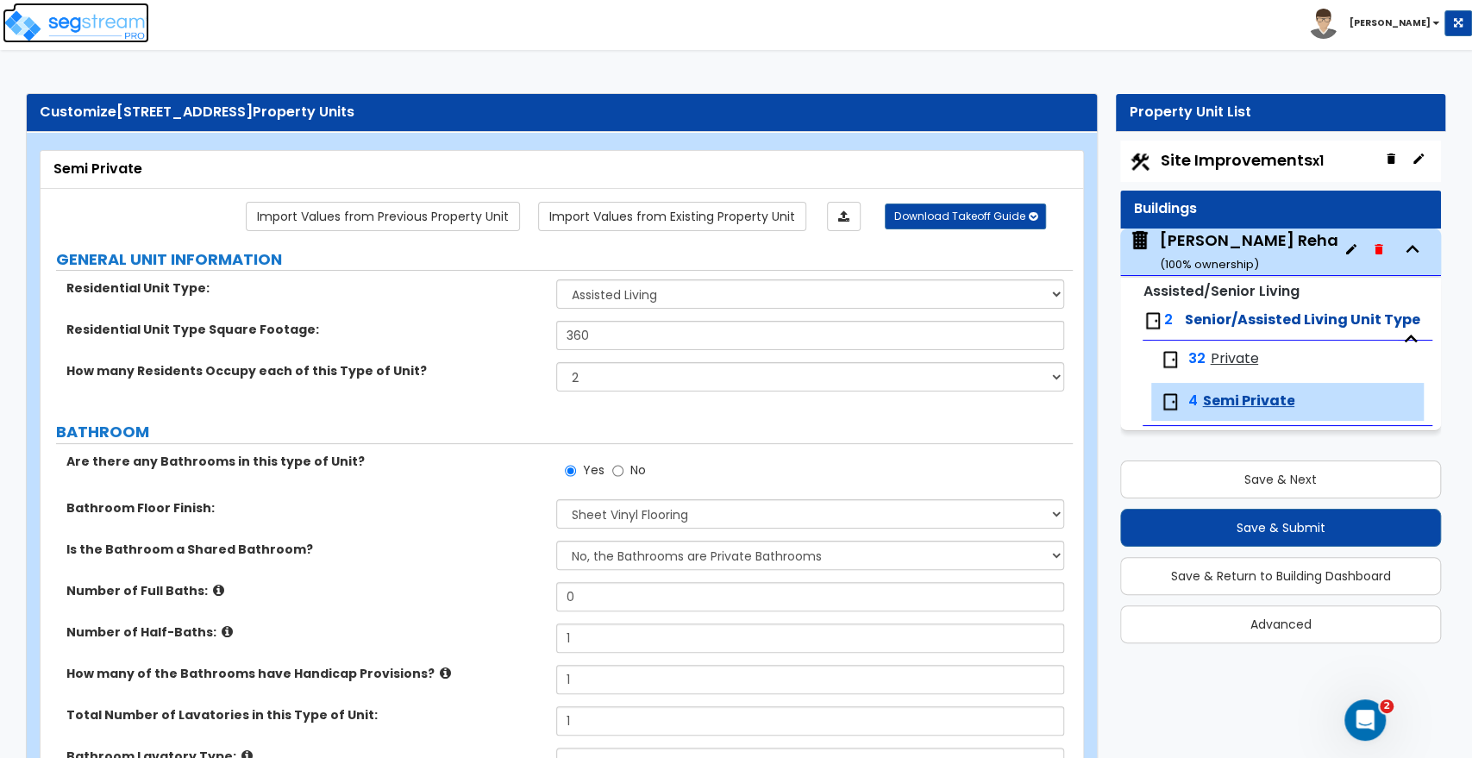
click at [126, 28] on img at bounding box center [76, 26] width 147 height 34
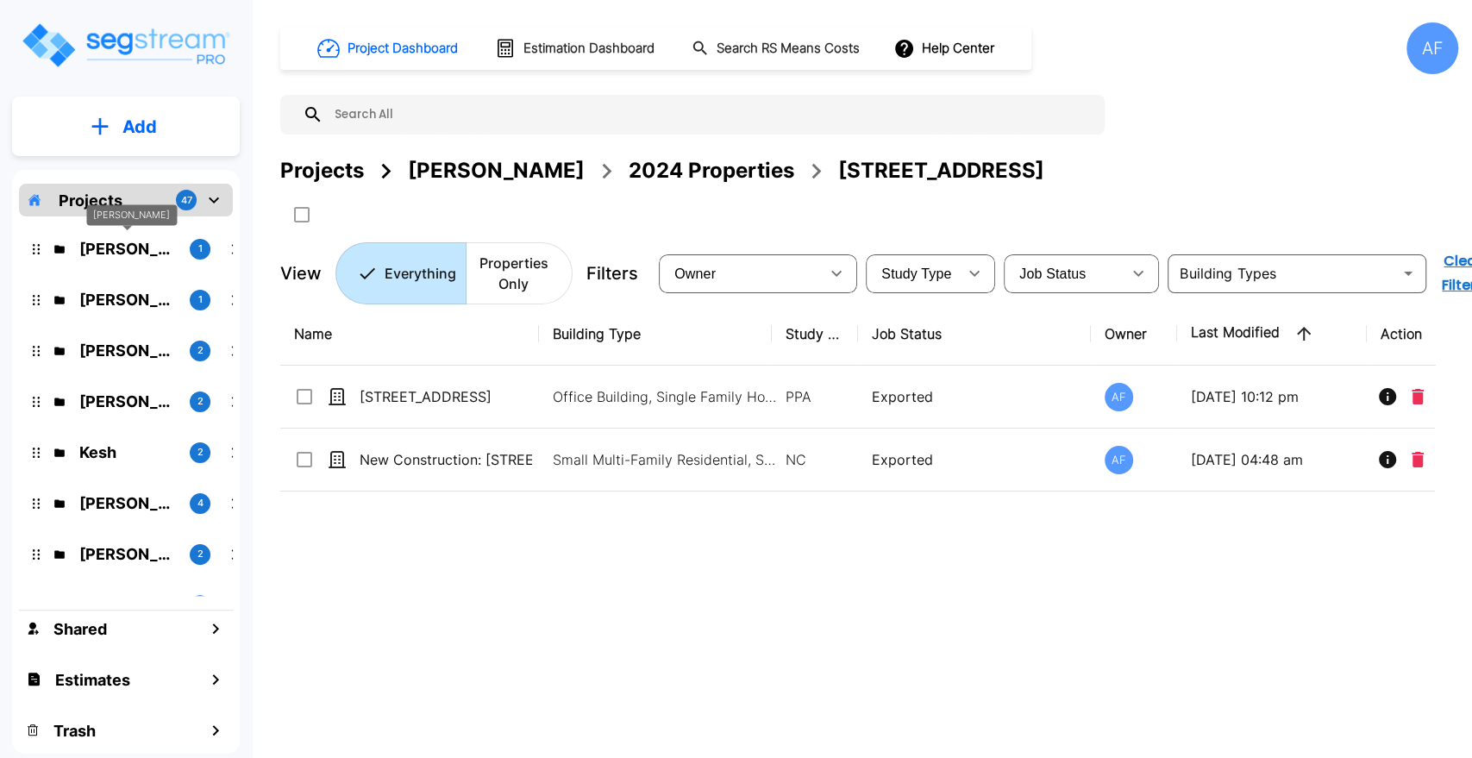
click at [112, 243] on p "Isaak Markovitz" at bounding box center [127, 248] width 97 height 23
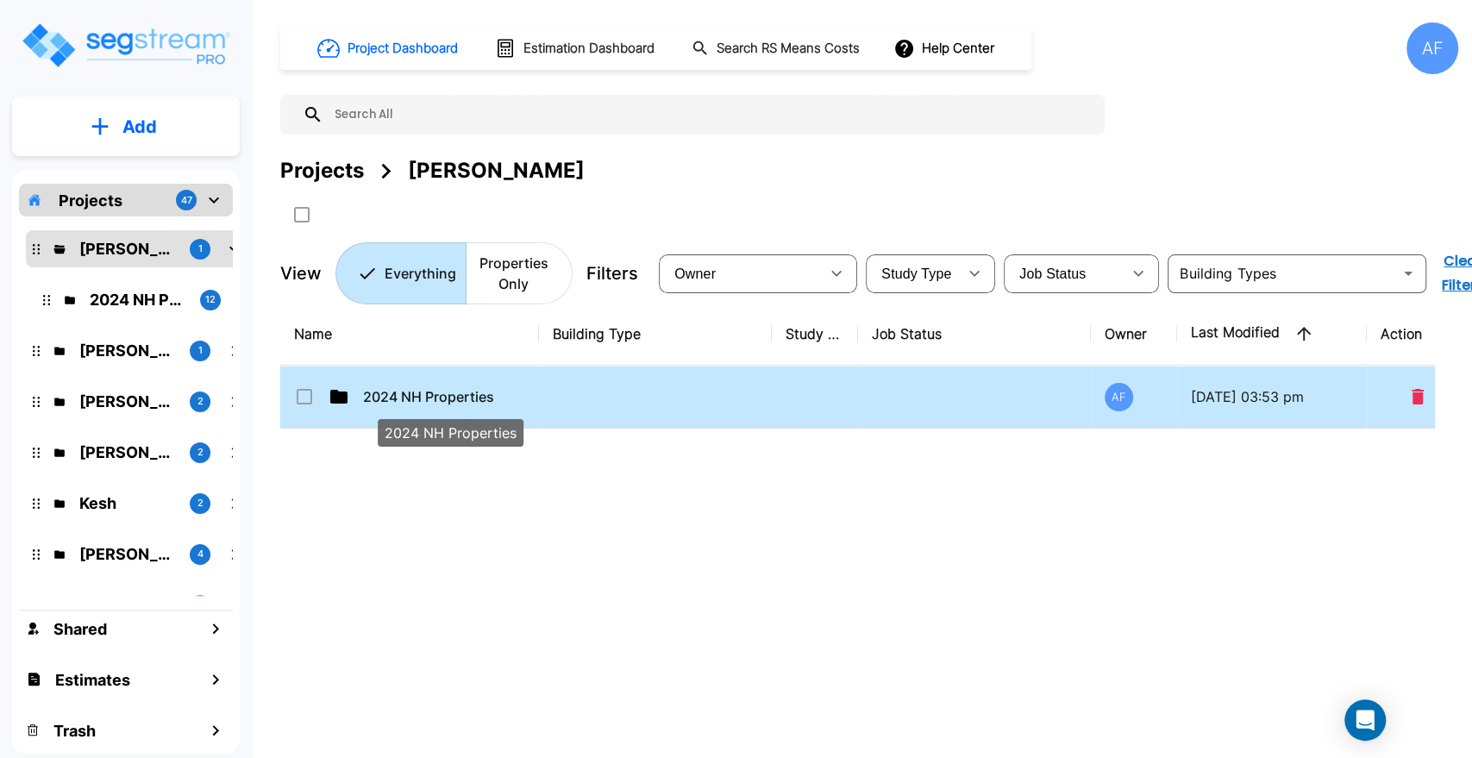
click at [428, 391] on p "2024 NH Properties" at bounding box center [449, 396] width 172 height 21
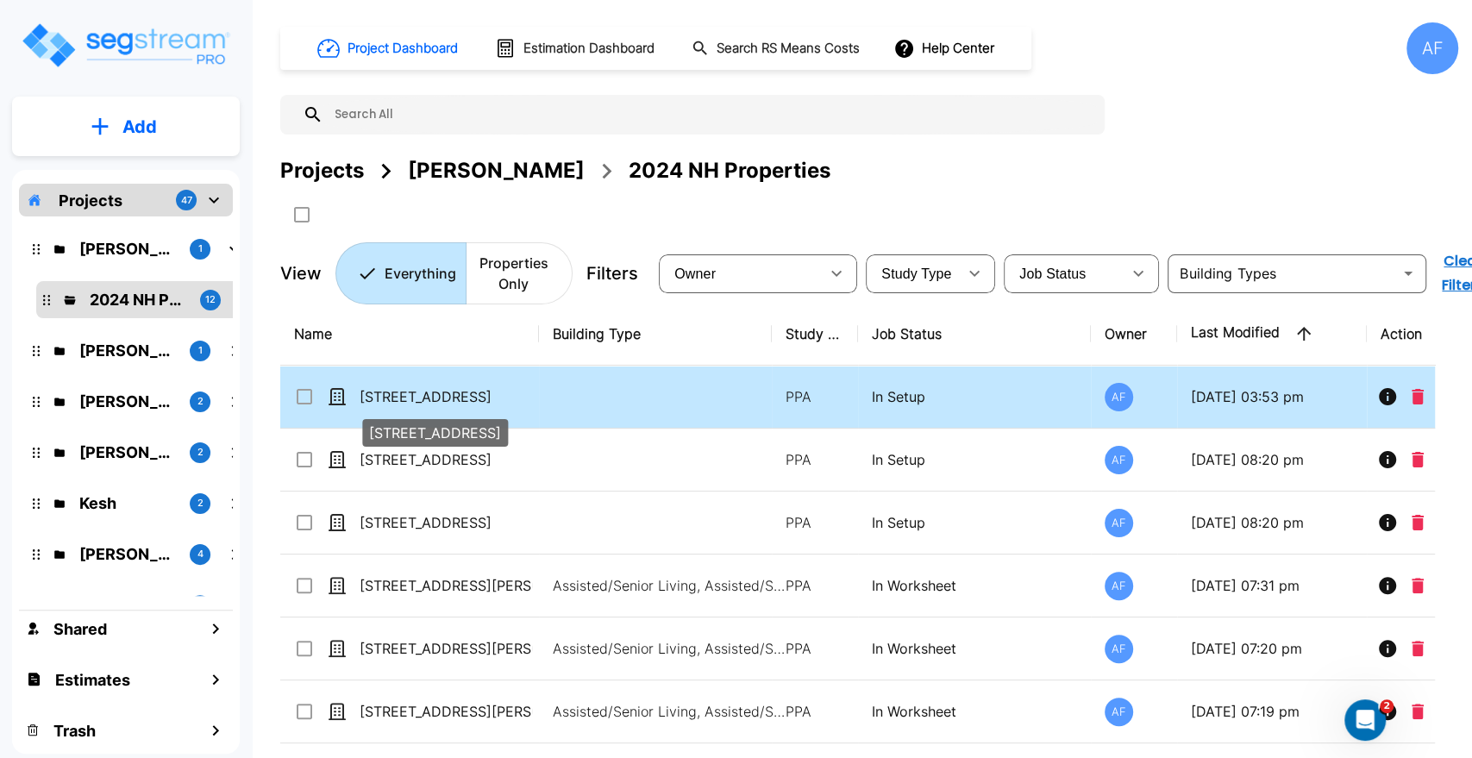
click at [428, 399] on p "51019 Ridge View Road" at bounding box center [446, 396] width 172 height 21
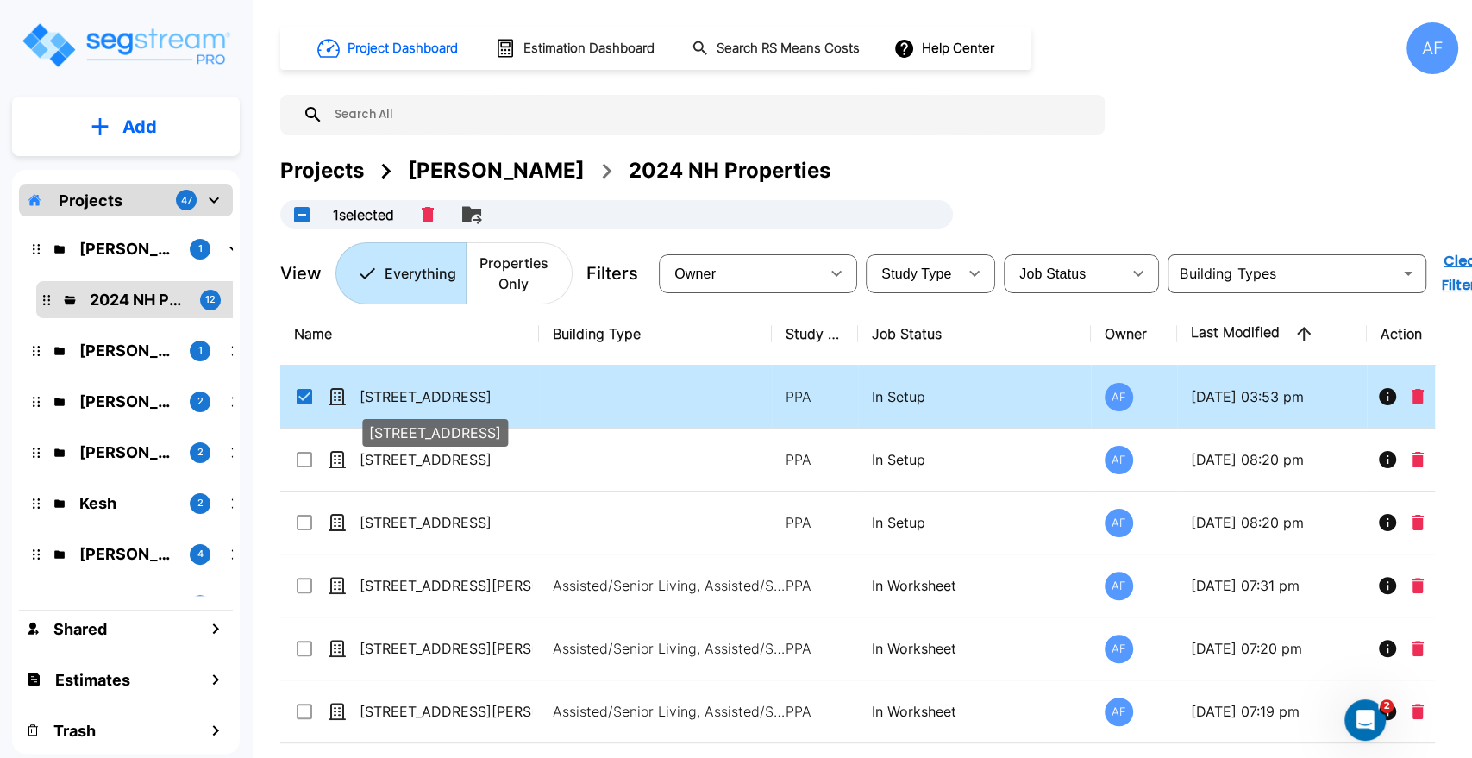
checkbox input "true"
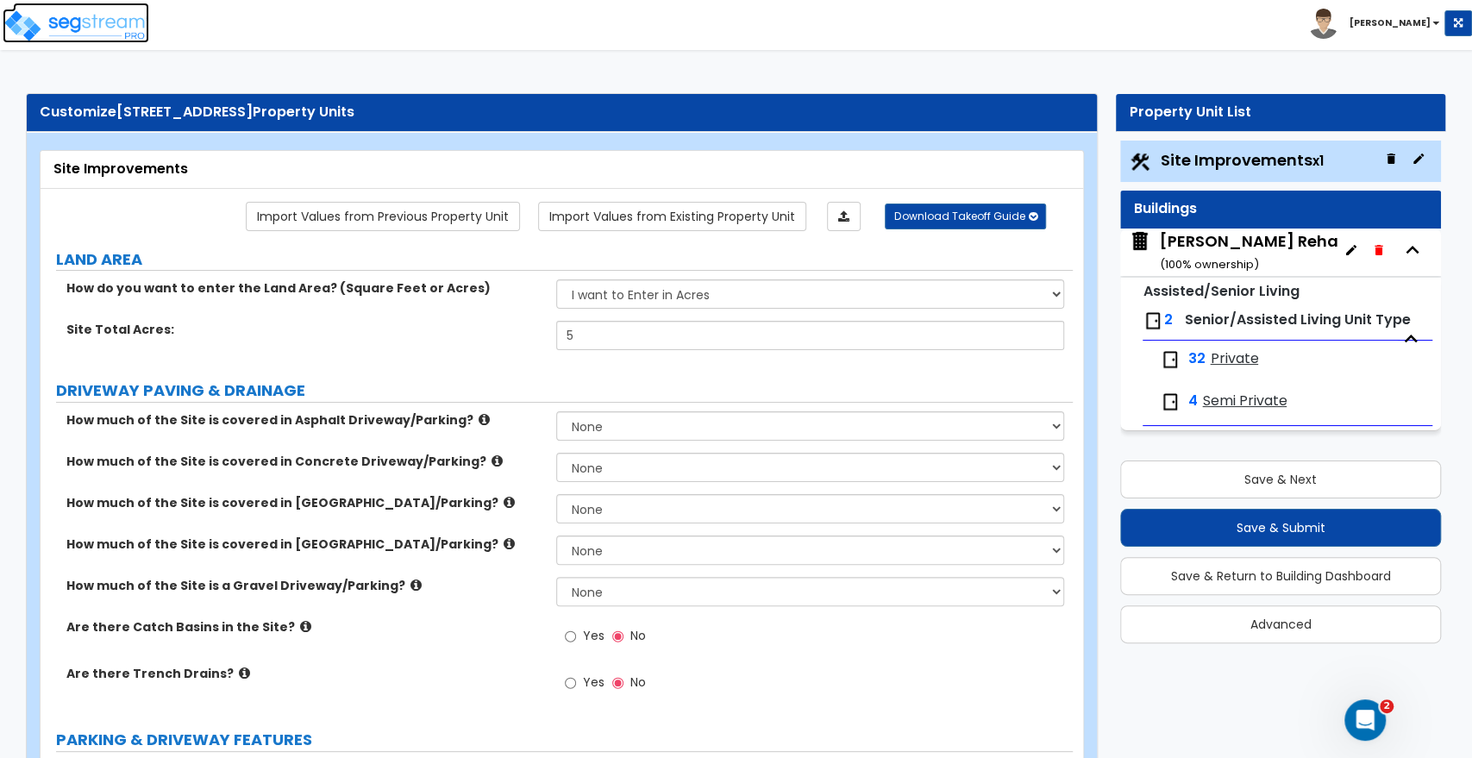
click at [116, 19] on img at bounding box center [76, 26] width 147 height 34
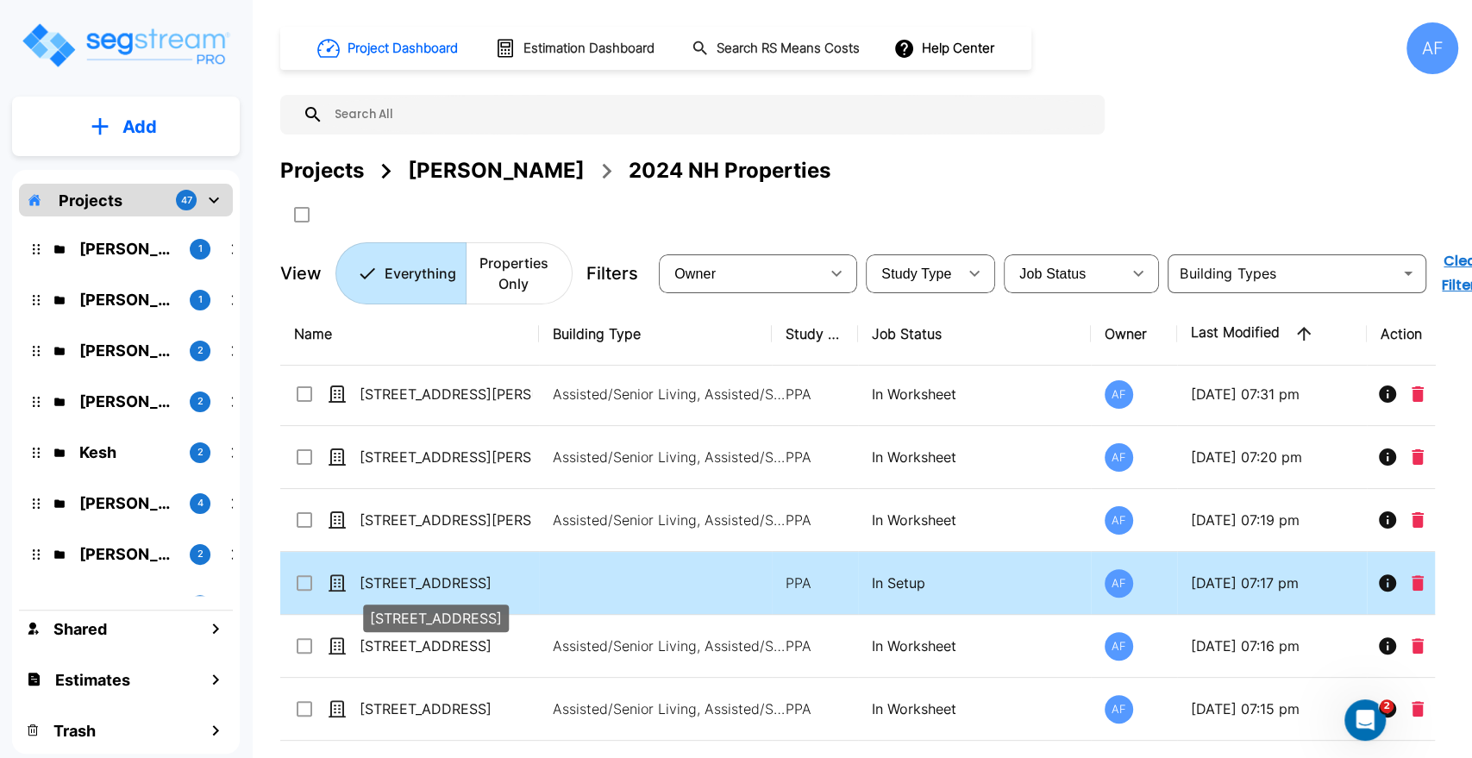
click at [435, 586] on p "51017 Ridge View Road" at bounding box center [446, 582] width 172 height 21
checkbox input "true"
